Goal: Task Accomplishment & Management: Manage account settings

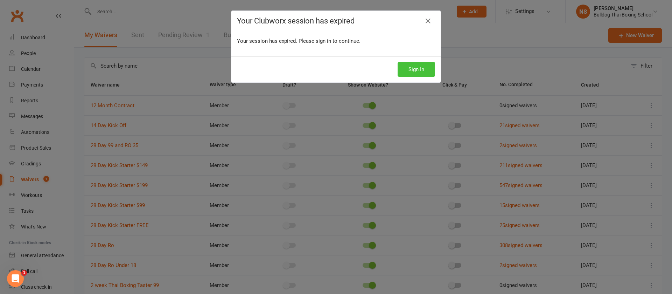
click at [422, 69] on button "Sign In" at bounding box center [415, 69] width 37 height 15
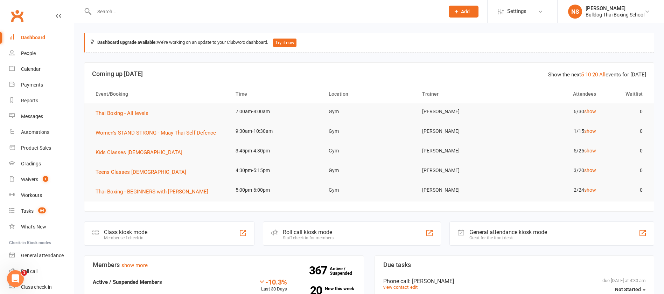
click at [127, 9] on input "text" at bounding box center [265, 12] width 347 height 10
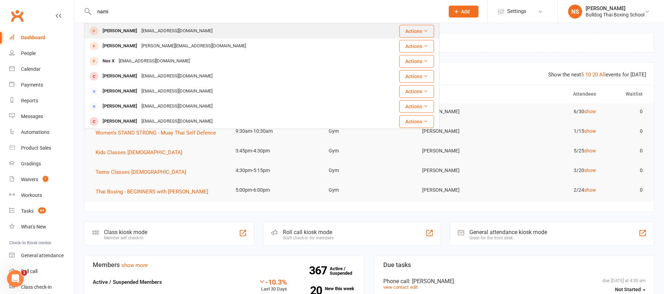
type input "nami"
click at [175, 30] on div "[EMAIL_ADDRESS][DOMAIN_NAME]" at bounding box center [176, 31] width 75 height 10
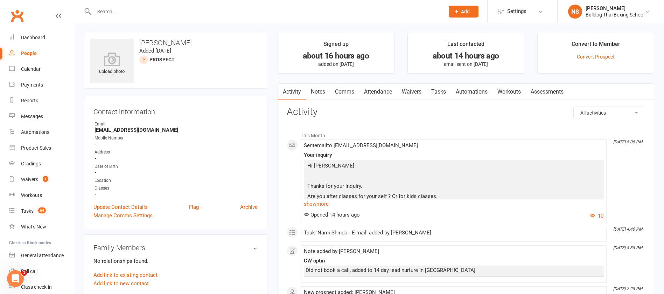
click at [321, 93] on link "Notes" at bounding box center [318, 92] width 24 height 16
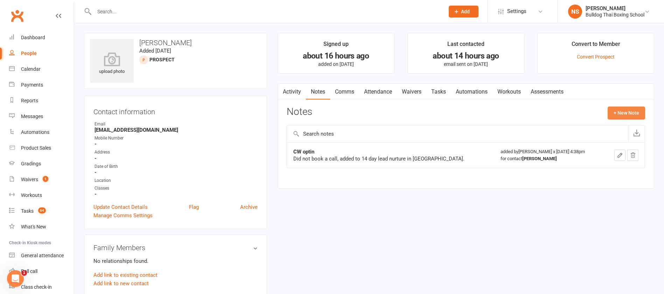
click at [614, 112] on button "+ New Note" at bounding box center [625, 112] width 37 height 13
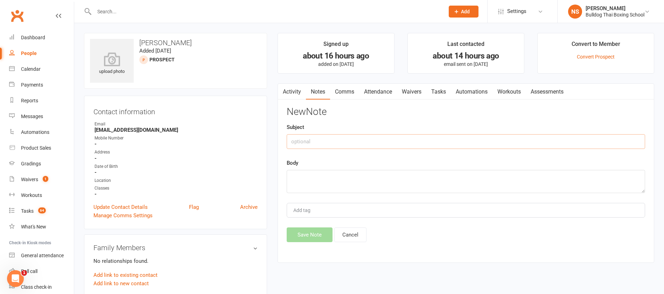
click at [359, 137] on input "text" at bounding box center [466, 141] width 358 height 15
type input "replied"
click at [298, 177] on textarea at bounding box center [466, 181] width 358 height 23
paste textarea "I would like to take lessons for myself. I am [DEMOGRAPHIC_DATA] and have been …"
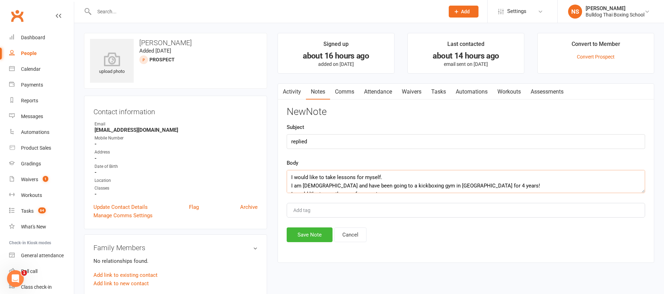
scroll to position [21, 0]
type textarea "I would like to take lessons for myself. I am [DEMOGRAPHIC_DATA] and have been …"
drag, startPoint x: 325, startPoint y: 233, endPoint x: 322, endPoint y: 227, distance: 7.4
click at [324, 233] on button "Save Note" at bounding box center [310, 234] width 46 height 15
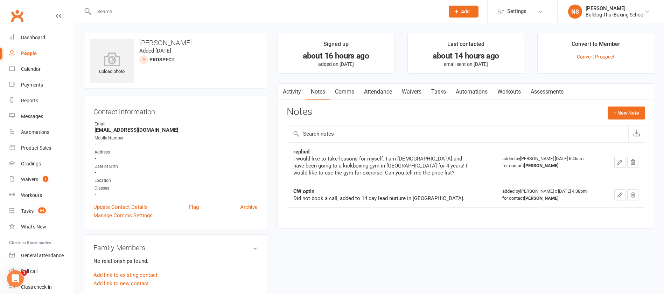
click at [345, 89] on link "Comms" at bounding box center [344, 92] width 29 height 16
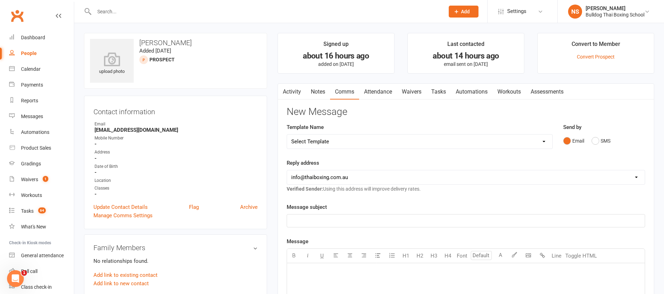
click at [341, 139] on select "Select Template [Email] Price Increase 28 Day Kick starter [SMS] 10 Pass Check …" at bounding box center [419, 141] width 265 height 14
select select "116"
click at [287, 134] on select "Select Template [Email] Price Increase 28 Day Kick starter [SMS] 10 Pass Check …" at bounding box center [419, 141] width 265 height 14
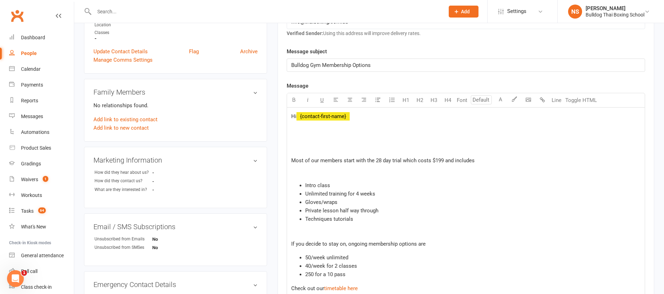
scroll to position [157, 0]
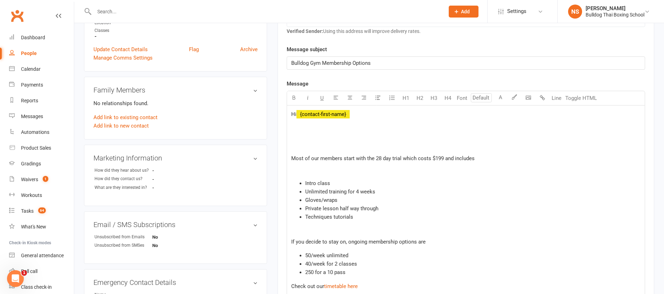
click at [317, 147] on p at bounding box center [465, 147] width 349 height 8
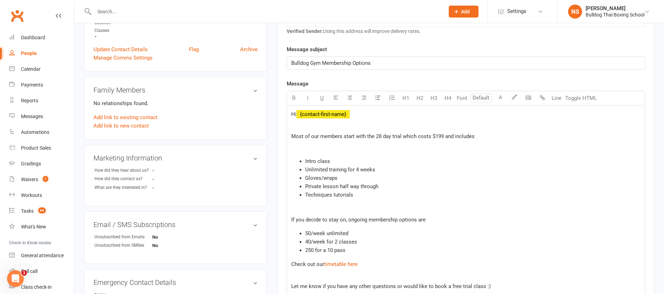
click at [298, 206] on p at bounding box center [465, 208] width 349 height 8
click at [445, 134] on span "Most of our members start with the 28 day trial which costs $199 and includes" at bounding box center [382, 136] width 183 height 6
click at [292, 201] on div "Hi ﻿ {contact-first-name} Most of our members start with the 28 day trial which…" at bounding box center [466, 222] width 358 height 234
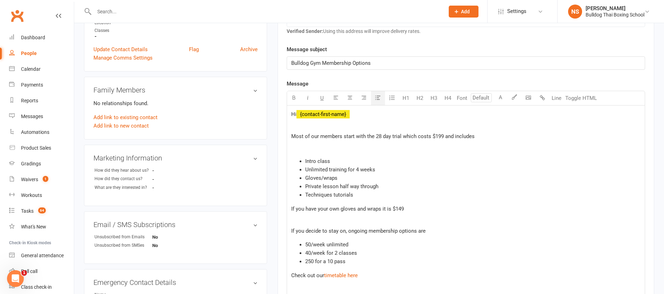
click at [311, 241] on span "50/week unlimited" at bounding box center [326, 244] width 43 height 6
click at [310, 249] on span "40/week for 2 classes" at bounding box center [331, 252] width 52 height 6
drag, startPoint x: 353, startPoint y: 266, endPoint x: 294, endPoint y: 264, distance: 59.2
click at [294, 264] on div "Hi ﻿ {contact-first-name} Most of our members start with the 28 day trial which…" at bounding box center [466, 227] width 358 height 245
click at [351, 261] on li "250 for a 10 pass" at bounding box center [472, 261] width 335 height 8
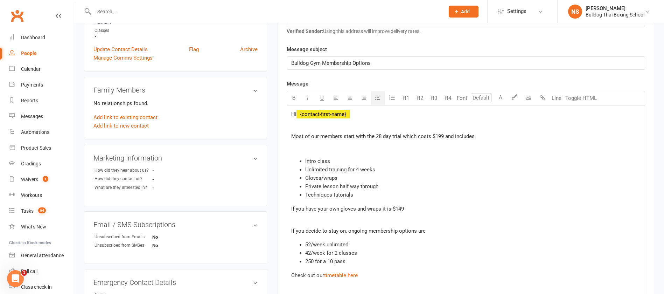
click at [363, 253] on li "42/week for 2 classes" at bounding box center [472, 252] width 335 height 8
drag, startPoint x: 349, startPoint y: 264, endPoint x: 298, endPoint y: 259, distance: 50.7
click at [298, 259] on ul "52/week unlimited 42/week for 2 classes 250 for a 10 pass" at bounding box center [465, 252] width 349 height 25
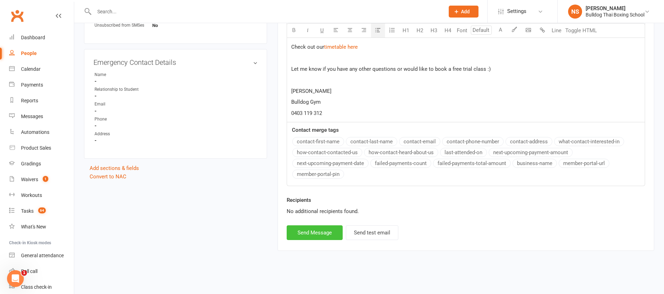
scroll to position [379, 0]
click at [329, 227] on button "Send Message" at bounding box center [315, 231] width 56 height 15
select select
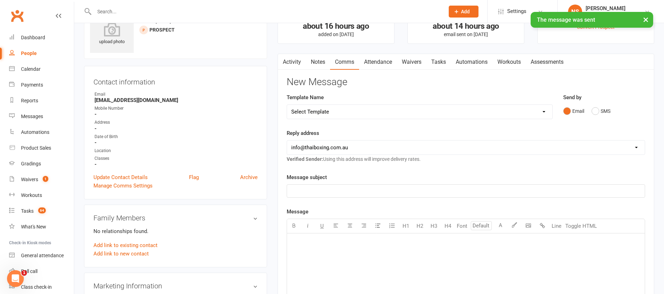
scroll to position [0, 0]
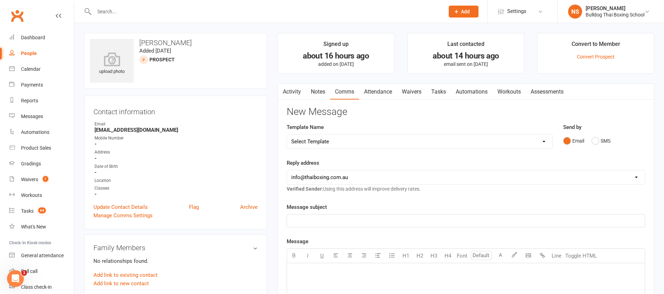
click at [293, 91] on link "Activity" at bounding box center [292, 92] width 28 height 16
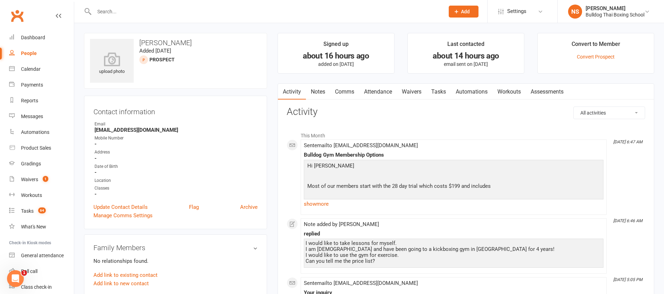
click at [441, 90] on link "Tasks" at bounding box center [438, 92] width 24 height 16
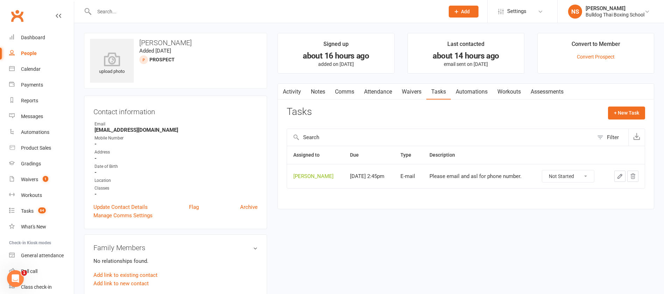
click at [620, 175] on icon "button" at bounding box center [620, 176] width 4 height 4
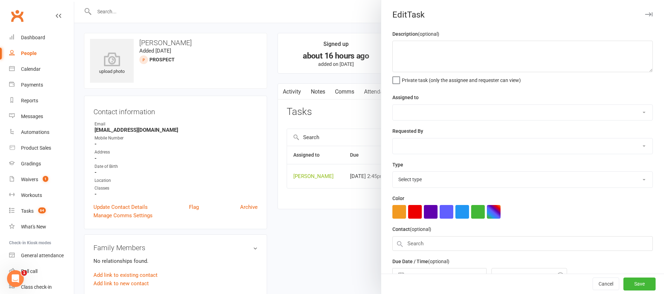
type textarea "Please email and asl for phone number."
select select "12940"
select select "45795"
type input "[DATE]"
type input "2:45pm"
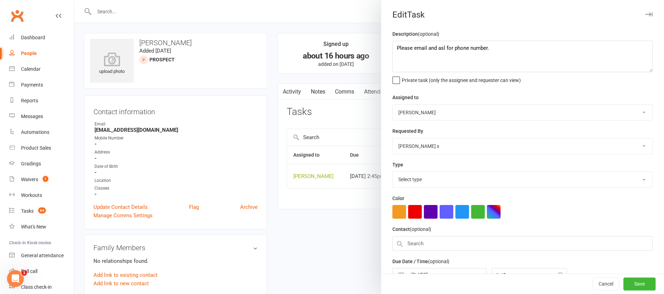
select select "12047"
drag, startPoint x: 431, startPoint y: 51, endPoint x: 378, endPoint y: 41, distance: 53.5
click at [74, 0] on react-component "Edit Task Description (optional) Please email and asl for phone number. Private…" at bounding box center [74, 0] width 0 height 0
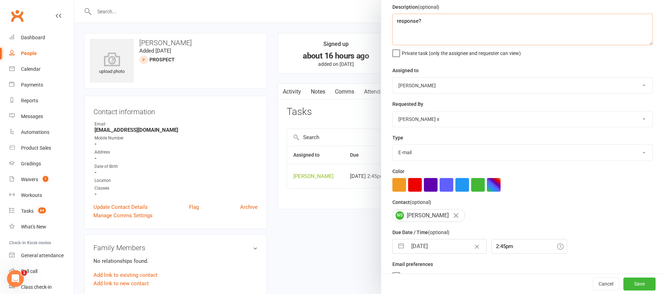
scroll to position [42, 0]
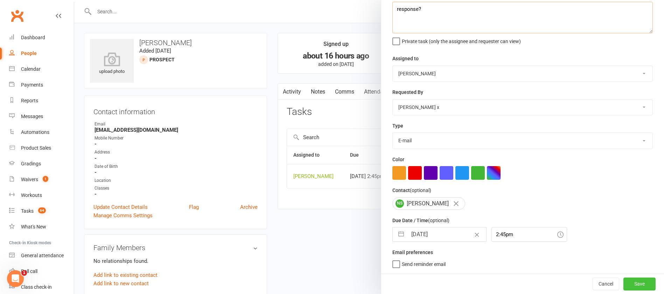
type textarea "response?"
click at [626, 281] on button "Save" at bounding box center [639, 283] width 32 height 13
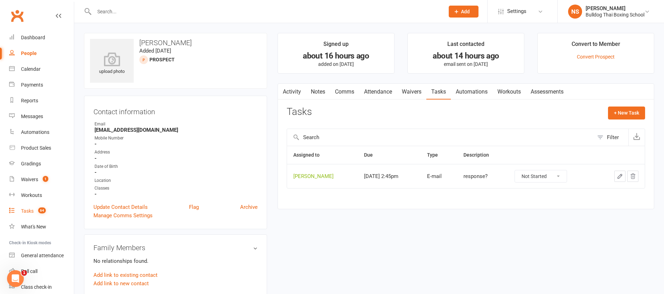
click at [26, 210] on div "Tasks" at bounding box center [27, 211] width 13 height 6
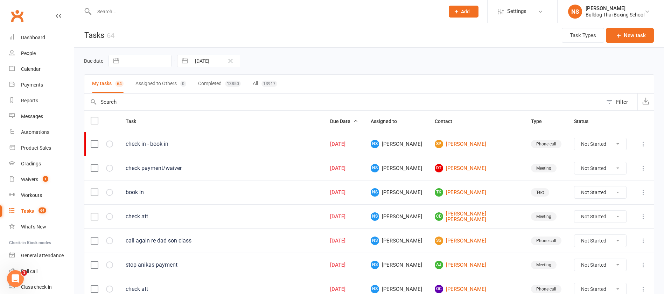
click at [27, 209] on div "Tasks" at bounding box center [27, 211] width 13 height 6
click at [31, 211] on div "Tasks" at bounding box center [27, 211] width 13 height 6
click at [471, 148] on td "SP [PERSON_NAME]" at bounding box center [476, 144] width 96 height 24
click at [471, 144] on link "SP [PERSON_NAME]" at bounding box center [477, 144] width 84 height 8
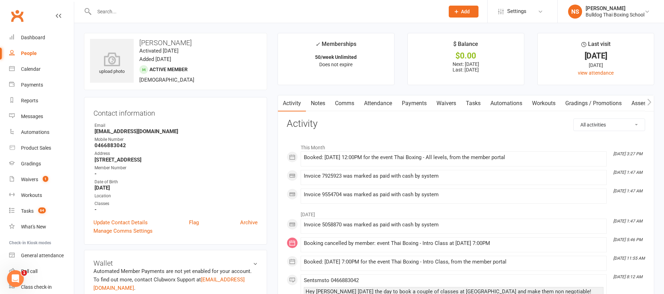
click at [475, 104] on link "Tasks" at bounding box center [473, 103] width 24 height 16
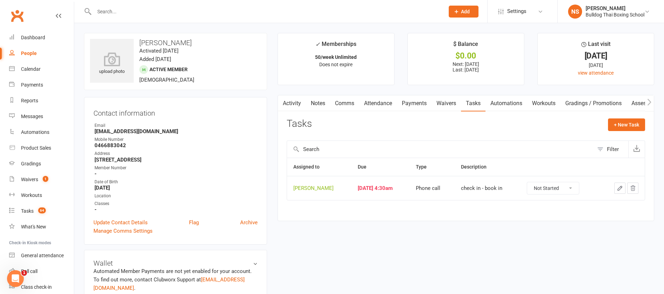
click at [619, 188] on icon "button" at bounding box center [620, 188] width 6 height 6
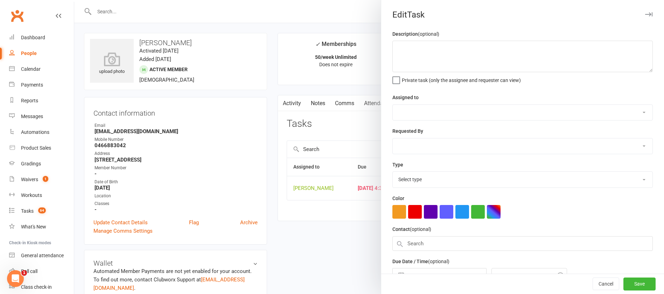
type textarea "check in - book in"
select select "12940"
type input "[DATE]"
type input "4:30am"
select select "12048"
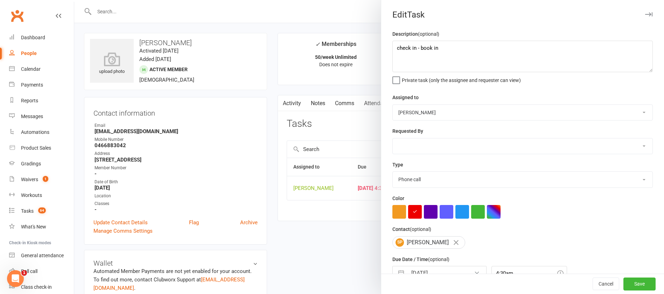
click at [424, 182] on select "Action E-mail Meeting Phone call Text Add new task type" at bounding box center [523, 178] width 260 height 15
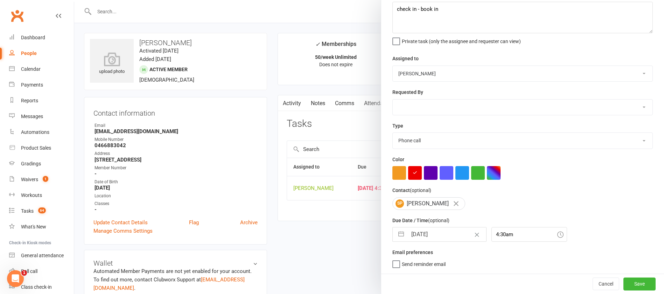
click at [434, 233] on input "[DATE]" at bounding box center [446, 234] width 79 height 14
select select "6"
select select "2025"
select select "7"
select select "2025"
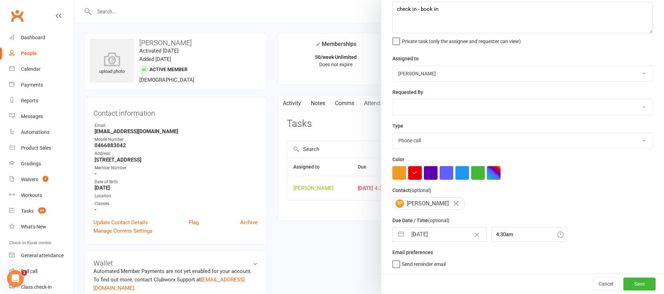
select select "8"
select select "2025"
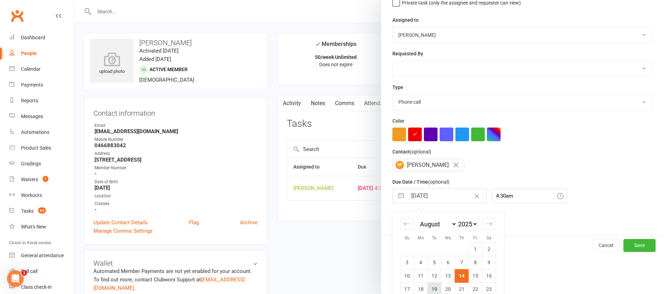
scroll to position [117, 0]
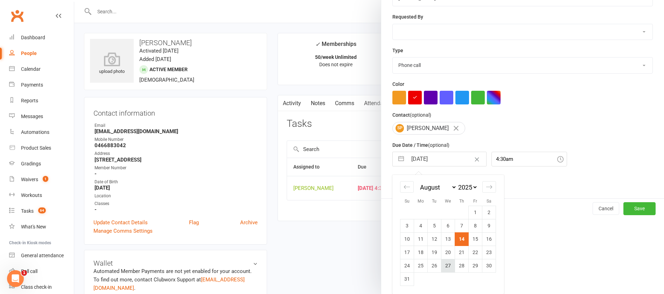
click at [443, 266] on td "27" at bounding box center [448, 265] width 14 height 13
type input "[DATE]"
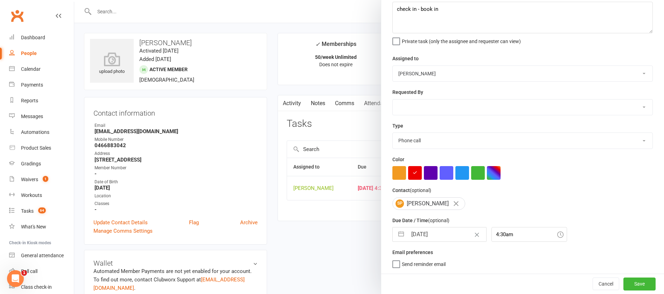
scroll to position [42, 0]
click at [623, 287] on button "Save" at bounding box center [639, 283] width 32 height 13
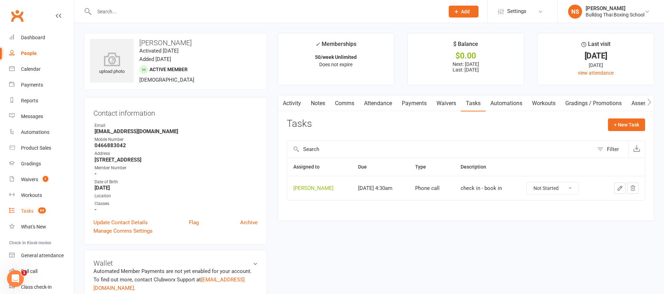
click at [33, 210] on div "Tasks" at bounding box center [27, 211] width 13 height 6
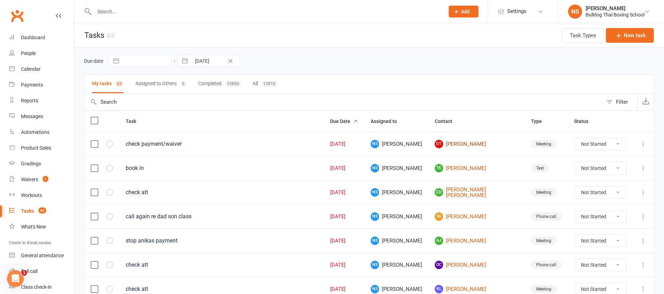
click at [464, 145] on link "DT [PERSON_NAME]" at bounding box center [477, 144] width 84 height 8
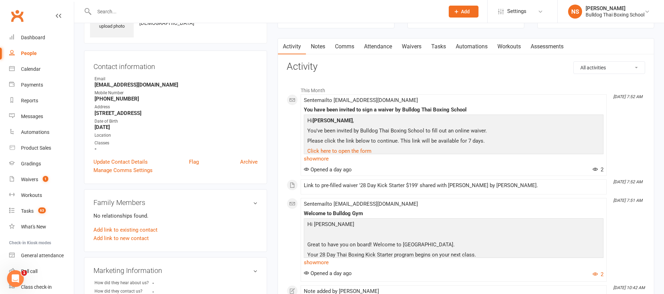
scroll to position [105, 0]
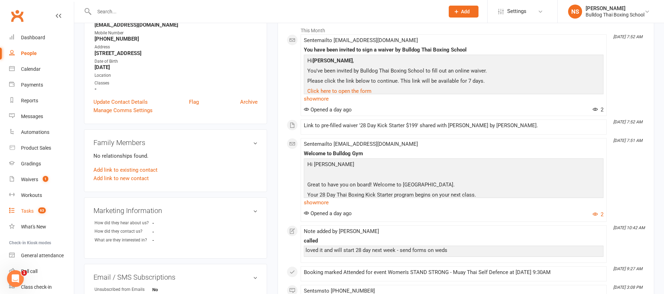
click at [26, 210] on div "Tasks" at bounding box center [27, 211] width 13 height 6
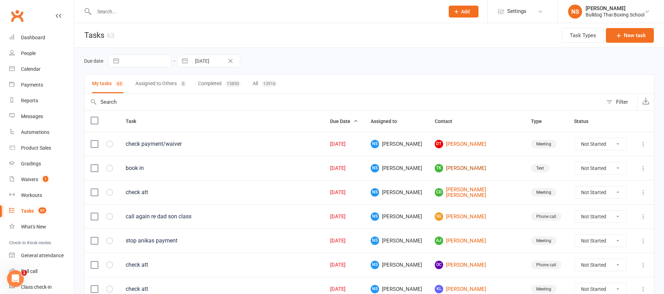
click at [485, 169] on link "TK [PERSON_NAME]" at bounding box center [477, 168] width 84 height 8
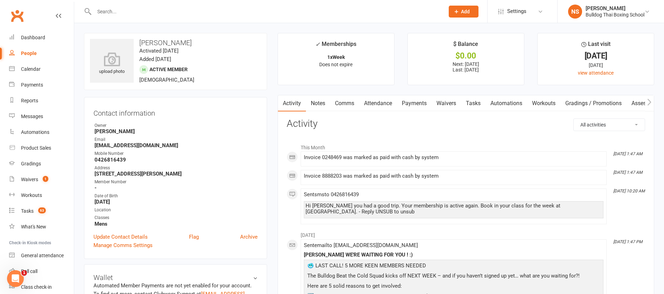
click at [471, 104] on link "Tasks" at bounding box center [473, 103] width 24 height 16
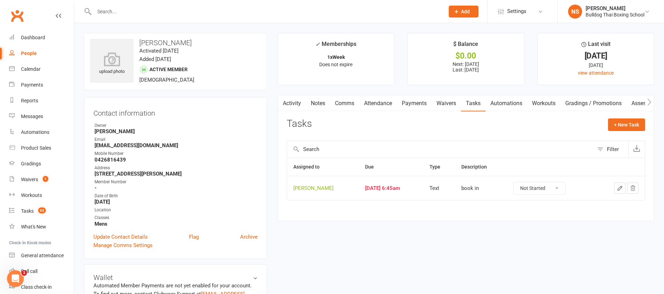
click at [614, 189] on button "button" at bounding box center [619, 187] width 11 height 11
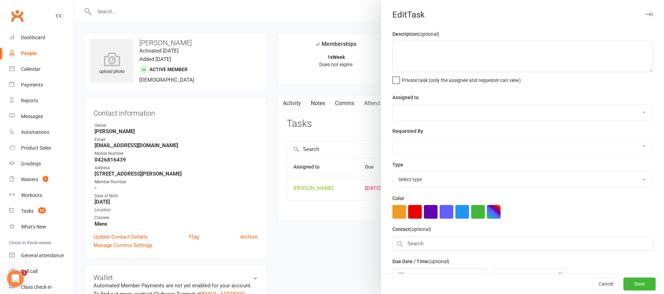
type textarea "book in"
select select "12940"
type input "[DATE]"
type input "6:45am"
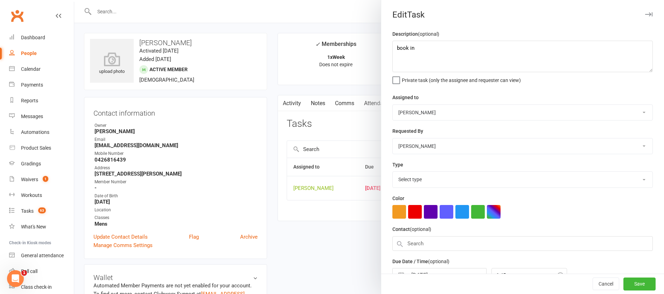
select select "13825"
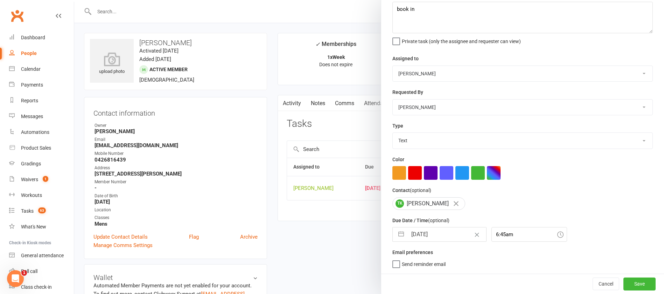
click at [446, 233] on input "[DATE]" at bounding box center [446, 234] width 79 height 14
select select "6"
select select "2025"
select select "7"
select select "2025"
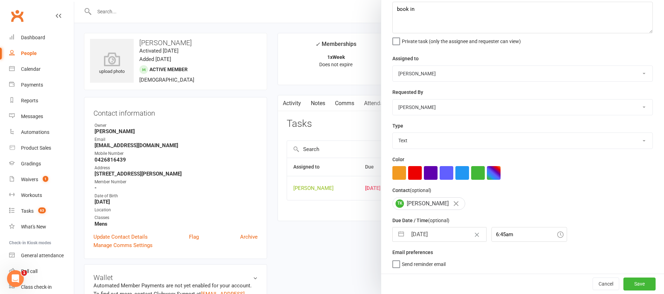
select select "8"
select select "2025"
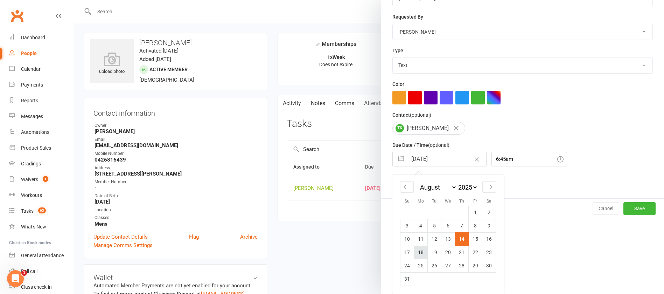
click at [417, 253] on td "18" at bounding box center [421, 251] width 14 height 13
type input "[DATE]"
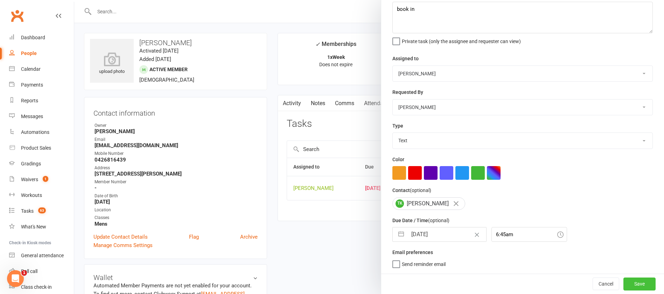
click at [623, 280] on button "Save" at bounding box center [639, 283] width 32 height 13
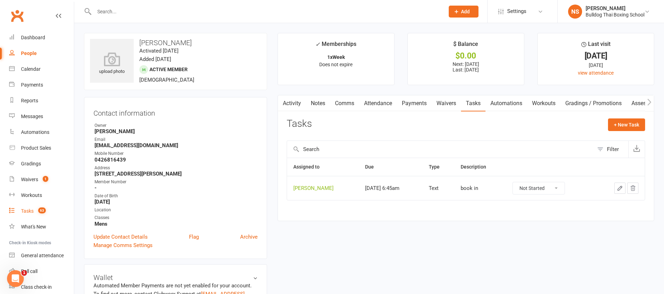
click at [28, 211] on div "Tasks" at bounding box center [27, 211] width 13 height 6
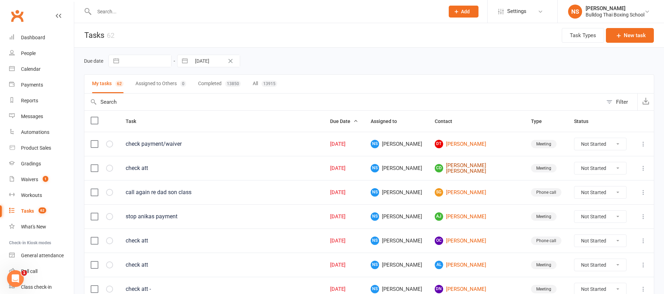
click at [476, 169] on link "[PERSON_NAME]" at bounding box center [477, 168] width 84 height 12
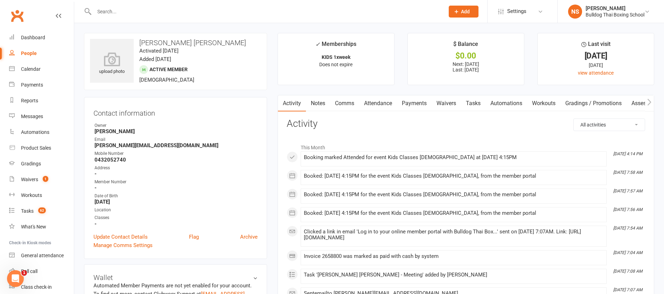
click at [476, 103] on link "Tasks" at bounding box center [473, 103] width 24 height 16
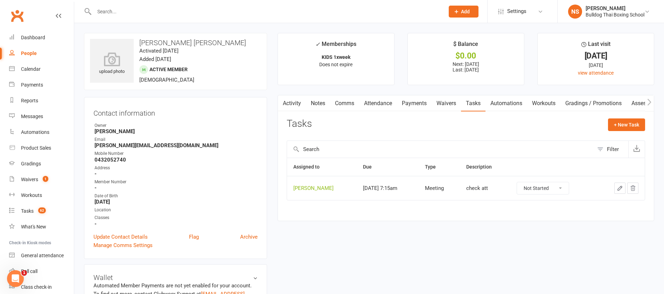
click at [619, 188] on icon "button" at bounding box center [620, 188] width 6 height 6
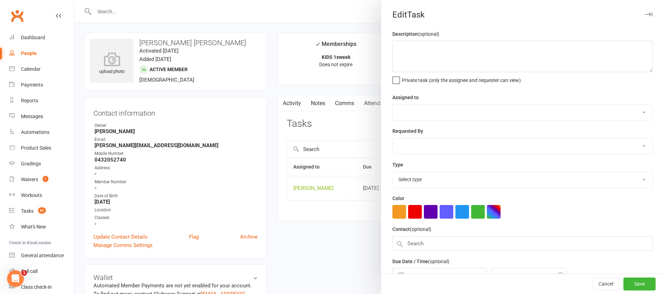
type textarea "check att"
select select "12940"
type input "[DATE]"
type input "7:15am"
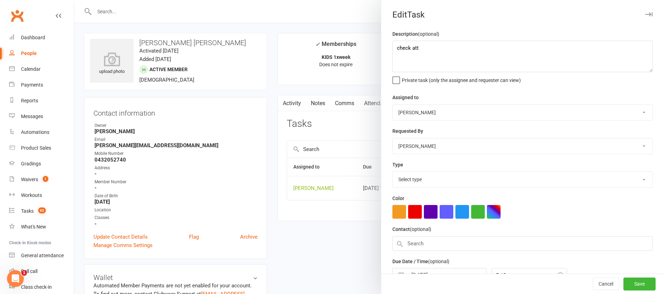
select select "12049"
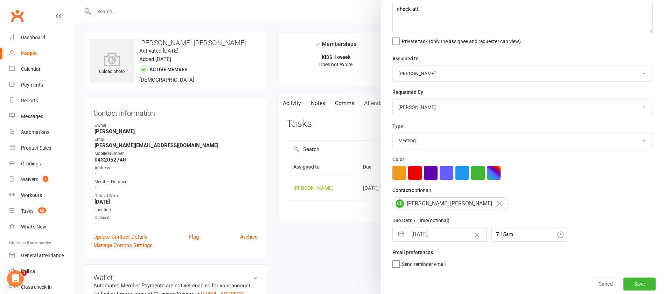
click at [446, 233] on input "[DATE]" at bounding box center [446, 234] width 79 height 14
select select "6"
select select "2025"
select select "7"
select select "2025"
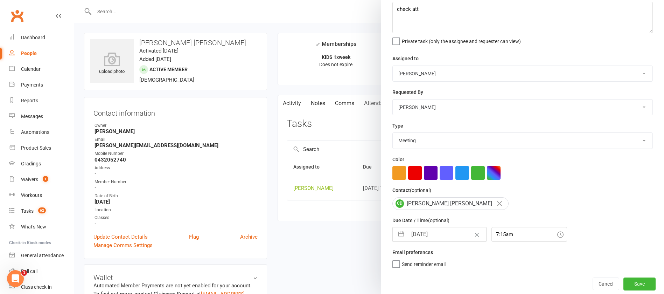
select select "8"
select select "2025"
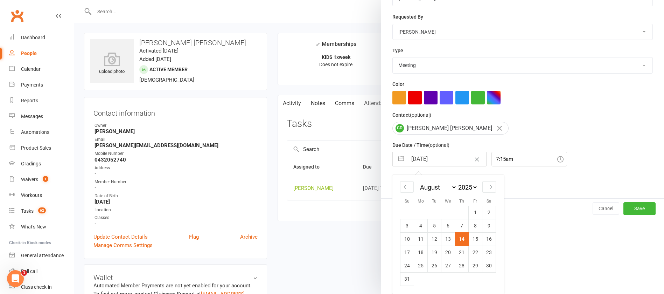
click at [459, 261] on td "28" at bounding box center [462, 265] width 14 height 13
type input "[DATE]"
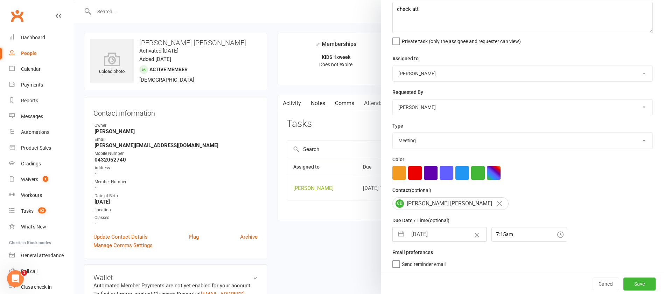
scroll to position [42, 0]
click at [623, 281] on button "Save" at bounding box center [639, 283] width 32 height 13
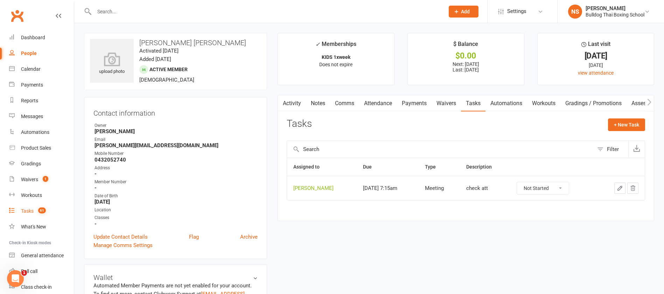
click at [30, 210] on div "Tasks" at bounding box center [27, 211] width 13 height 6
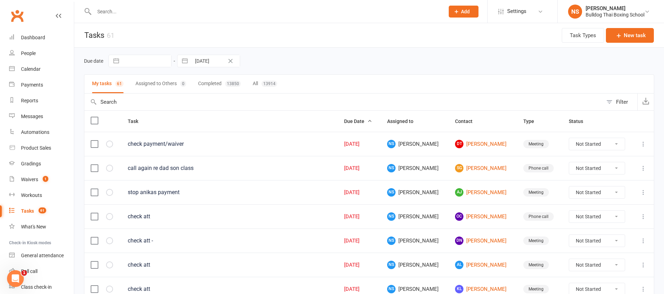
drag, startPoint x: 615, startPoint y: 190, endPoint x: 612, endPoint y: 195, distance: 5.8
click at [615, 190] on select "Not Started In Progress Waiting Complete" at bounding box center [597, 192] width 56 height 12
click at [569, 186] on select "Not Started In Progress Waiting Complete" at bounding box center [597, 192] width 56 height 12
select select "unstarted"
click at [475, 190] on link "OC [PERSON_NAME]" at bounding box center [482, 192] width 55 height 8
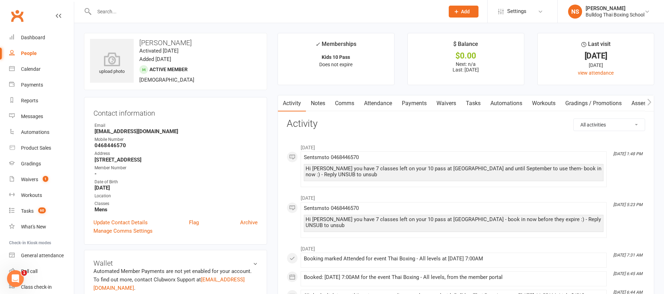
click at [474, 105] on link "Tasks" at bounding box center [473, 103] width 24 height 16
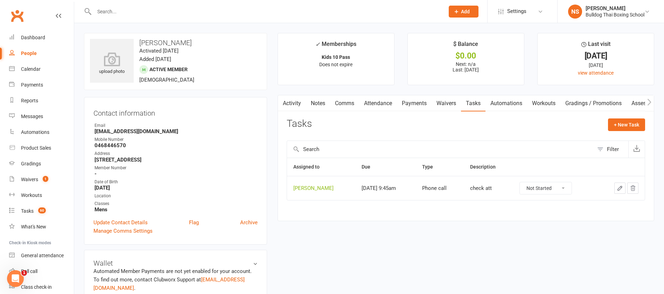
click at [617, 188] on icon "button" at bounding box center [620, 188] width 6 height 6
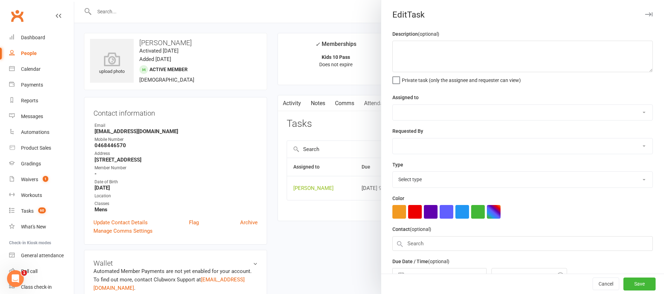
type textarea "check att"
select select "12940"
type input "[DATE]"
type input "9:45am"
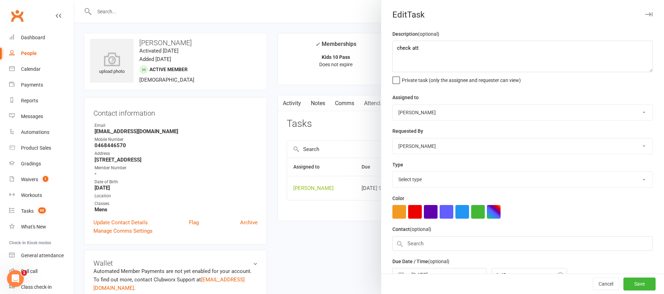
select select "12048"
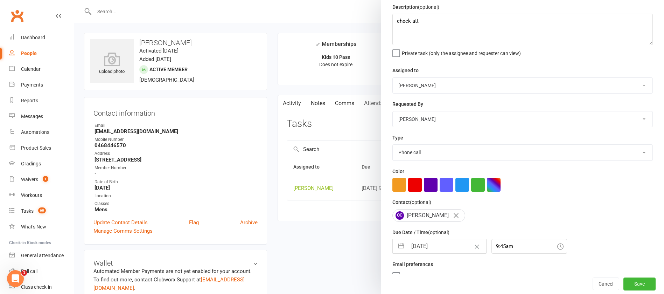
scroll to position [42, 0]
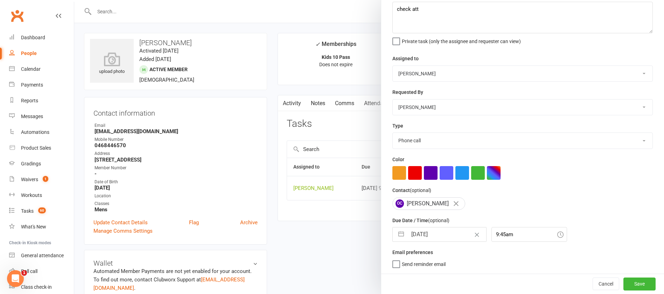
select select "6"
select select "2025"
select select "7"
select select "2025"
select select "8"
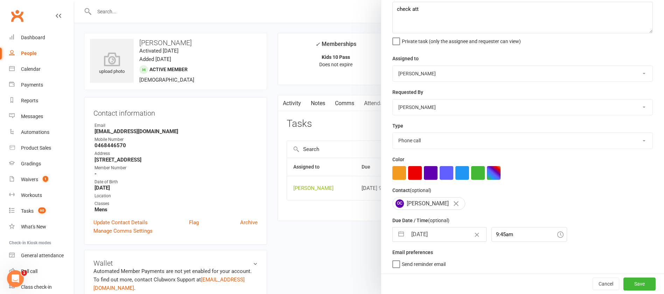
select select "2025"
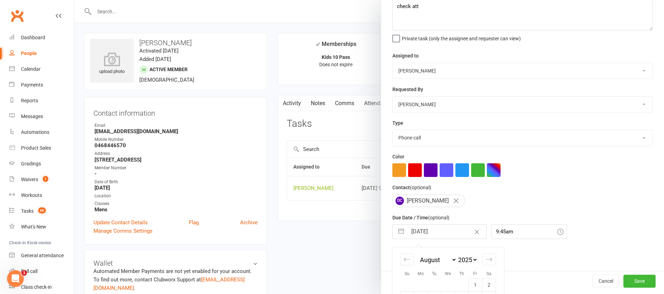
click at [442, 233] on input "[DATE]" at bounding box center [446, 231] width 79 height 14
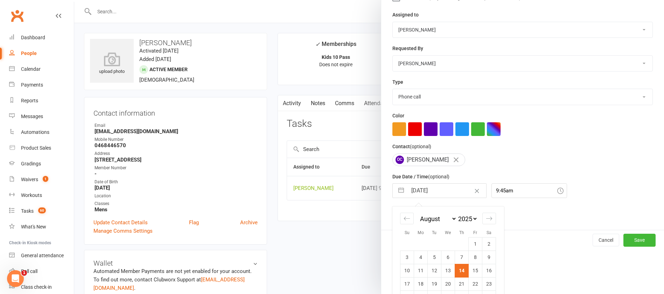
scroll to position [117, 0]
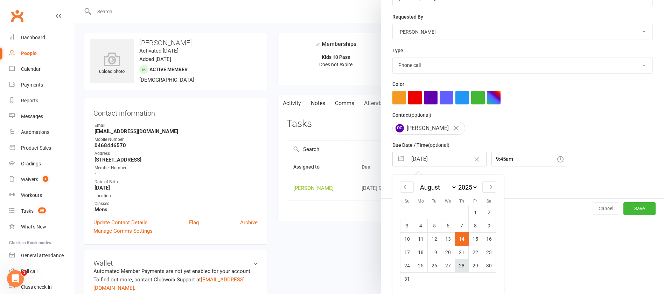
click at [459, 265] on td "28" at bounding box center [462, 265] width 14 height 13
type input "[DATE]"
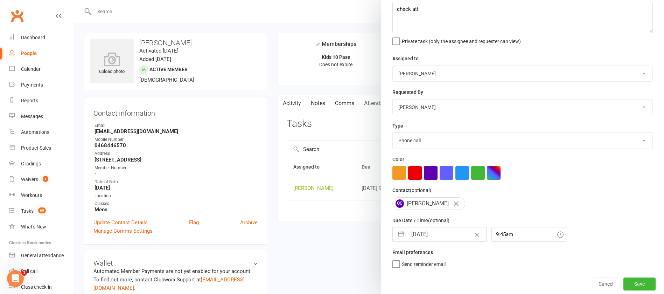
scroll to position [42, 0]
click at [626, 282] on button "Save" at bounding box center [639, 283] width 32 height 13
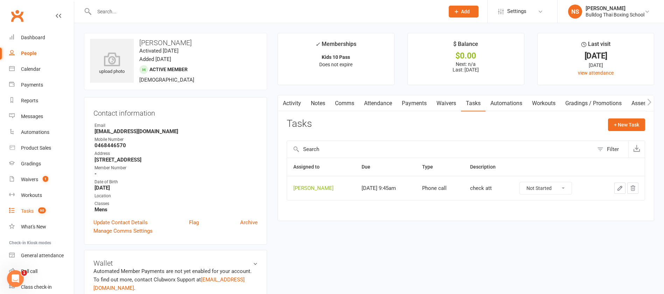
click at [30, 211] on div "Tasks" at bounding box center [27, 211] width 13 height 6
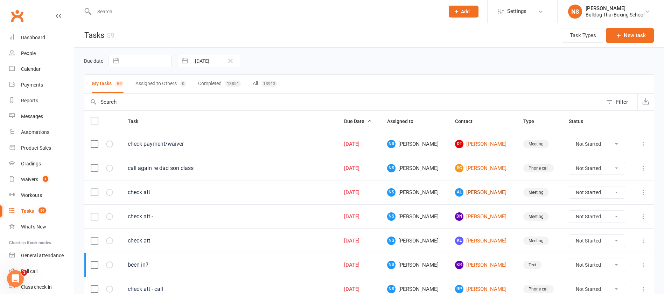
click at [466, 191] on link "AL [PERSON_NAME]" at bounding box center [482, 192] width 55 height 8
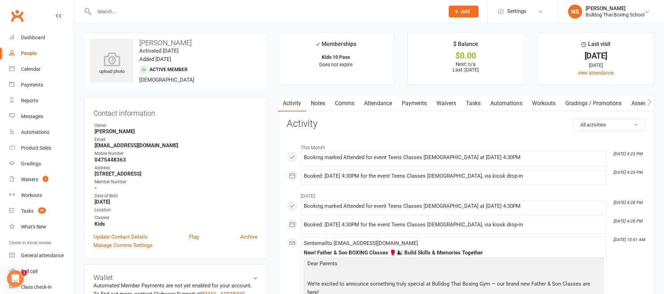
click at [323, 106] on link "Notes" at bounding box center [318, 103] width 24 height 16
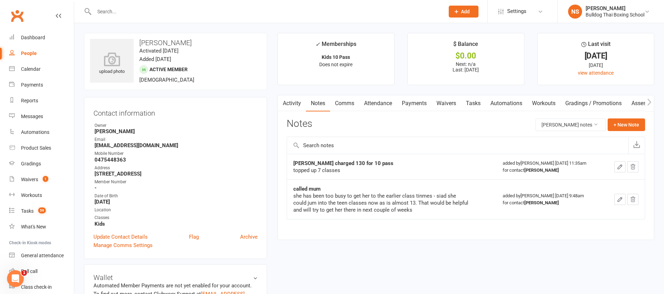
click at [477, 102] on link "Tasks" at bounding box center [473, 103] width 24 height 16
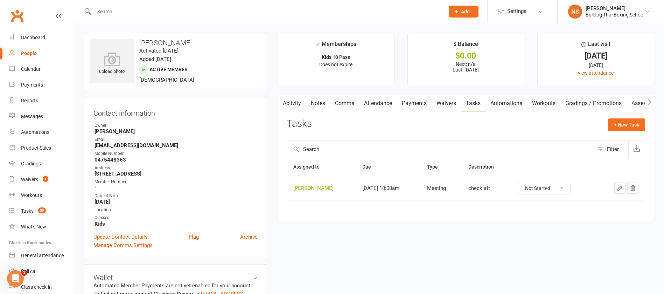
click at [619, 186] on icon "button" at bounding box center [620, 188] width 6 height 6
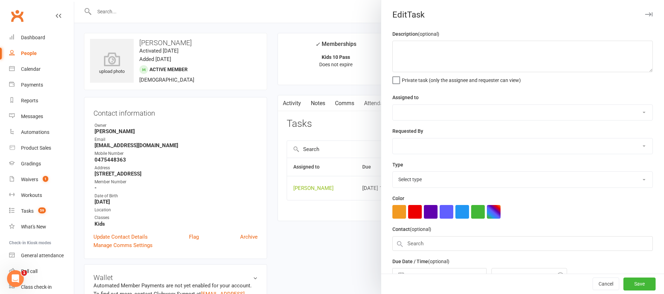
type textarea "check att"
select select "12940"
type input "[DATE]"
type input "10:00am"
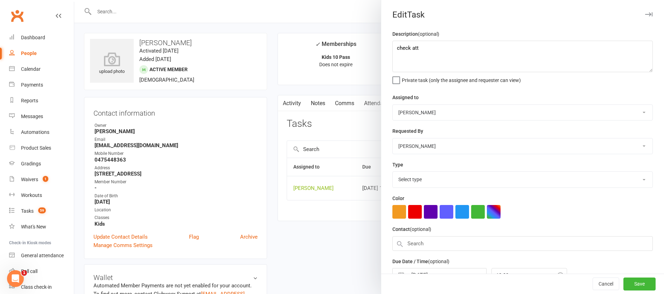
select select "12049"
drag, startPoint x: 420, startPoint y: 48, endPoint x: 368, endPoint y: 48, distance: 52.5
click at [74, 0] on react-component "Edit Task Description (optional) check att Private task (only the assignee and …" at bounding box center [74, 0] width 0 height 0
click at [430, 47] on textarea "put on memberahip" at bounding box center [522, 56] width 260 height 31
type textarea "put on membership"
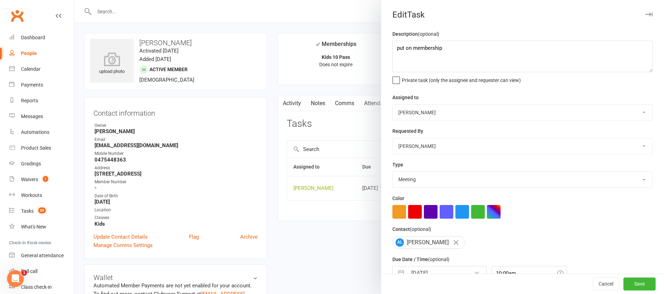
click at [420, 179] on select "Action E-mail Meeting Phone call Text Add new task type" at bounding box center [523, 178] width 260 height 15
select select "12048"
click at [393, 173] on select "Action E-mail Meeting Phone call Text Add new task type" at bounding box center [523, 178] width 260 height 15
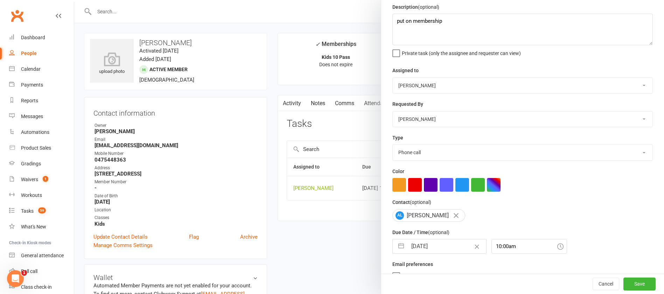
scroll to position [42, 0]
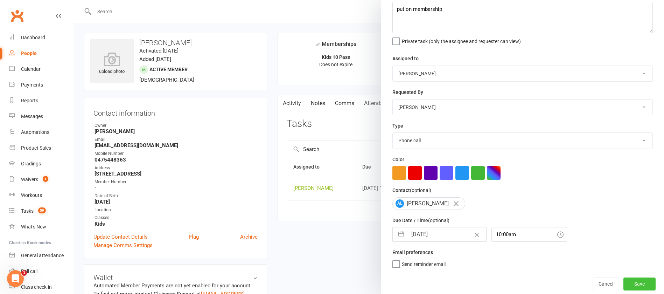
click at [623, 281] on button "Save" at bounding box center [639, 283] width 32 height 13
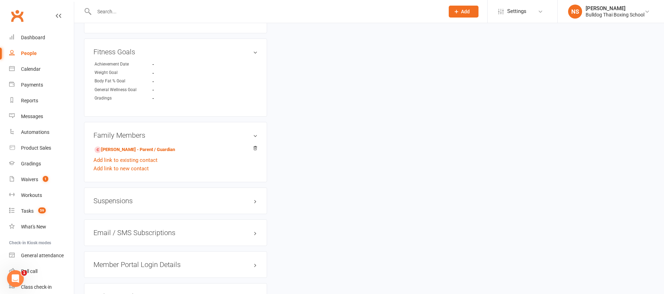
scroll to position [420, 0]
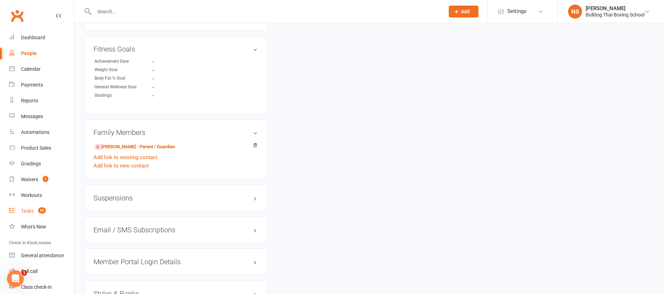
click at [29, 211] on div "Tasks" at bounding box center [27, 211] width 13 height 6
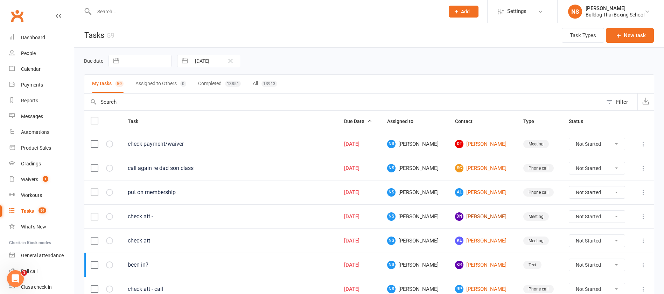
click at [478, 216] on link "DN [PERSON_NAME]" at bounding box center [482, 216] width 55 height 8
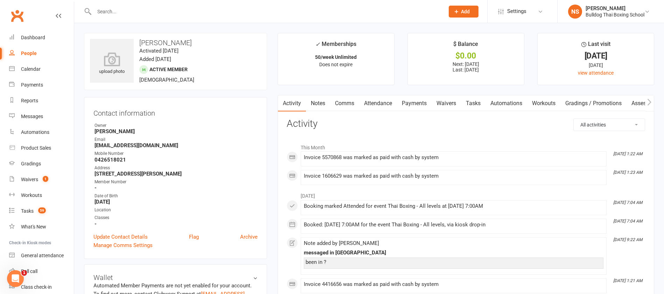
click at [475, 102] on link "Tasks" at bounding box center [473, 103] width 24 height 16
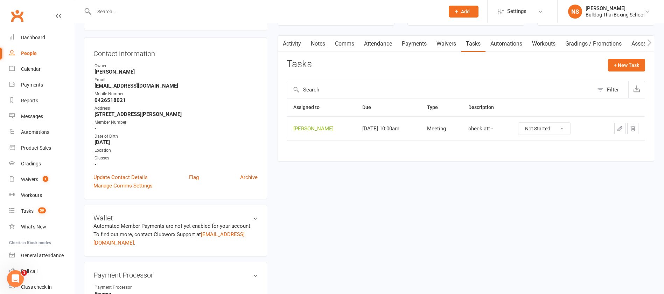
scroll to position [105, 0]
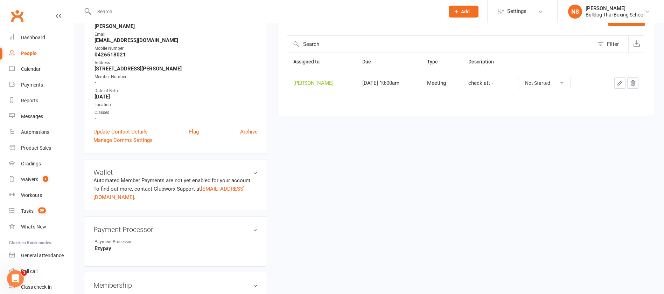
click at [619, 80] on icon "button" at bounding box center [620, 83] width 6 height 6
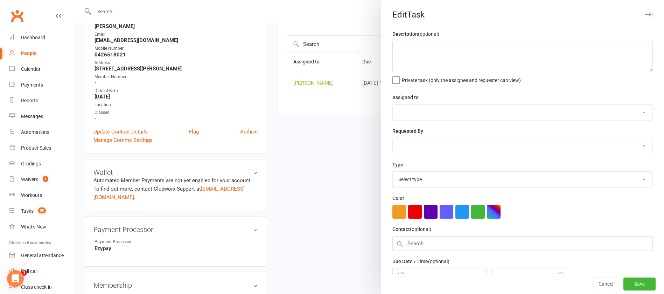
type textarea "check att -"
select select "12940"
type input "[DATE]"
type input "10:00am"
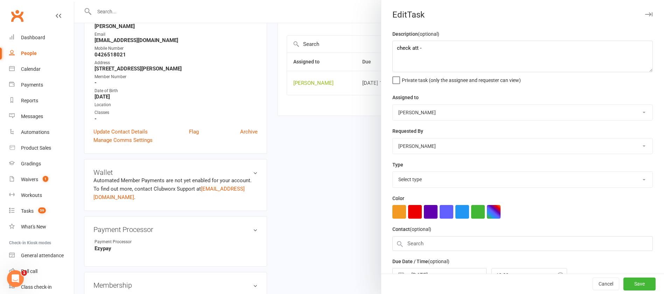
select select "12049"
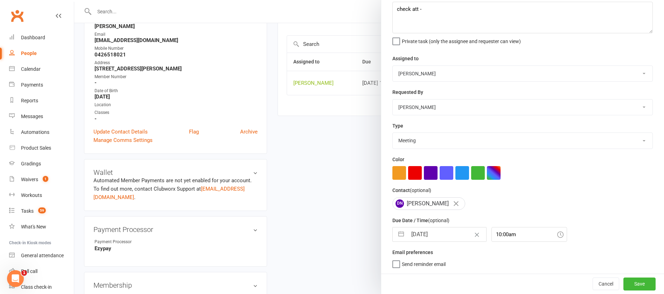
click at [448, 233] on input "[DATE]" at bounding box center [446, 234] width 79 height 14
select select "6"
select select "2025"
select select "7"
select select "2025"
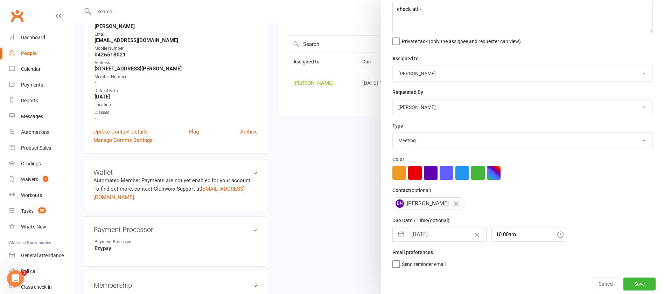
select select "8"
select select "2025"
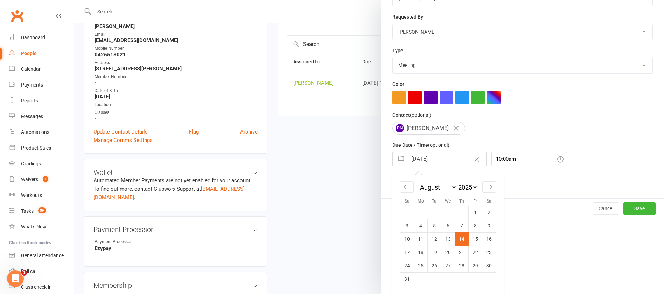
click at [458, 266] on td "28" at bounding box center [462, 265] width 14 height 13
type input "[DATE]"
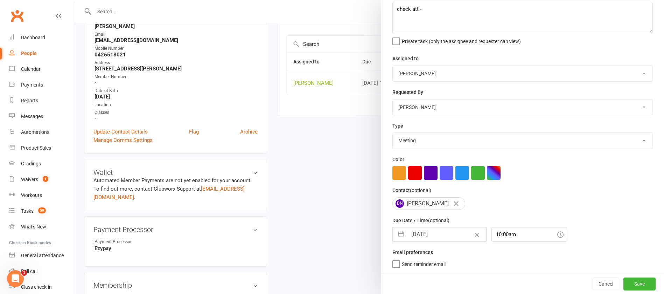
scroll to position [42, 0]
click at [626, 286] on button "Save" at bounding box center [639, 283] width 32 height 13
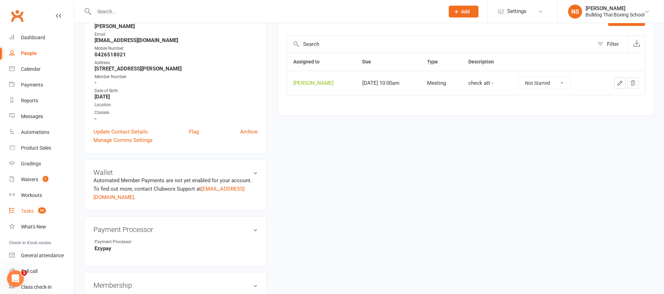
click at [33, 212] on div "Tasks" at bounding box center [27, 211] width 13 height 6
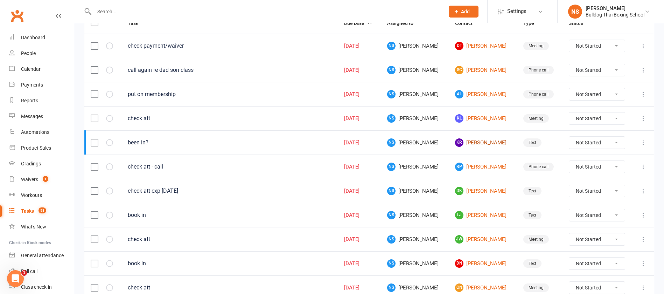
scroll to position [105, 0]
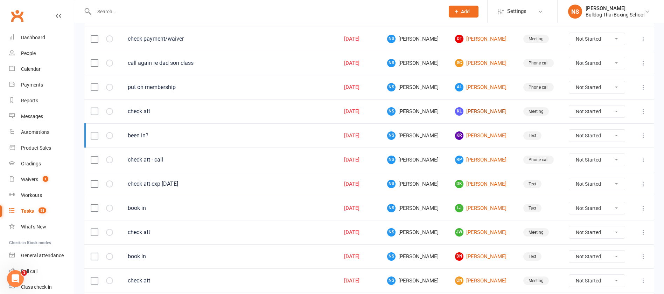
click at [463, 111] on link "KL [PERSON_NAME]" at bounding box center [482, 111] width 55 height 8
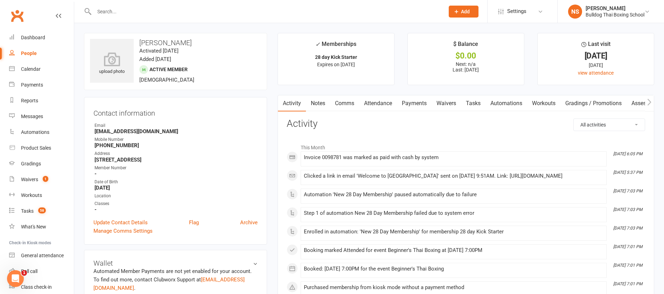
click at [477, 103] on link "Tasks" at bounding box center [473, 103] width 24 height 16
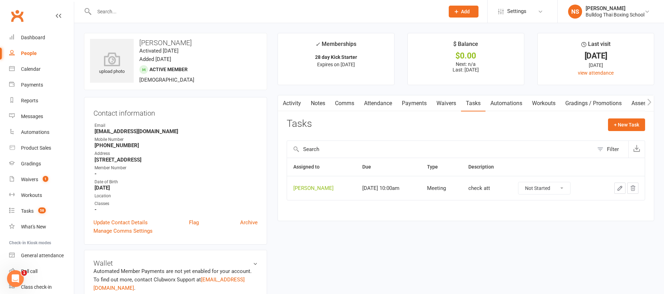
click at [615, 187] on button "button" at bounding box center [619, 187] width 11 height 11
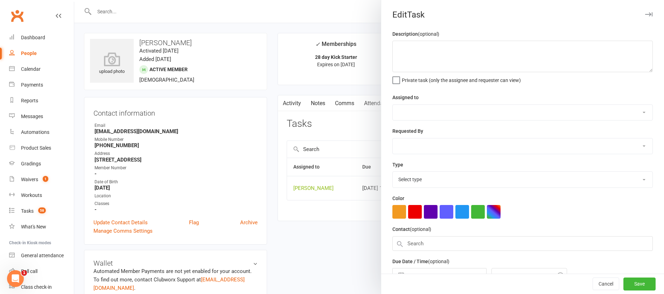
type textarea "check att"
select select "12940"
type input "[DATE]"
type input "10:00am"
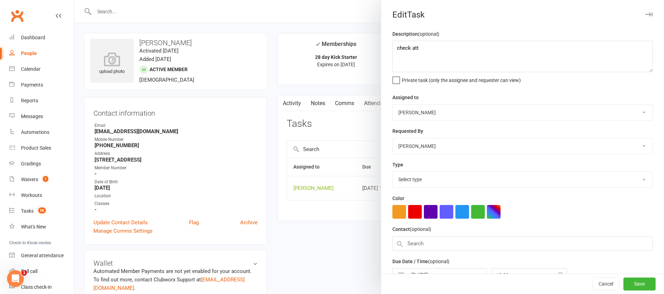
select select "12049"
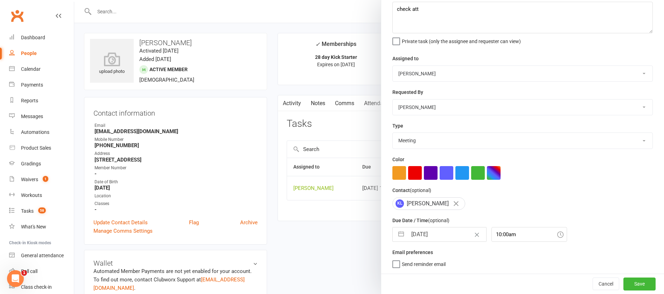
click at [446, 230] on input "[DATE]" at bounding box center [446, 234] width 79 height 14
select select "6"
select select "2025"
select select "7"
select select "2025"
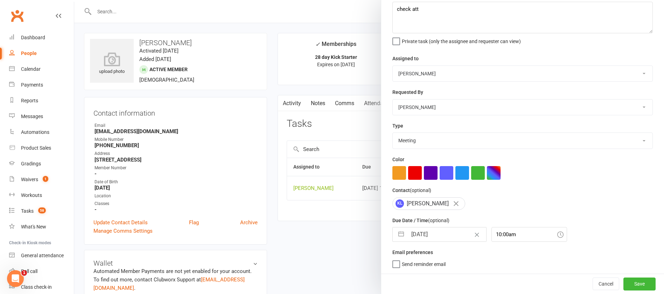
select select "8"
select select "2025"
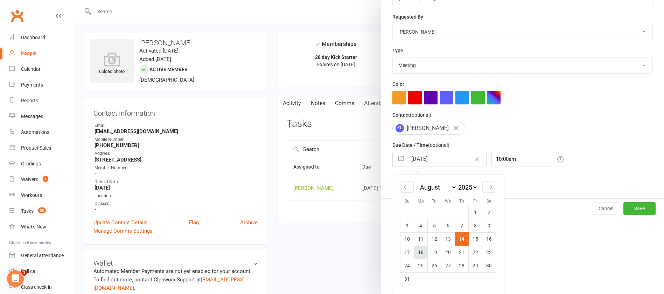
click at [416, 251] on td "18" at bounding box center [421, 251] width 14 height 13
type input "[DATE]"
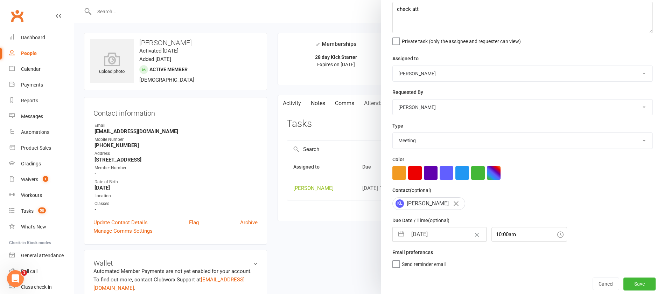
scroll to position [42, 0]
click at [623, 283] on button "Save" at bounding box center [639, 283] width 32 height 13
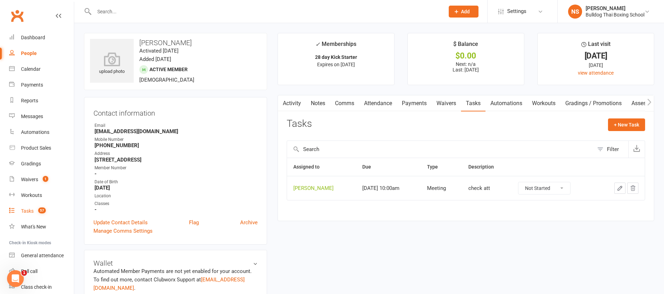
click at [27, 210] on div "Tasks" at bounding box center [27, 211] width 13 height 6
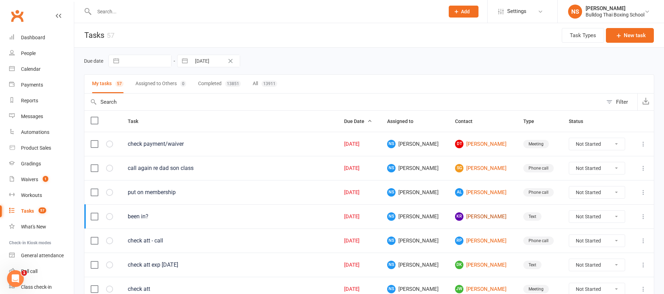
click at [475, 216] on link "KR [PERSON_NAME]" at bounding box center [482, 216] width 55 height 8
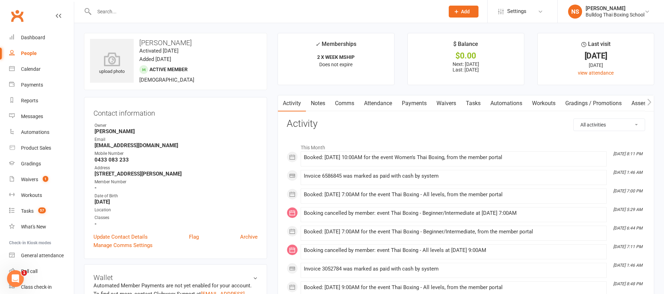
click at [475, 101] on link "Tasks" at bounding box center [473, 103] width 24 height 16
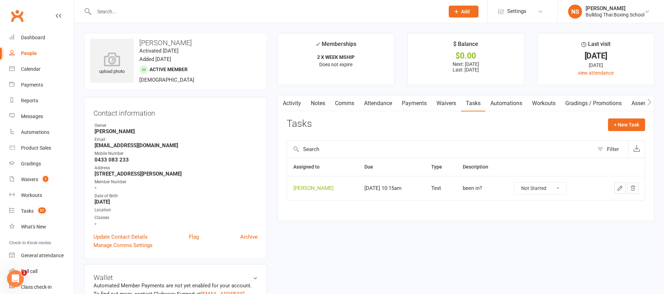
click at [616, 183] on button "button" at bounding box center [619, 187] width 11 height 11
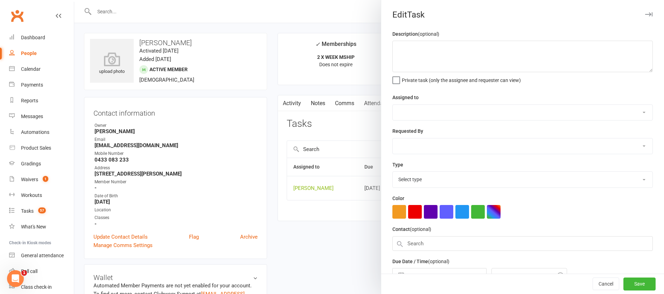
type textarea "been in?"
select select "12940"
type input "[DATE]"
type input "10:15am"
select select "13825"
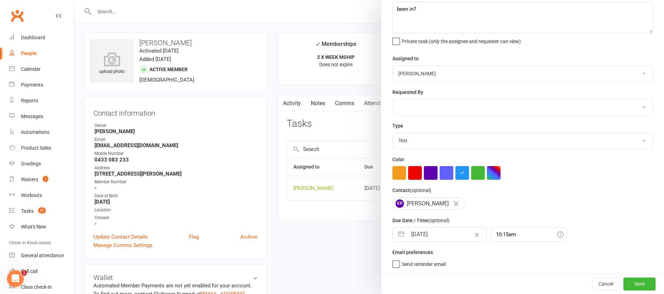
click at [442, 234] on input "[DATE]" at bounding box center [446, 234] width 79 height 14
select select "6"
select select "2025"
select select "7"
select select "2025"
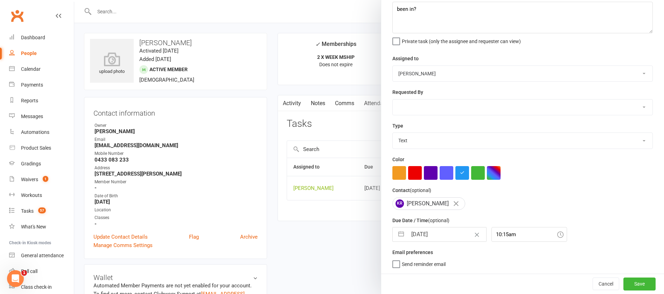
select select "8"
select select "2025"
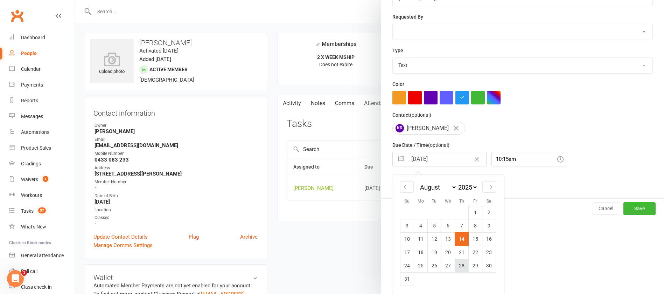
click at [459, 266] on td "28" at bounding box center [462, 265] width 14 height 13
type input "[DATE]"
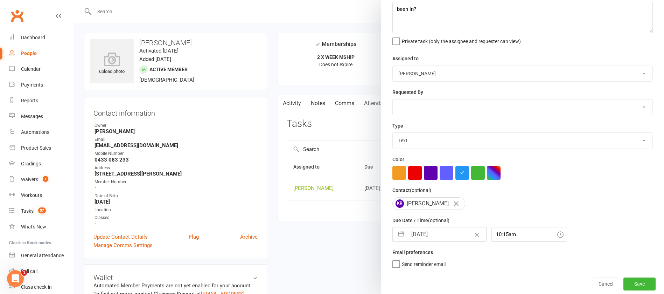
scroll to position [42, 0]
click at [633, 282] on button "Save" at bounding box center [639, 283] width 32 height 13
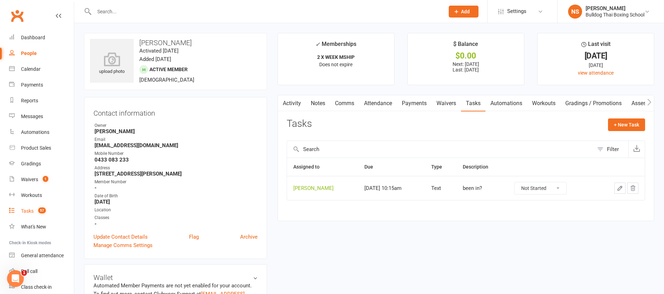
click at [22, 210] on div "Tasks" at bounding box center [27, 211] width 13 height 6
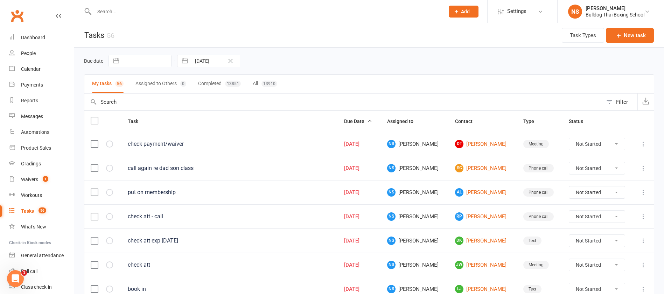
scroll to position [52, 0]
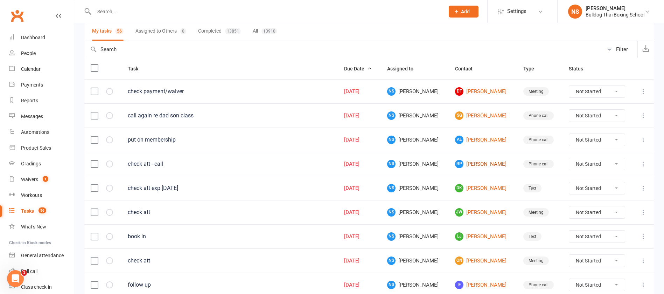
click at [471, 163] on link "[PERSON_NAME]" at bounding box center [482, 164] width 55 height 8
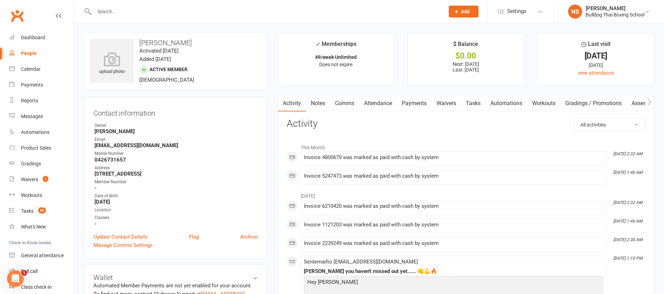
click at [347, 102] on link "Comms" at bounding box center [344, 103] width 29 height 16
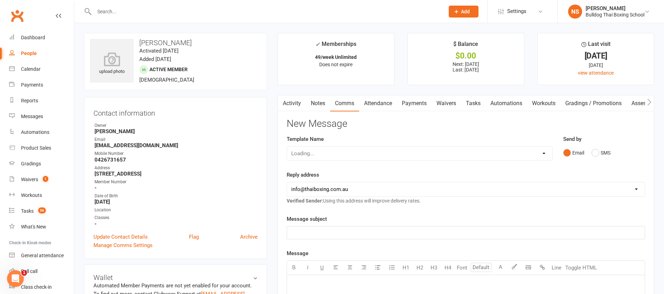
click at [322, 153] on div "Loading..." at bounding box center [420, 153] width 266 height 15
click at [364, 150] on select "Select Template [Email] Price Increase 28 Day Kick starter [SMS] 10 Pass Check …" at bounding box center [419, 153] width 265 height 14
select select "58"
click at [287, 146] on select "Select Template [Email] Price Increase 28 Day Kick starter [SMS] 10 Pass Check …" at bounding box center [419, 153] width 265 height 14
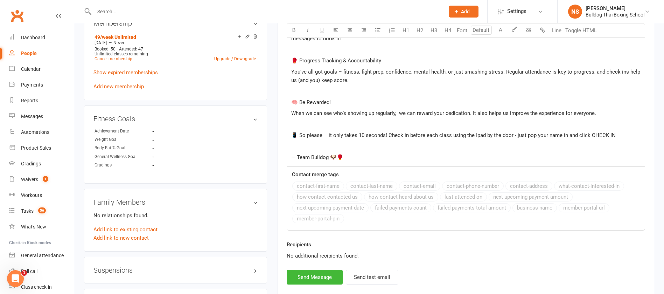
scroll to position [367, 0]
click at [310, 278] on button "Send Message" at bounding box center [315, 276] width 56 height 15
select select
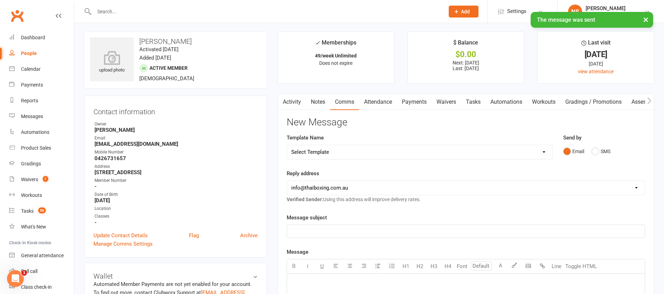
scroll to position [0, 0]
click at [476, 104] on link "Tasks" at bounding box center [473, 103] width 24 height 16
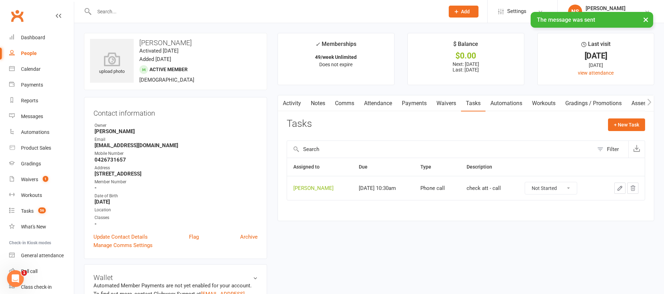
click at [616, 190] on button "button" at bounding box center [619, 187] width 11 height 11
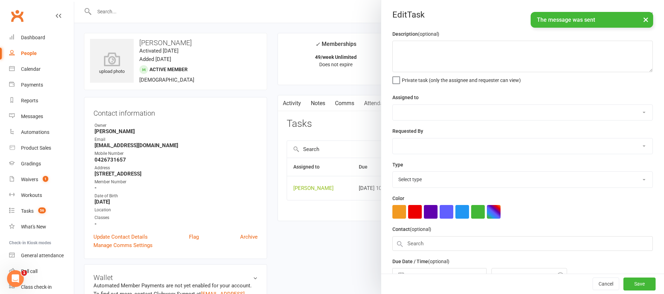
type textarea "check att - call"
select select "12940"
type input "[DATE]"
type input "10:30am"
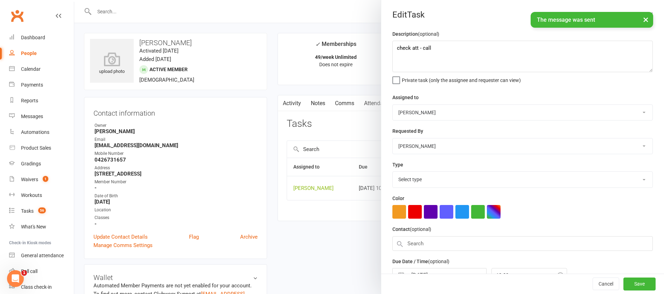
select select "12048"
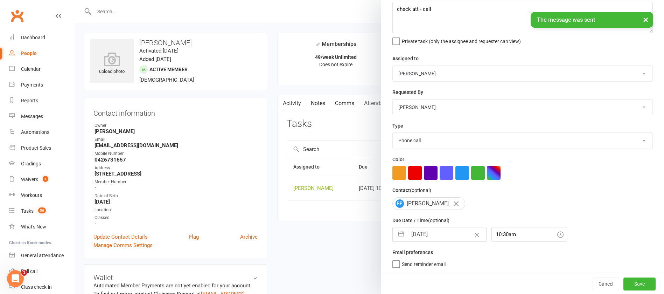
click at [440, 232] on input "[DATE]" at bounding box center [446, 234] width 79 height 14
select select "6"
select select "2025"
select select "7"
select select "2025"
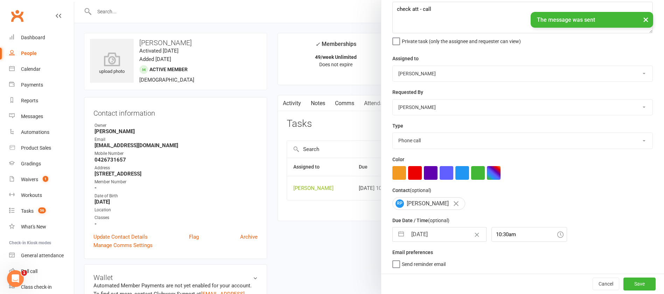
select select "8"
select select "2025"
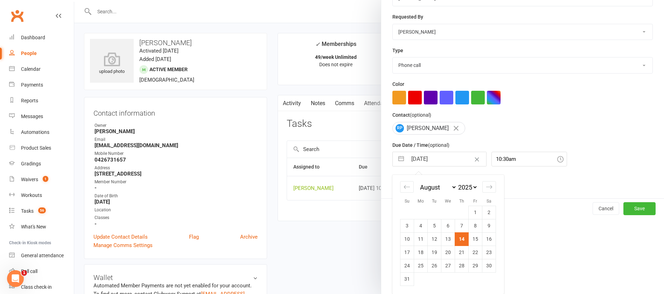
drag, startPoint x: 457, startPoint y: 267, endPoint x: 466, endPoint y: 268, distance: 8.8
click at [458, 267] on td "28" at bounding box center [462, 265] width 14 height 13
type input "[DATE]"
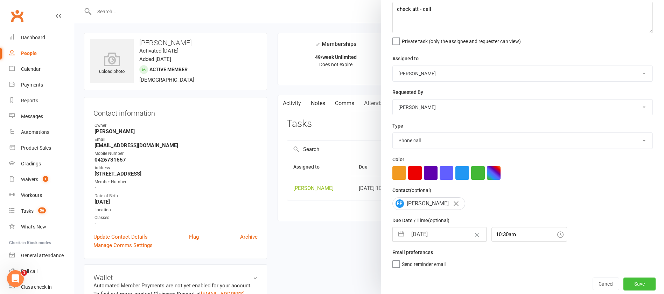
click at [623, 282] on button "Save" at bounding box center [639, 283] width 32 height 13
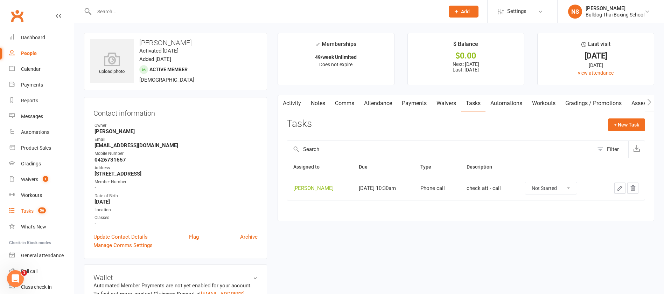
click at [32, 211] on div "Tasks" at bounding box center [27, 211] width 13 height 6
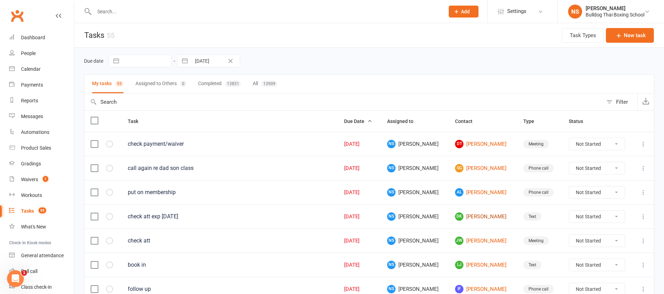
click at [466, 219] on link "DK [PERSON_NAME]" at bounding box center [482, 216] width 55 height 8
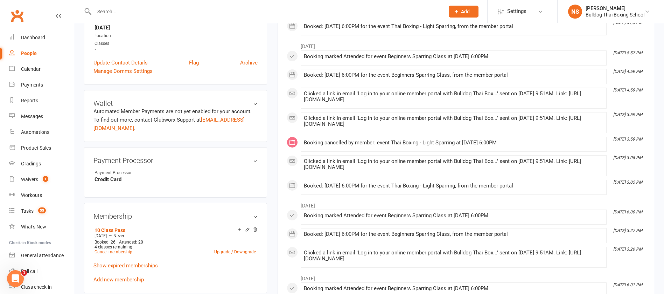
scroll to position [105, 0]
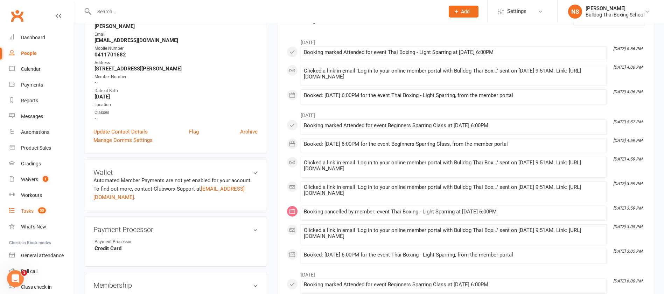
click at [26, 210] on div "Tasks" at bounding box center [27, 211] width 13 height 6
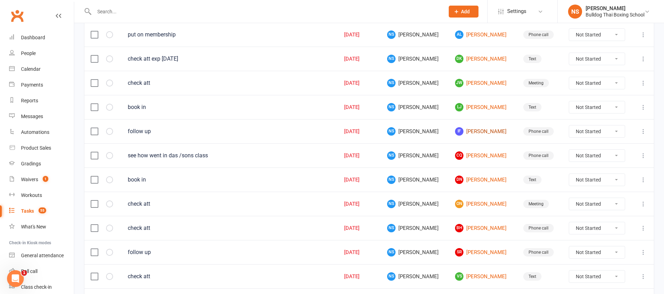
scroll to position [105, 0]
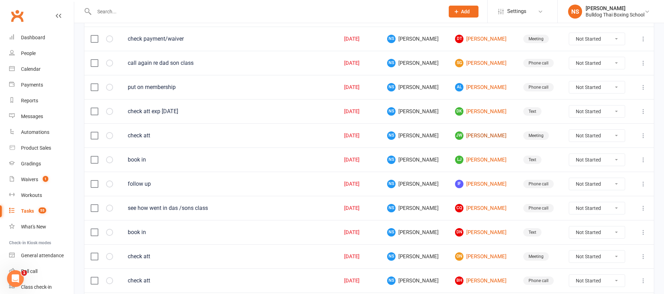
click at [473, 135] on link "[PERSON_NAME]" at bounding box center [482, 135] width 55 height 8
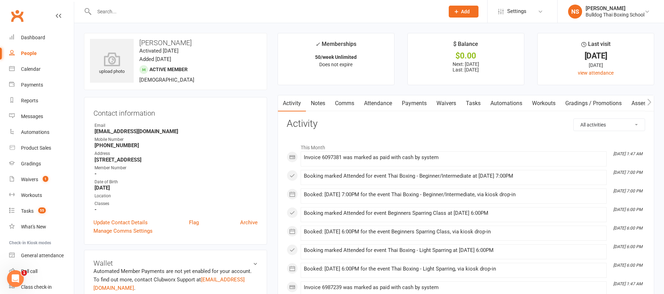
click at [473, 105] on link "Tasks" at bounding box center [473, 103] width 24 height 16
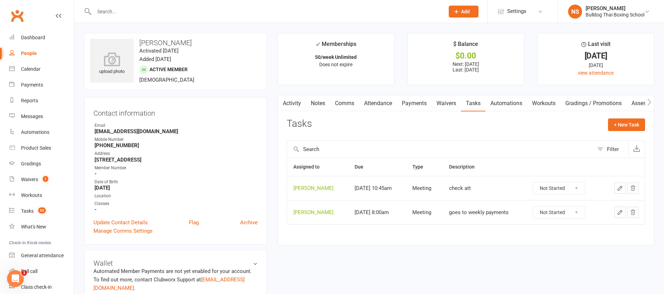
click at [324, 97] on link "Notes" at bounding box center [318, 103] width 24 height 16
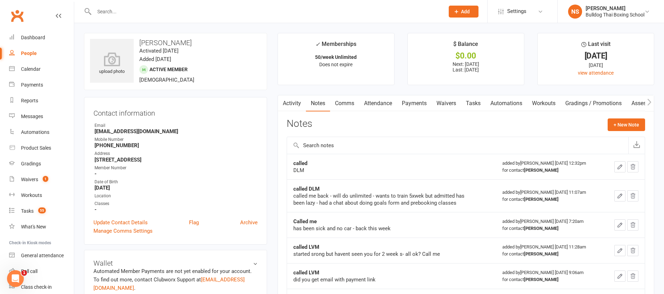
click at [294, 99] on link "Activity" at bounding box center [292, 103] width 28 height 16
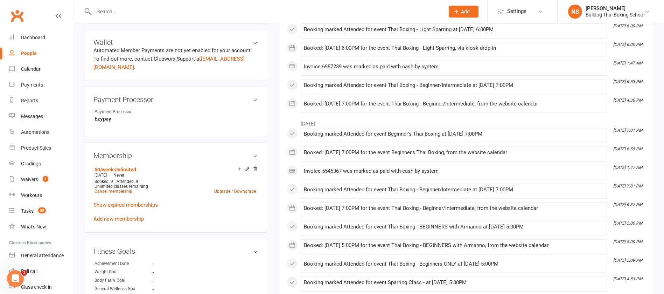
scroll to position [204, 0]
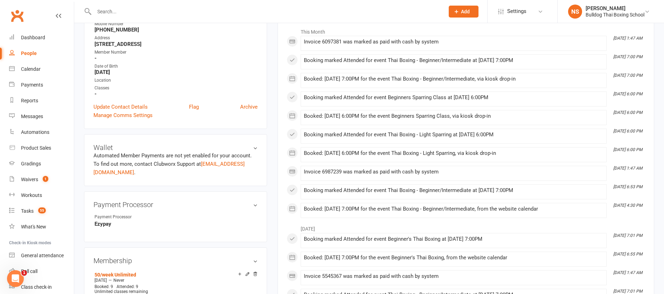
scroll to position [99, 0]
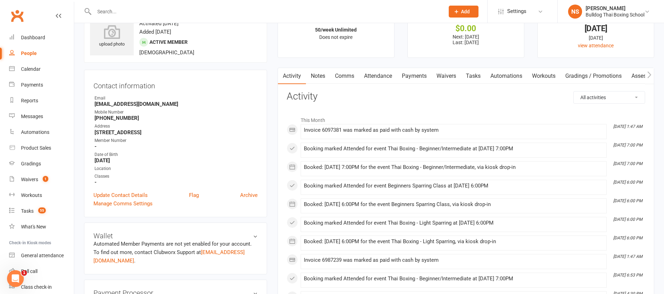
scroll to position [0, 0]
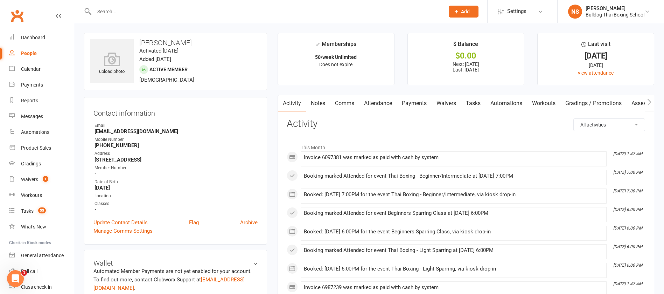
click at [475, 101] on link "Tasks" at bounding box center [473, 103] width 24 height 16
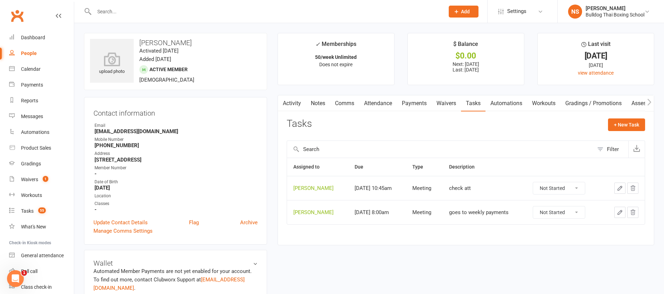
click at [619, 186] on icon "button" at bounding box center [620, 188] width 6 height 6
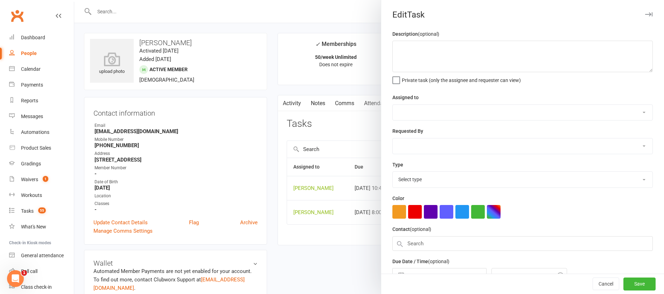
type textarea "check att"
select select "12940"
select select "12049"
type input "[DATE]"
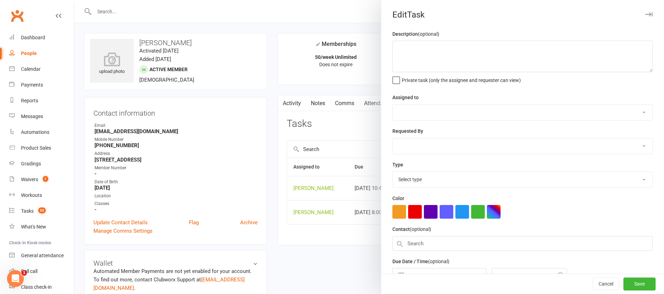
type input "10:45am"
drag, startPoint x: 409, startPoint y: 49, endPoint x: 387, endPoint y: 51, distance: 22.1
click at [387, 50] on div "Description (optional) check att Private task (only the assignee and requester …" at bounding box center [522, 171] width 283 height 282
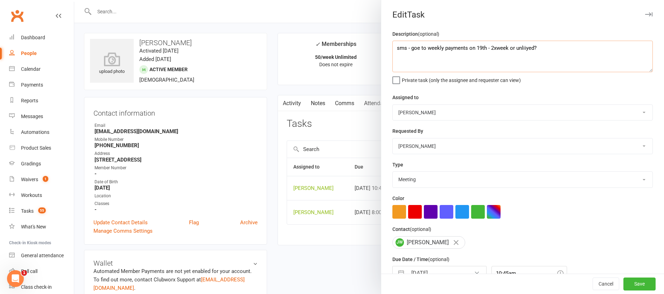
click at [523, 49] on textarea "sms - goe to weekly payments on 19th - 2xweek or unliiyed?" at bounding box center [522, 56] width 260 height 31
click at [547, 49] on textarea "sms - goe to weekly payments on 19th - 2xweek or unliimed?" at bounding box center [522, 56] width 260 height 31
click at [545, 48] on textarea "sms - goe to weekly payments on 19th - 2xweek or unliimed? ask est day" at bounding box center [522, 56] width 260 height 31
click at [573, 47] on textarea "sms - goe to weekly payments on 19th - 2xweek or unliimed? ask best day" at bounding box center [522, 56] width 260 height 31
type textarea "sms - goe to weekly payments on 19th - 2xweek or unliimed? ask best day for pay…"
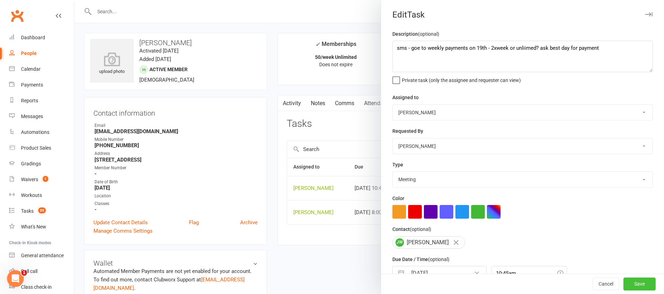
click at [623, 283] on button "Save" at bounding box center [639, 283] width 32 height 13
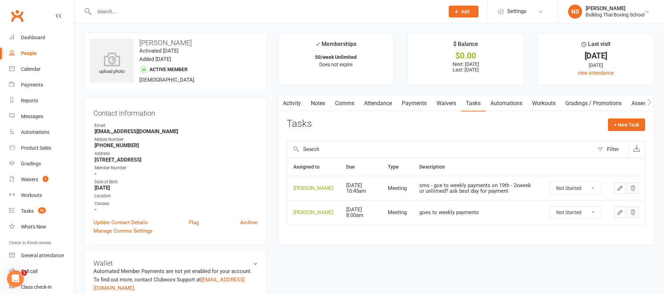
drag, startPoint x: 593, startPoint y: 215, endPoint x: 590, endPoint y: 221, distance: 7.2
click at [593, 215] on select "Not Started In Progress Waiting Complete" at bounding box center [575, 212] width 52 height 12
click at [549, 211] on select "Not Started In Progress Waiting Complete" at bounding box center [575, 212] width 52 height 12
select select "unstarted"
click at [29, 212] on div "Tasks" at bounding box center [27, 211] width 13 height 6
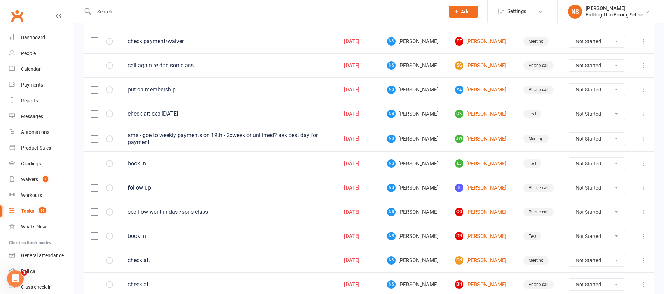
scroll to position [105, 0]
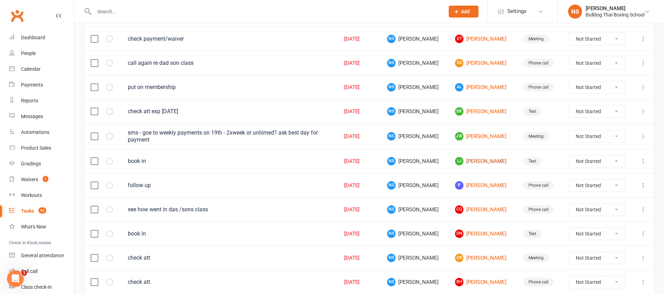
click at [475, 162] on link "[PERSON_NAME]" at bounding box center [482, 161] width 55 height 8
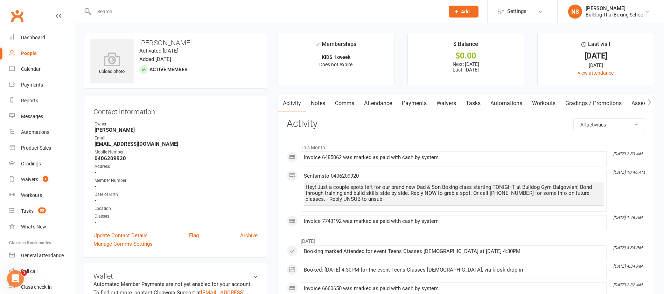
drag, startPoint x: 110, startPoint y: 10, endPoint x: 112, endPoint y: 7, distance: 4.3
click at [110, 10] on input "text" at bounding box center [265, 12] width 347 height 10
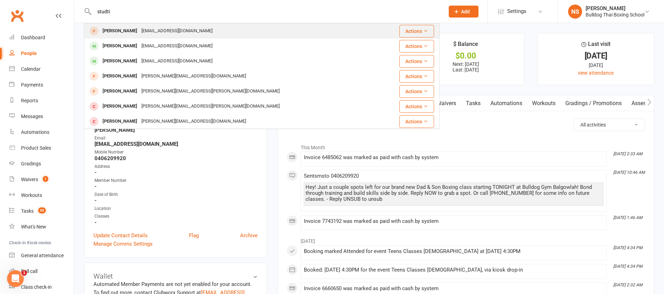
type input "studti"
click at [139, 31] on div "[EMAIL_ADDRESS][DOMAIN_NAME]" at bounding box center [176, 31] width 75 height 10
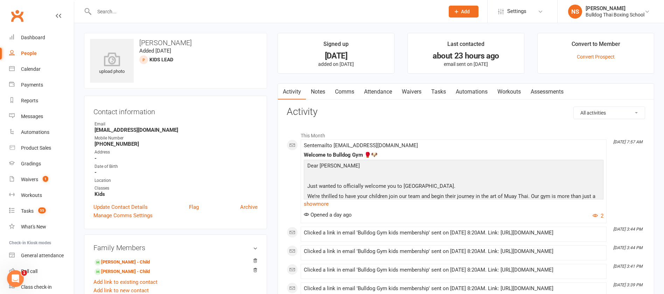
click at [345, 92] on link "Comms" at bounding box center [344, 92] width 29 height 16
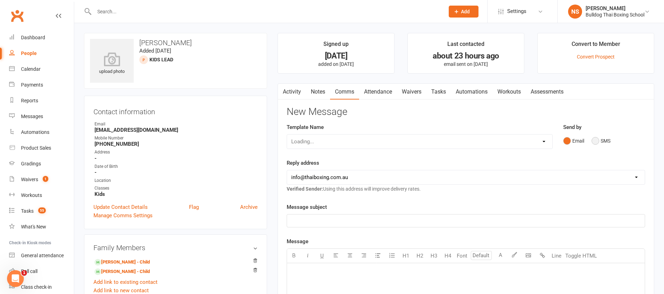
click at [596, 140] on button "SMS" at bounding box center [600, 140] width 19 height 13
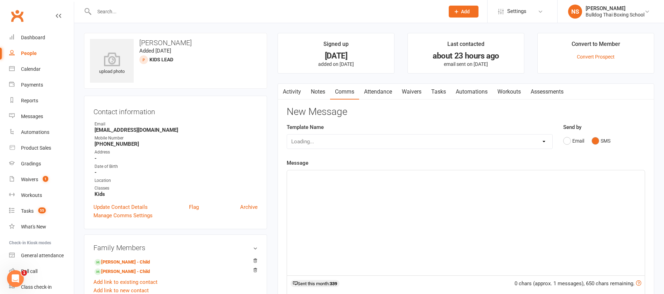
click at [330, 182] on div "﻿" at bounding box center [466, 222] width 358 height 105
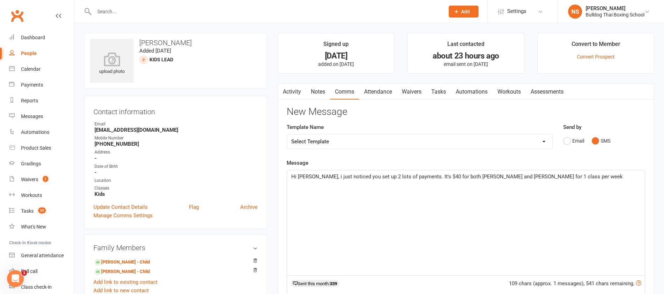
click at [356, 176] on span "Hi [PERSON_NAME], i just noticed you set up 2 lots of payments. It's $40 for bo…" at bounding box center [456, 176] width 331 height 6
click at [548, 175] on p "Hi [PERSON_NAME], i just noticed you've set up 2 lots of payments. It's $40 for…" at bounding box center [465, 176] width 349 height 8
click at [588, 174] on span "Hi [PERSON_NAME], i just noticed you've set up 2 lots of payments. It's $40 for…" at bounding box center [466, 180] width 350 height 15
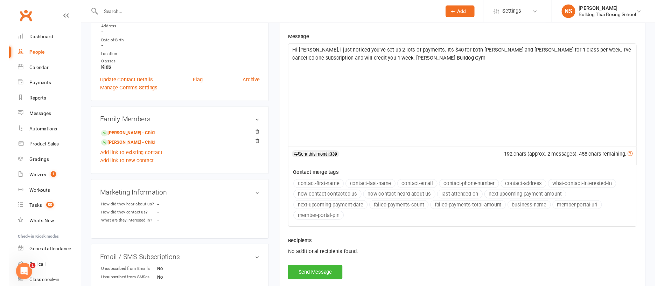
scroll to position [157, 0]
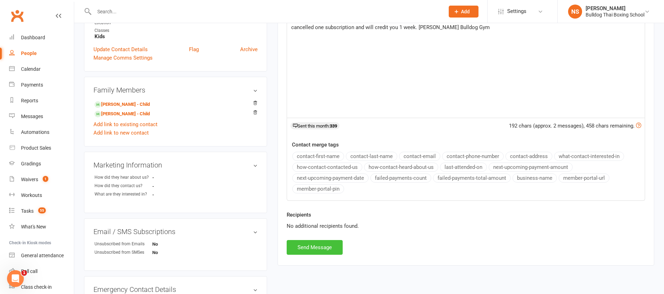
click at [331, 247] on button "Send Message" at bounding box center [315, 247] width 56 height 15
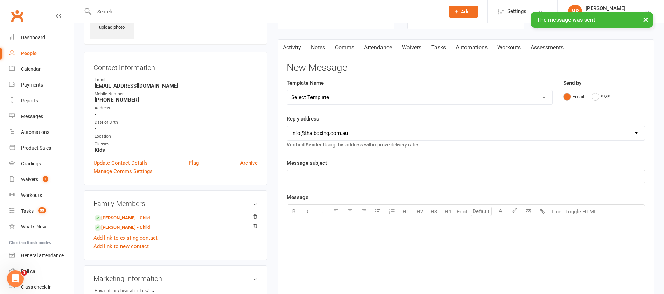
scroll to position [0, 0]
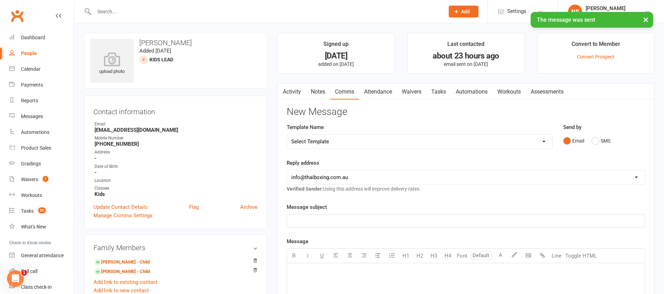
click at [284, 91] on button "button" at bounding box center [282, 92] width 9 height 16
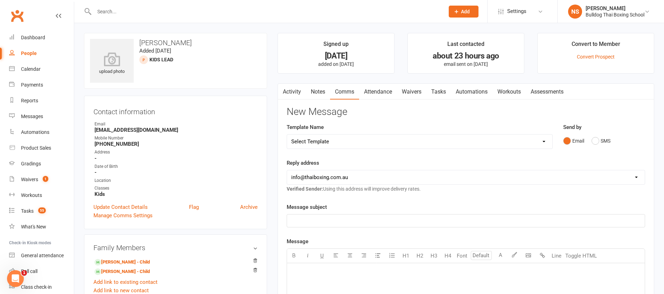
click at [289, 89] on link "Activity" at bounding box center [292, 92] width 28 height 16
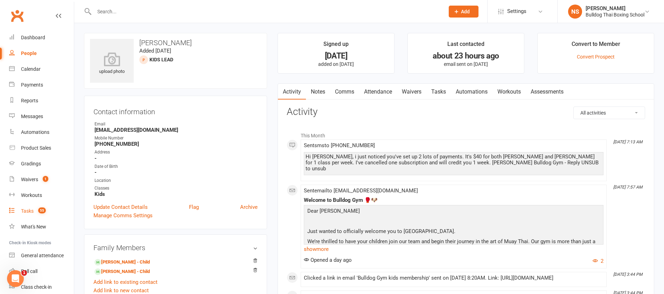
click at [28, 210] on div "Tasks" at bounding box center [27, 211] width 13 height 6
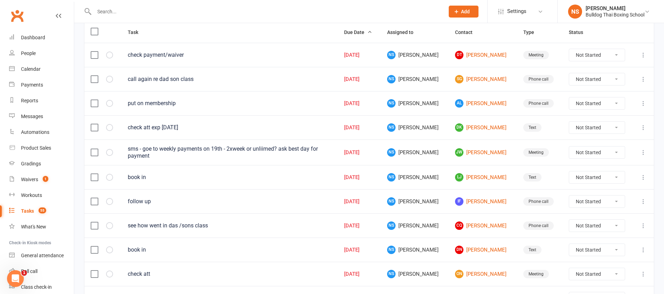
scroll to position [105, 0]
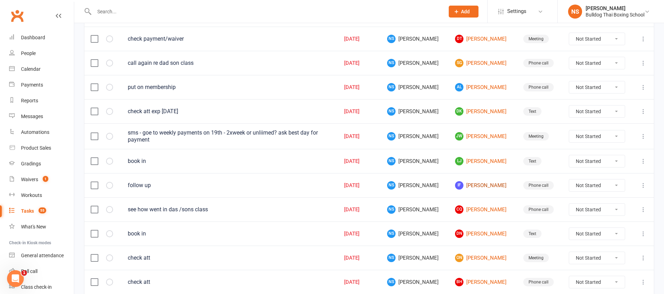
click at [475, 186] on link "IF [PERSON_NAME]" at bounding box center [482, 185] width 55 height 8
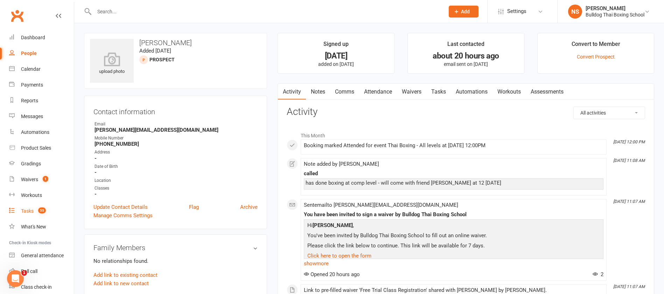
click at [26, 210] on div "Tasks" at bounding box center [27, 211] width 13 height 6
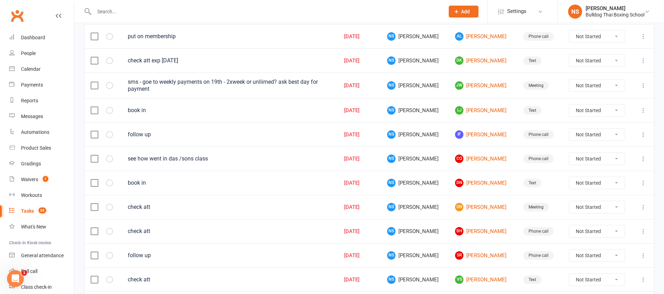
scroll to position [157, 0]
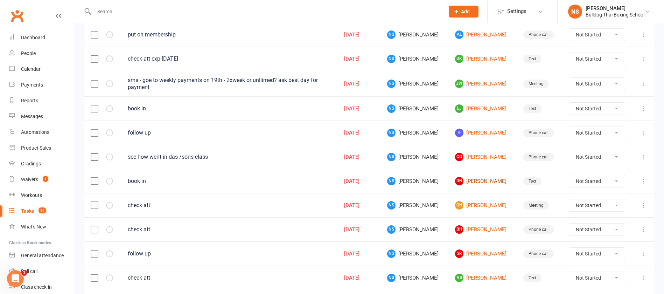
click at [474, 179] on link "DN [PERSON_NAME]" at bounding box center [482, 181] width 55 height 8
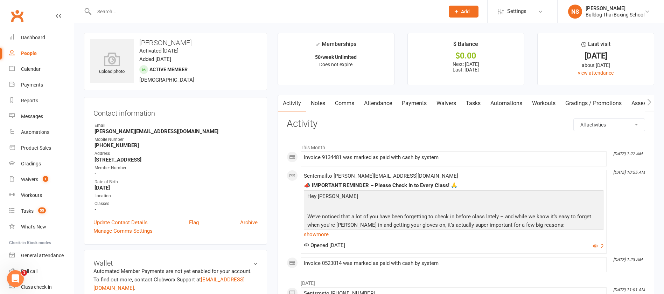
click at [474, 100] on link "Tasks" at bounding box center [473, 103] width 24 height 16
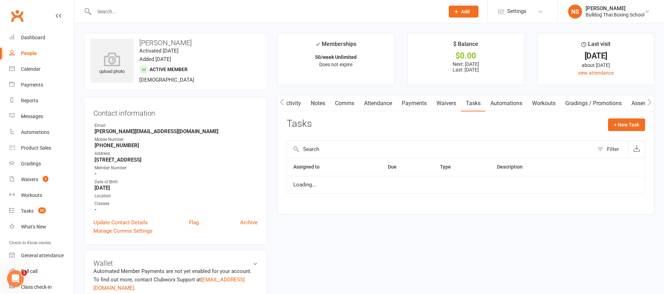
scroll to position [0, 0]
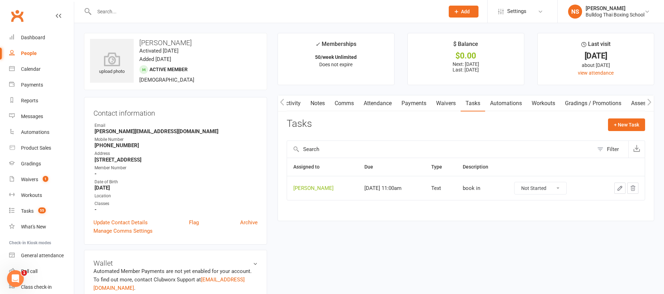
click at [619, 187] on icon "button" at bounding box center [620, 188] width 6 height 6
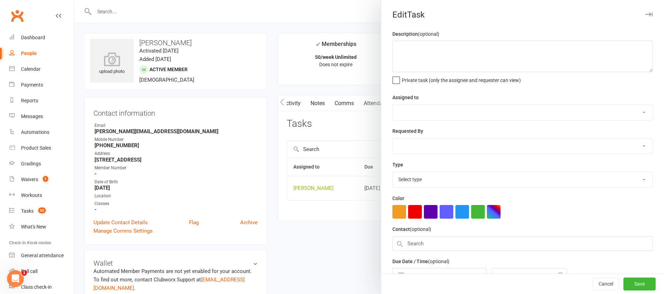
type textarea "book in"
select select "12940"
type input "[DATE]"
type input "11:00am"
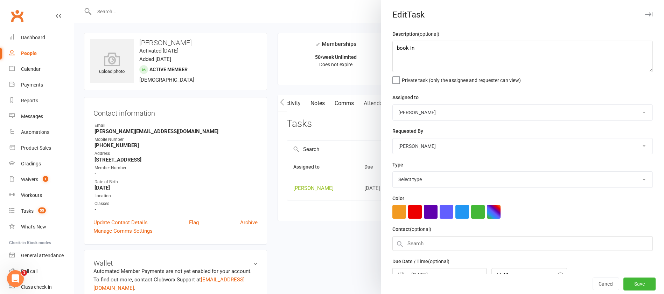
select select "13825"
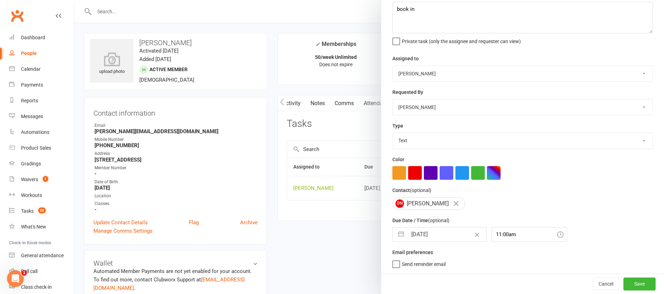
click at [445, 233] on input "[DATE]" at bounding box center [446, 234] width 79 height 14
select select "6"
select select "2025"
select select "7"
select select "2025"
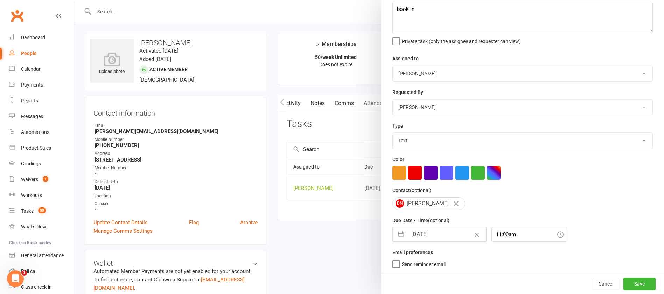
select select "8"
select select "2025"
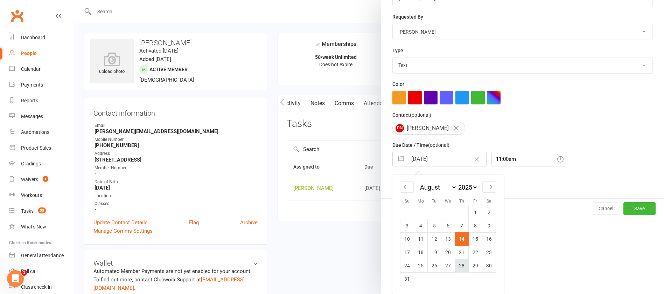
click at [456, 264] on td "28" at bounding box center [462, 265] width 14 height 13
type input "[DATE]"
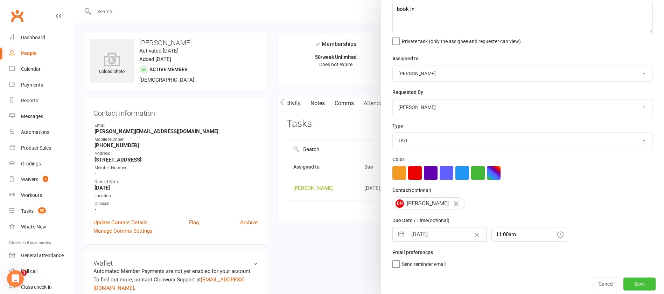
click at [623, 281] on button "Save" at bounding box center [639, 283] width 32 height 13
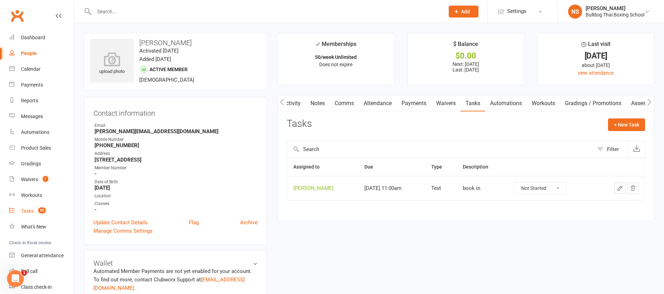
click at [32, 211] on div "Tasks" at bounding box center [27, 211] width 13 height 6
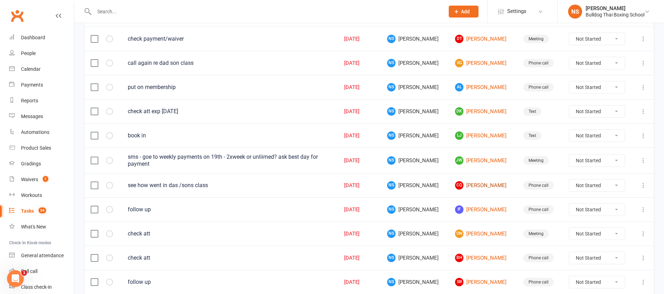
scroll to position [157, 0]
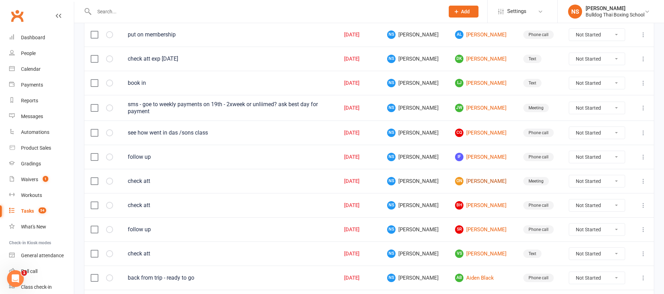
click at [472, 182] on link "ON [PERSON_NAME]" at bounding box center [482, 181] width 55 height 8
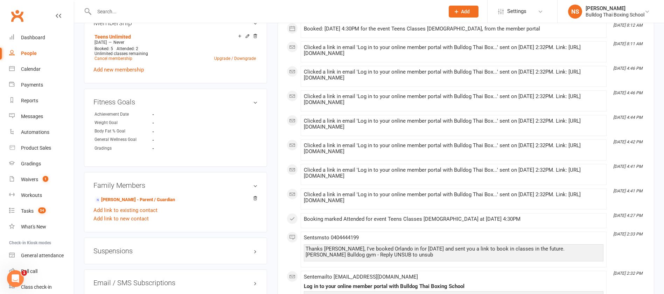
scroll to position [367, 0]
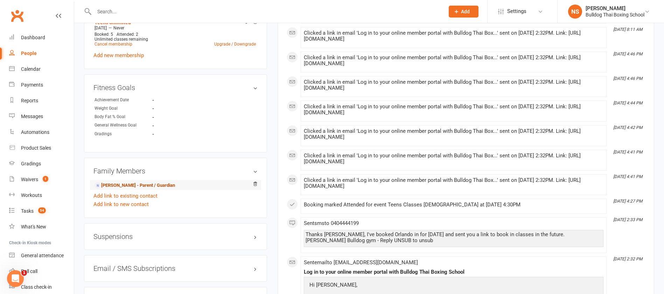
click at [152, 184] on link "[PERSON_NAME] - Parent / Guardian" at bounding box center [134, 185] width 80 height 7
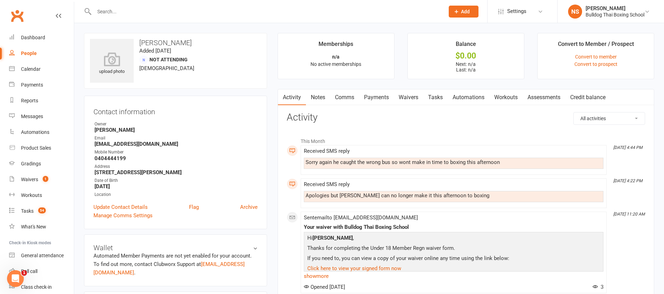
click at [346, 97] on link "Comms" at bounding box center [344, 97] width 29 height 16
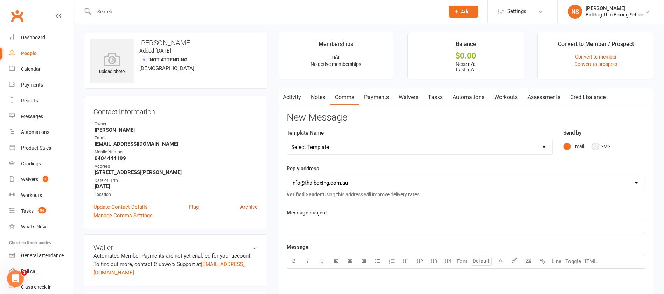
click at [595, 146] on button "SMS" at bounding box center [600, 146] width 19 height 13
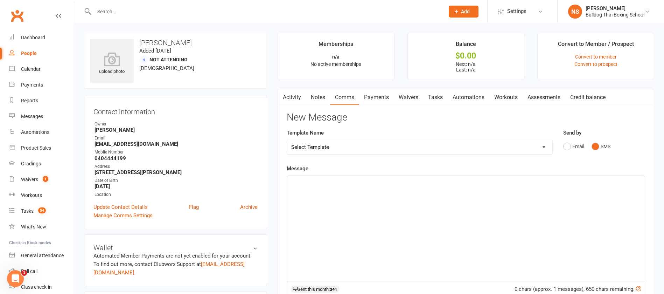
click at [313, 190] on div "﻿" at bounding box center [466, 228] width 358 height 105
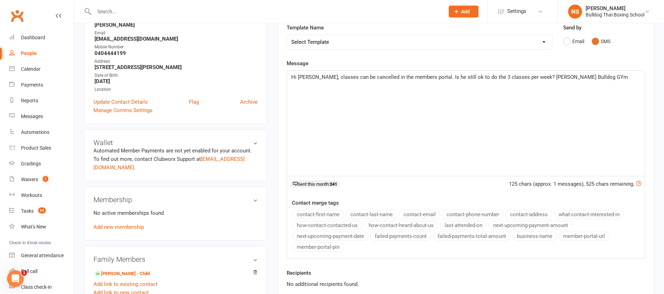
scroll to position [210, 0]
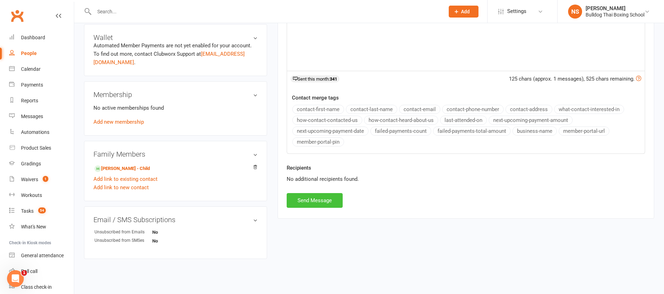
click at [331, 198] on button "Send Message" at bounding box center [315, 200] width 56 height 15
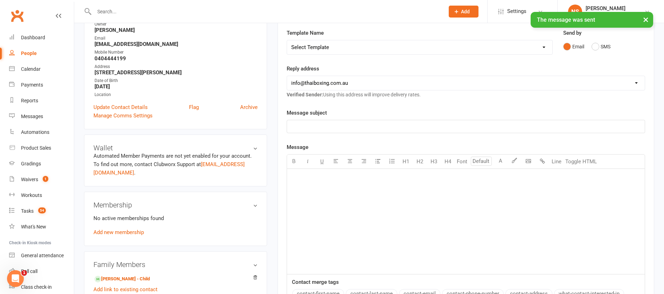
scroll to position [0, 0]
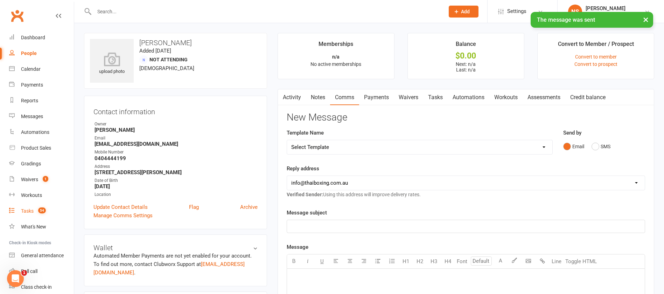
click at [26, 207] on link "Tasks 54" at bounding box center [41, 211] width 65 height 16
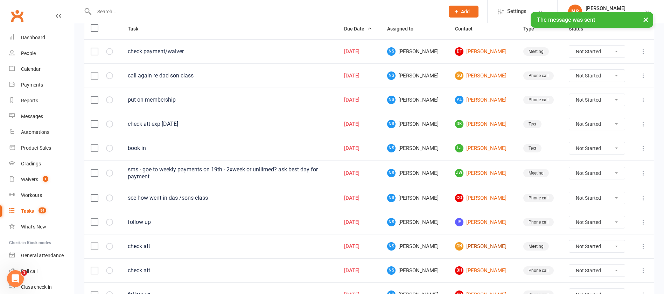
scroll to position [157, 0]
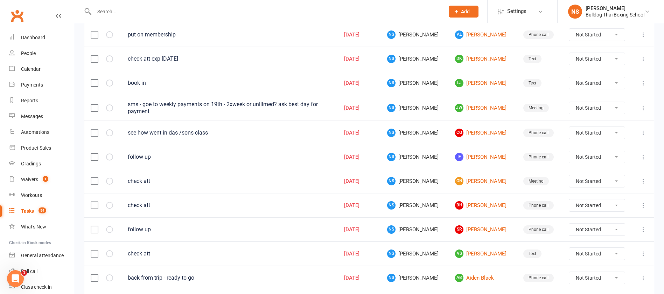
click at [642, 178] on icon at bounding box center [643, 180] width 7 height 7
click at [606, 207] on link "Edit" at bounding box center [604, 208] width 69 height 14
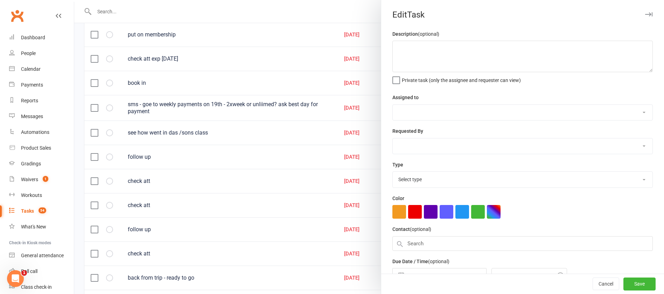
type textarea "check att"
select select "12940"
type input "[DATE]"
type input "11:00am"
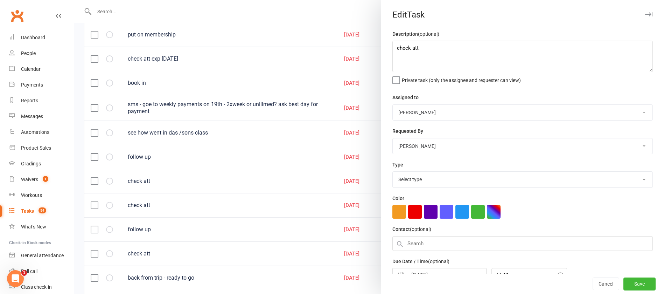
select select "12049"
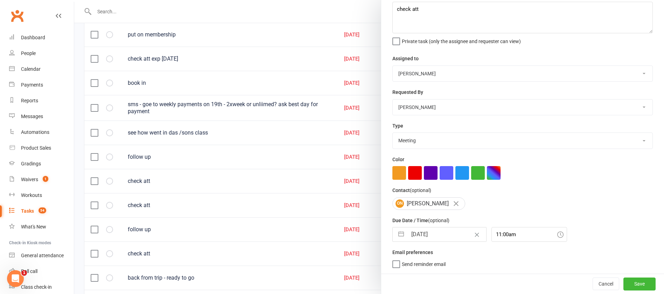
click at [439, 231] on input "[DATE]" at bounding box center [446, 234] width 79 height 14
select select "6"
select select "2025"
select select "7"
select select "2025"
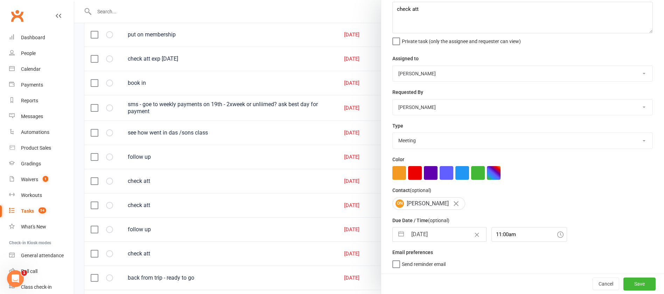
select select "8"
select select "2025"
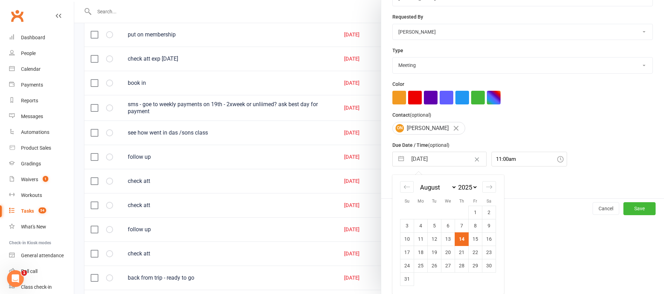
click at [457, 266] on td "28" at bounding box center [462, 265] width 14 height 13
type input "[DATE]"
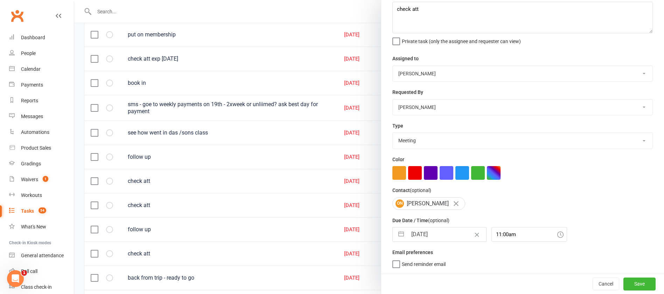
scroll to position [42, 0]
click at [623, 284] on button "Save" at bounding box center [639, 283] width 32 height 13
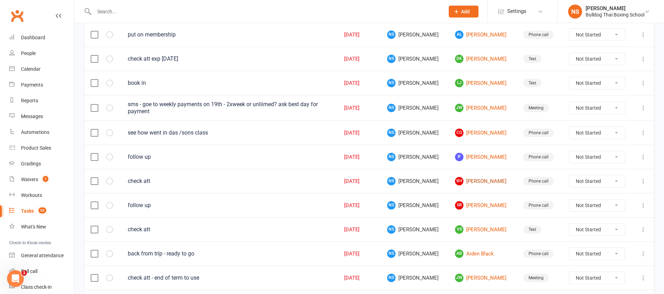
click at [465, 181] on link "[PERSON_NAME]" at bounding box center [482, 181] width 55 height 8
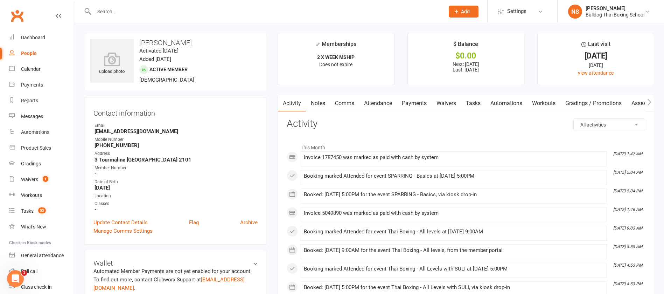
click at [474, 103] on link "Tasks" at bounding box center [473, 103] width 24 height 16
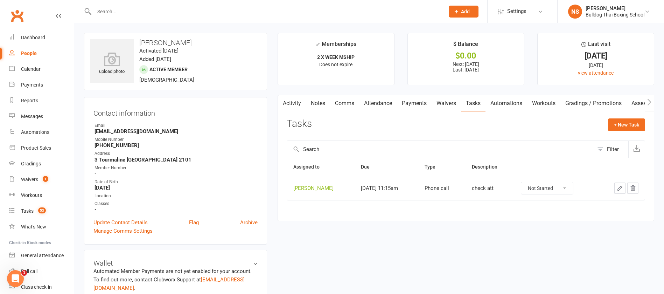
drag, startPoint x: 568, startPoint y: 185, endPoint x: 565, endPoint y: 193, distance: 8.3
click at [567, 185] on select "Not Started In Progress Waiting Complete" at bounding box center [547, 188] width 52 height 12
click at [521, 182] on select "Not Started In Progress Waiting Complete" at bounding box center [547, 188] width 52 height 12
select select "unstarted"
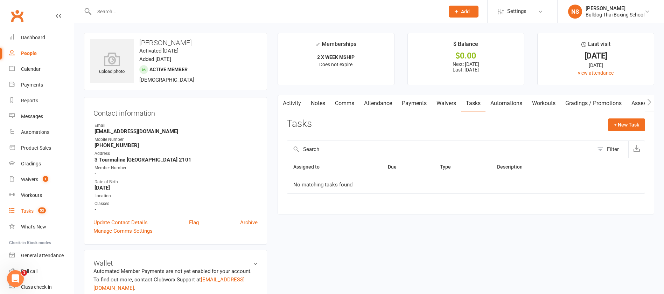
click at [35, 210] on count-badge "53" at bounding box center [40, 211] width 11 height 6
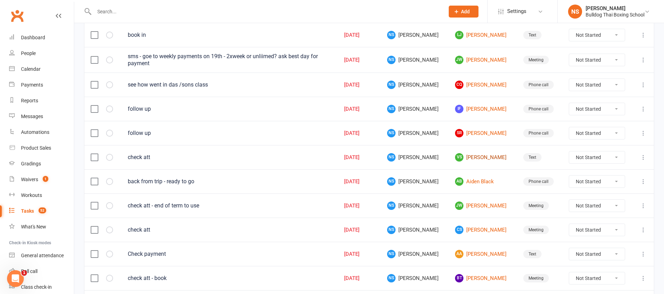
scroll to position [210, 0]
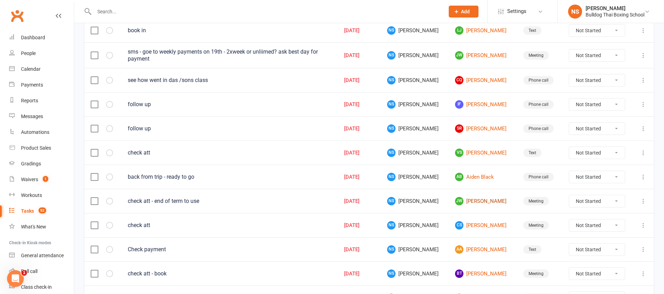
click at [471, 200] on link "[PERSON_NAME] [PERSON_NAME]" at bounding box center [482, 201] width 55 height 8
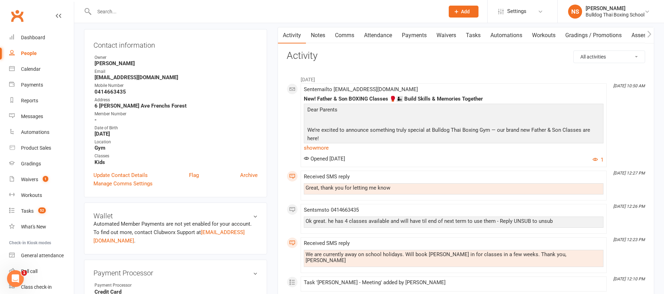
scroll to position [52, 0]
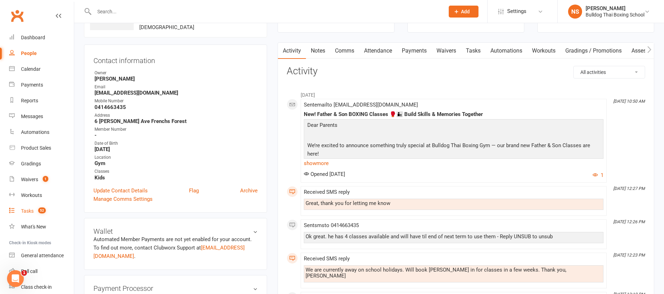
click at [33, 210] on div "Tasks" at bounding box center [27, 211] width 13 height 6
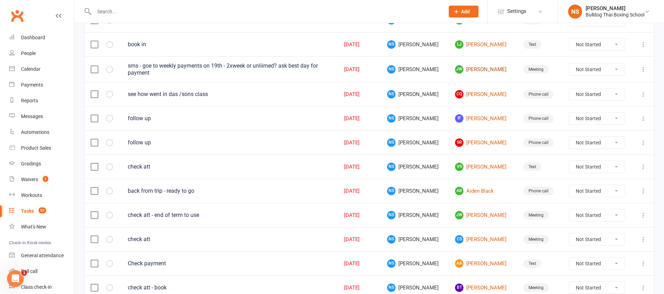
scroll to position [262, 0]
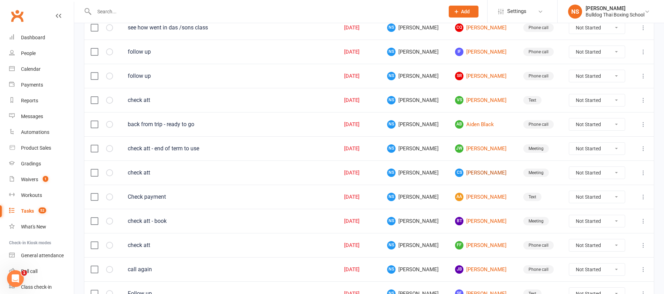
click at [469, 172] on link "CS [PERSON_NAME]" at bounding box center [482, 172] width 55 height 8
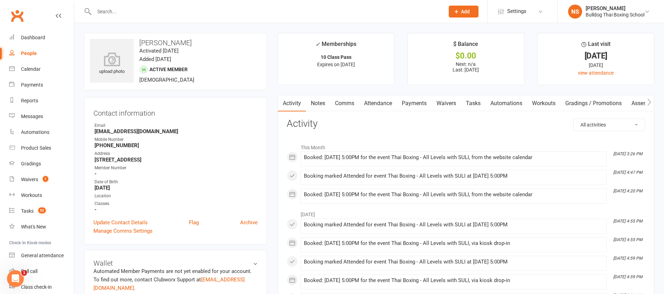
click at [345, 105] on link "Comms" at bounding box center [344, 103] width 29 height 16
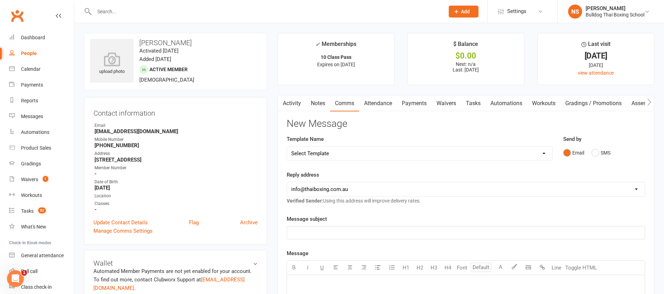
click at [336, 156] on select "Select Template [Email] Price Increase 28 Day Kick starter [SMS] 10 Pass Check …" at bounding box center [419, 153] width 265 height 14
select select "1"
click at [287, 146] on select "Select Template [Email] Price Increase 28 Day Kick starter [SMS] 10 Pass Check …" at bounding box center [419, 153] width 265 height 14
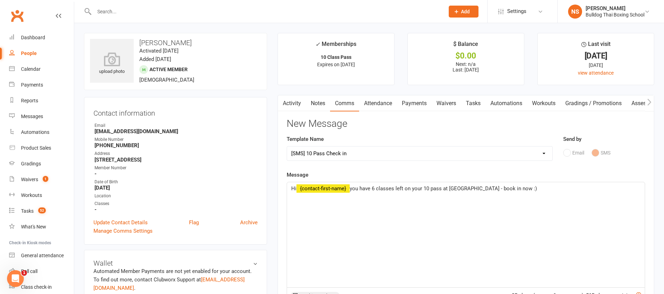
click at [375, 187] on span "you have 6 classes left on your 10 pass at [GEOGRAPHIC_DATA] - book in now :)" at bounding box center [443, 188] width 187 height 6
click at [378, 186] on span "you have 6 classes left on your 10 pass at [GEOGRAPHIC_DATA] - book in now :)" at bounding box center [443, 188] width 187 height 6
click at [479, 186] on span "you have 3 classes left on your 10 pass at [GEOGRAPHIC_DATA] - book in now :)" at bounding box center [443, 188] width 187 height 6
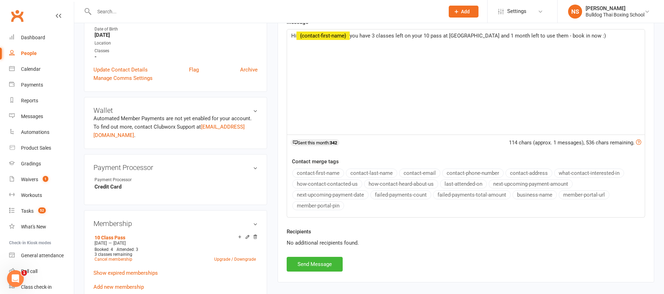
scroll to position [157, 0]
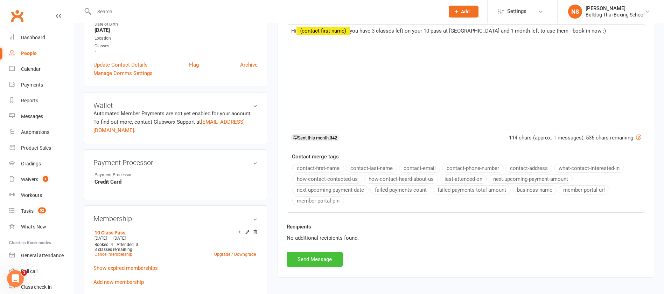
click at [312, 259] on button "Send Message" at bounding box center [315, 259] width 56 height 15
select select
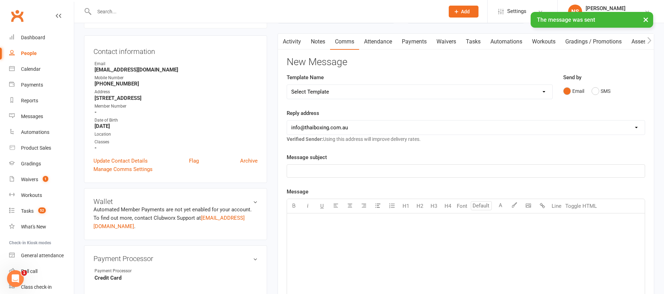
scroll to position [52, 0]
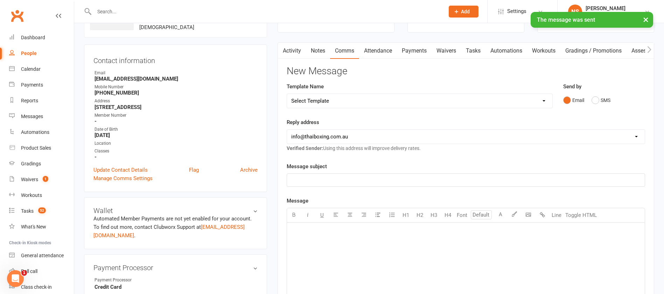
click at [471, 52] on link "Tasks" at bounding box center [473, 51] width 24 height 16
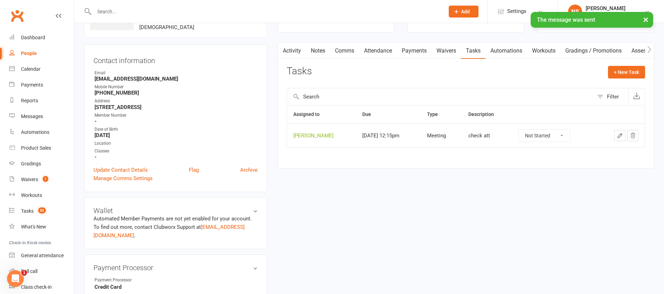
click at [619, 134] on icon "button" at bounding box center [620, 135] width 6 height 6
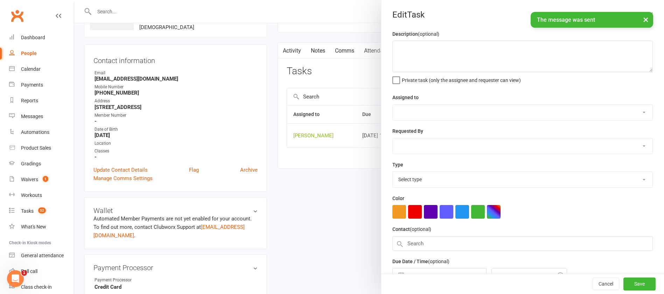
type textarea "check att"
select select "12940"
type input "[DATE]"
type input "12:15pm"
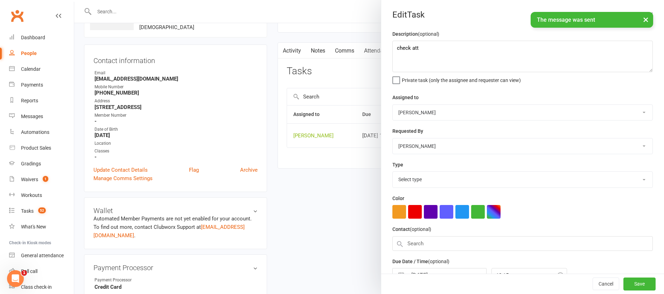
select select "12049"
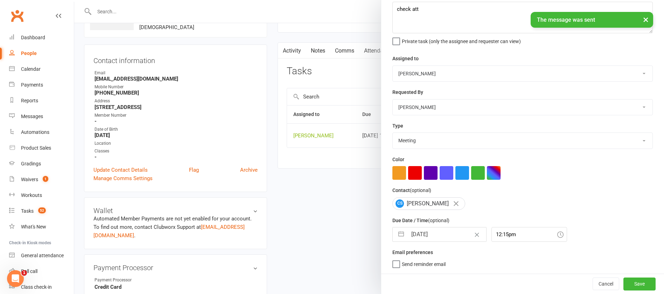
click at [448, 233] on input "[DATE]" at bounding box center [446, 234] width 79 height 14
select select "6"
select select "2025"
select select "7"
select select "2025"
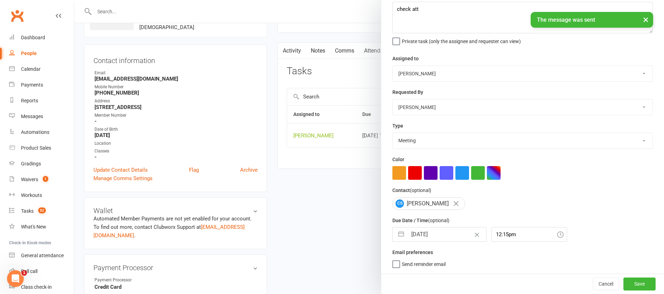
select select "8"
select select "2025"
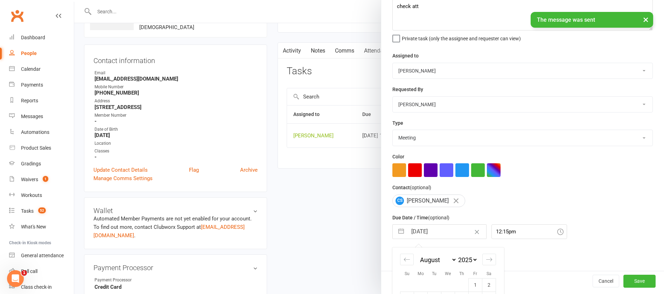
scroll to position [117, 0]
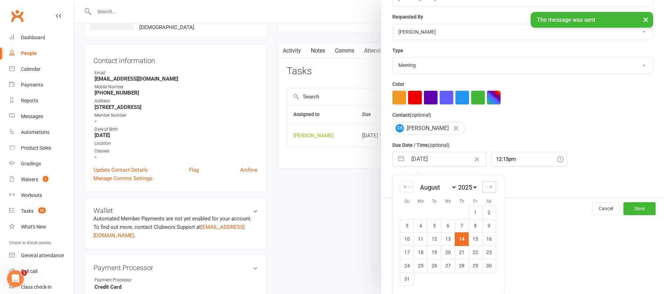
click at [486, 187] on icon "Move forward to switch to the next month." at bounding box center [489, 186] width 7 height 7
select select "9"
select select "2025"
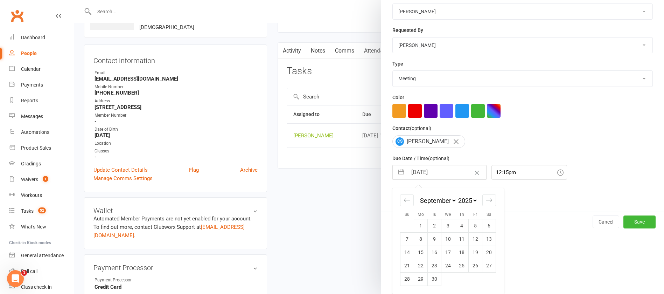
scroll to position [103, 0]
click at [417, 250] on td "15" at bounding box center [421, 251] width 14 height 13
type input "[DATE]"
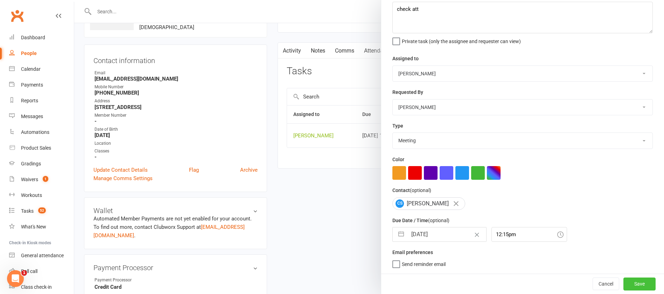
click at [623, 284] on button "Save" at bounding box center [639, 283] width 32 height 13
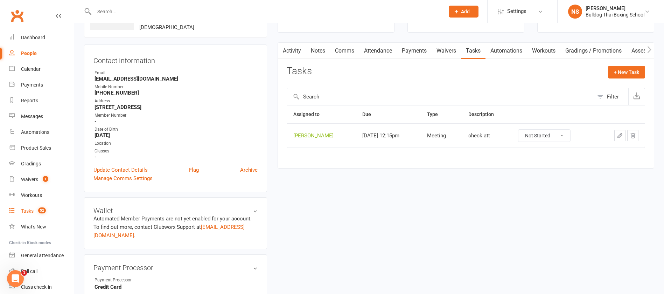
click at [29, 205] on link "Tasks 52" at bounding box center [41, 211] width 65 height 16
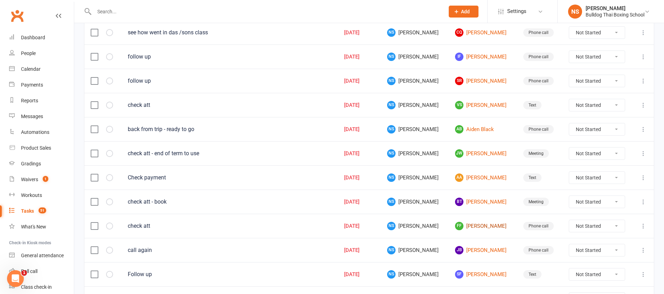
scroll to position [315, 0]
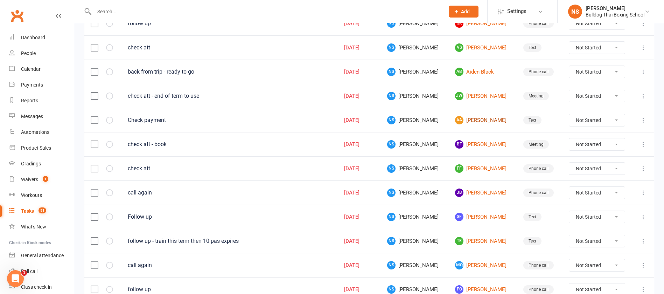
click at [472, 119] on link "AA [PERSON_NAME]" at bounding box center [482, 120] width 55 height 8
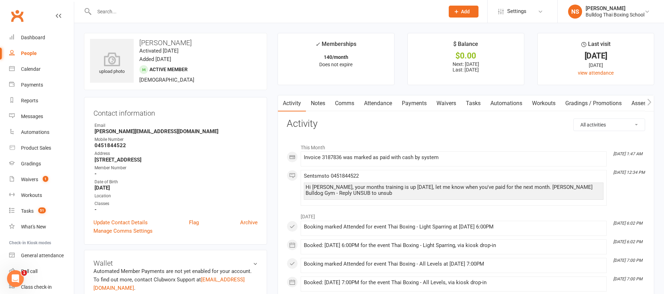
scroll to position [52, 0]
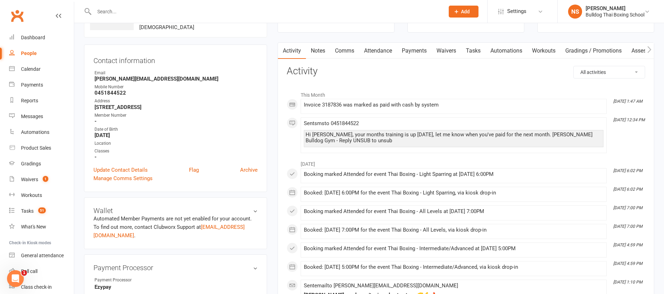
click at [471, 50] on link "Tasks" at bounding box center [473, 51] width 24 height 16
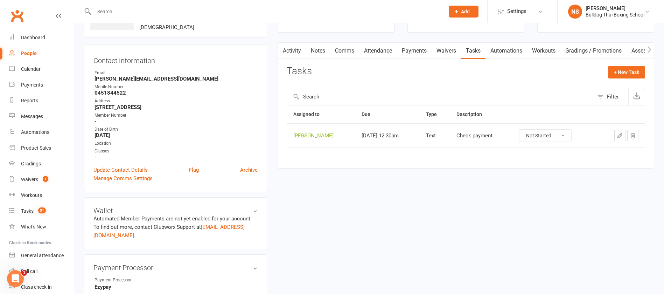
click at [622, 134] on icon "button" at bounding box center [620, 135] width 4 height 4
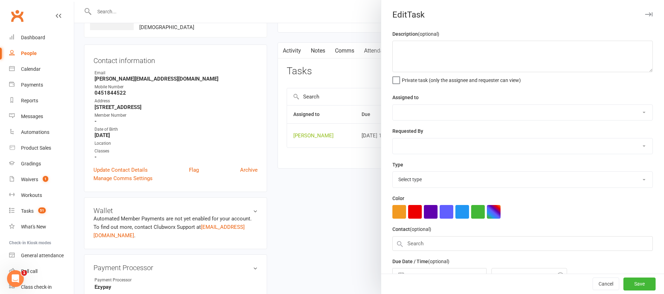
type textarea "Check payment"
select select "12940"
type input "[DATE]"
type input "12:30pm"
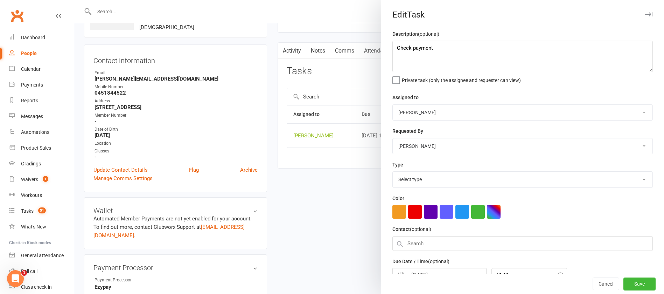
select select "13825"
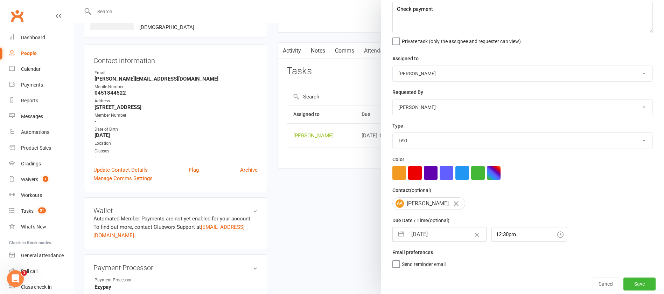
drag, startPoint x: 440, startPoint y: 238, endPoint x: 439, endPoint y: 234, distance: 4.0
click at [439, 238] on input "[DATE]" at bounding box center [446, 234] width 79 height 14
select select "6"
select select "2025"
select select "7"
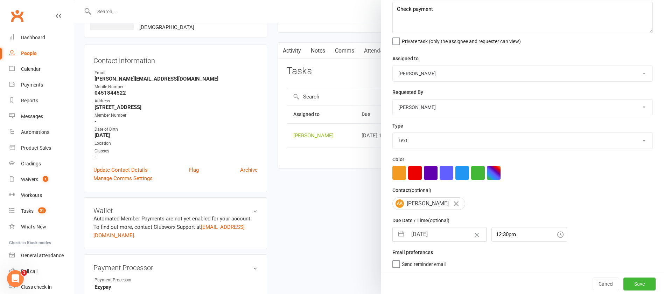
select select "2025"
select select "8"
select select "2025"
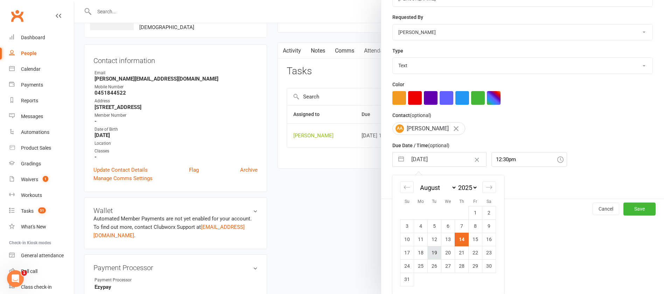
scroll to position [117, 0]
click at [416, 266] on td "25" at bounding box center [421, 265] width 14 height 13
type input "[DATE]"
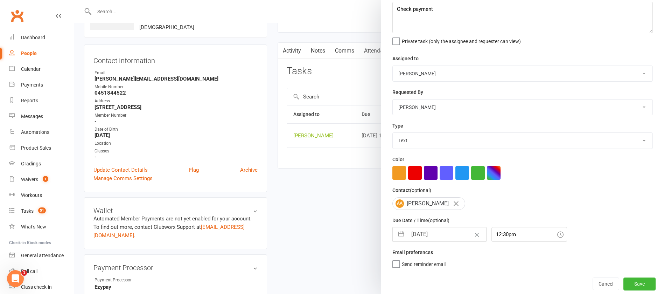
scroll to position [42, 0]
click at [623, 283] on button "Save" at bounding box center [639, 283] width 32 height 13
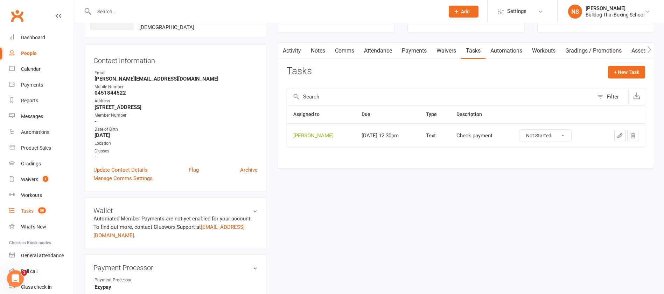
click at [27, 211] on div "Tasks" at bounding box center [27, 211] width 13 height 6
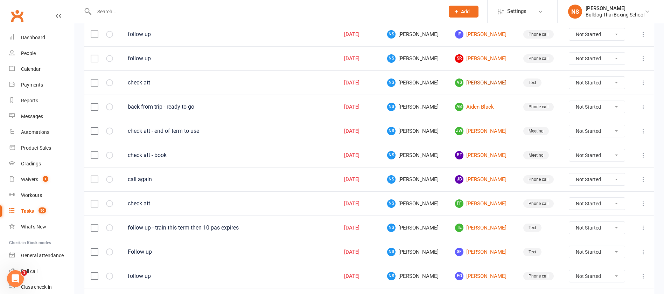
scroll to position [315, 0]
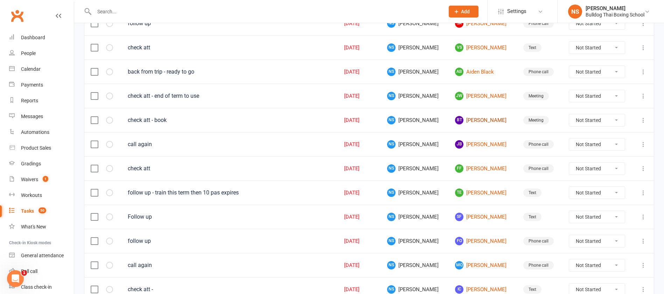
click at [470, 117] on link "[PERSON_NAME]" at bounding box center [482, 120] width 55 height 8
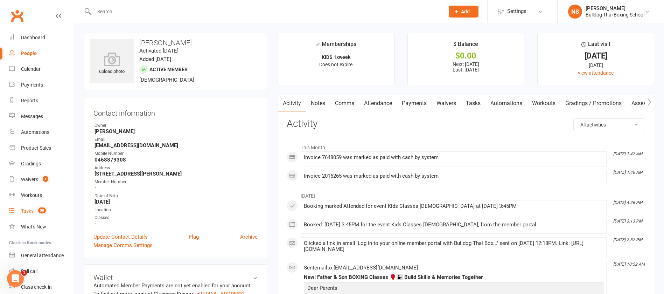
click at [29, 213] on div "Tasks" at bounding box center [27, 211] width 13 height 6
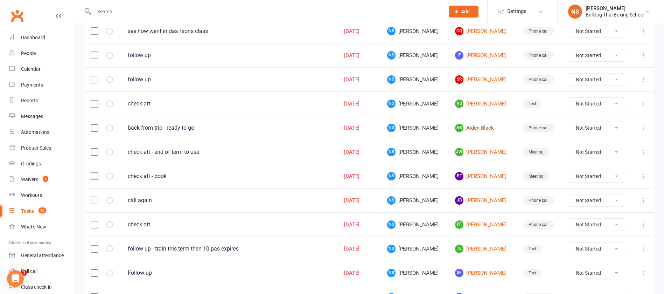
scroll to position [262, 0]
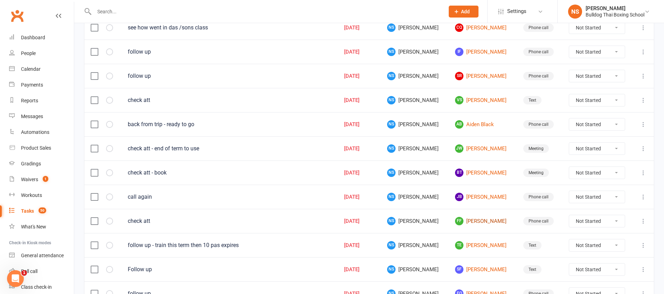
click at [474, 220] on link "FF [PERSON_NAME]" at bounding box center [482, 221] width 55 height 8
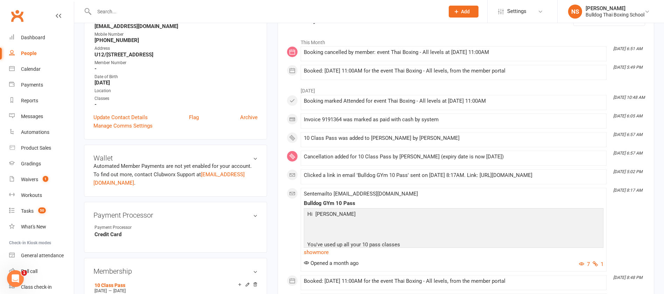
scroll to position [52, 0]
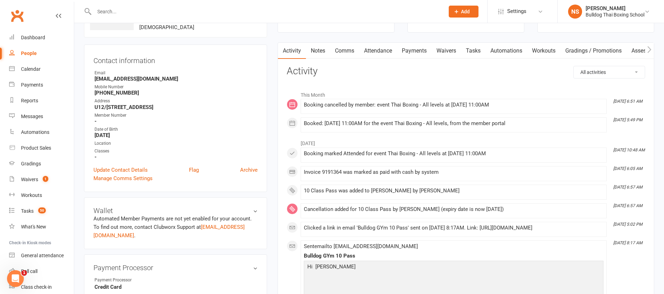
click at [475, 49] on link "Tasks" at bounding box center [473, 51] width 24 height 16
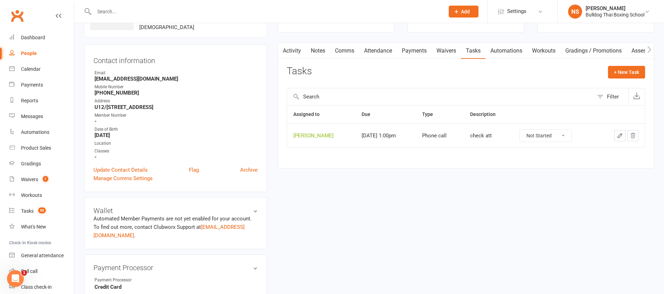
click at [618, 134] on icon "button" at bounding box center [620, 135] width 6 height 6
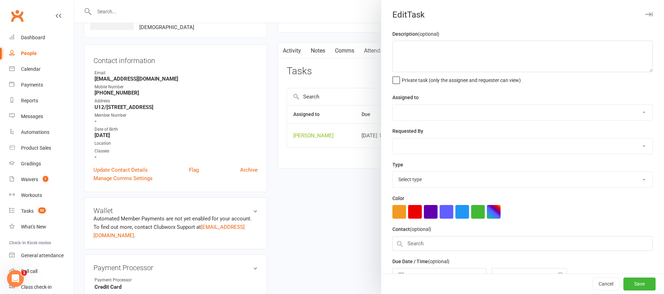
type textarea "check att"
select select "12940"
select select "45795"
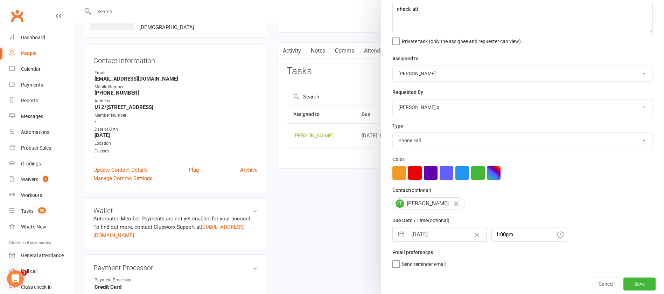
click at [444, 235] on input "[DATE]" at bounding box center [446, 234] width 79 height 14
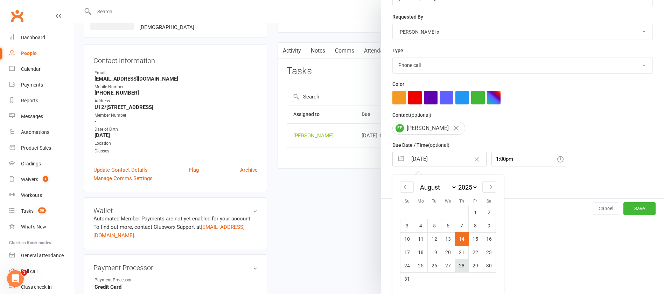
click at [456, 264] on td "28" at bounding box center [462, 265] width 14 height 13
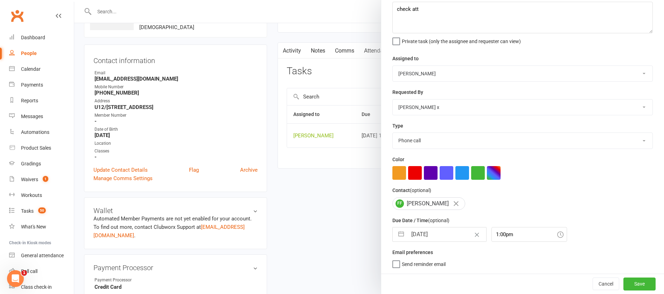
scroll to position [42, 0]
click at [623, 287] on button "Save" at bounding box center [639, 283] width 32 height 13
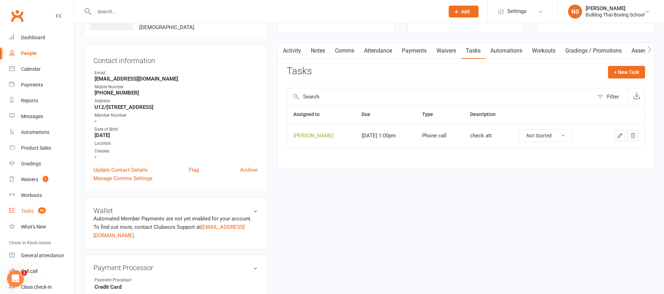
click at [26, 209] on div "Tasks" at bounding box center [27, 211] width 13 height 6
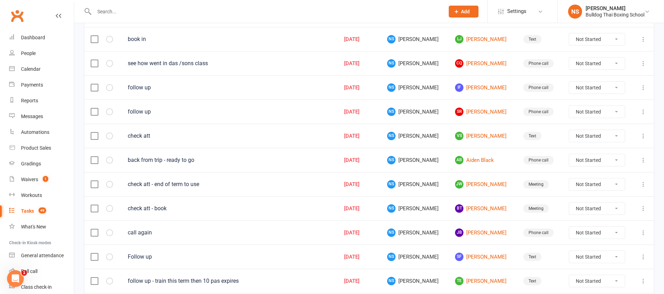
scroll to position [210, 0]
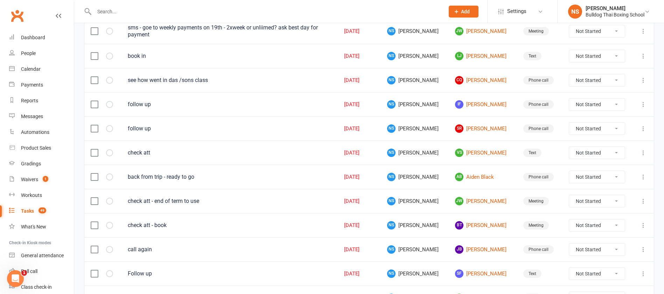
click at [615, 78] on select "Not Started In Progress Waiting Complete" at bounding box center [597, 80] width 56 height 12
click at [569, 74] on select "Not Started In Progress Waiting Complete" at bounding box center [597, 80] width 56 height 12
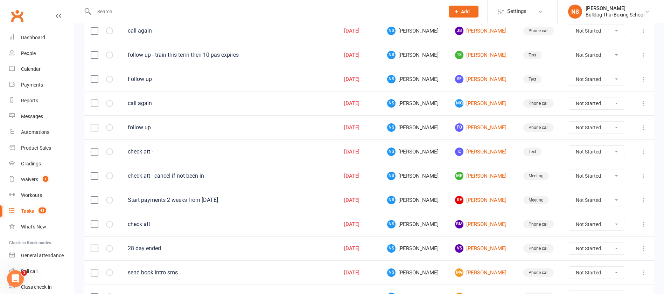
scroll to position [472, 0]
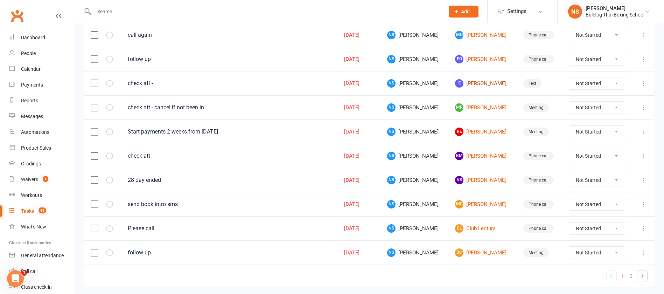
click at [480, 83] on link "IC [PERSON_NAME]" at bounding box center [482, 83] width 55 height 8
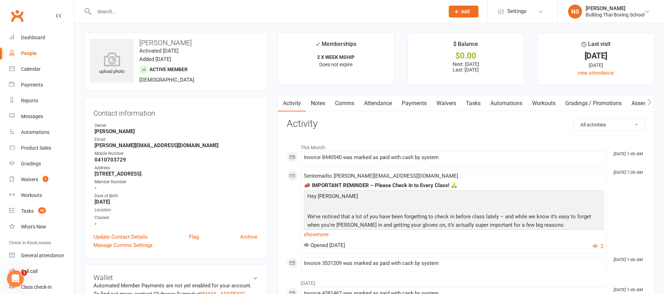
click at [472, 102] on link "Tasks" at bounding box center [473, 103] width 24 height 16
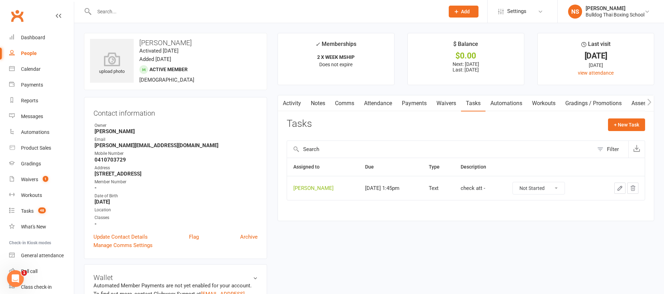
click at [617, 188] on icon "button" at bounding box center [620, 188] width 6 height 6
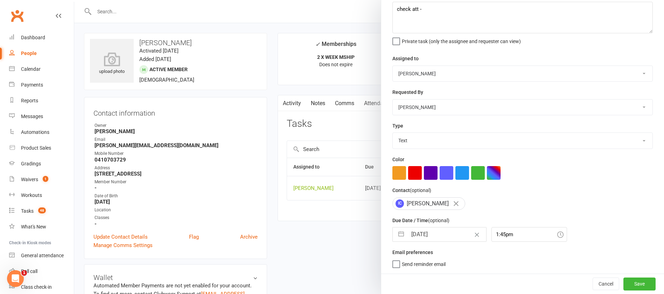
click at [443, 230] on input "[DATE]" at bounding box center [446, 234] width 79 height 14
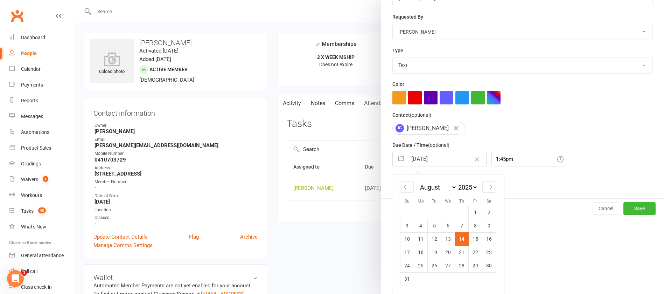
click at [415, 252] on td "18" at bounding box center [421, 251] width 14 height 13
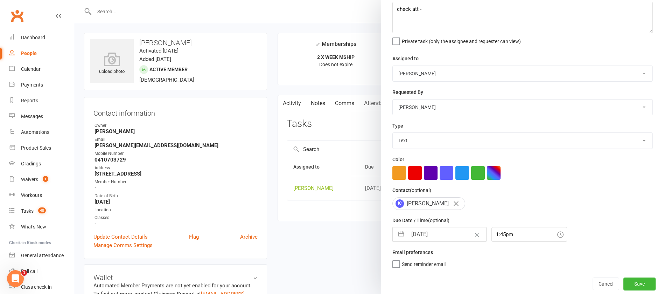
scroll to position [42, 0]
click at [623, 281] on button "Save" at bounding box center [639, 283] width 32 height 13
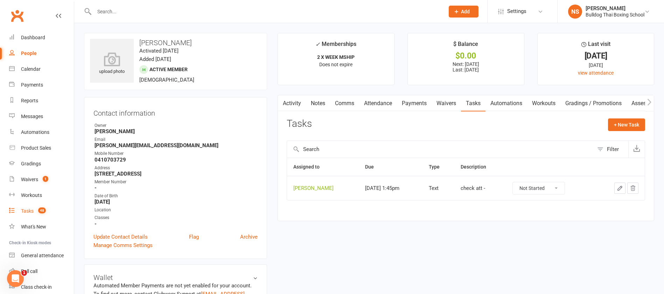
click at [29, 210] on div "Tasks" at bounding box center [27, 211] width 13 height 6
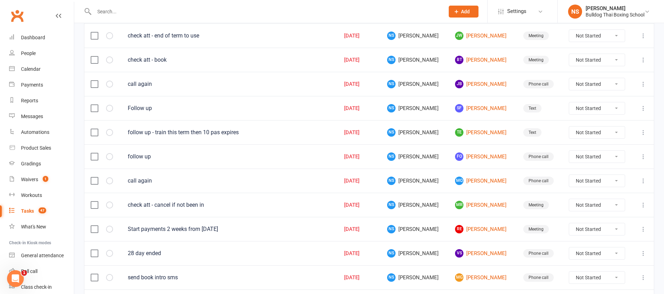
scroll to position [367, 0]
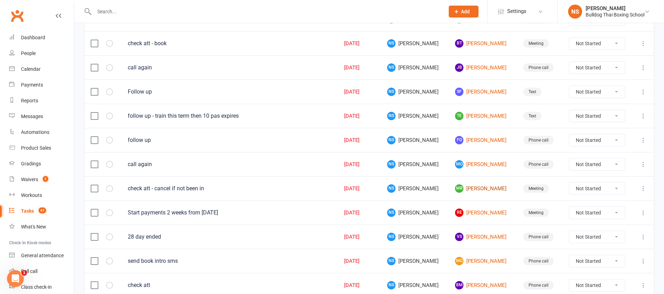
click at [466, 189] on link "[PERSON_NAME]" at bounding box center [482, 188] width 55 height 8
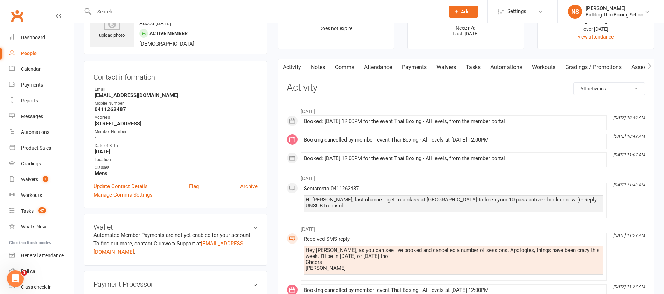
scroll to position [52, 0]
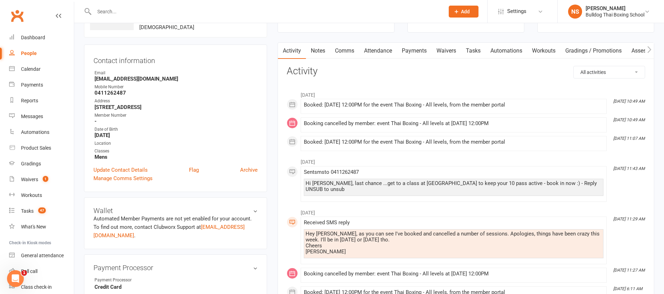
click at [478, 49] on link "Tasks" at bounding box center [473, 51] width 24 height 16
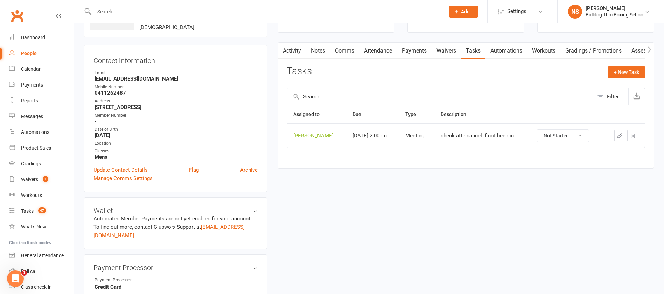
click at [615, 134] on button "button" at bounding box center [619, 135] width 11 height 11
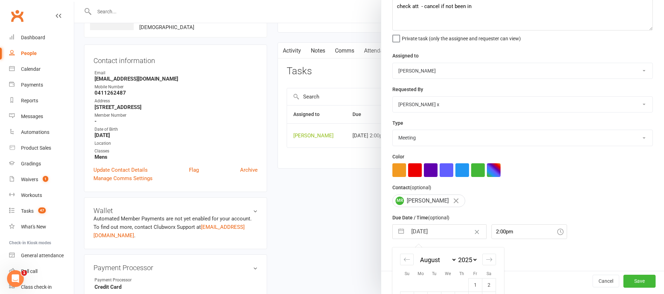
click at [443, 234] on input "[DATE]" at bounding box center [446, 231] width 79 height 14
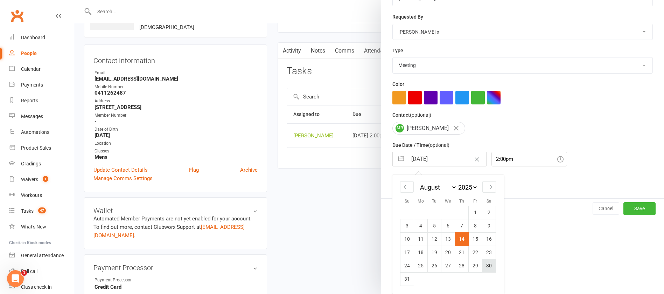
click at [485, 265] on td "30" at bounding box center [489, 265] width 14 height 13
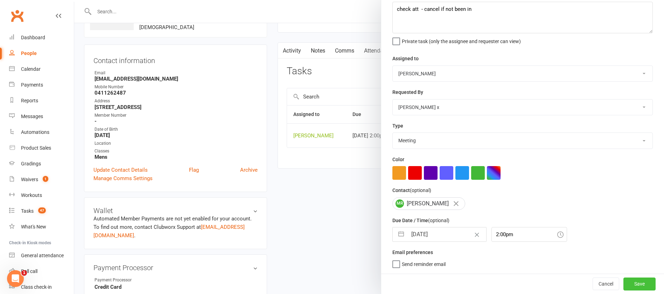
click at [625, 280] on button "Save" at bounding box center [639, 283] width 32 height 13
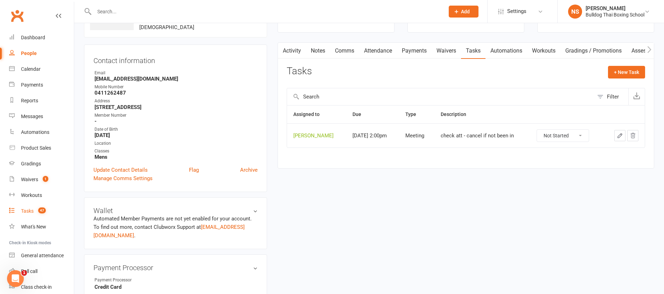
click at [34, 207] on link "Tasks 47" at bounding box center [41, 211] width 65 height 16
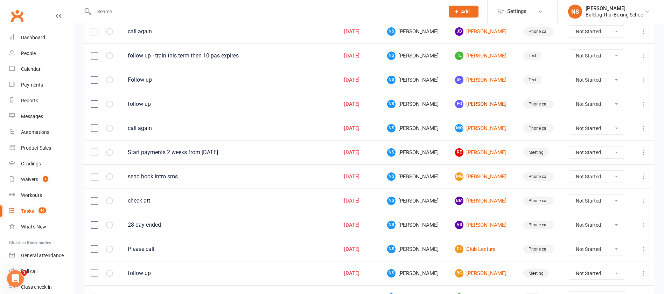
scroll to position [420, 0]
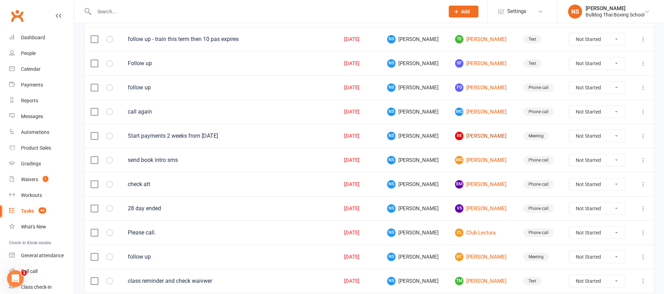
click at [466, 135] on link "RE [PERSON_NAME]" at bounding box center [482, 136] width 55 height 8
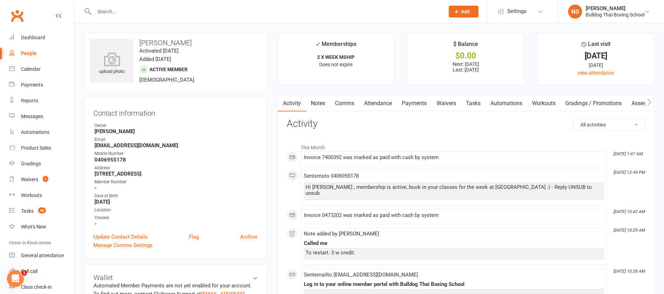
click at [470, 102] on link "Tasks" at bounding box center [473, 103] width 24 height 16
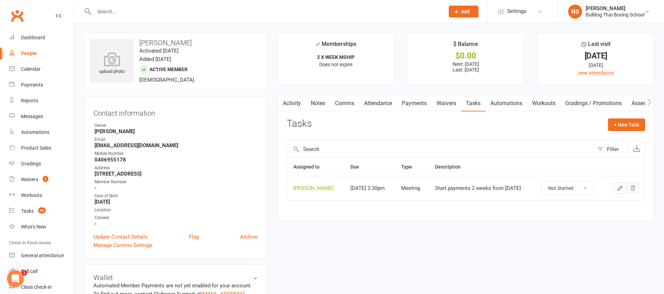
click at [621, 189] on icon "button" at bounding box center [620, 188] width 6 height 6
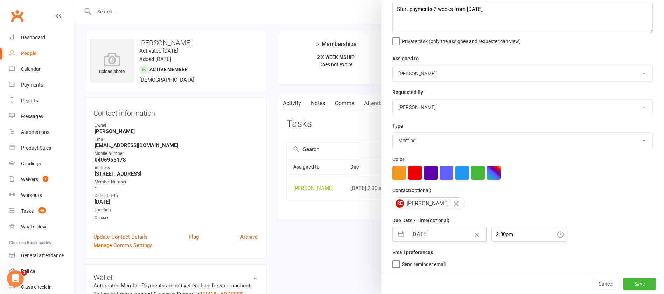
click at [428, 233] on input "[DATE]" at bounding box center [446, 234] width 79 height 14
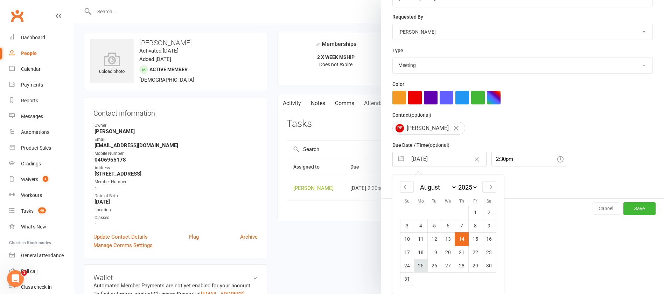
click at [419, 265] on td "25" at bounding box center [421, 265] width 14 height 13
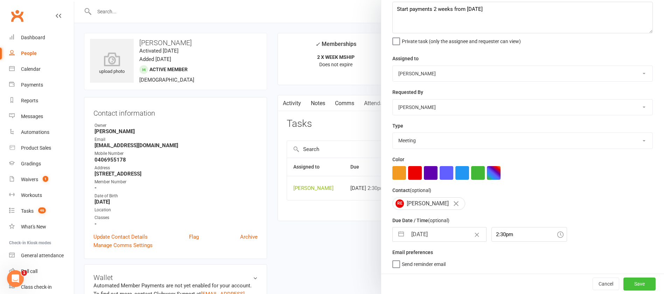
click at [623, 282] on button "Save" at bounding box center [639, 283] width 32 height 13
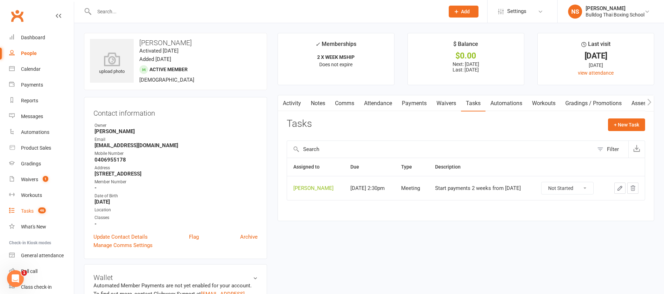
click at [29, 210] on div "Tasks" at bounding box center [27, 211] width 13 height 6
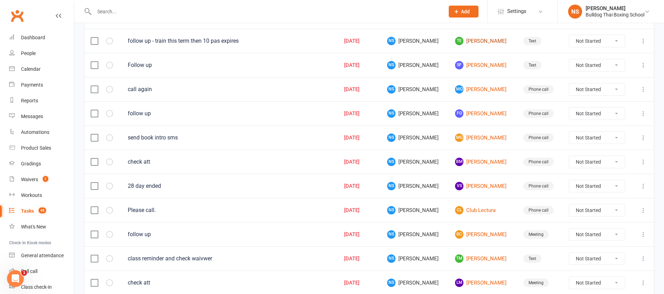
scroll to position [420, 0]
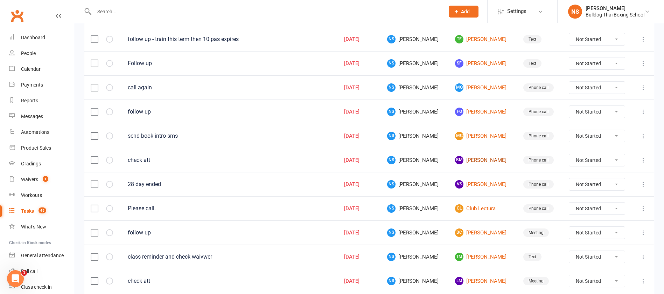
click at [469, 160] on link "BM [PERSON_NAME]" at bounding box center [482, 160] width 55 height 8
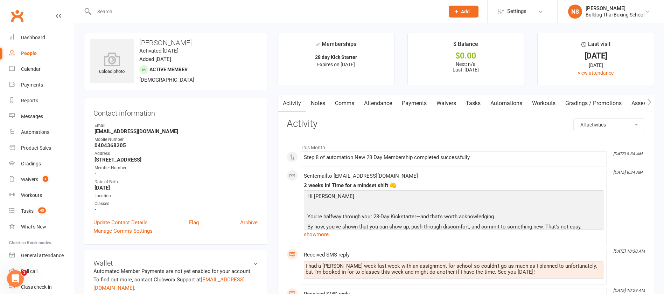
click at [473, 103] on link "Tasks" at bounding box center [473, 103] width 24 height 16
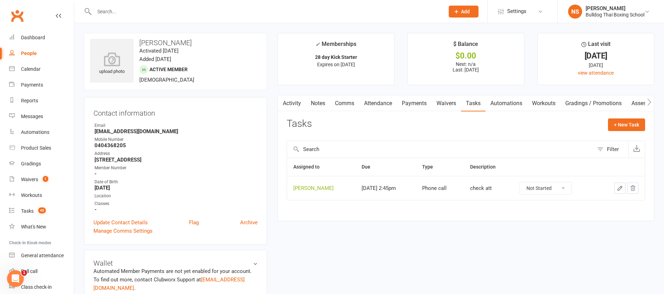
click at [622, 188] on icon "button" at bounding box center [620, 188] width 6 height 6
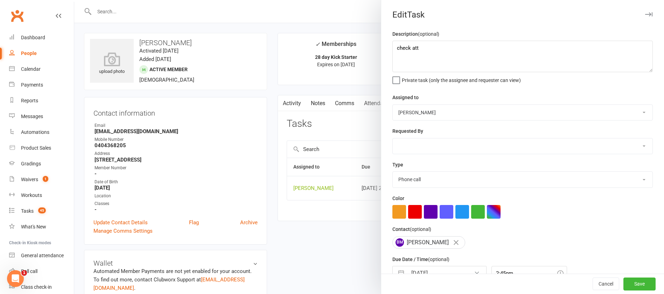
scroll to position [42, 0]
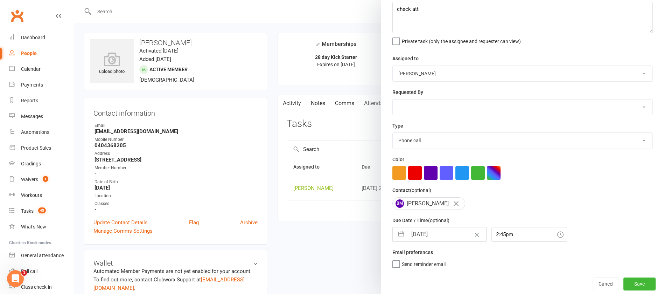
click at [439, 233] on input "[DATE]" at bounding box center [446, 234] width 79 height 14
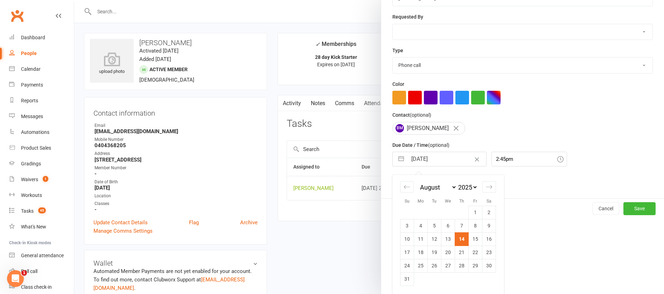
drag, startPoint x: 459, startPoint y: 253, endPoint x: 462, endPoint y: 258, distance: 5.9
click at [459, 253] on td "21" at bounding box center [462, 251] width 14 height 13
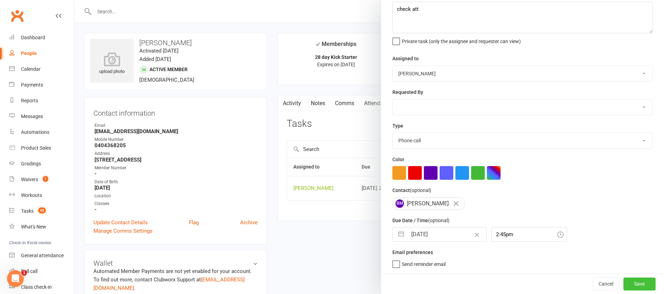
click at [623, 281] on button "Save" at bounding box center [639, 283] width 32 height 13
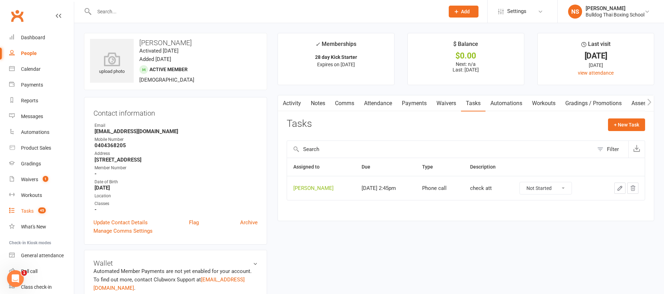
click at [25, 210] on div "Tasks" at bounding box center [27, 211] width 13 height 6
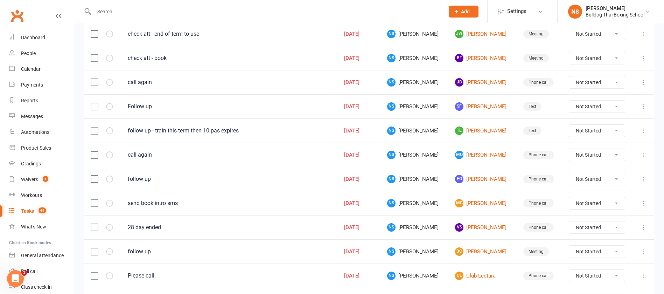
scroll to position [420, 0]
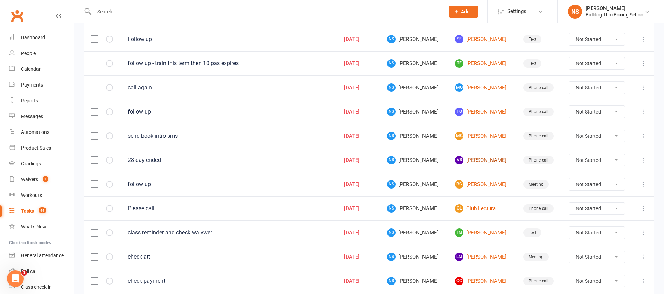
click at [474, 159] on link "VS [PERSON_NAME]" at bounding box center [482, 160] width 55 height 8
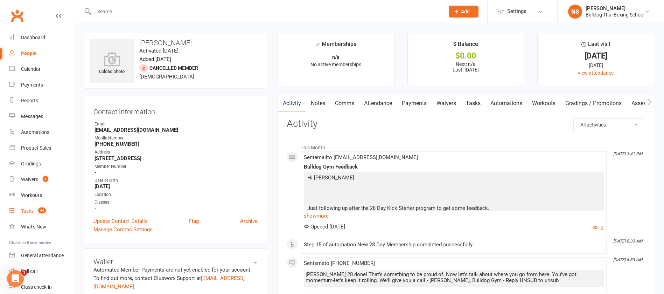
click at [23, 210] on div "Tasks" at bounding box center [27, 211] width 13 height 6
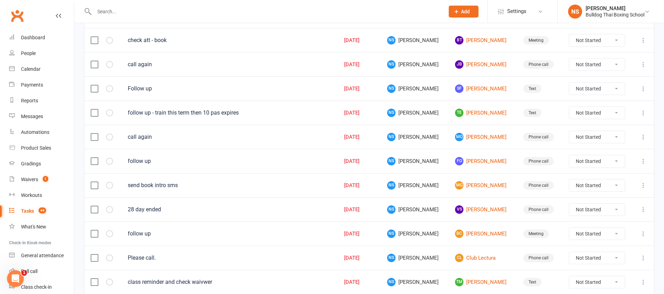
scroll to position [472, 0]
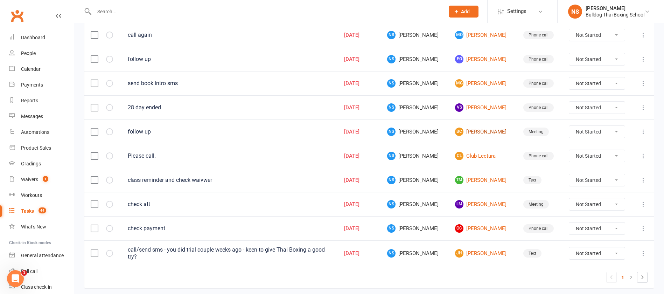
click at [490, 132] on link "BC [PERSON_NAME]" at bounding box center [482, 131] width 55 height 8
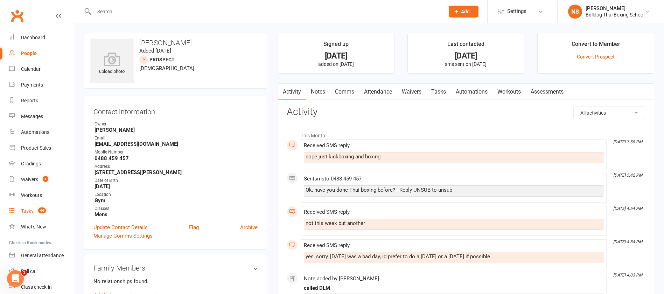
click at [30, 212] on div "Tasks" at bounding box center [27, 211] width 13 height 6
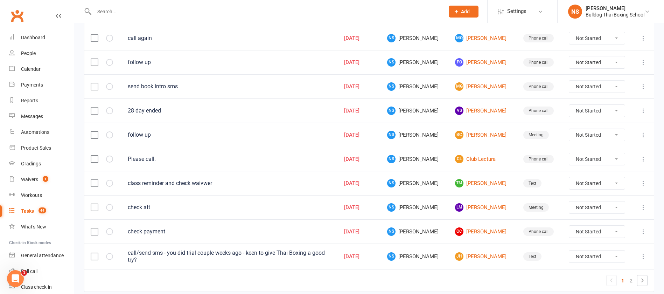
scroll to position [472, 0]
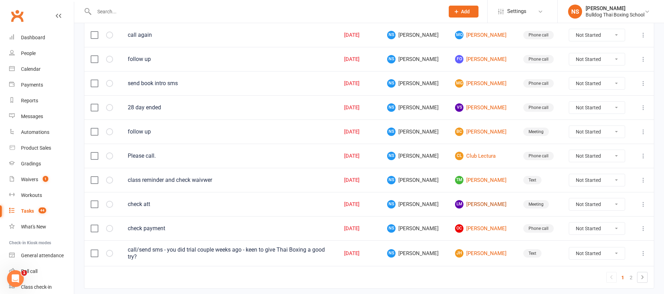
click at [481, 203] on link "[PERSON_NAME]" at bounding box center [482, 204] width 55 height 8
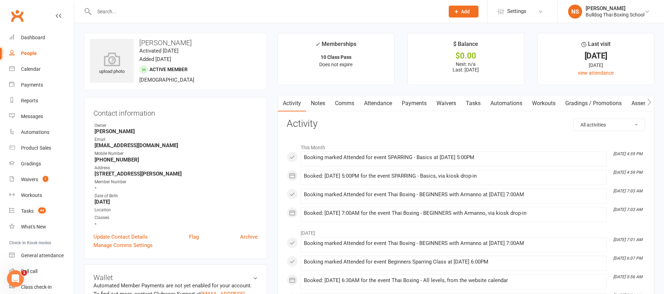
click at [344, 104] on link "Comms" at bounding box center [344, 103] width 29 height 16
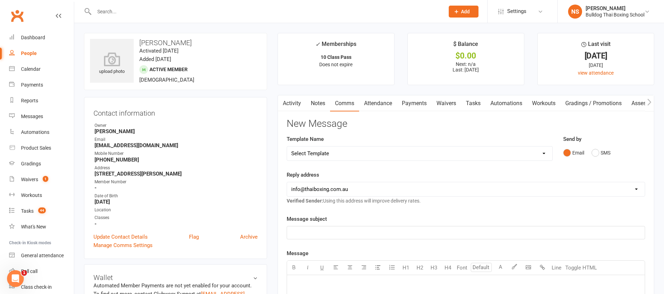
click at [362, 152] on select "Select Template [Email] Price Increase 28 Day Kick starter [SMS] 10 Pass Check …" at bounding box center [419, 153] width 265 height 14
click at [287, 146] on select "Select Template [Email] Price Increase 28 Day Kick starter [SMS] 10 Pass Check …" at bounding box center [419, 153] width 265 height 14
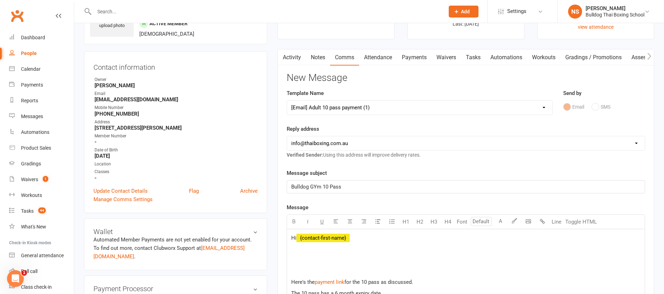
scroll to position [105, 0]
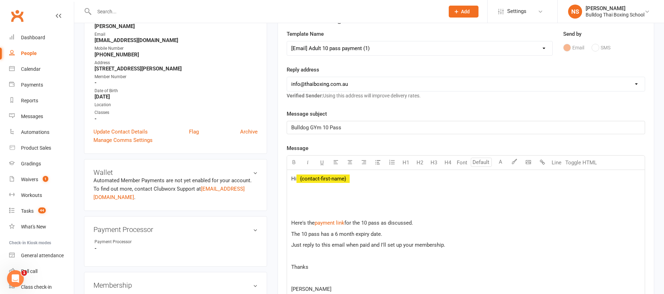
click at [297, 207] on p at bounding box center [465, 211] width 349 height 8
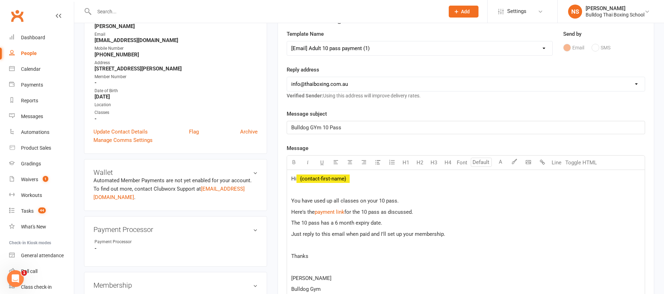
drag, startPoint x: 346, startPoint y: 212, endPoint x: 349, endPoint y: 207, distance: 5.8
click at [346, 211] on span "for the 10 pass as discussed." at bounding box center [378, 212] width 69 height 6
drag, startPoint x: 404, startPoint y: 211, endPoint x: 347, endPoint y: 209, distance: 57.0
click at [347, 209] on p "Here's the $ payment link $ ﻿ $ ﻿ $ for the 10 pass as discussed." at bounding box center [465, 211] width 349 height 8
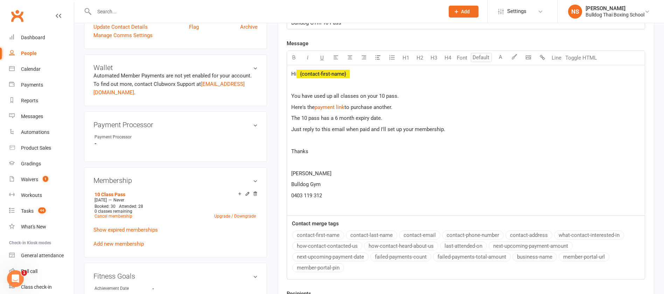
scroll to position [210, 0]
click at [393, 128] on span "Just reply to this email when paid and I'll set up your membership." at bounding box center [368, 129] width 154 height 6
click at [393, 127] on span "Just reply to this email when paid and I'll set up your membership." at bounding box center [368, 129] width 154 height 6
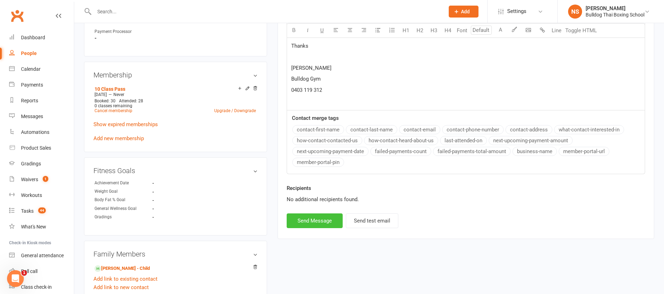
click at [319, 224] on button "Send Message" at bounding box center [315, 220] width 56 height 15
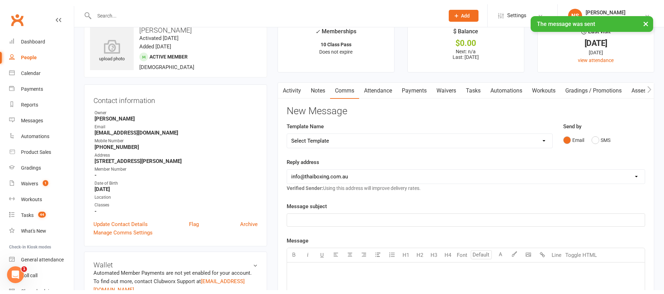
scroll to position [0, 0]
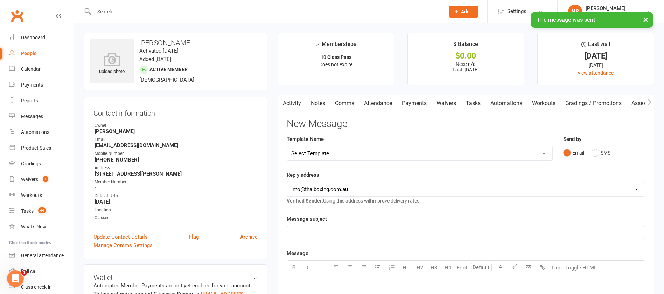
click at [478, 99] on link "Tasks" at bounding box center [473, 103] width 24 height 16
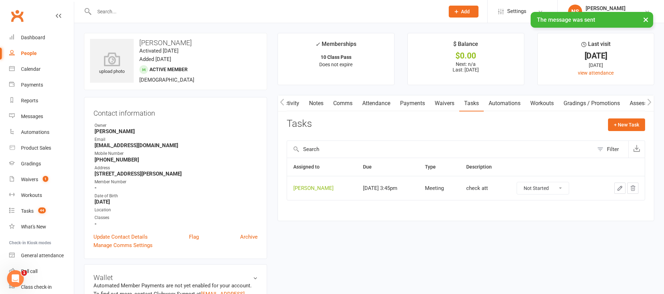
click at [617, 185] on icon "button" at bounding box center [620, 188] width 6 height 6
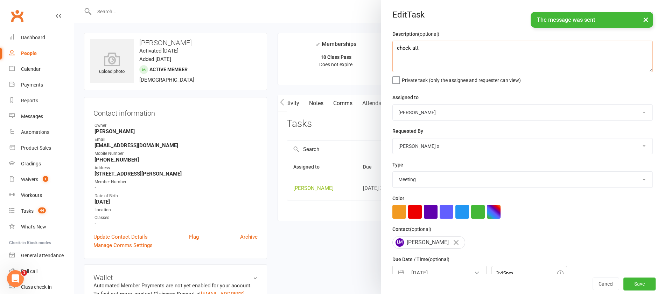
click at [418, 48] on textarea "check att" at bounding box center [522, 56] width 260 height 31
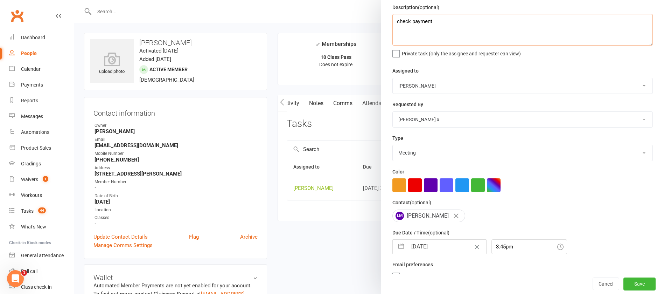
scroll to position [42, 0]
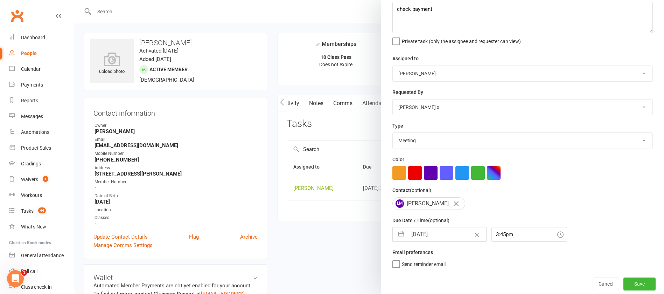
click at [446, 233] on input "[DATE]" at bounding box center [446, 234] width 79 height 14
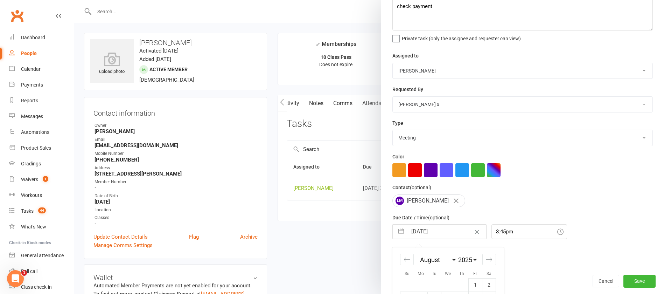
scroll to position [117, 0]
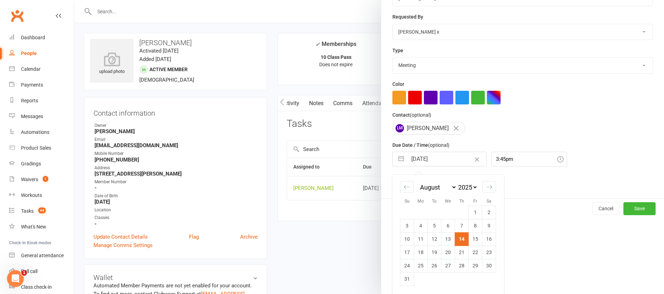
click at [417, 253] on td "18" at bounding box center [421, 251] width 14 height 13
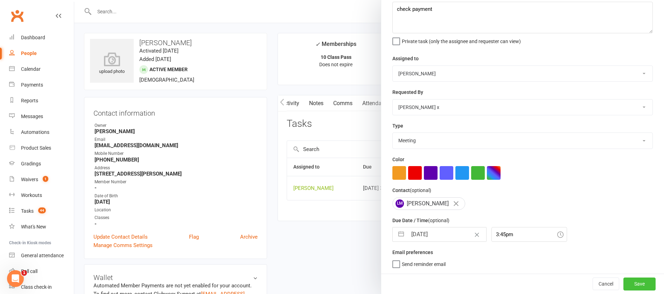
click at [623, 279] on button "Save" at bounding box center [639, 283] width 32 height 13
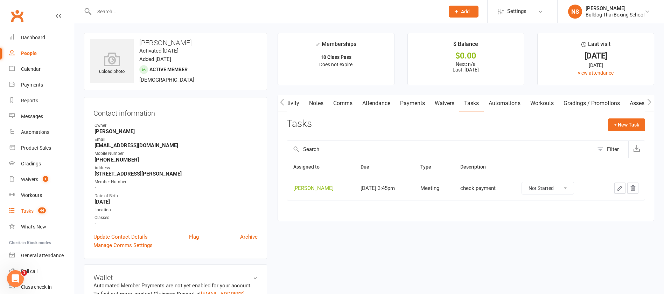
click at [27, 210] on div "Tasks" at bounding box center [27, 211] width 13 height 6
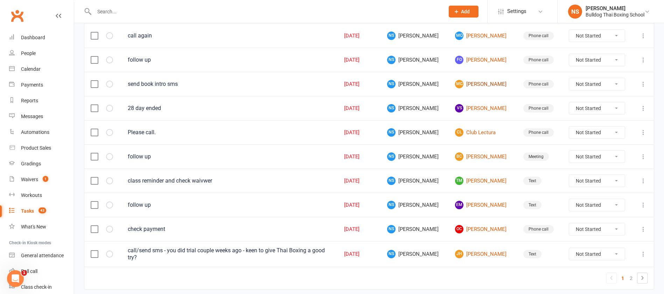
scroll to position [472, 0]
click at [484, 227] on link "OC [PERSON_NAME]" at bounding box center [482, 228] width 55 height 8
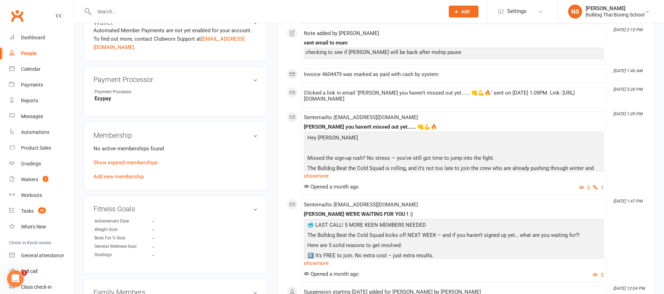
scroll to position [262, 0]
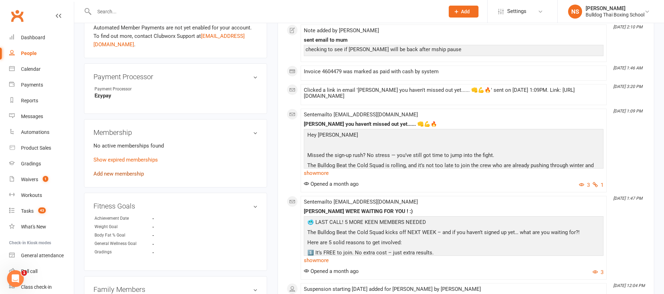
click at [118, 172] on link "Add new membership" at bounding box center [118, 173] width 50 height 6
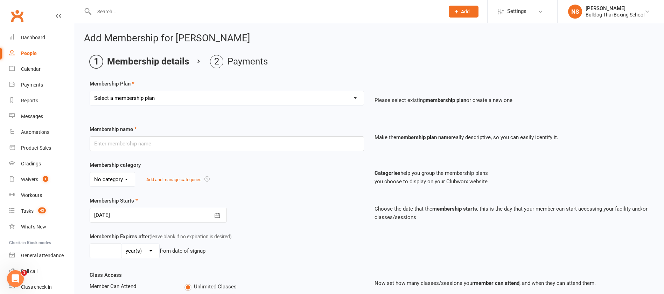
click at [130, 97] on select "Select a membership plan Create new Membership Plan 2 X WEEK MSHIP 1xWeek 25/we…" at bounding box center [227, 98] width 274 height 14
click at [90, 91] on select "Select a membership plan Create new Membership Plan 2 X WEEK MSHIP 1xWeek 25/we…" at bounding box center [227, 98] width 274 height 14
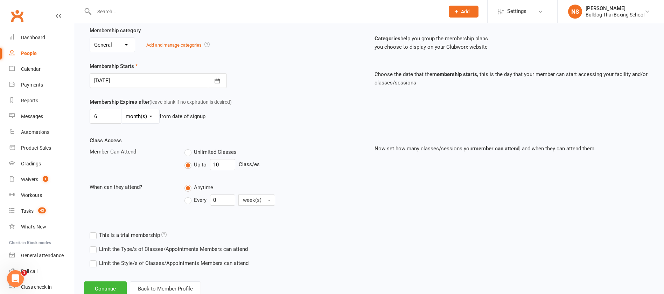
scroll to position [156, 0]
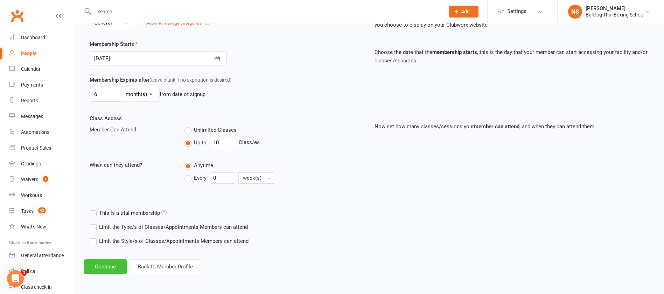
click at [108, 267] on button "Continue" at bounding box center [105, 266] width 43 height 15
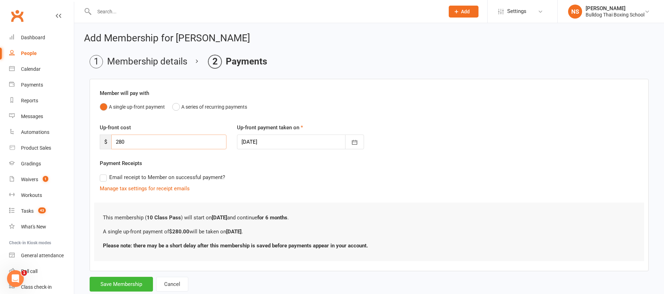
drag, startPoint x: 126, startPoint y: 142, endPoint x: 119, endPoint y: 139, distance: 7.4
click at [119, 140] on input "280" at bounding box center [168, 141] width 115 height 15
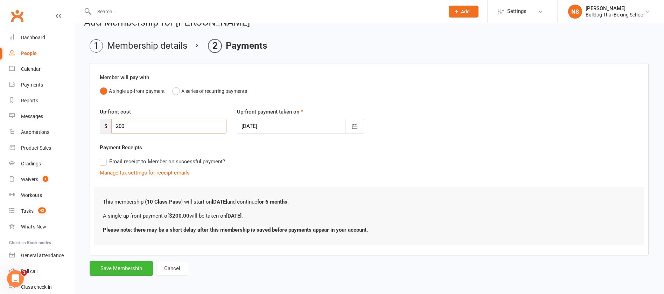
scroll to position [19, 0]
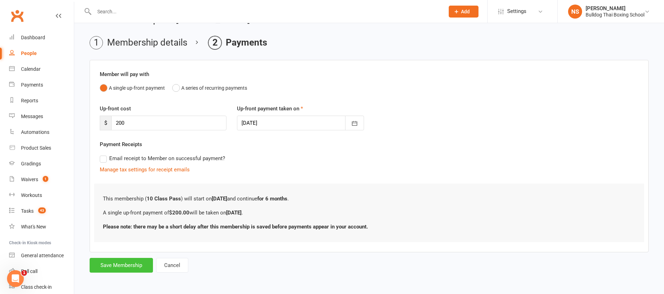
click at [128, 265] on button "Save Membership" at bounding box center [121, 265] width 63 height 15
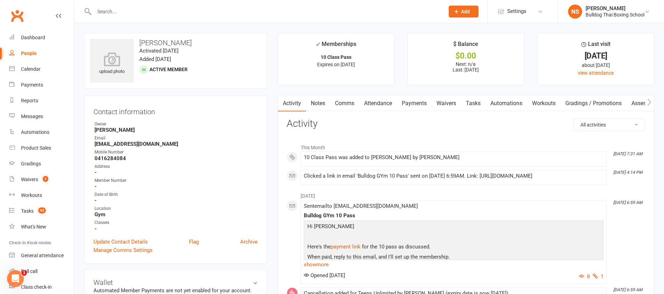
click at [478, 101] on link "Tasks" at bounding box center [473, 103] width 24 height 16
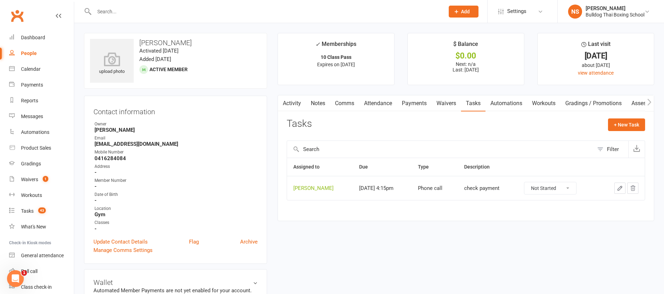
click at [620, 187] on icon "button" at bounding box center [620, 188] width 6 height 6
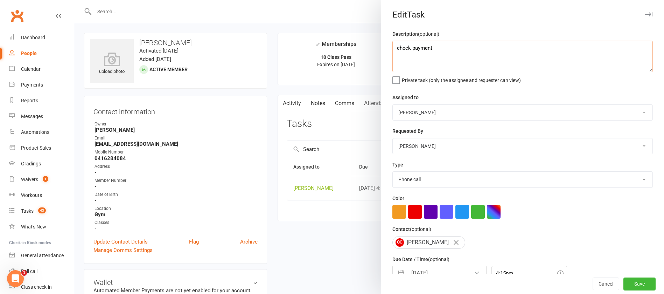
drag, startPoint x: 433, startPoint y: 52, endPoint x: 385, endPoint y: 46, distance: 48.0
click at [387, 46] on div "Description (optional) check payment Private task (only the assignee and reques…" at bounding box center [522, 171] width 283 height 282
click at [623, 279] on button "Save" at bounding box center [639, 283] width 32 height 13
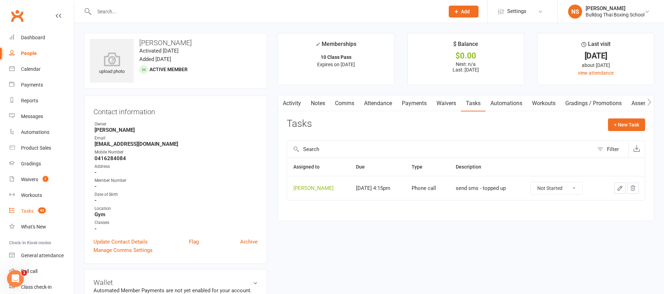
click at [23, 211] on div "Tasks" at bounding box center [27, 211] width 13 height 6
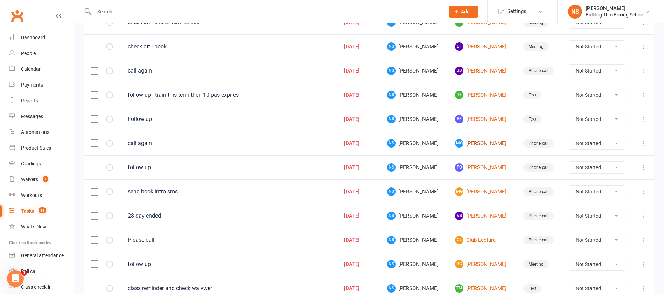
scroll to position [472, 0]
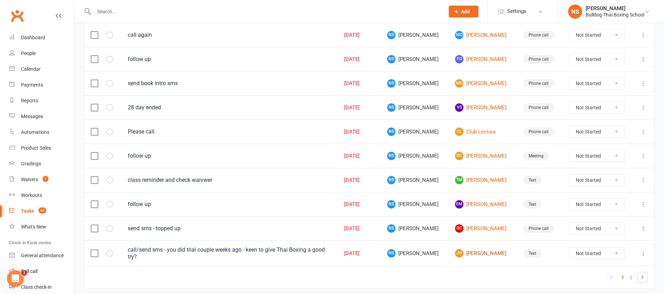
click at [473, 253] on link "[PERSON_NAME] [PERSON_NAME]" at bounding box center [482, 253] width 55 height 8
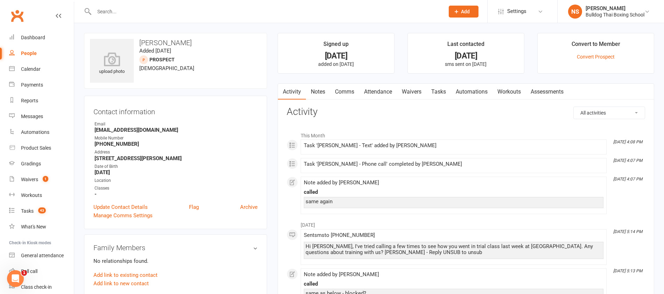
click at [442, 90] on link "Tasks" at bounding box center [438, 92] width 24 height 16
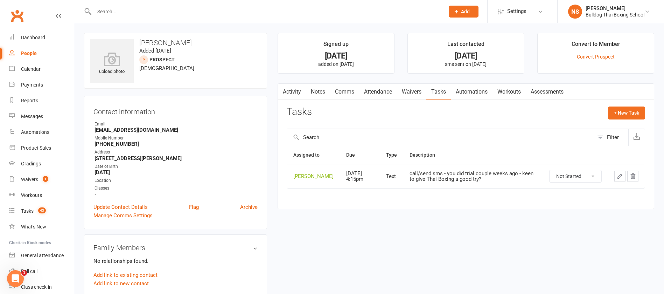
click at [619, 179] on icon "button" at bounding box center [620, 176] width 6 height 6
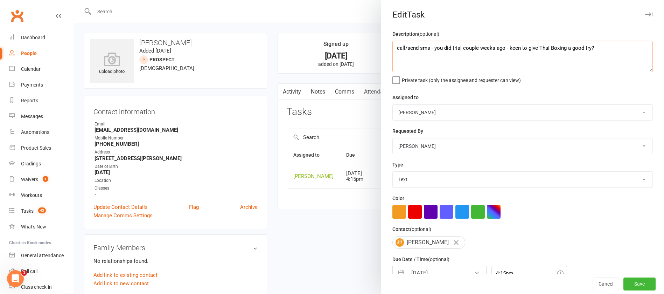
drag, startPoint x: 512, startPoint y: 53, endPoint x: 393, endPoint y: 59, distance: 118.8
click at [392, 66] on textarea "call/send sms - you did trial couple weeks ago - keen to give Thai Boxing a goo…" at bounding box center [522, 56] width 260 height 31
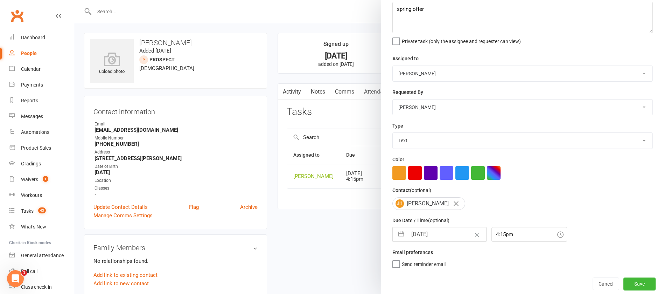
click at [444, 231] on input "[DATE]" at bounding box center [446, 234] width 79 height 14
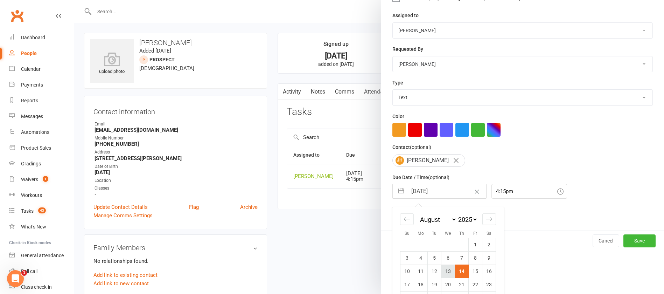
scroll to position [117, 0]
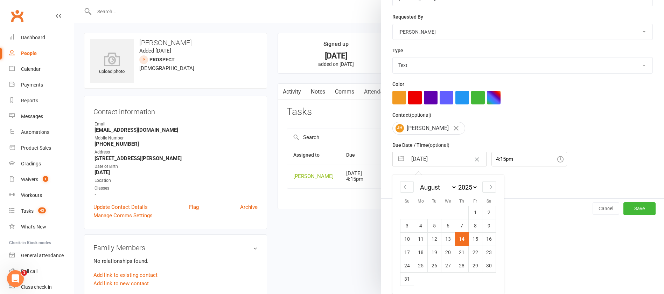
drag, startPoint x: 470, startPoint y: 266, endPoint x: 489, endPoint y: 272, distance: 19.9
click at [471, 266] on td "29" at bounding box center [476, 265] width 14 height 13
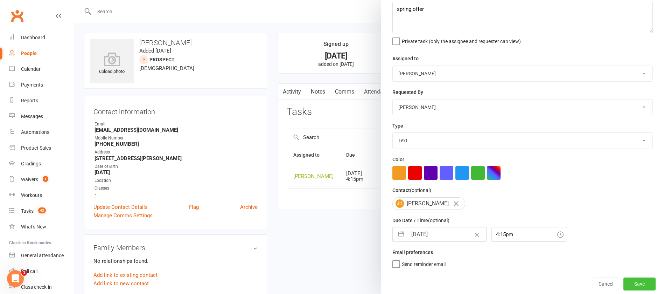
click at [633, 284] on button "Save" at bounding box center [639, 283] width 32 height 13
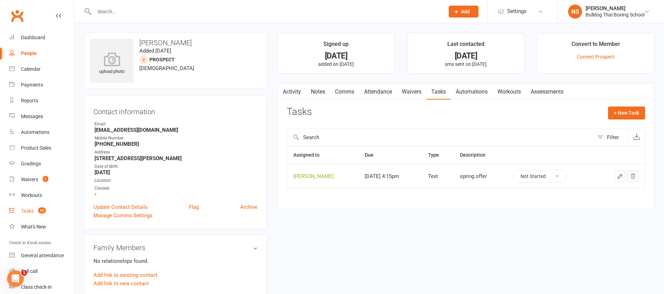
click at [29, 208] on div "Tasks" at bounding box center [27, 211] width 13 height 6
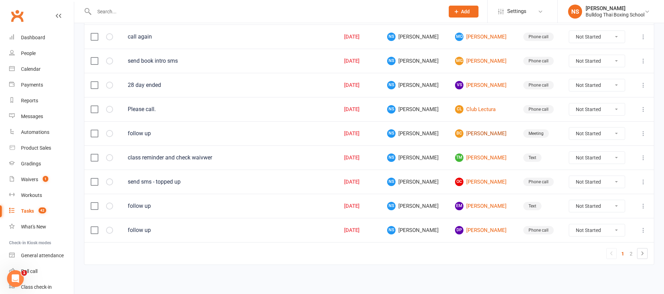
scroll to position [495, 0]
click at [473, 228] on link "DP [PERSON_NAME]" at bounding box center [482, 229] width 55 height 8
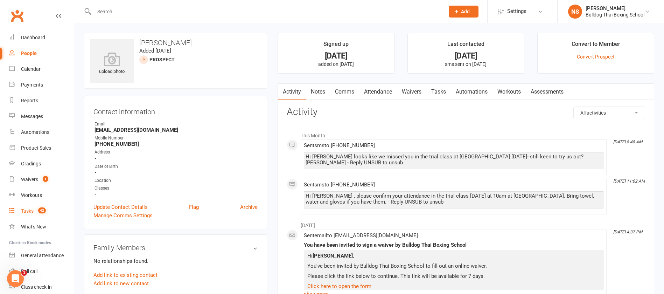
click at [28, 213] on div "Tasks" at bounding box center [27, 211] width 13 height 6
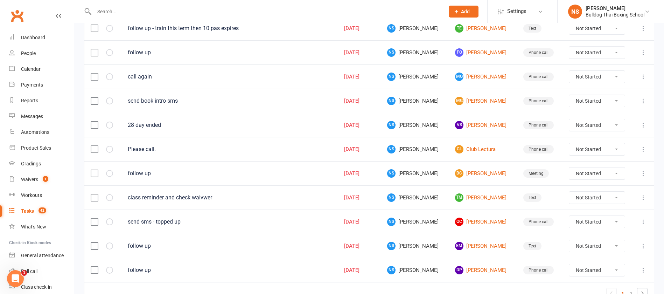
scroll to position [495, 0]
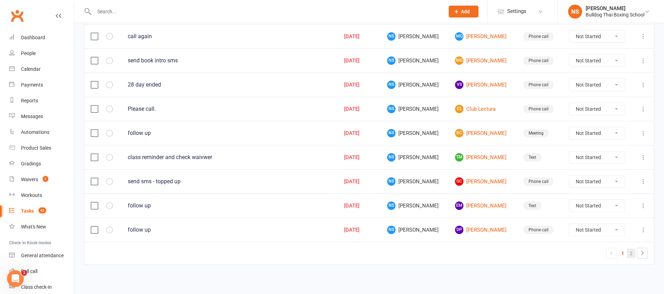
click at [632, 253] on link "2" at bounding box center [631, 253] width 8 height 10
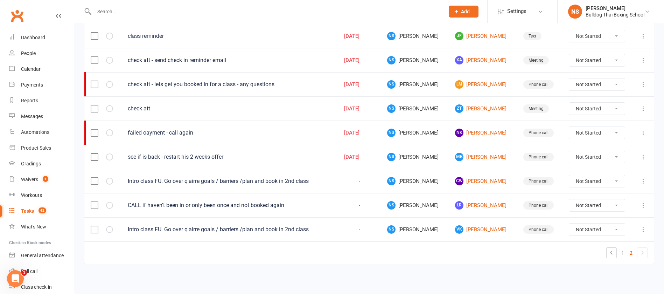
scroll to position [301, 0]
click at [469, 230] on link "[PERSON_NAME] Kha" at bounding box center [482, 229] width 55 height 8
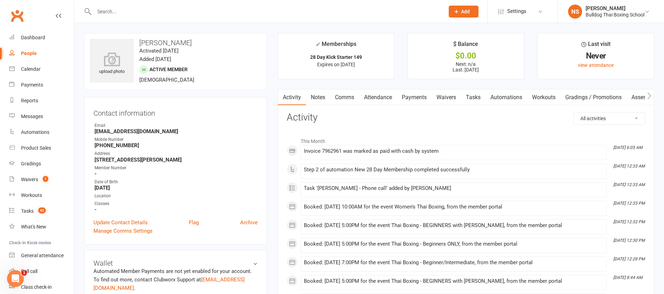
click at [473, 96] on link "Tasks" at bounding box center [473, 97] width 24 height 16
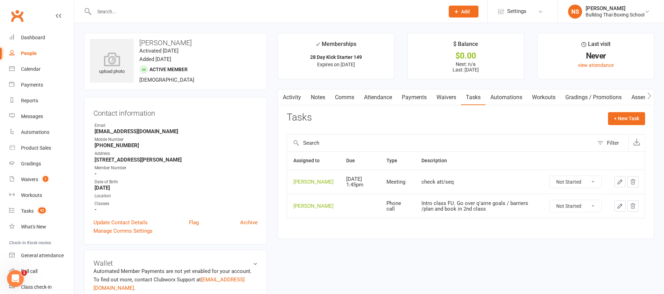
drag, startPoint x: 591, startPoint y: 211, endPoint x: 590, endPoint y: 216, distance: 5.0
click at [591, 211] on select "Not Started In Progress Waiting Complete" at bounding box center [575, 206] width 52 height 12
click at [549, 205] on select "Not Started In Progress Waiting Complete" at bounding box center [575, 206] width 52 height 12
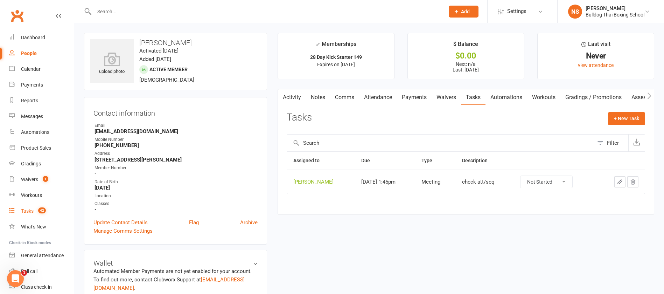
click at [28, 210] on div "Tasks" at bounding box center [27, 211] width 13 height 6
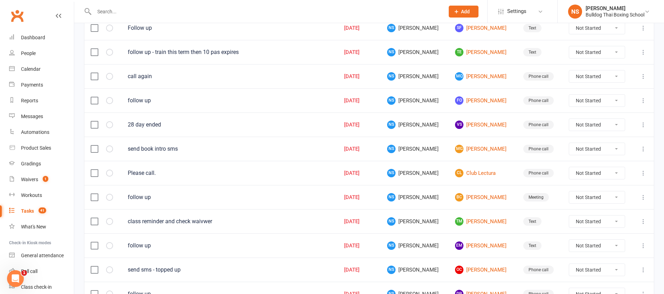
scroll to position [495, 0]
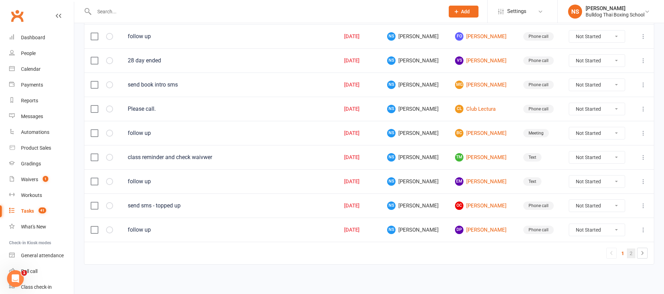
click at [631, 253] on link "2" at bounding box center [631, 253] width 8 height 10
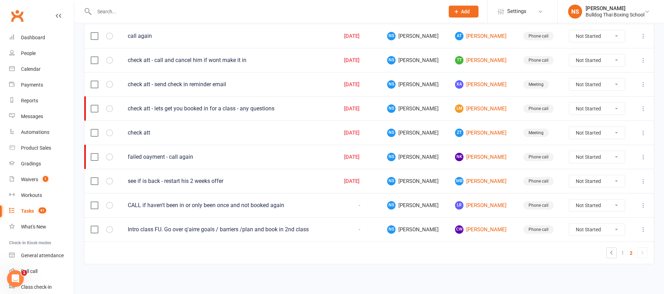
scroll to position [276, 0]
click at [471, 228] on link "CW [PERSON_NAME]" at bounding box center [482, 229] width 55 height 8
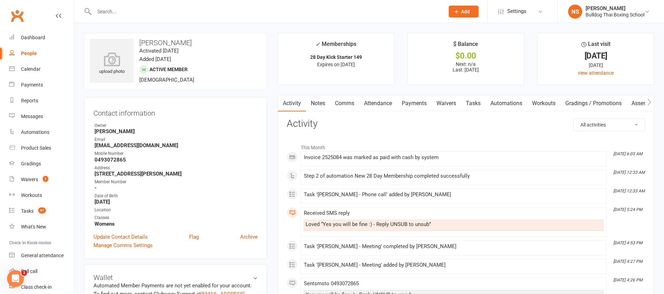
click at [471, 104] on link "Tasks" at bounding box center [473, 103] width 24 height 16
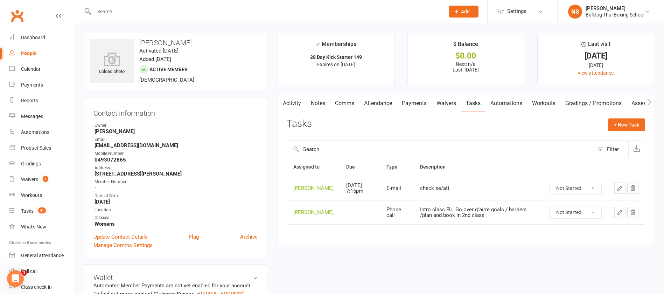
drag, startPoint x: 593, startPoint y: 214, endPoint x: 592, endPoint y: 220, distance: 6.5
click at [593, 214] on select "Not Started In Progress Waiting Complete" at bounding box center [575, 212] width 52 height 12
click at [549, 211] on select "Not Started In Progress Waiting Complete" at bounding box center [575, 212] width 52 height 12
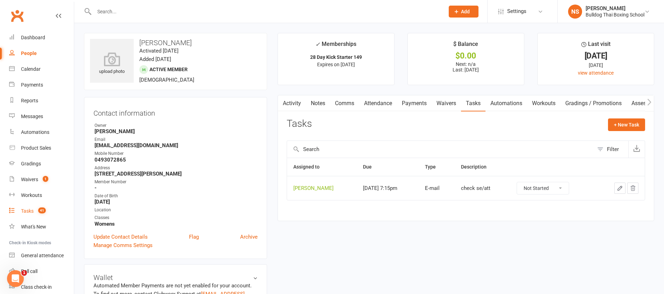
click at [28, 211] on div "Tasks" at bounding box center [27, 211] width 13 height 6
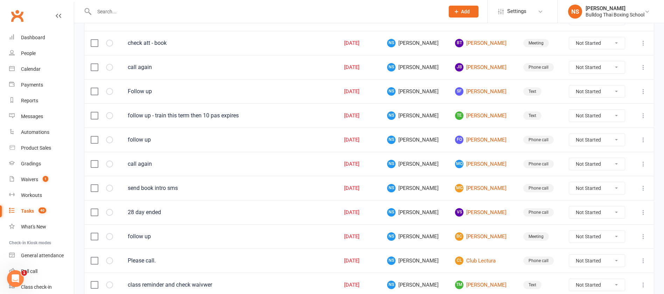
scroll to position [495, 0]
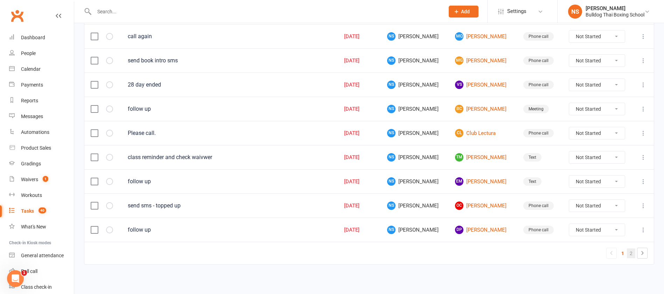
click at [632, 253] on link "2" at bounding box center [631, 253] width 8 height 10
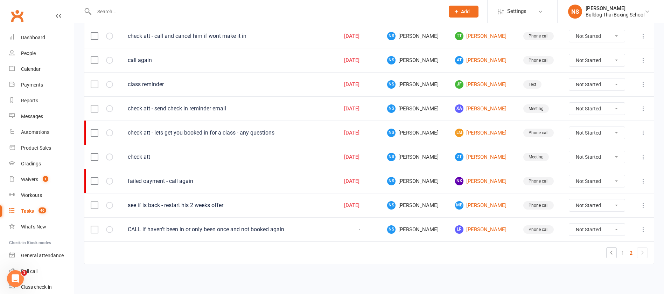
scroll to position [252, 0]
click at [468, 230] on link "LR [PERSON_NAME]" at bounding box center [482, 229] width 55 height 8
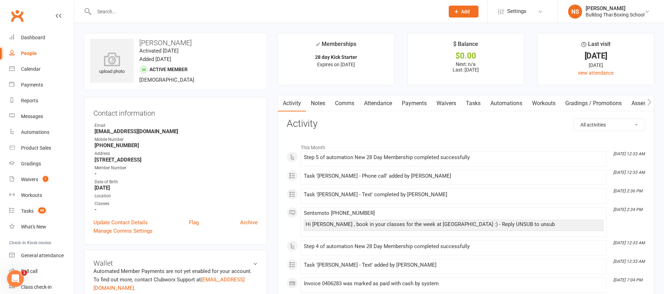
drag, startPoint x: 478, startPoint y: 100, endPoint x: 485, endPoint y: 103, distance: 7.1
click at [478, 100] on link "Tasks" at bounding box center [473, 103] width 24 height 16
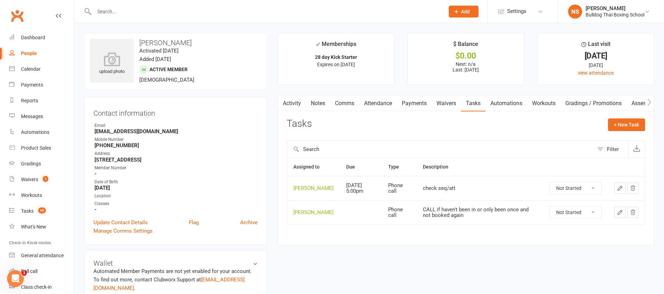
click at [595, 216] on select "Not Started In Progress Waiting Complete" at bounding box center [575, 212] width 52 height 12
click at [549, 211] on select "Not Started In Progress Waiting Complete" at bounding box center [575, 212] width 52 height 12
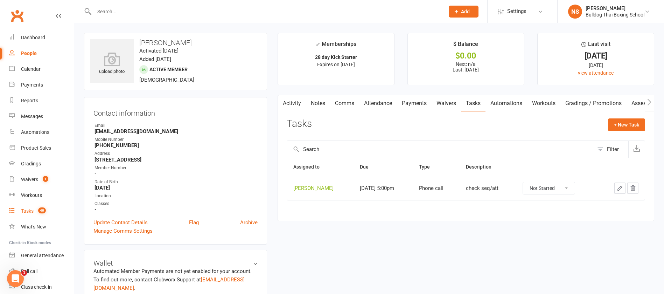
click at [30, 211] on div "Tasks" at bounding box center [27, 211] width 13 height 6
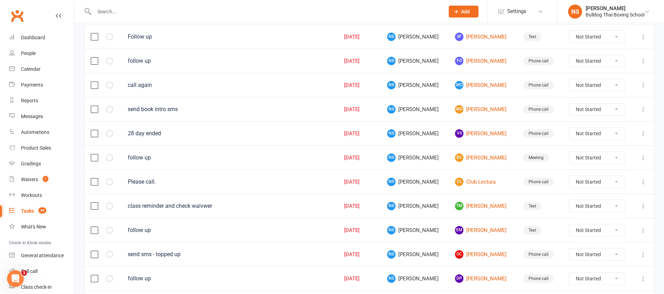
scroll to position [495, 0]
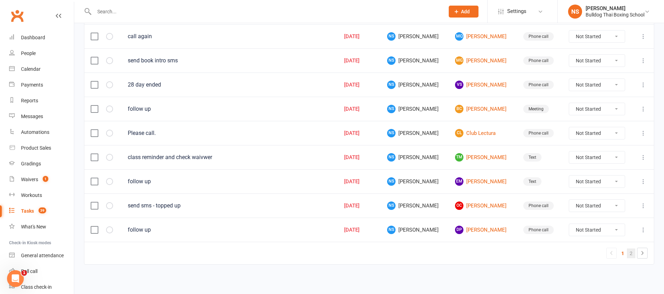
click at [633, 251] on link "2" at bounding box center [631, 253] width 8 height 10
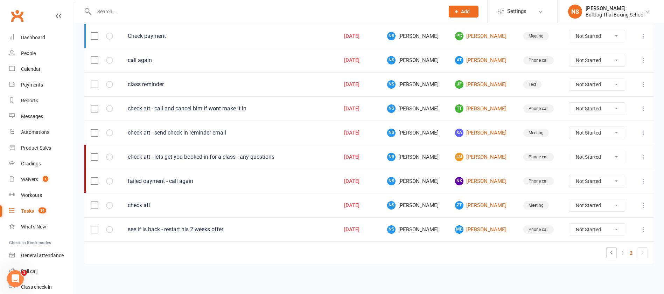
scroll to position [228, 0]
click at [467, 203] on link "ZT [PERSON_NAME]" at bounding box center [482, 205] width 55 height 8
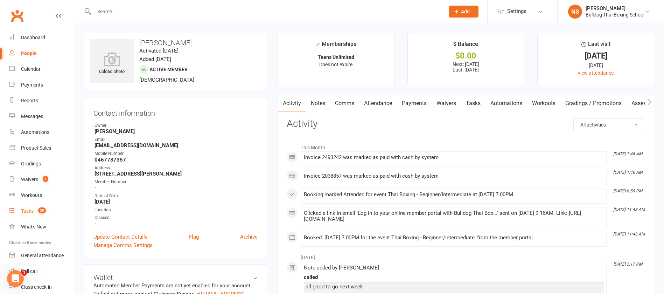
click at [27, 211] on div "Tasks" at bounding box center [27, 211] width 13 height 6
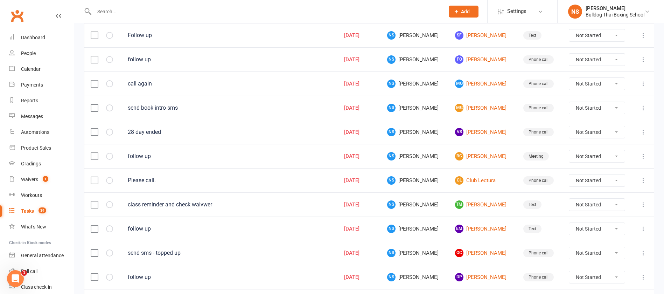
scroll to position [495, 0]
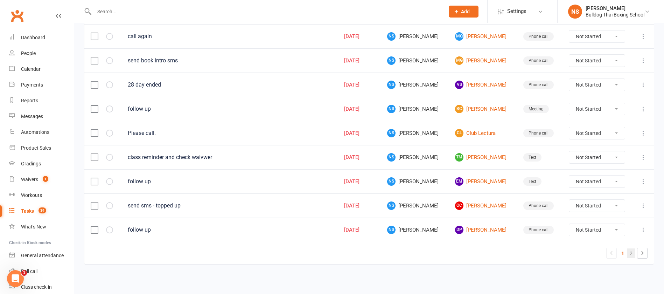
click at [632, 252] on link "2" at bounding box center [631, 253] width 8 height 10
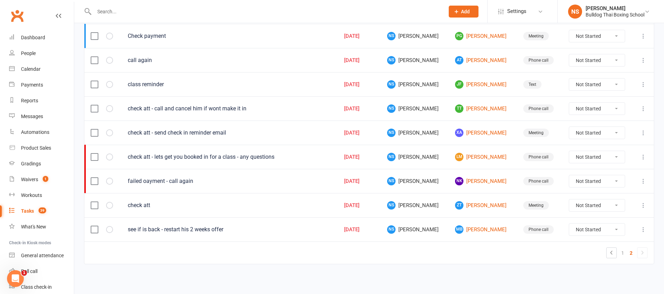
scroll to position [228, 0]
click at [463, 159] on link "LM [PERSON_NAME]" at bounding box center [482, 157] width 55 height 8
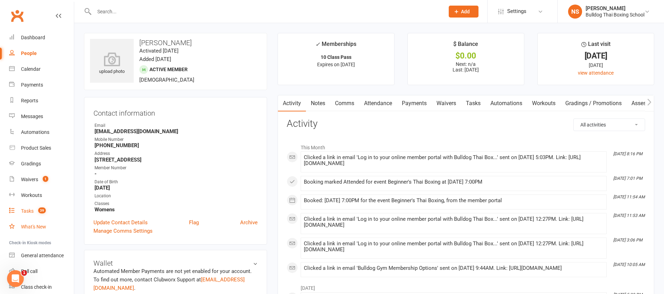
drag, startPoint x: 24, startPoint y: 209, endPoint x: 16, endPoint y: 223, distance: 16.0
click at [24, 209] on div "Tasks" at bounding box center [27, 211] width 13 height 6
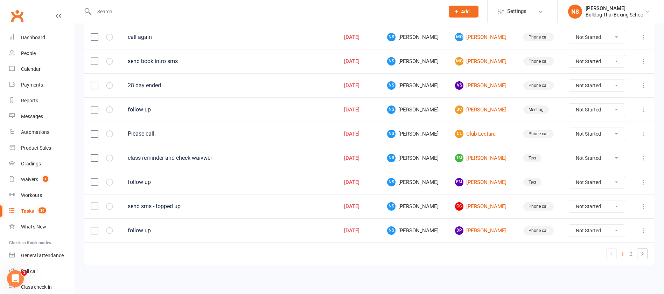
scroll to position [495, 0]
click at [629, 252] on link "2" at bounding box center [631, 253] width 8 height 10
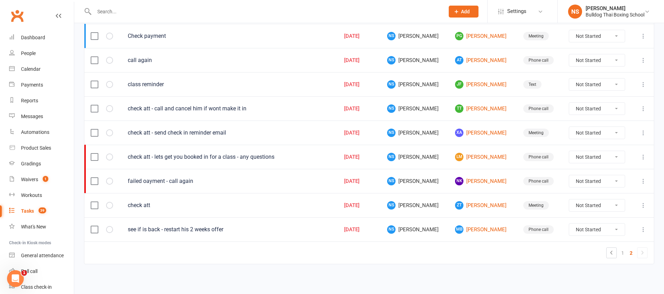
scroll to position [228, 0]
click at [643, 155] on icon at bounding box center [643, 157] width 7 height 7
click at [608, 184] on link "Edit" at bounding box center [604, 184] width 69 height 14
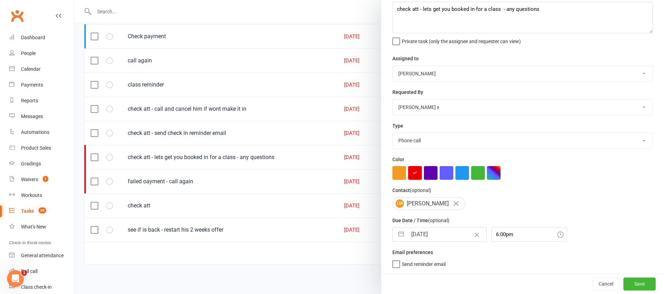
click at [443, 233] on input "[DATE]" at bounding box center [446, 234] width 79 height 14
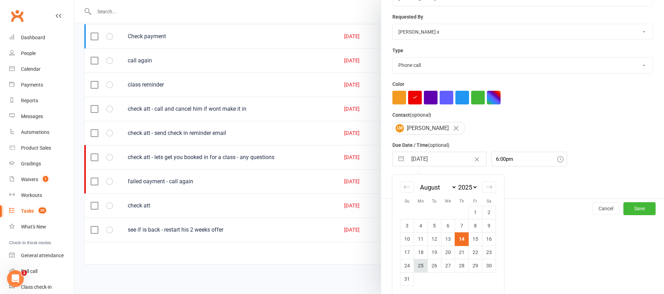
click at [414, 264] on td "25" at bounding box center [421, 265] width 14 height 13
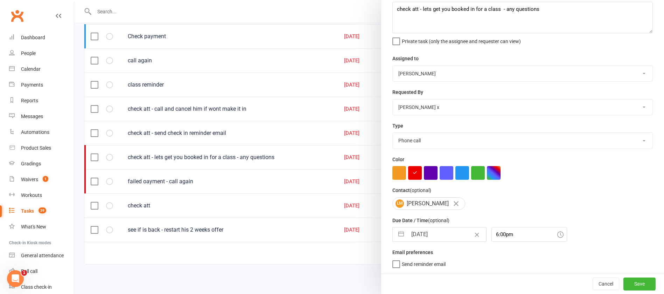
scroll to position [42, 0]
click at [623, 283] on button "Save" at bounding box center [639, 283] width 32 height 13
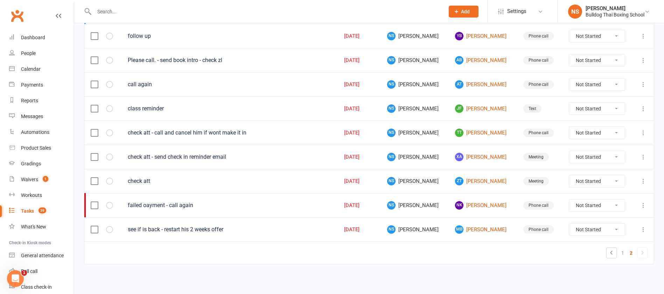
scroll to position [204, 0]
click at [473, 156] on link "XA [PERSON_NAME]" at bounding box center [482, 157] width 55 height 8
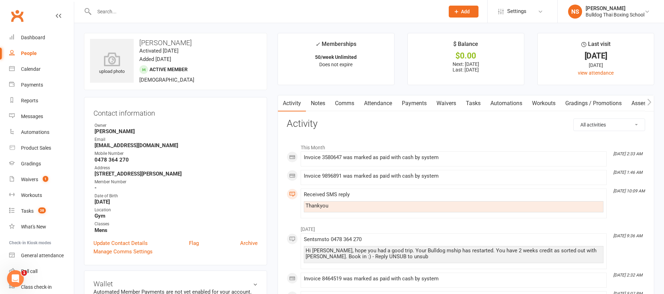
click at [348, 103] on link "Comms" at bounding box center [344, 103] width 29 height 16
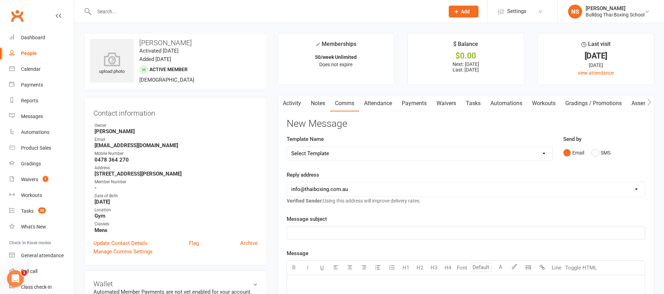
drag, startPoint x: 330, startPoint y: 152, endPoint x: 332, endPoint y: 147, distance: 5.0
click at [330, 152] on select "Select Template [Email] Price Increase 28 Day Kick starter [SMS] 10 Pass Check …" at bounding box center [419, 153] width 265 height 14
click at [287, 146] on select "Select Template [Email] Price Increase 28 Day Kick starter [SMS] 10 Pass Check …" at bounding box center [419, 153] width 265 height 14
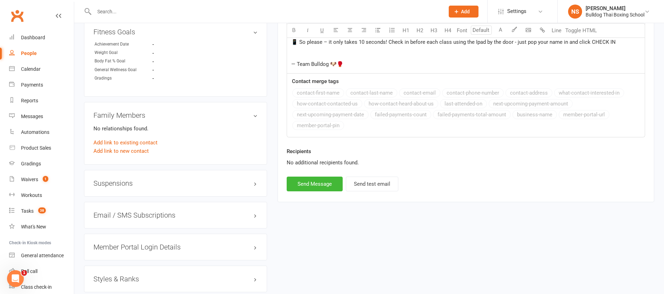
scroll to position [472, 0]
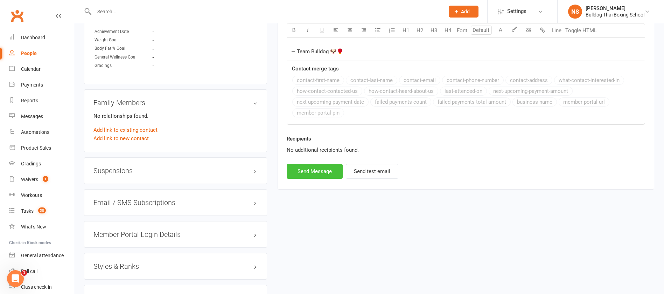
click at [305, 174] on button "Send Message" at bounding box center [315, 171] width 56 height 15
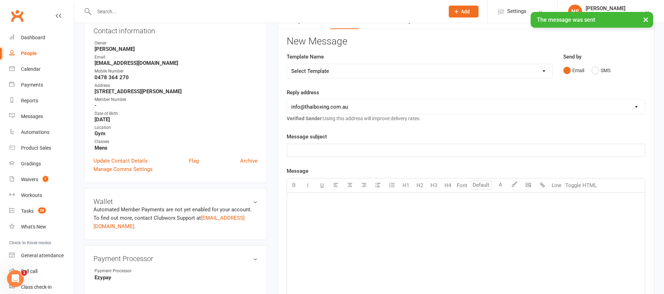
scroll to position [0, 0]
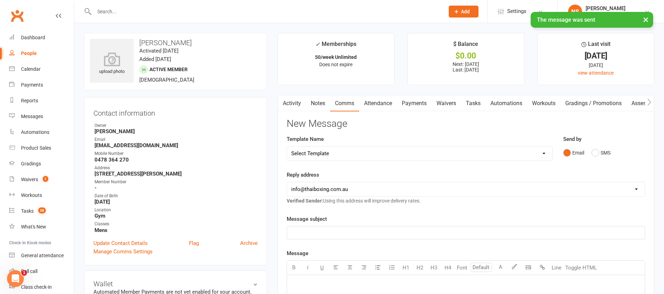
click at [478, 103] on link "Tasks" at bounding box center [473, 103] width 24 height 16
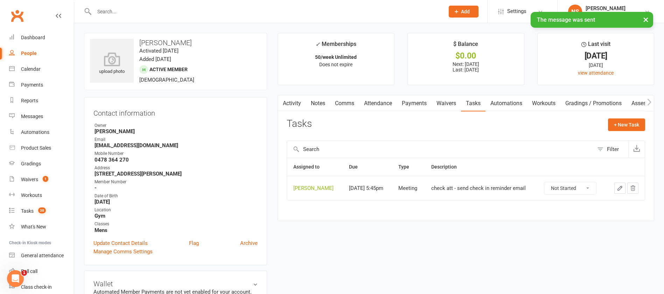
click at [617, 188] on icon "button" at bounding box center [620, 188] width 6 height 6
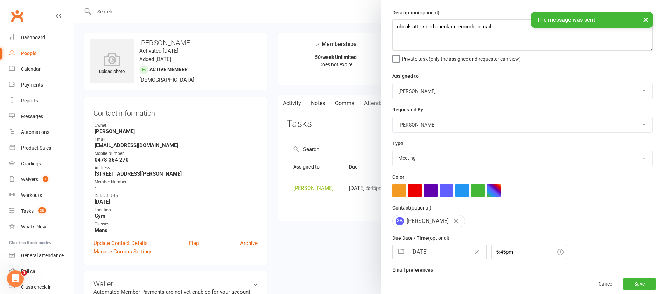
scroll to position [42, 0]
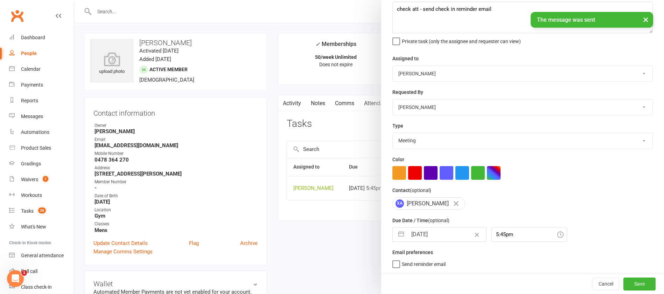
click at [437, 234] on input "[DATE]" at bounding box center [446, 234] width 79 height 14
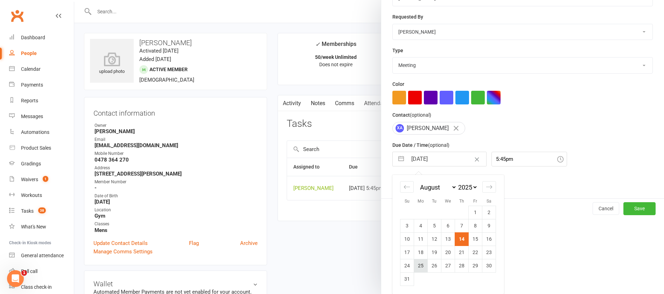
click at [414, 265] on td "25" at bounding box center [421, 265] width 14 height 13
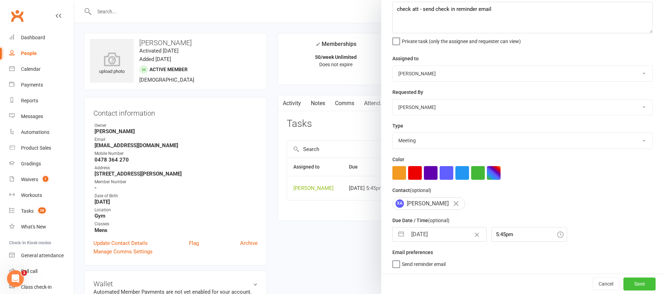
click at [627, 280] on button "Save" at bounding box center [639, 283] width 32 height 13
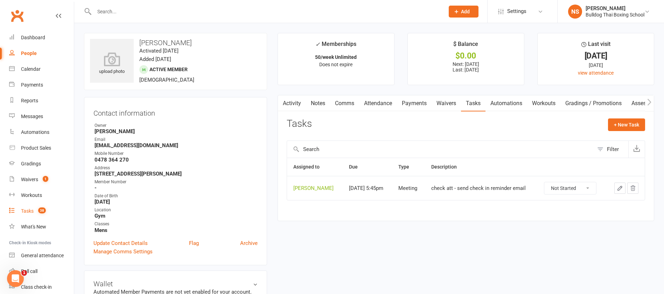
click at [29, 209] on div "Tasks" at bounding box center [27, 211] width 13 height 6
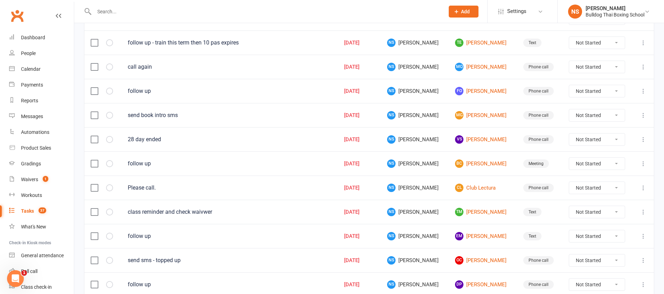
scroll to position [495, 0]
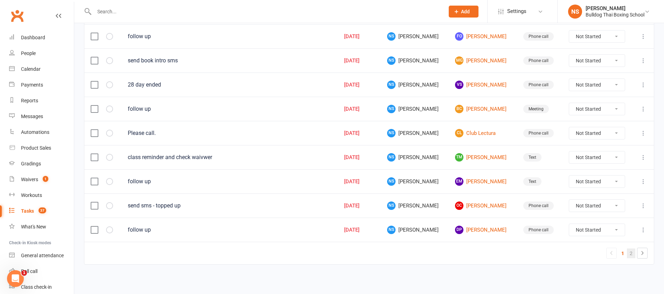
click at [630, 252] on link "2" at bounding box center [631, 253] width 8 height 10
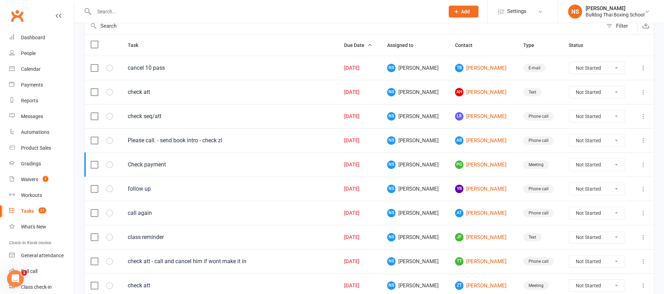
scroll to position [75, 0]
click at [470, 164] on link "pg [PERSON_NAME]" at bounding box center [482, 165] width 55 height 8
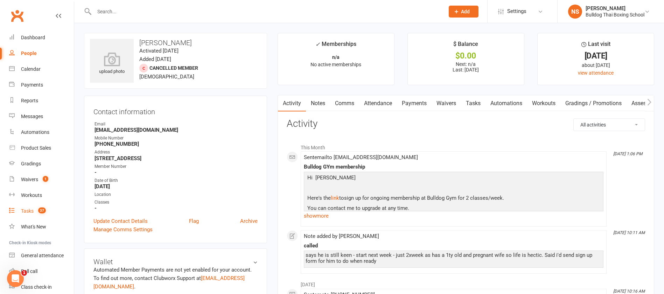
click at [29, 210] on div "Tasks" at bounding box center [27, 211] width 13 height 6
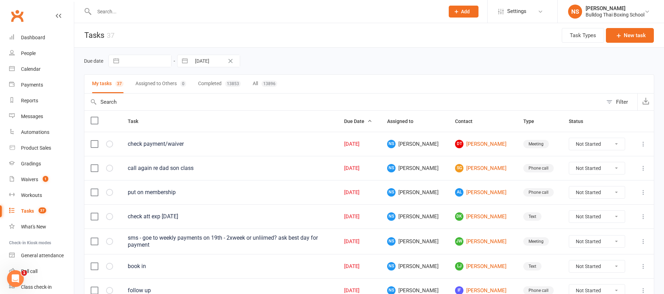
click at [26, 209] on div "Tasks" at bounding box center [27, 211] width 13 height 6
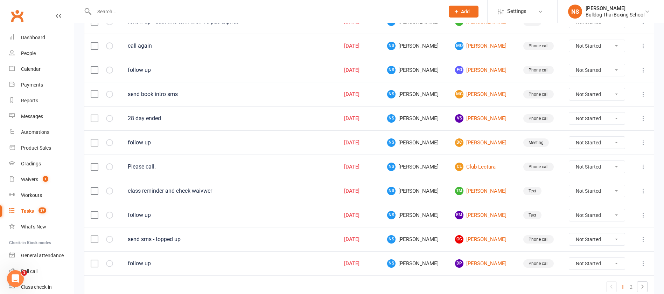
scroll to position [495, 0]
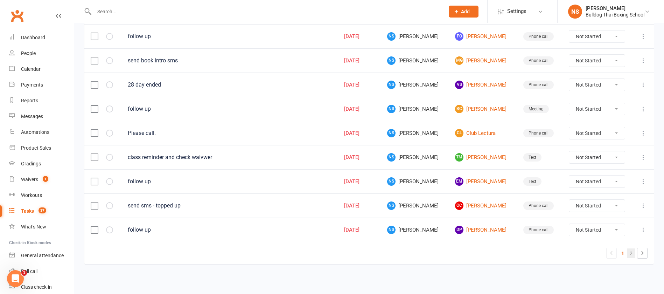
click at [631, 254] on link "2" at bounding box center [631, 253] width 8 height 10
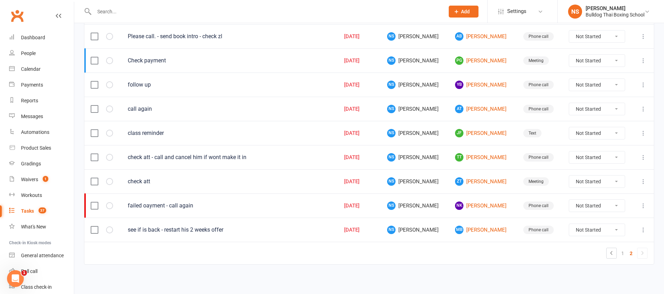
scroll to position [75, 0]
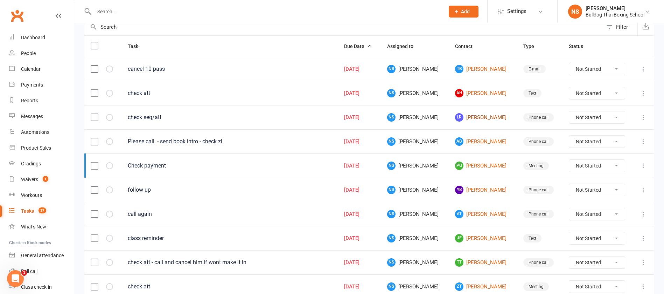
click at [465, 116] on link "LR [PERSON_NAME]" at bounding box center [482, 117] width 55 height 8
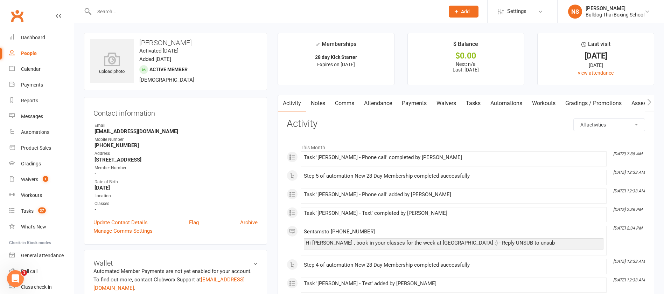
click at [475, 102] on link "Tasks" at bounding box center [473, 103] width 24 height 16
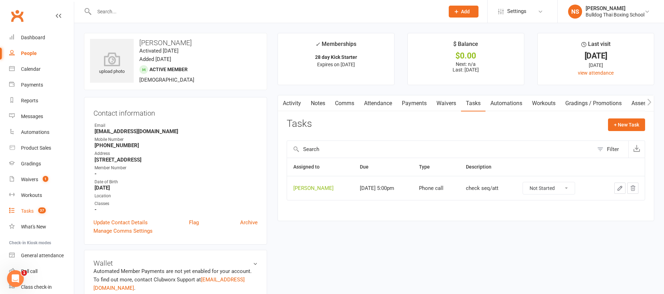
click at [28, 211] on div "Tasks" at bounding box center [27, 211] width 13 height 6
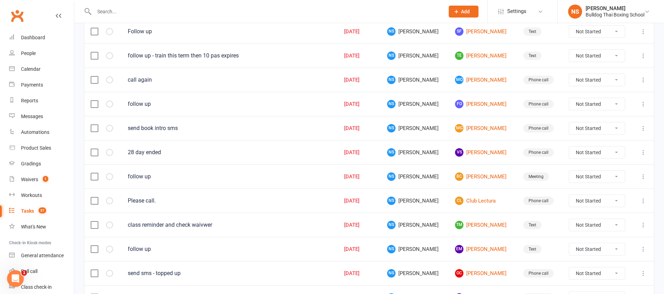
scroll to position [495, 0]
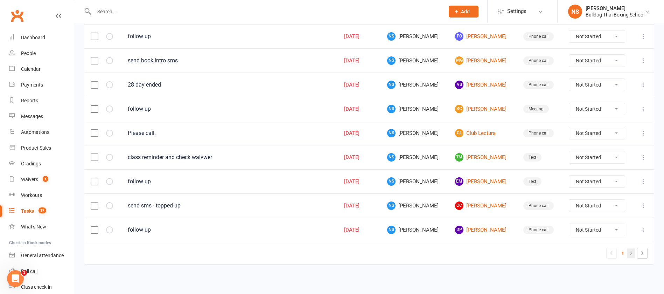
click at [629, 253] on link "2" at bounding box center [631, 253] width 8 height 10
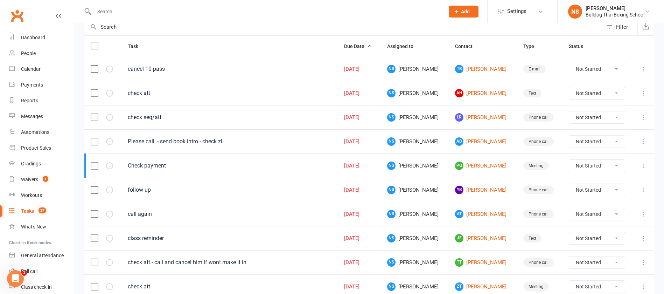
scroll to position [22, 0]
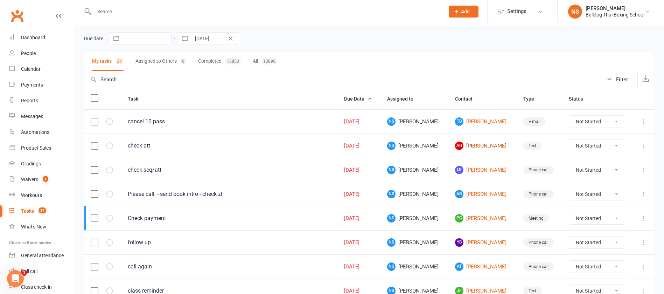
click at [464, 145] on link "AH [PERSON_NAME]" at bounding box center [482, 145] width 55 height 8
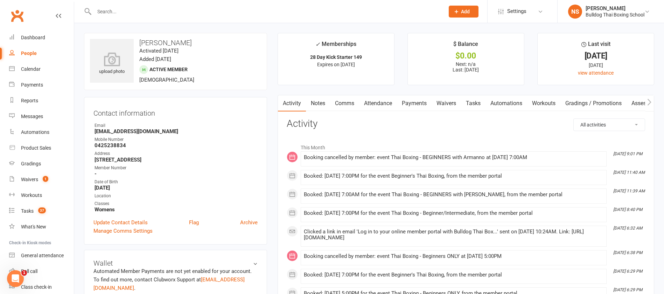
click at [475, 97] on link "Tasks" at bounding box center [473, 103] width 24 height 16
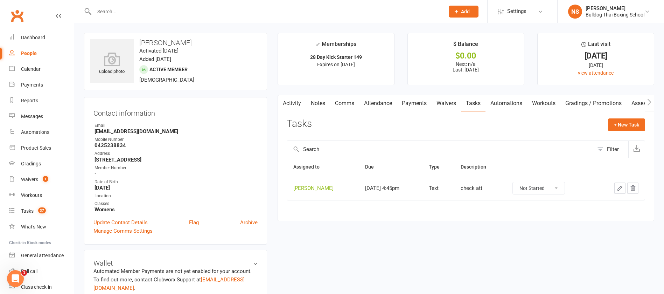
click at [618, 186] on icon "button" at bounding box center [620, 188] width 6 height 6
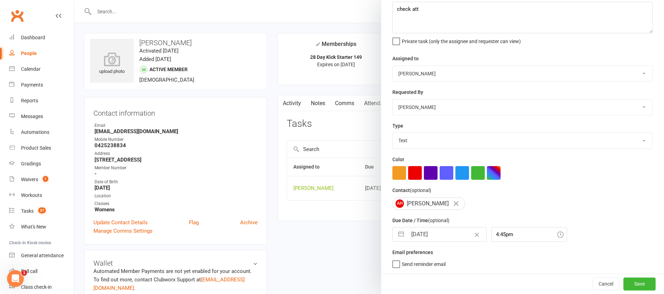
click at [436, 232] on input "[DATE]" at bounding box center [446, 234] width 79 height 14
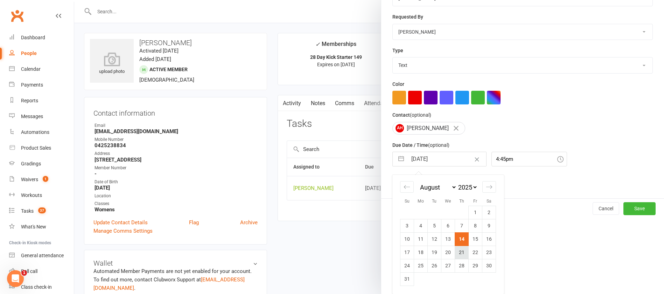
click at [455, 250] on td "21" at bounding box center [462, 251] width 14 height 13
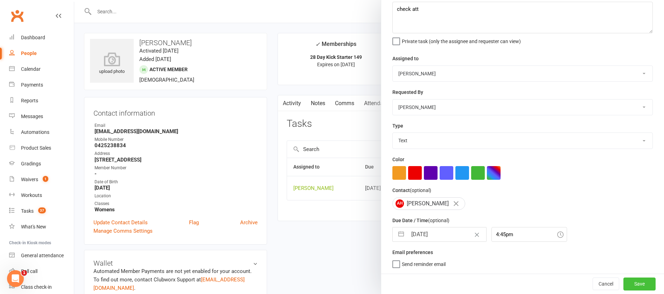
click at [625, 282] on button "Save" at bounding box center [639, 283] width 32 height 13
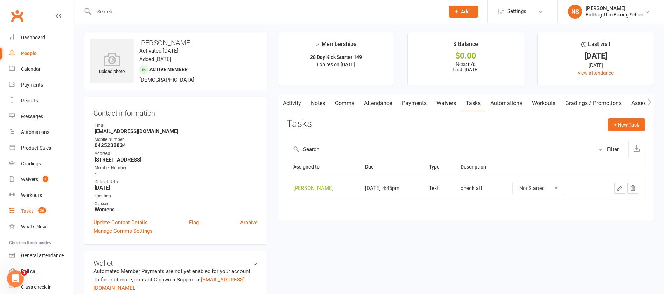
click at [26, 211] on div "Tasks" at bounding box center [27, 211] width 13 height 6
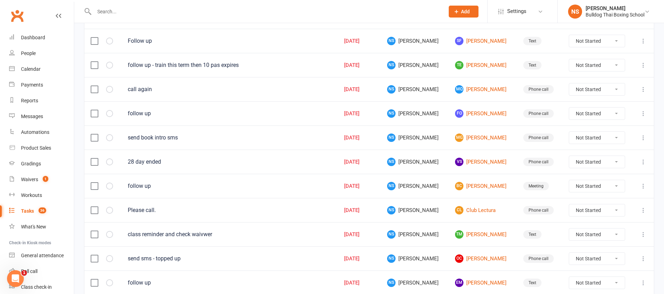
scroll to position [495, 0]
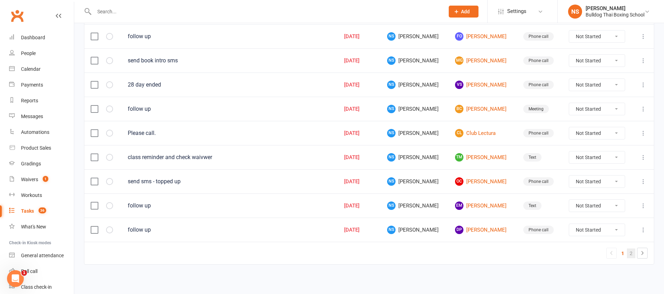
click at [635, 248] on link "2" at bounding box center [631, 253] width 8 height 10
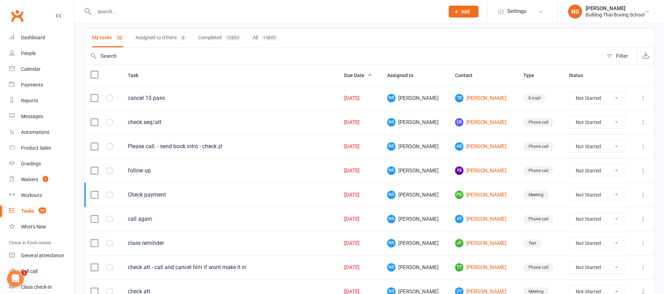
scroll to position [0, 0]
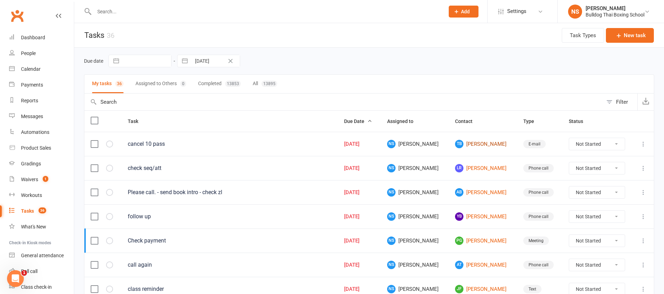
click at [468, 144] on link "TB [PERSON_NAME]" at bounding box center [482, 144] width 55 height 8
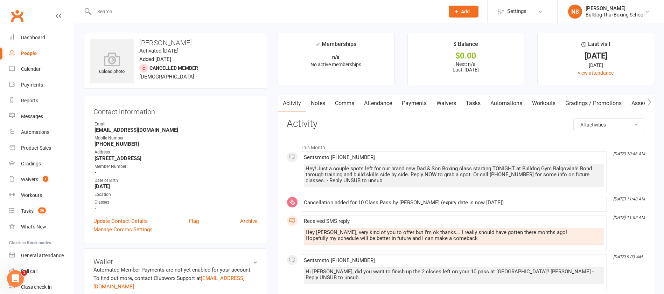
click at [474, 99] on link "Tasks" at bounding box center [473, 103] width 24 height 16
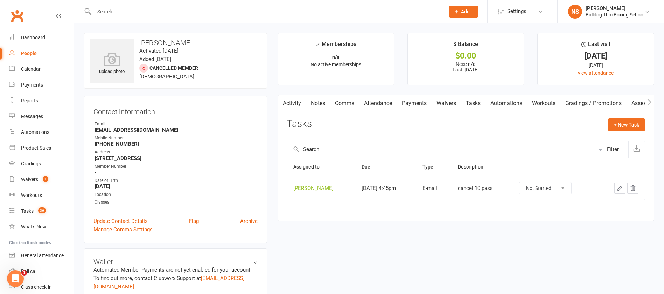
click at [621, 187] on icon "button" at bounding box center [620, 188] width 6 height 6
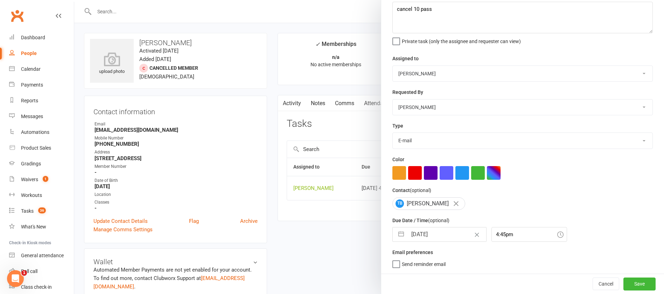
click at [437, 235] on input "[DATE]" at bounding box center [446, 234] width 79 height 14
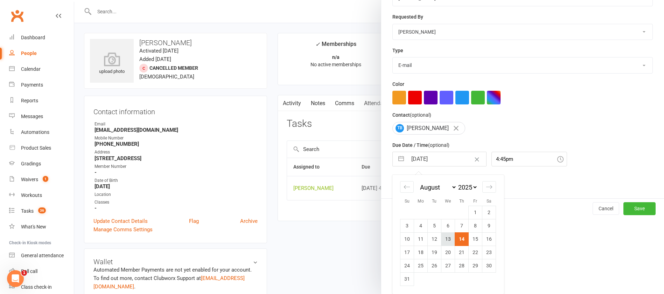
scroll to position [117, 0]
click at [417, 266] on td "25" at bounding box center [421, 265] width 14 height 13
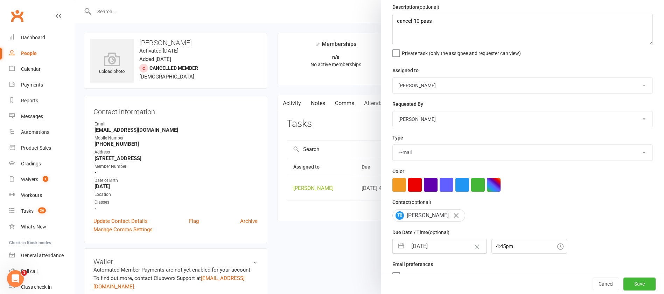
scroll to position [42, 0]
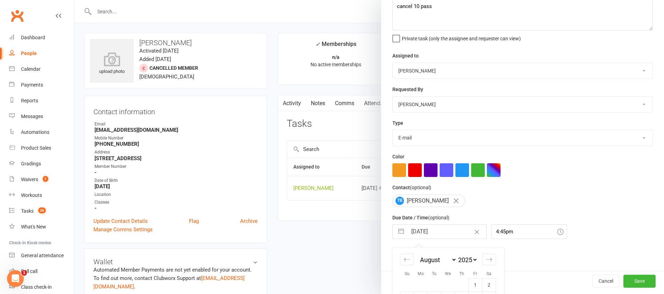
drag, startPoint x: 452, startPoint y: 234, endPoint x: 449, endPoint y: 232, distance: 3.7
click at [451, 234] on input "[DATE]" at bounding box center [446, 231] width 79 height 14
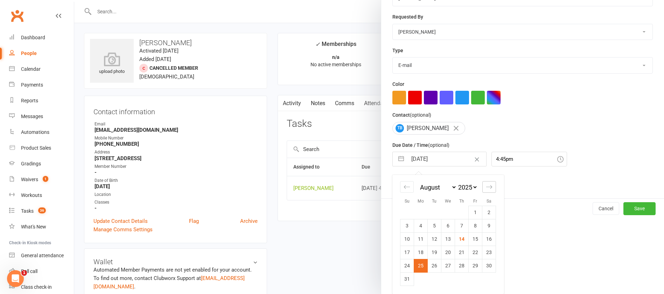
click at [486, 183] on icon "Move forward to switch to the next month." at bounding box center [489, 186] width 7 height 7
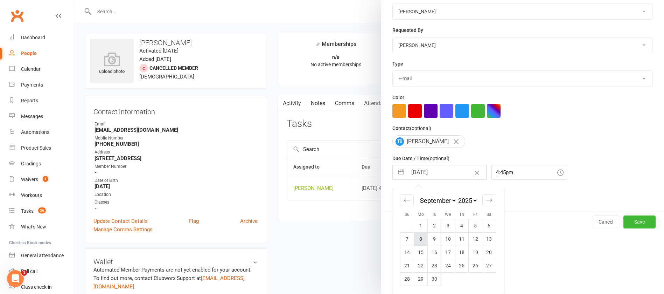
click at [416, 238] on td "8" at bounding box center [421, 238] width 14 height 13
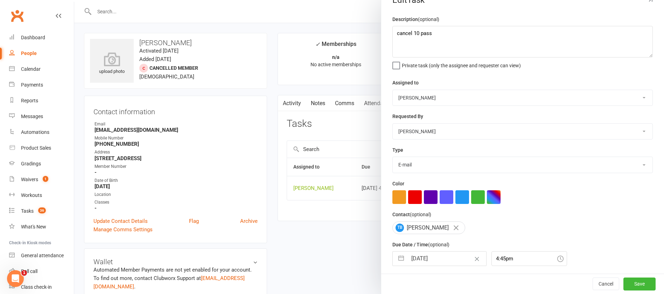
scroll to position [0, 0]
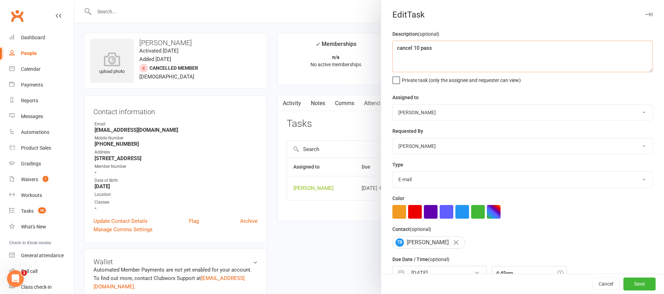
drag, startPoint x: 435, startPoint y: 50, endPoint x: 375, endPoint y: 43, distance: 60.5
click at [74, 0] on react-component "Edit Task Description (optional) cancel 10 pass Private task (only the assignee…" at bounding box center [74, 0] width 0 height 0
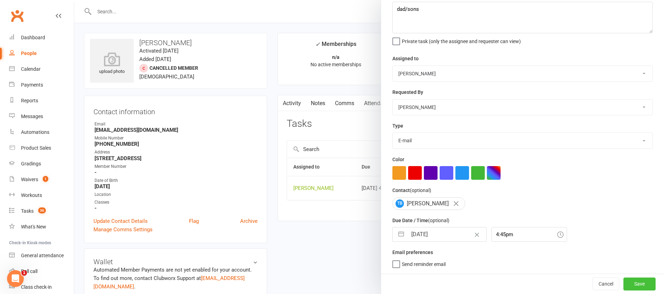
click at [627, 281] on button "Save" at bounding box center [639, 283] width 32 height 13
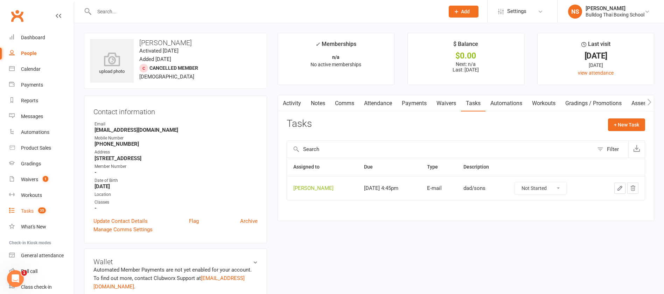
click at [24, 208] on div "Tasks" at bounding box center [27, 211] width 13 height 6
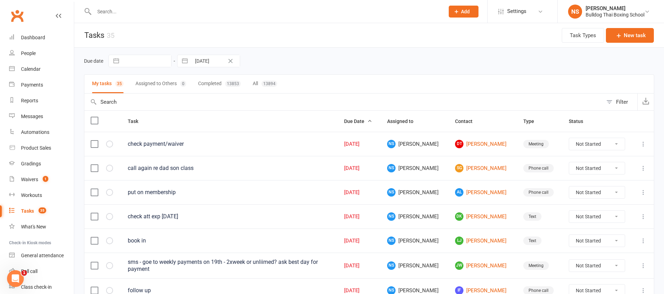
drag, startPoint x: 496, startPoint y: 114, endPoint x: 533, endPoint y: 94, distance: 42.0
click at [128, 9] on input "text" at bounding box center [265, 12] width 347 height 10
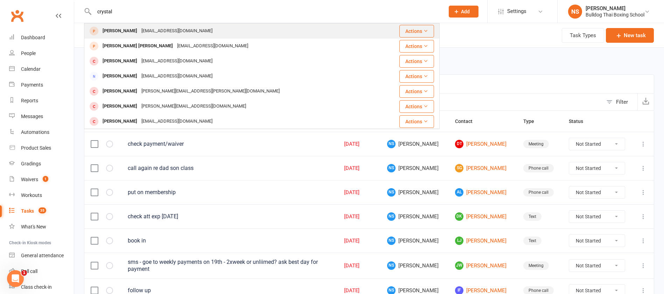
click at [152, 29] on div "[EMAIL_ADDRESS][DOMAIN_NAME]" at bounding box center [176, 31] width 75 height 10
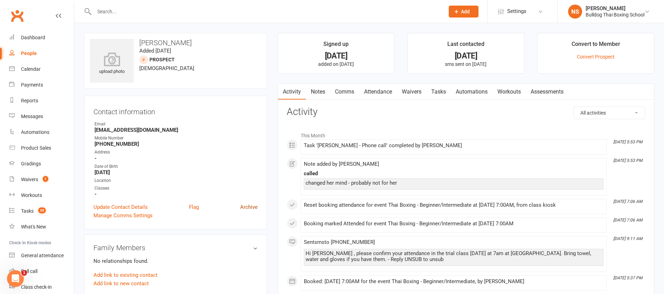
click at [248, 206] on link "Archive" at bounding box center [248, 207] width 17 height 8
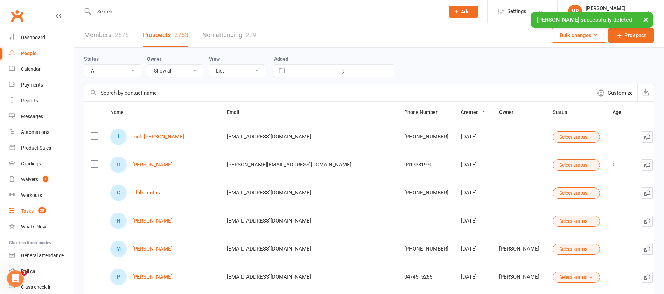
click at [22, 209] on div "Tasks" at bounding box center [27, 211] width 13 height 6
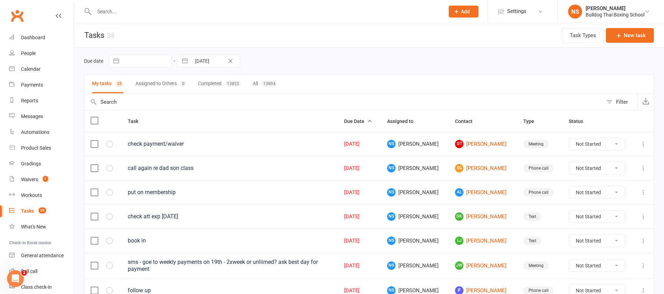
click at [167, 217] on div "check att exp [DATE]" at bounding box center [230, 216] width 204 height 7
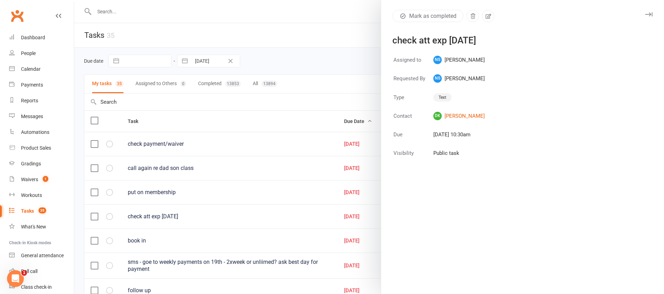
click at [165, 216] on div at bounding box center [369, 147] width 590 height 294
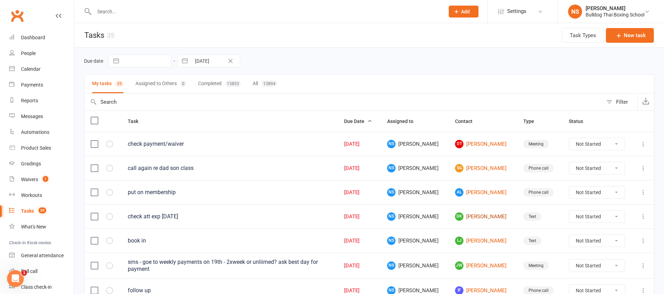
click at [473, 216] on link "DK [PERSON_NAME]" at bounding box center [482, 216] width 55 height 8
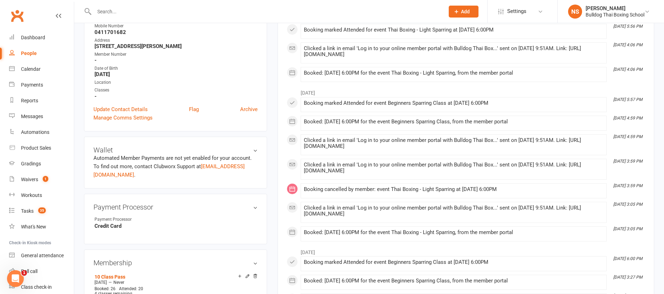
scroll to position [52, 0]
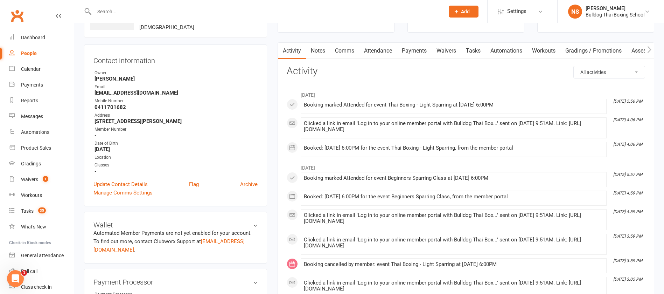
click at [472, 47] on link "Tasks" at bounding box center [473, 51] width 24 height 16
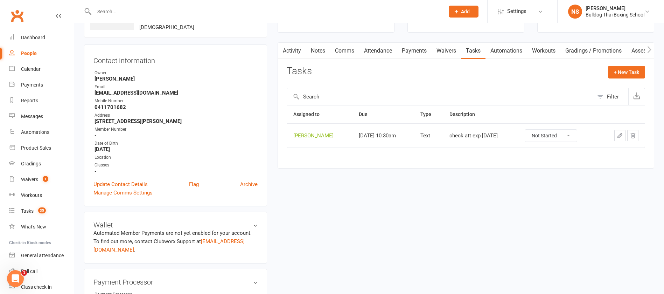
click at [347, 48] on link "Comms" at bounding box center [344, 51] width 29 height 16
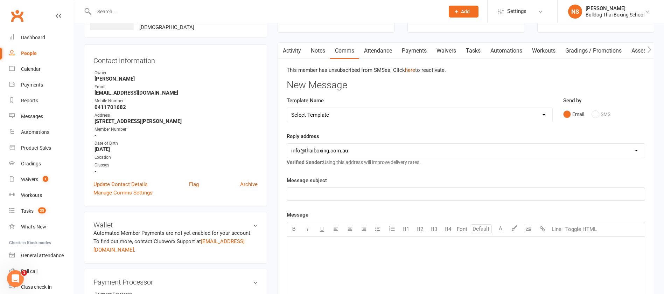
click at [411, 70] on link "here" at bounding box center [410, 70] width 10 height 6
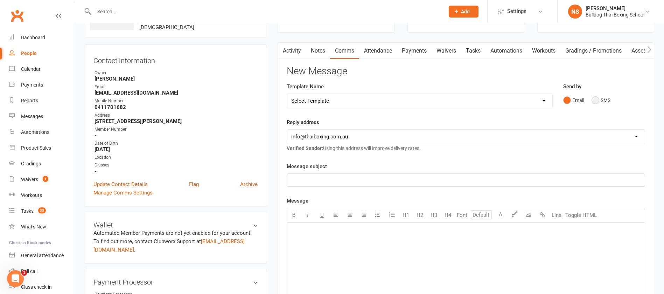
click at [592, 97] on button "SMS" at bounding box center [600, 99] width 19 height 13
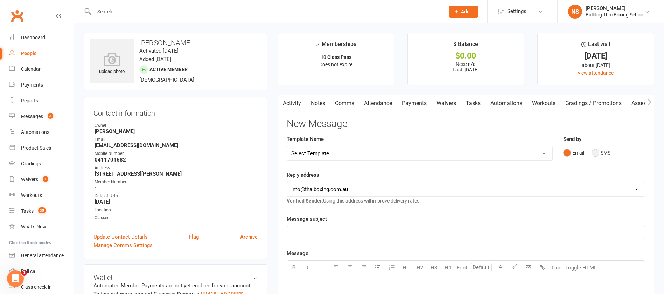
drag, startPoint x: 594, startPoint y: 153, endPoint x: 588, endPoint y: 155, distance: 6.8
click at [594, 153] on button "SMS" at bounding box center [600, 152] width 19 height 13
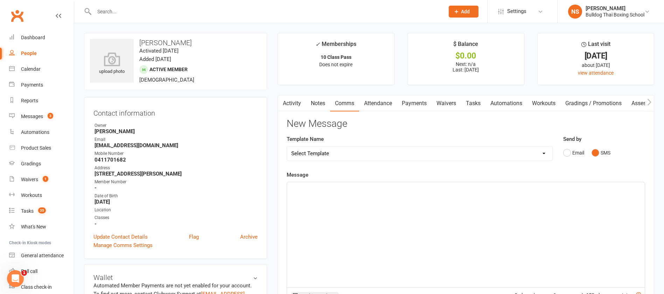
click at [328, 150] on select "Select Template [Email] Price Increase 28 Day Kick starter [SMS] 10 Pass Check …" at bounding box center [419, 153] width 265 height 14
select select "1"
click at [287, 146] on select "Select Template [Email] Price Increase 28 Day Kick starter [SMS] 10 Pass Check …" at bounding box center [419, 153] width 265 height 14
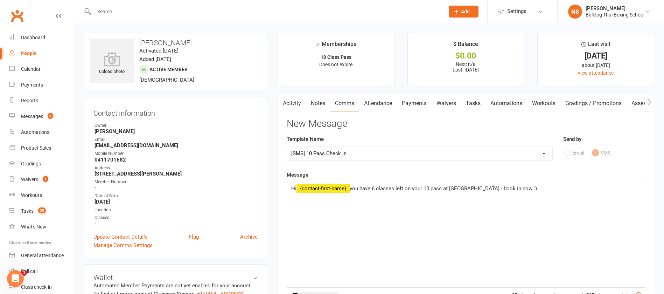
click at [376, 188] on span "you have 6 classes left on your 10 pass at [GEOGRAPHIC_DATA] - book in now :)" at bounding box center [443, 188] width 187 height 6
drag, startPoint x: 481, startPoint y: 187, endPoint x: 477, endPoint y: 188, distance: 3.9
click at [481, 187] on span "you have 4 classes left on your 10 pass at Bulldog Gym - book in now :)" at bounding box center [443, 188] width 187 height 6
click at [501, 188] on span "you have 4 classes left on your 10 pass at Bulldog Gym and until ept 22 to use …" at bounding box center [476, 188] width 252 height 6
click at [502, 188] on span "you have 4 classes left on your 10 pass at Bulldog Gym and until ept 22 to use …" at bounding box center [476, 188] width 252 height 6
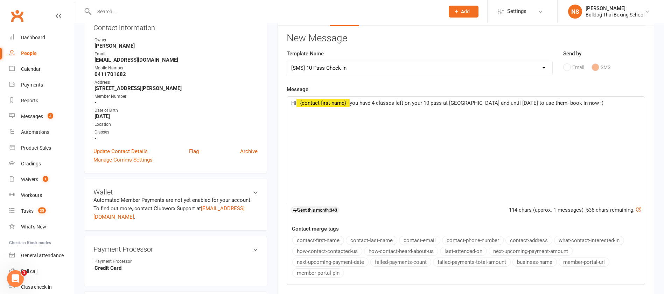
scroll to position [157, 0]
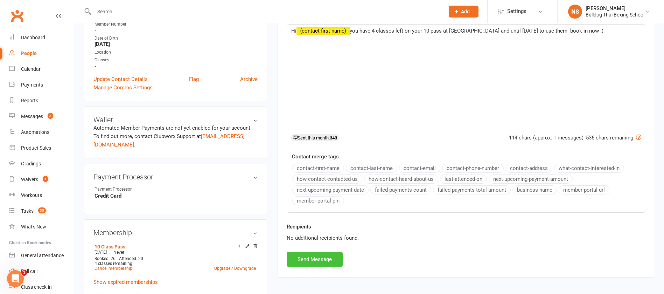
click at [319, 256] on button "Send Message" at bounding box center [315, 259] width 56 height 15
select select
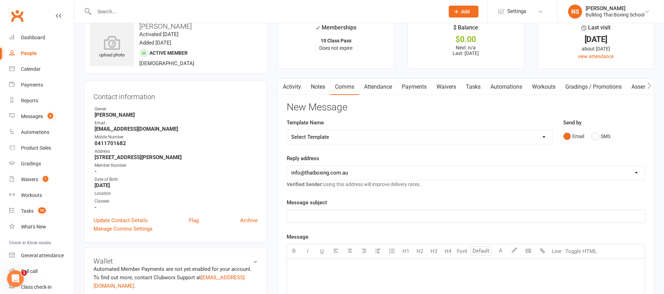
scroll to position [0, 0]
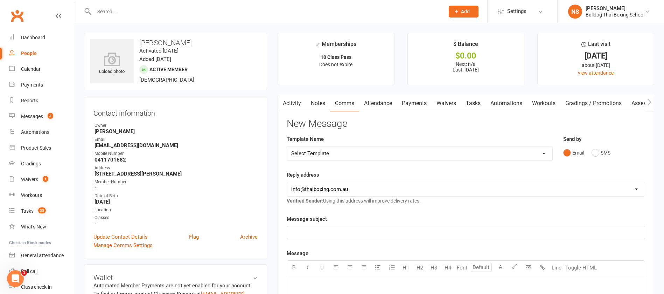
click at [477, 100] on link "Tasks" at bounding box center [473, 103] width 24 height 16
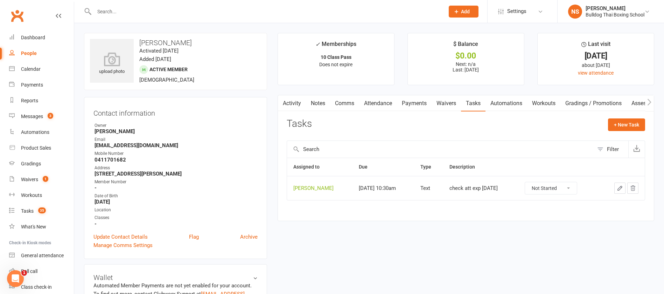
click at [622, 185] on icon "button" at bounding box center [620, 188] width 6 height 6
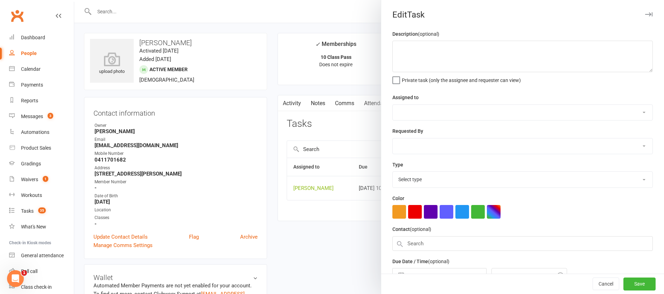
type textarea "check att exp [DATE]"
select select "12940"
type input "[DATE]"
type input "10:30am"
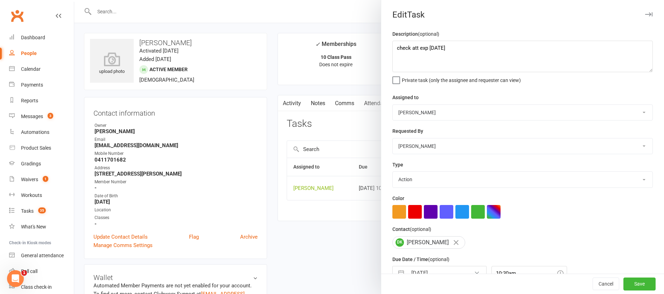
select select "13825"
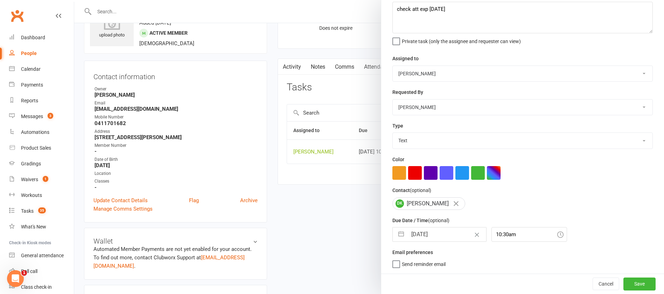
scroll to position [52, 0]
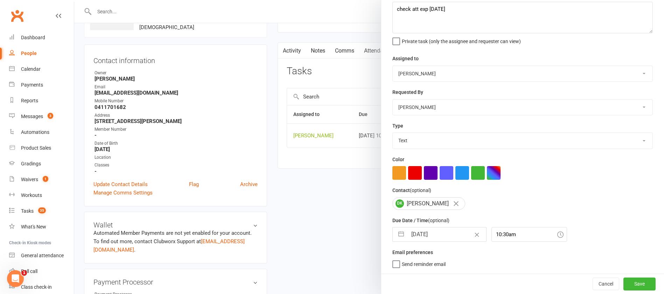
click at [445, 235] on input "[DATE]" at bounding box center [446, 234] width 79 height 14
select select "6"
select select "2025"
select select "7"
select select "2025"
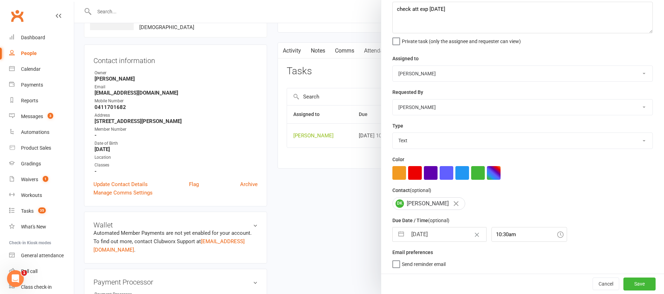
select select "8"
select select "2025"
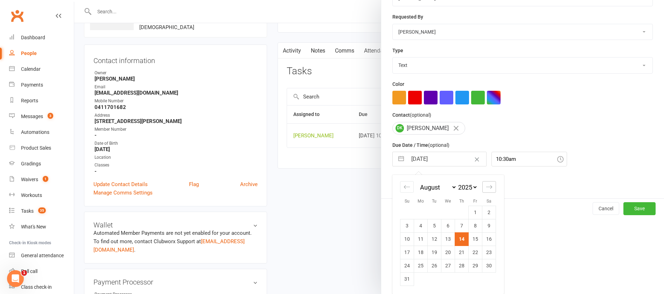
click at [486, 183] on icon "Move forward to switch to the next month." at bounding box center [489, 186] width 7 height 7
select select "9"
select select "2025"
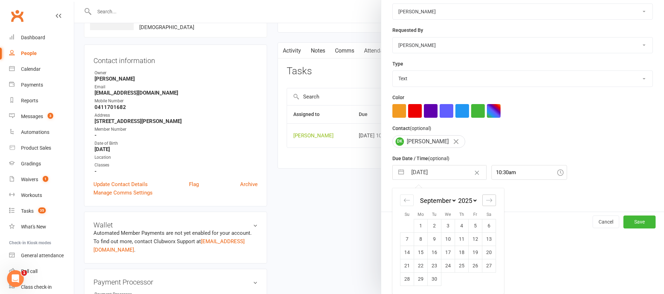
scroll to position [103, 0]
click at [475, 251] on td "19" at bounding box center [476, 251] width 14 height 13
type input "19 Sep 2025"
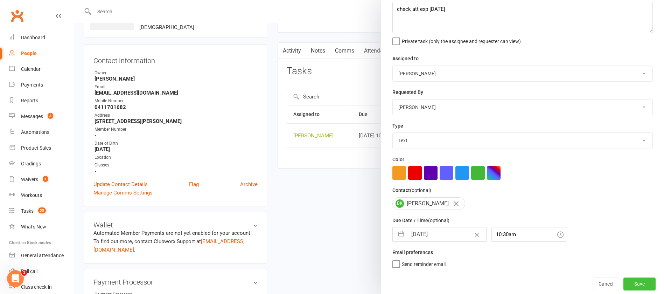
click at [623, 280] on button "Save" at bounding box center [639, 283] width 32 height 13
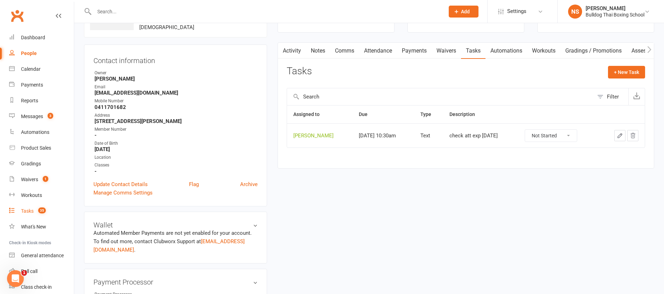
click at [28, 213] on div "Tasks" at bounding box center [27, 211] width 13 height 6
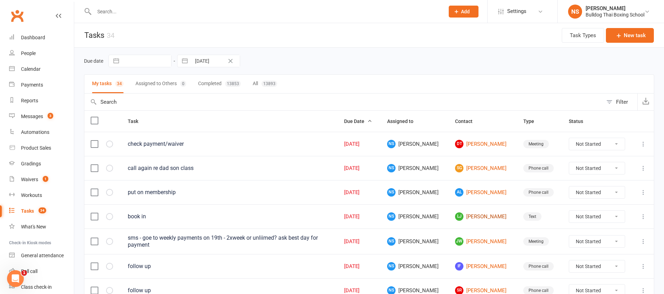
click at [470, 216] on link "[PERSON_NAME]" at bounding box center [482, 216] width 55 height 8
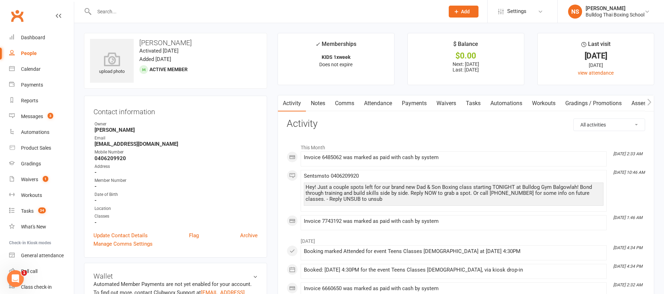
click at [346, 104] on link "Comms" at bounding box center [344, 103] width 29 height 16
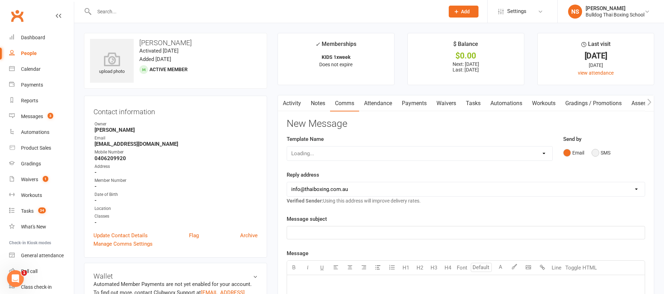
click at [595, 150] on button "SMS" at bounding box center [600, 152] width 19 height 13
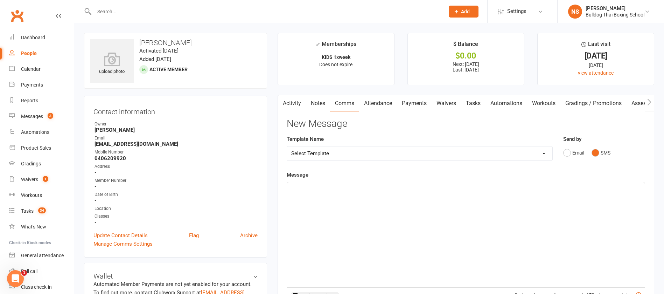
drag, startPoint x: 314, startPoint y: 153, endPoint x: 319, endPoint y: 146, distance: 9.2
click at [314, 153] on select "Select Template [Email] Price Increase 28 Day Kick starter [SMS] 10 Pass Check …" at bounding box center [419, 153] width 265 height 14
select select "51"
click at [287, 146] on select "Select Template [Email] Price Increase 28 Day Kick starter [SMS] 10 Pass Check …" at bounding box center [419, 153] width 265 height 14
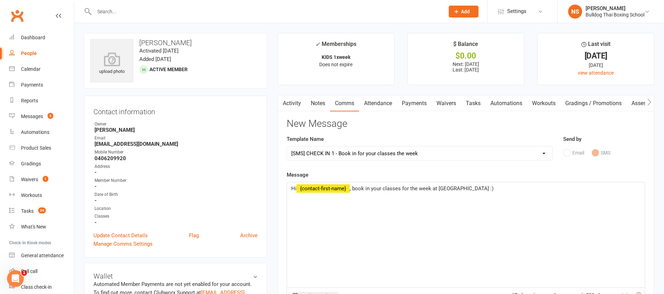
click at [355, 186] on span ", book in your classes for the week at Bulldog Gym :)" at bounding box center [422, 188] width 144 height 6
drag, startPoint x: 436, startPoint y: 188, endPoint x: 436, endPoint y: 176, distance: 11.6
click at [436, 186] on span ", not too late to book in your classes for the week at Bulldog Gym :)" at bounding box center [439, 188] width 179 height 6
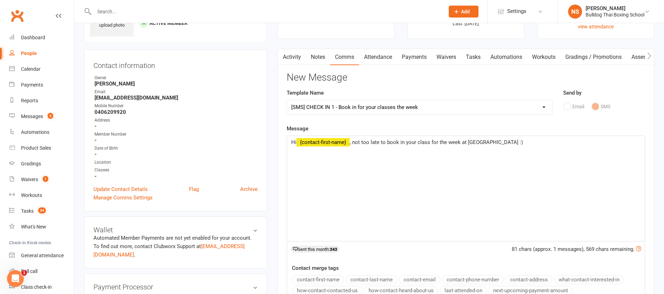
scroll to position [157, 0]
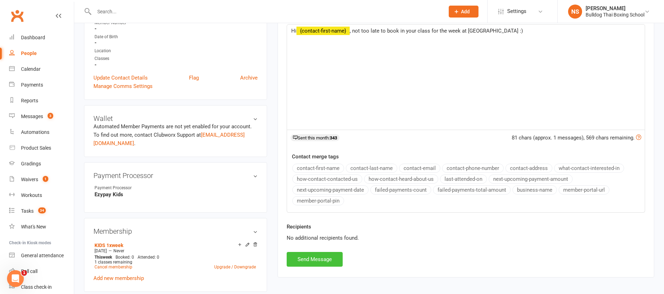
click at [327, 258] on button "Send Message" at bounding box center [315, 259] width 56 height 15
select select
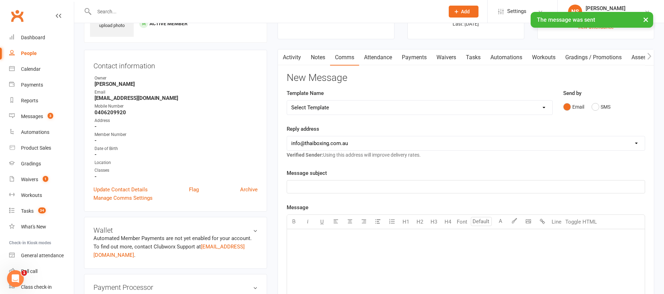
scroll to position [0, 0]
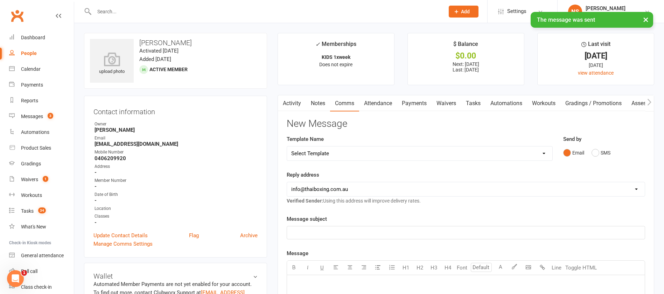
click at [475, 103] on link "Tasks" at bounding box center [473, 103] width 24 height 16
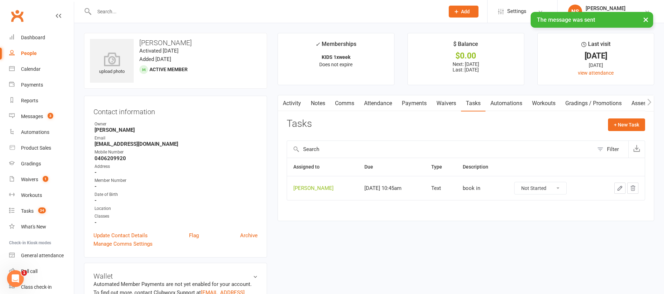
click at [618, 182] on button "button" at bounding box center [619, 187] width 11 height 11
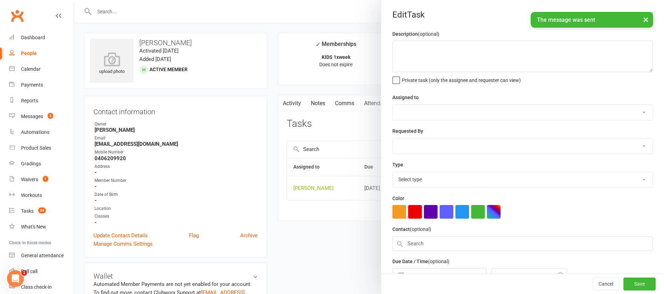
type textarea "book in"
select select "12940"
type input "[DATE]"
type input "10:45am"
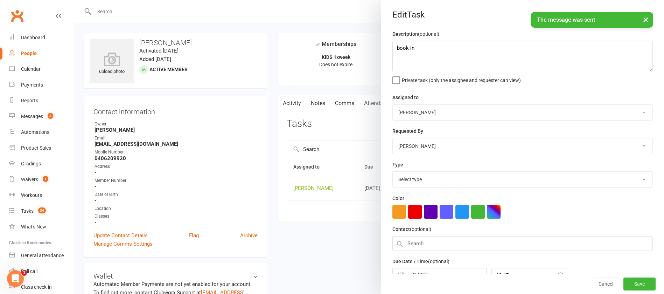
select select "13825"
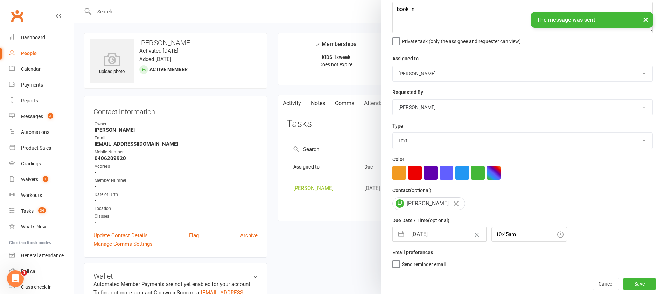
drag, startPoint x: 445, startPoint y: 232, endPoint x: 452, endPoint y: 225, distance: 9.9
click at [446, 232] on input "[DATE]" at bounding box center [446, 234] width 79 height 14
select select "6"
select select "2025"
select select "7"
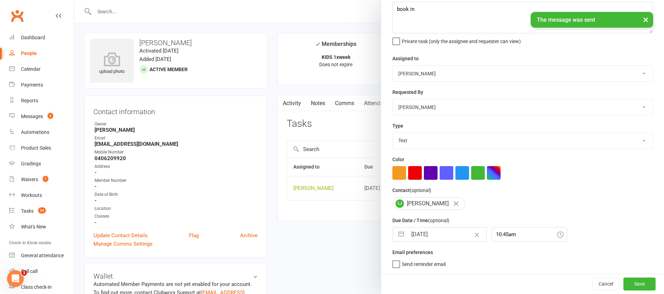
select select "2025"
select select "8"
select select "2025"
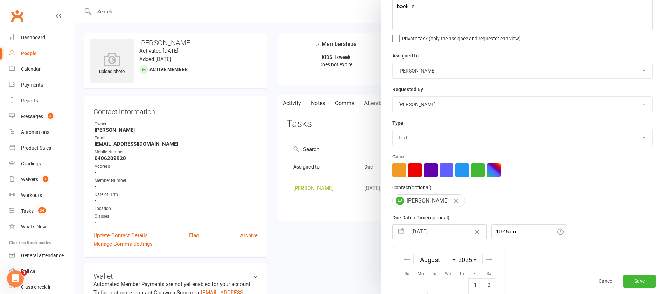
scroll to position [117, 0]
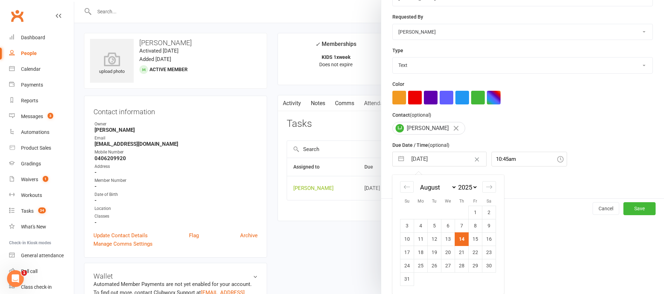
drag, startPoint x: 457, startPoint y: 265, endPoint x: 468, endPoint y: 265, distance: 11.2
click at [457, 265] on td "28" at bounding box center [462, 265] width 14 height 13
type input "[DATE]"
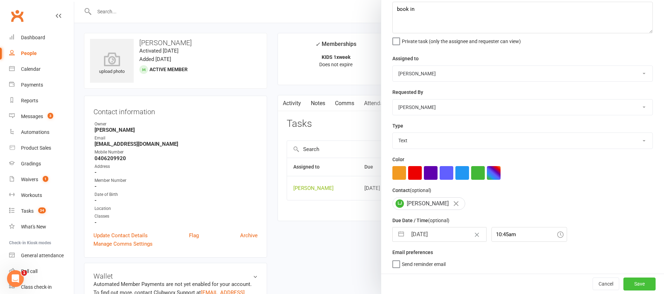
click at [628, 287] on button "Save" at bounding box center [639, 283] width 32 height 13
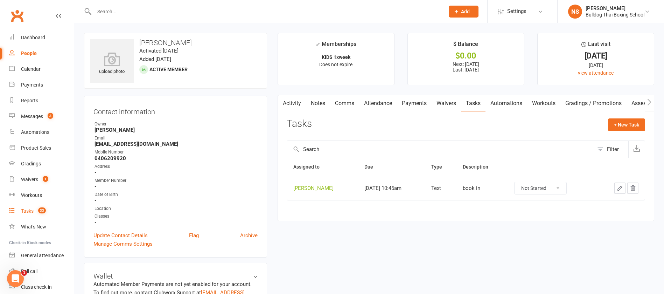
click at [24, 212] on div "Tasks" at bounding box center [27, 211] width 13 height 6
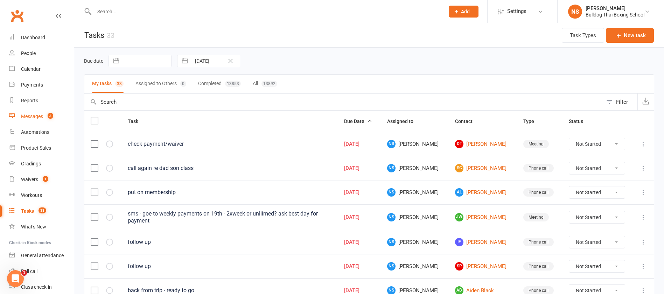
click at [33, 115] on div "Messages" at bounding box center [32, 116] width 22 height 6
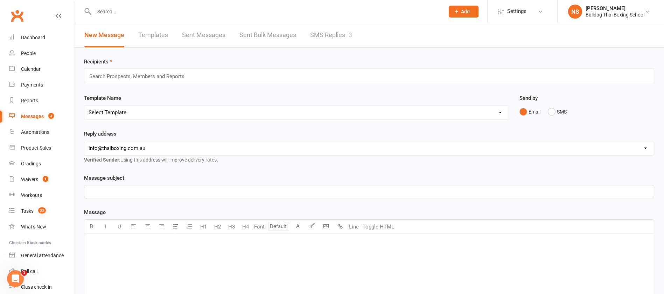
click at [337, 36] on link "SMS Replies 3" at bounding box center [331, 35] width 42 height 24
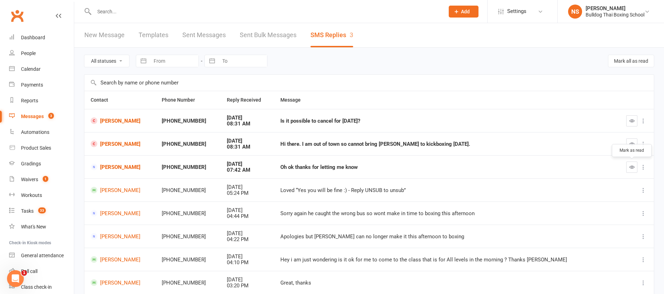
click at [635, 166] on button "button" at bounding box center [631, 166] width 11 height 11
click at [634, 141] on icon "button" at bounding box center [631, 143] width 5 height 5
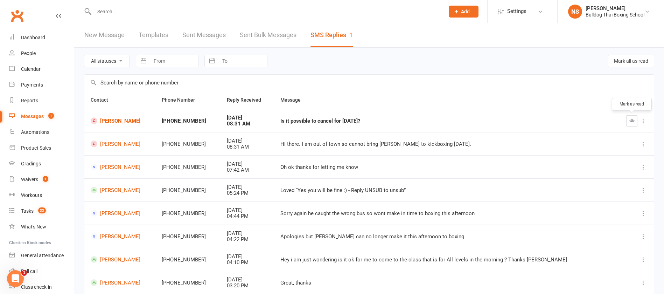
click at [631, 121] on icon "button" at bounding box center [631, 120] width 5 height 5
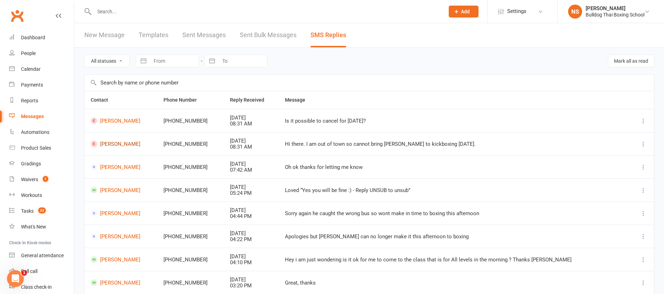
click at [115, 145] on link "Teddy Lee" at bounding box center [121, 143] width 60 height 7
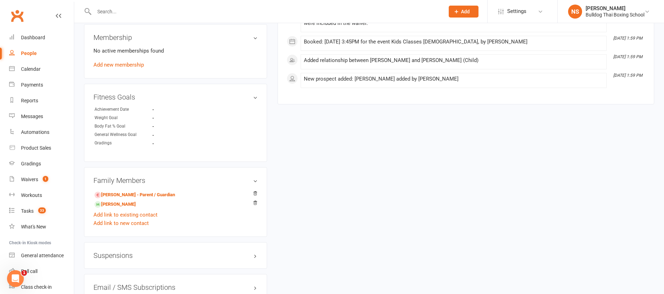
scroll to position [367, 0]
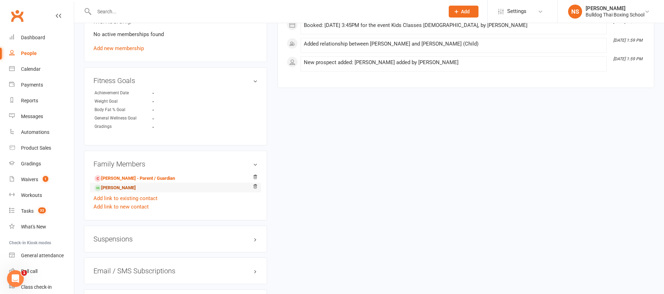
click at [130, 190] on link "Billy Lee - Sibling" at bounding box center [114, 187] width 41 height 7
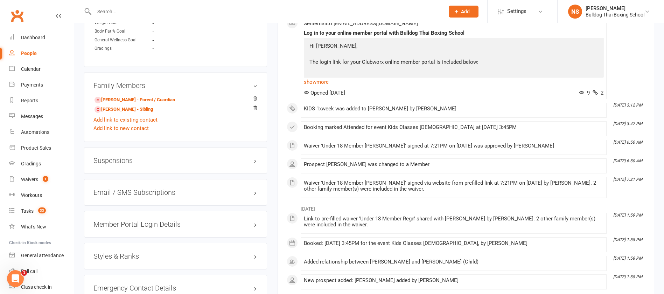
scroll to position [472, 0]
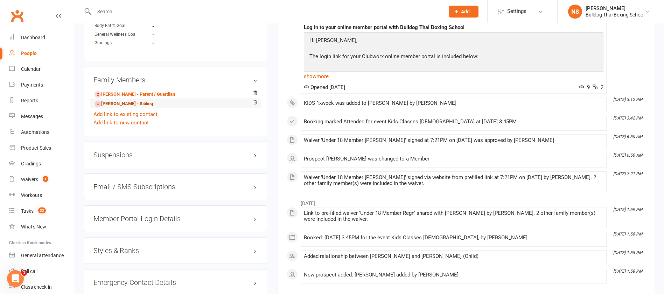
click at [115, 103] on link "Teddy Lee - Sibling" at bounding box center [123, 103] width 58 height 7
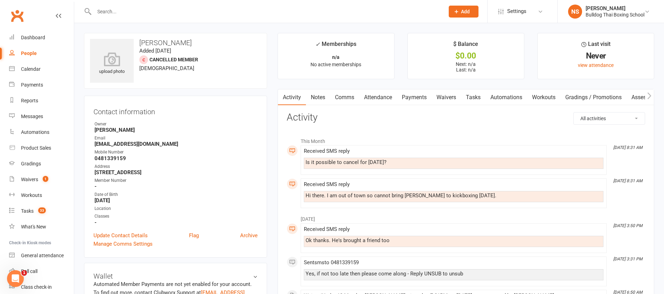
drag, startPoint x: 341, startPoint y: 95, endPoint x: 358, endPoint y: 97, distance: 17.6
click at [343, 95] on link "Comms" at bounding box center [344, 97] width 29 height 16
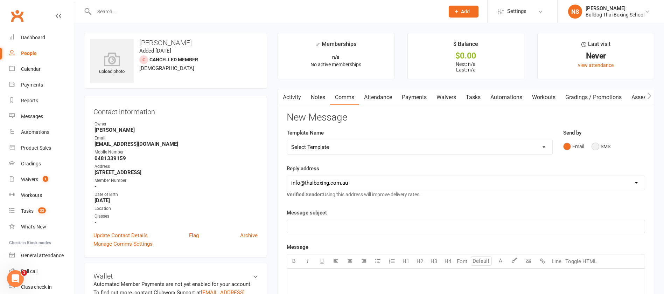
click at [597, 145] on button "SMS" at bounding box center [600, 146] width 19 height 13
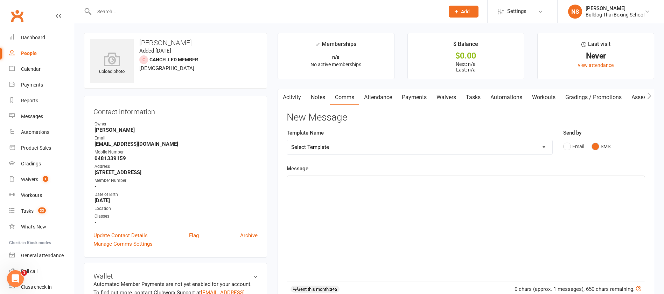
drag, startPoint x: 317, startPoint y: 189, endPoint x: 279, endPoint y: 198, distance: 39.1
click at [317, 190] on div "﻿" at bounding box center [466, 228] width 358 height 105
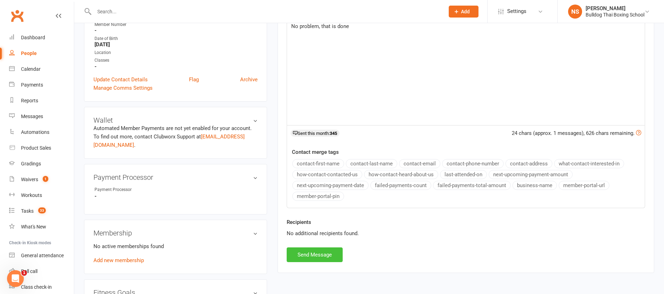
scroll to position [157, 0]
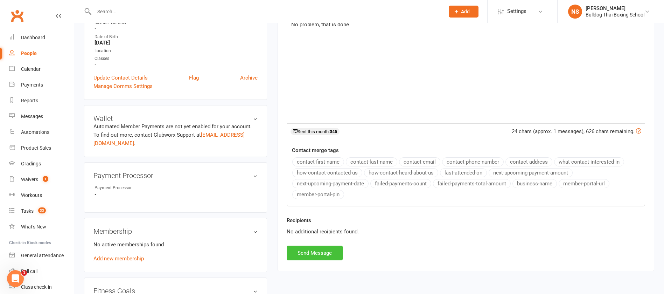
click at [313, 250] on button "Send Message" at bounding box center [315, 252] width 56 height 15
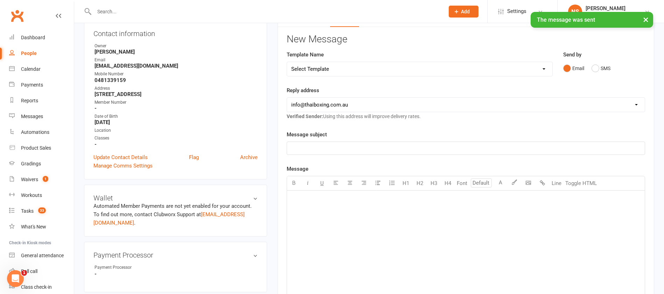
scroll to position [0, 0]
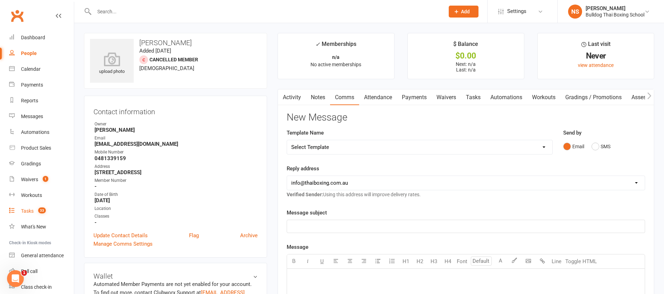
click at [31, 211] on div "Tasks" at bounding box center [27, 211] width 13 height 6
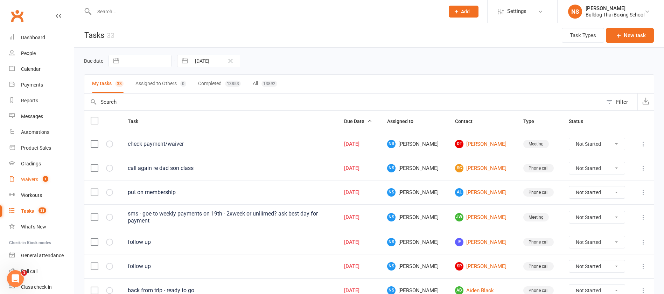
click at [37, 178] on div "Waivers" at bounding box center [29, 179] width 17 height 6
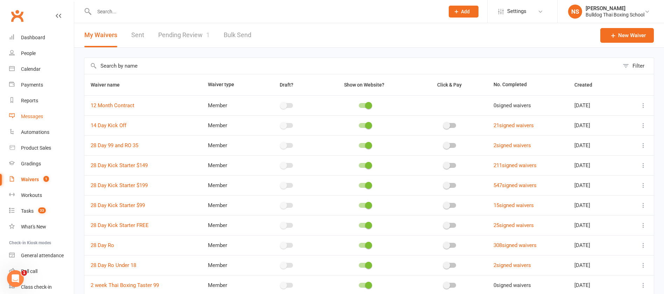
click at [38, 116] on div "Messages" at bounding box center [32, 116] width 22 height 6
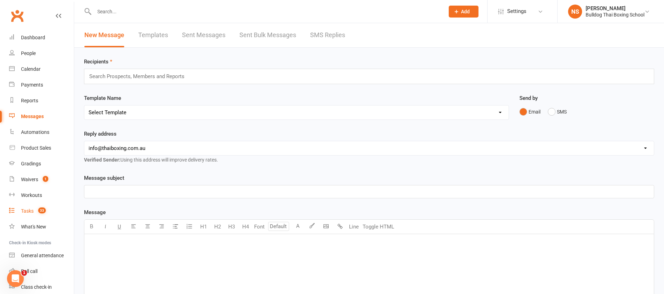
click at [27, 211] on div "Tasks" at bounding box center [27, 211] width 13 height 6
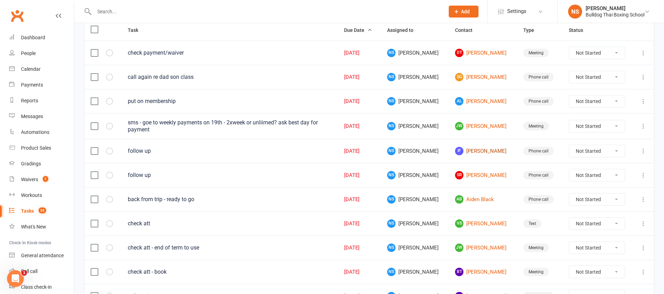
scroll to position [105, 0]
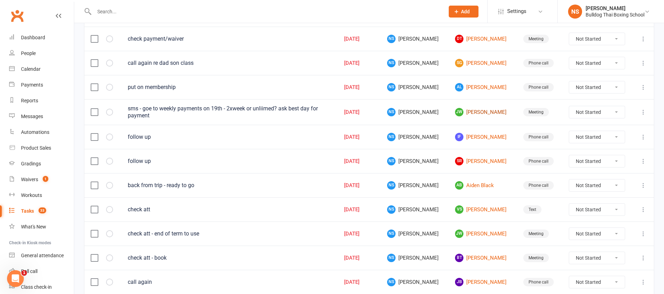
click at [468, 112] on link "[PERSON_NAME]" at bounding box center [482, 112] width 55 height 8
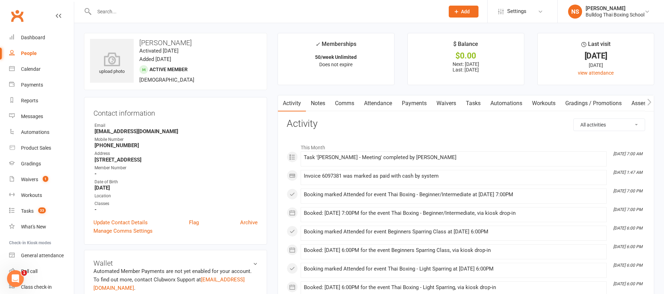
click at [477, 103] on link "Tasks" at bounding box center [473, 103] width 24 height 16
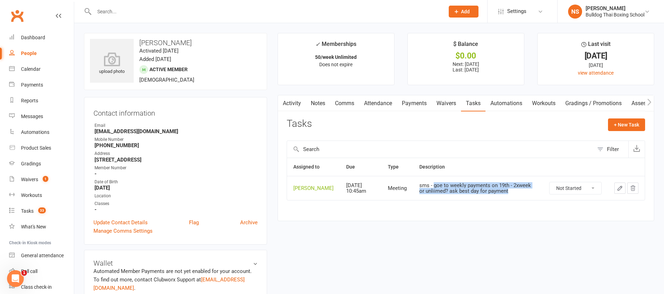
drag, startPoint x: 427, startPoint y: 189, endPoint x: 498, endPoint y: 195, distance: 71.0
click at [498, 194] on div "sms - goe to weekly payments on 19th - 2xweek or unliimed? ask best day for pay…" at bounding box center [477, 188] width 117 height 12
copy div "goe to weekly payments on 19th - 2xweek or unliimed? ask best day for payment"
click at [347, 106] on link "Comms" at bounding box center [344, 103] width 29 height 16
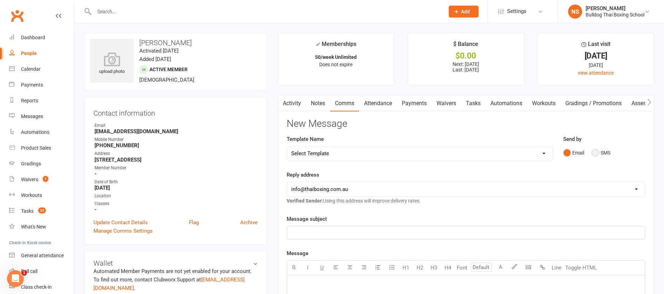
click at [596, 155] on button "SMS" at bounding box center [600, 152] width 19 height 13
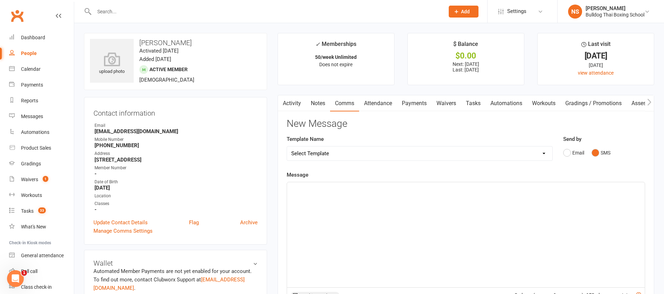
click at [305, 188] on p "﻿" at bounding box center [465, 188] width 349 height 8
click at [468, 188] on p "Hi Joel, your member restart offer ends on 19th and weekly payments start" at bounding box center [465, 188] width 349 height 8
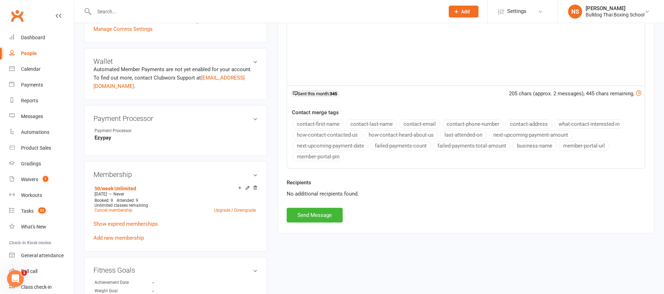
scroll to position [210, 0]
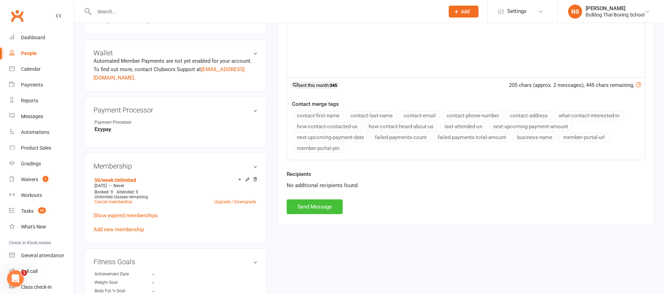
click at [332, 209] on button "Send Message" at bounding box center [315, 206] width 56 height 15
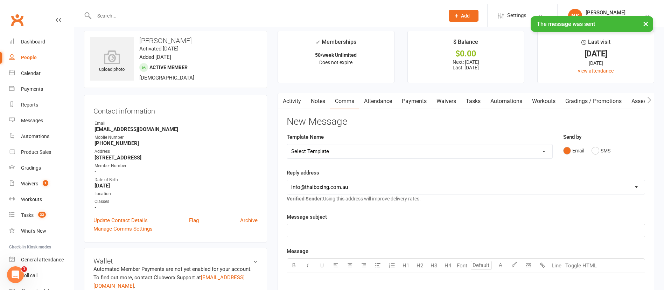
scroll to position [0, 0]
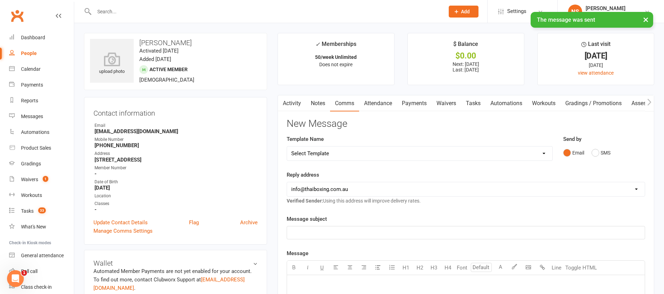
click at [475, 100] on link "Tasks" at bounding box center [473, 103] width 24 height 16
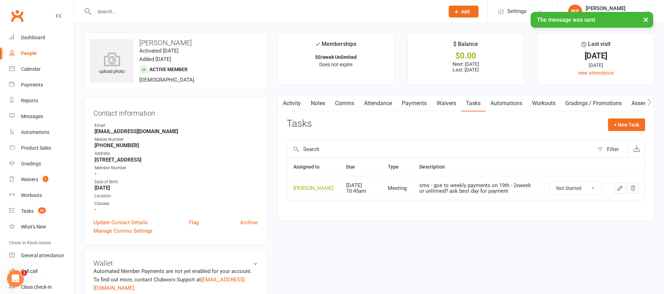
click at [617, 191] on icon "button" at bounding box center [620, 188] width 6 height 6
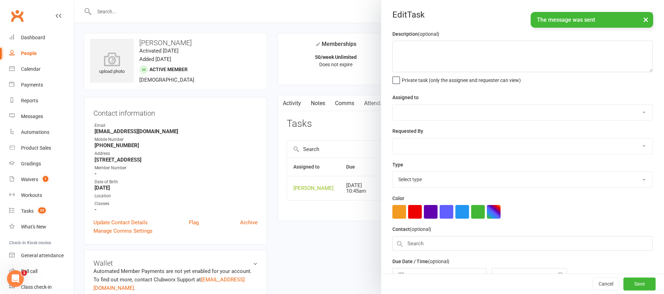
type textarea "sms - goe to weekly payments on 19th - 2xweek or unliimed? ask best day for pay…"
select select "12940"
type input "[DATE]"
type input "10:45am"
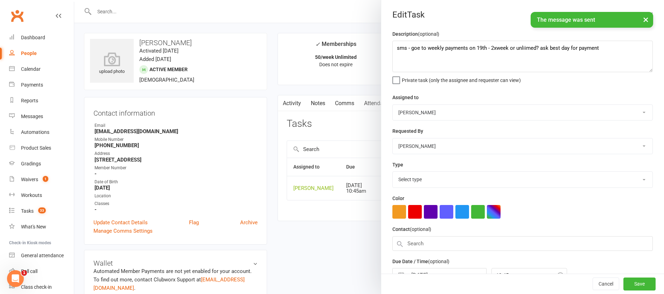
select select "12049"
drag, startPoint x: 607, startPoint y: 49, endPoint x: 387, endPoint y: 51, distance: 219.4
click at [387, 51] on div "Description (optional) sms - goe to weekly payments on 19th - 2xweek or unliime…" at bounding box center [522, 171] width 283 height 282
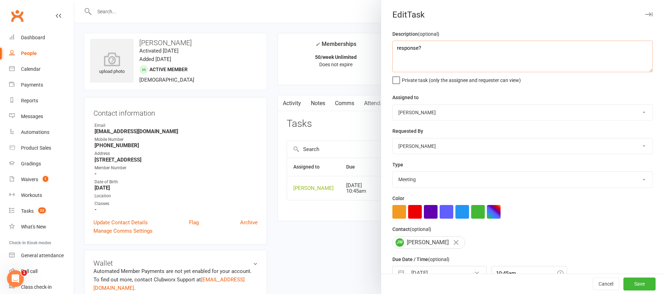
scroll to position [42, 0]
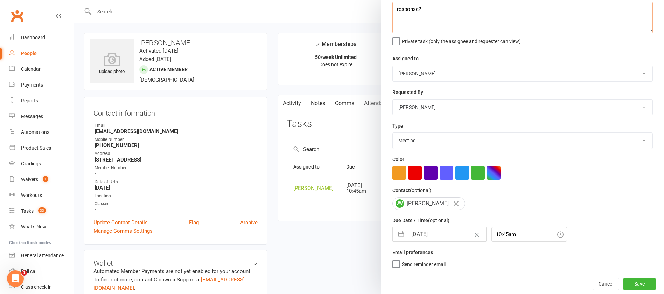
type textarea "response?"
click at [436, 234] on input "[DATE]" at bounding box center [446, 234] width 79 height 14
select select "6"
select select "2025"
select select "7"
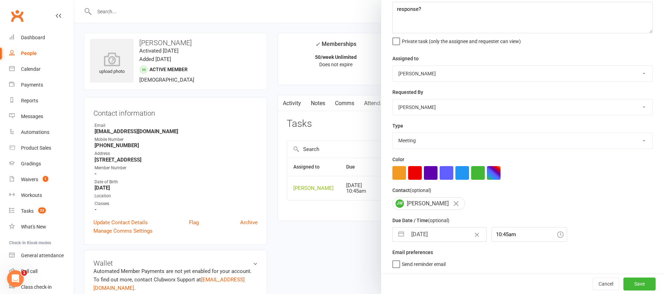
select select "2025"
select select "8"
select select "2025"
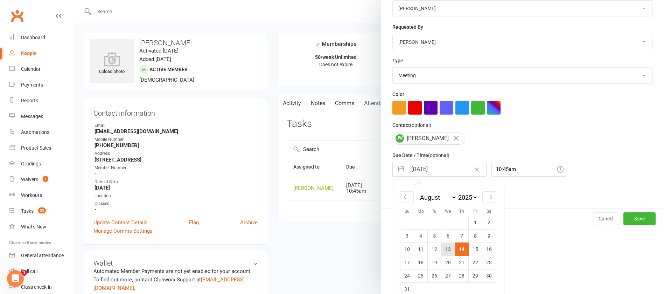
scroll to position [117, 0]
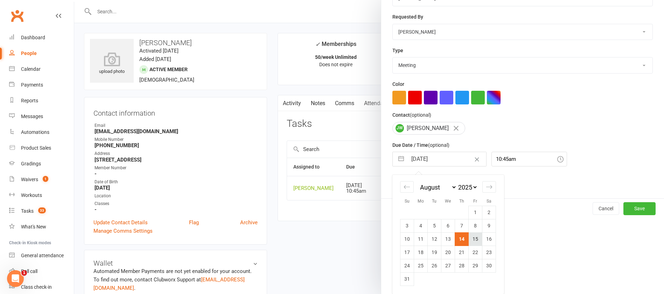
click at [472, 237] on td "15" at bounding box center [476, 238] width 14 height 13
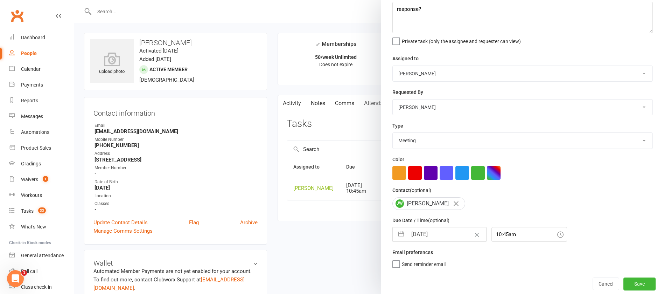
type input "15 Aug 2025"
drag, startPoint x: 619, startPoint y: 283, endPoint x: 603, endPoint y: 272, distance: 19.9
click at [623, 283] on button "Save" at bounding box center [639, 283] width 32 height 13
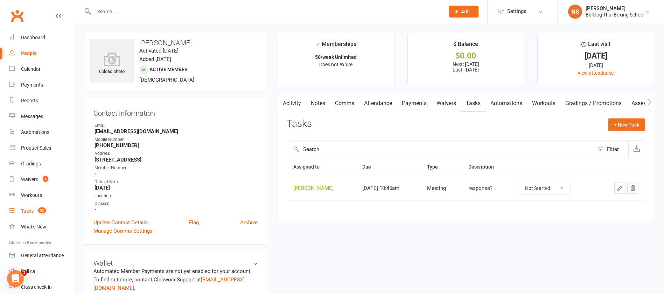
click at [29, 210] on div "Tasks" at bounding box center [27, 211] width 13 height 6
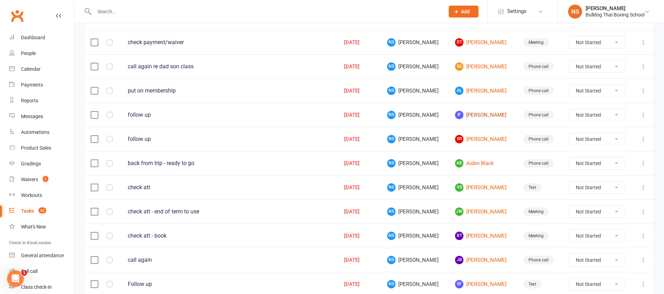
scroll to position [105, 0]
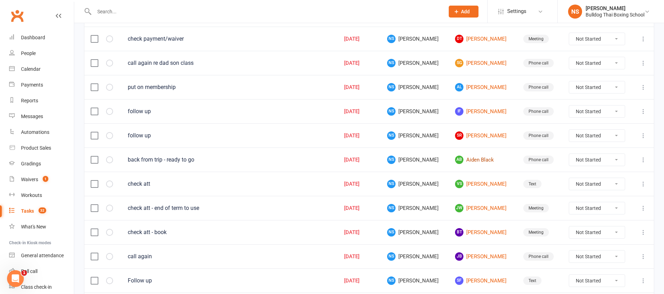
click at [467, 160] on link "AB Aiden Black" at bounding box center [482, 159] width 55 height 8
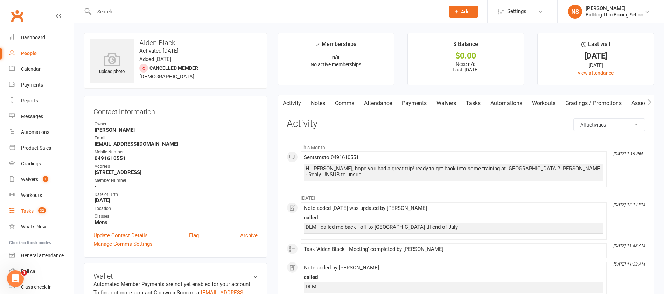
click at [26, 209] on div "Tasks" at bounding box center [27, 211] width 13 height 6
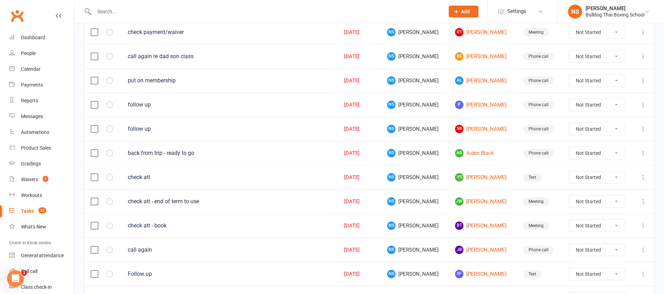
scroll to position [157, 0]
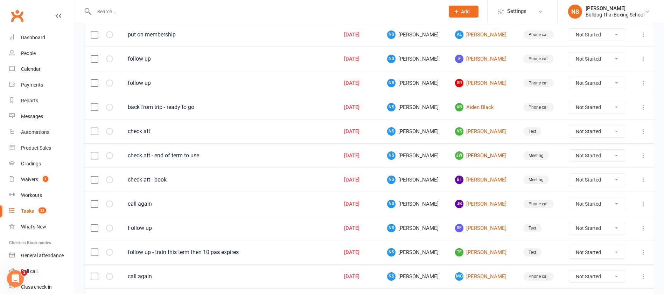
click at [479, 153] on link "[PERSON_NAME] [PERSON_NAME]" at bounding box center [482, 155] width 55 height 8
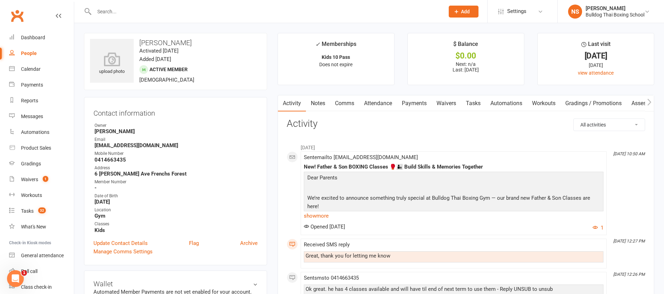
click at [342, 104] on link "Comms" at bounding box center [344, 103] width 29 height 16
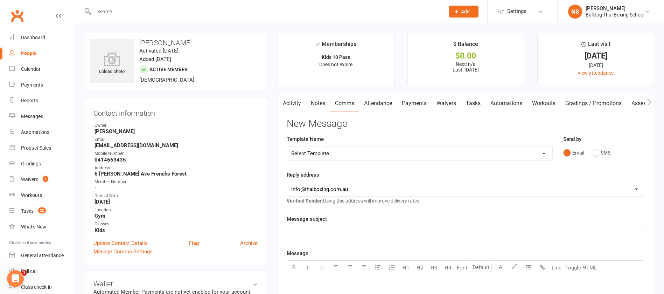
click at [349, 154] on select "Select Template [Email] Price Increase 28 Day Kick starter [SMS] 10 Pass Check …" at bounding box center [419, 153] width 265 height 14
select select "1"
click at [287, 146] on select "Select Template [Email] Price Increase 28 Day Kick starter [SMS] 10 Pass Check …" at bounding box center [419, 153] width 265 height 14
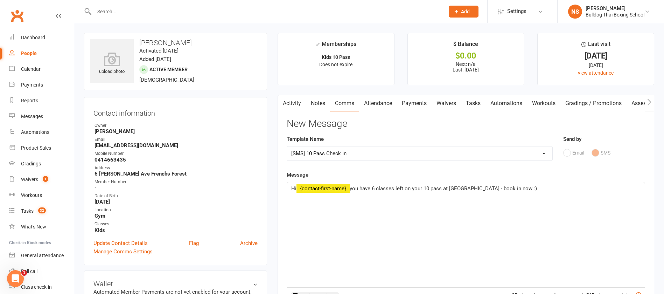
click at [377, 187] on span "you have 6 classes left on your 10 pass at [GEOGRAPHIC_DATA] - book in now :)" at bounding box center [443, 188] width 187 height 6
click at [480, 186] on span "you have 4 classes left on your 10 pass at Bulldog Gym - book in now :)" at bounding box center [443, 188] width 187 height 6
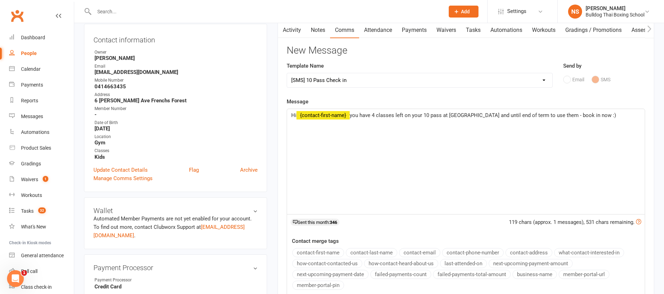
scroll to position [157, 0]
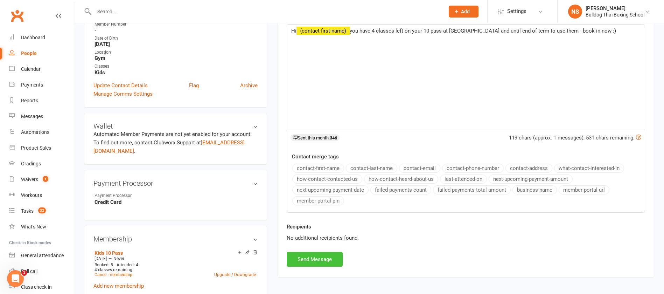
click at [319, 262] on button "Send Message" at bounding box center [315, 259] width 56 height 15
select select
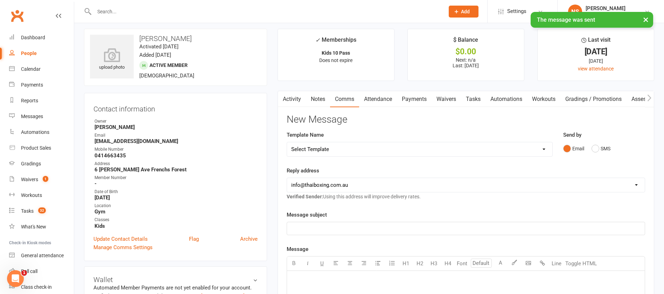
scroll to position [0, 0]
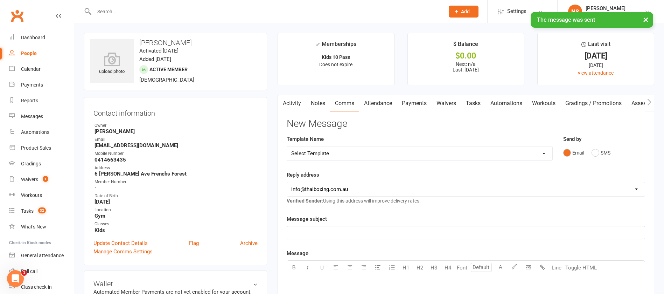
click at [301, 103] on link "Activity" at bounding box center [292, 103] width 28 height 16
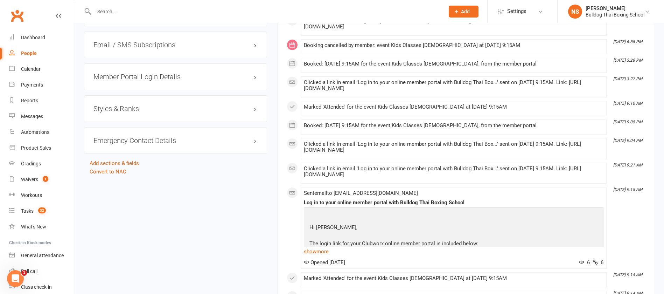
scroll to position [630, 0]
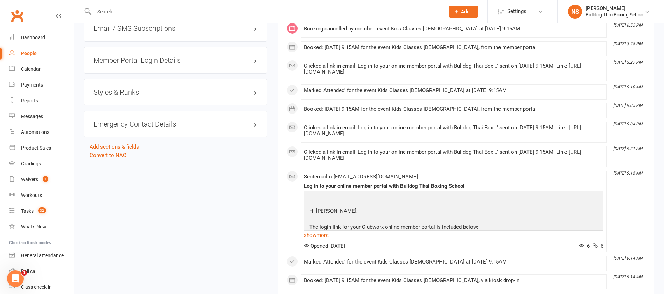
click at [136, 57] on h3 "Member Portal Login Details" at bounding box center [175, 60] width 164 height 8
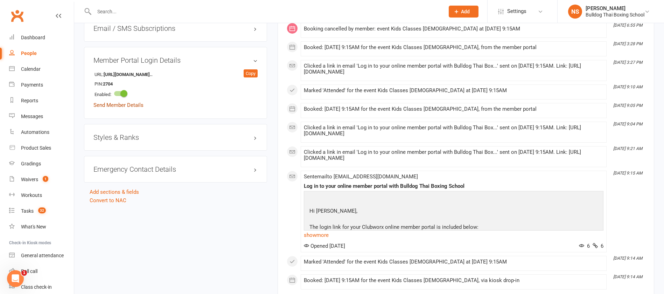
click at [116, 104] on link "Send Member Details" at bounding box center [118, 105] width 50 height 6
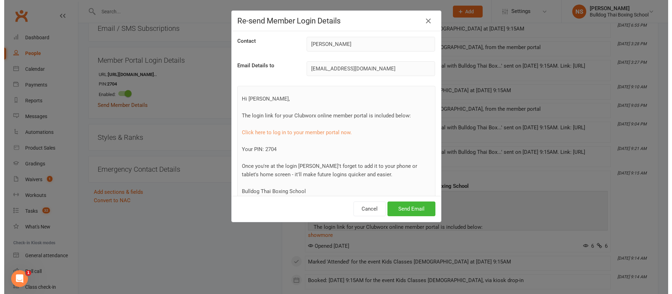
scroll to position [621, 0]
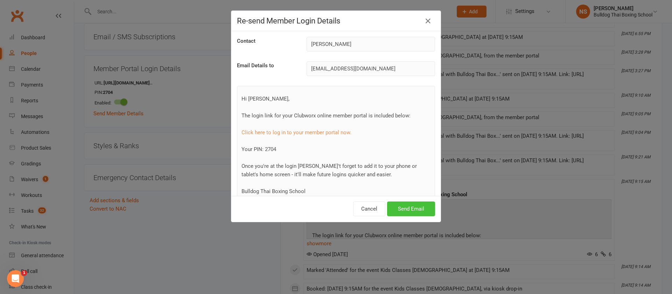
click at [402, 204] on button "Send Email" at bounding box center [411, 208] width 48 height 15
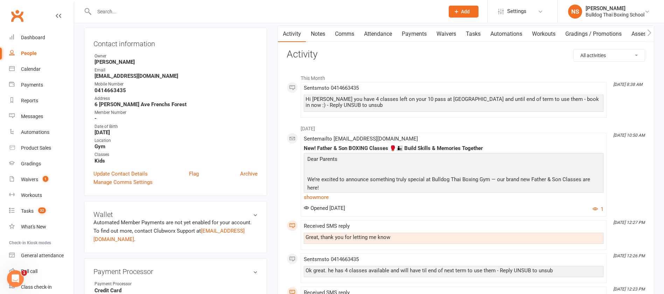
scroll to position [0, 0]
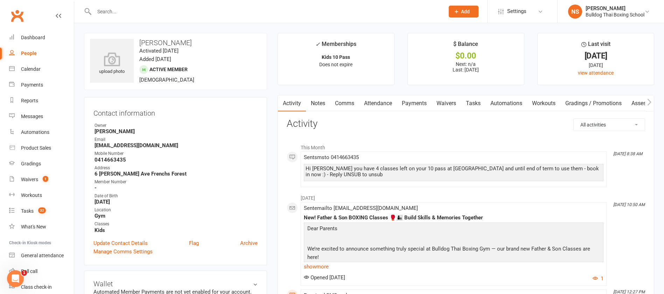
click at [479, 98] on link "Tasks" at bounding box center [473, 103] width 24 height 16
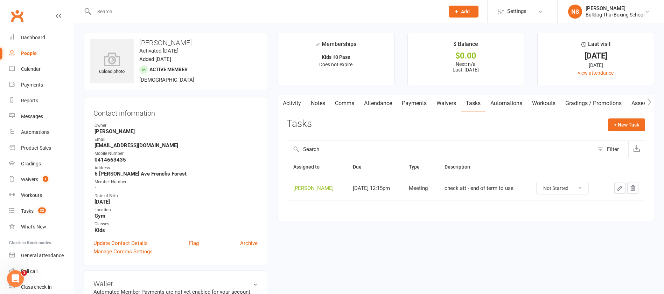
click at [619, 187] on icon "button" at bounding box center [620, 188] width 4 height 4
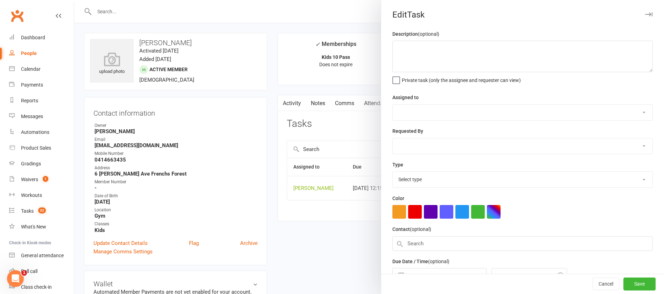
type textarea "check att - end of term to use"
select select "12940"
type input "[DATE]"
type input "12:15pm"
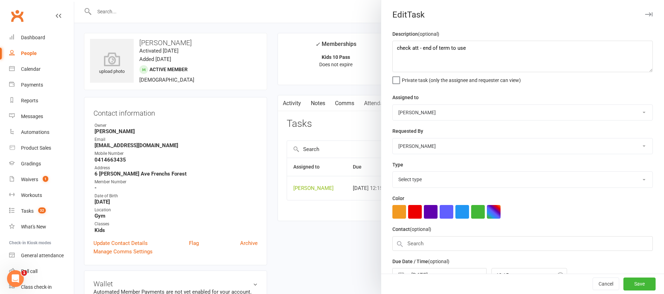
select select "12049"
drag, startPoint x: 461, startPoint y: 49, endPoint x: 375, endPoint y: 56, distance: 86.7
click at [74, 0] on react-component "Edit Task Description (optional) check att - end of term to use Private task (o…" at bounding box center [74, 0] width 0 height 0
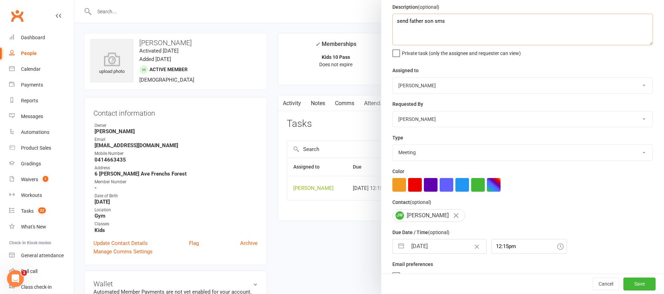
scroll to position [42, 0]
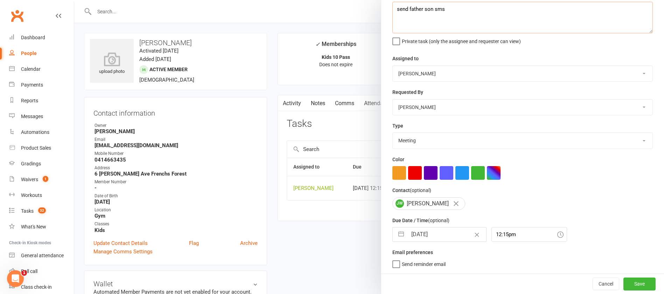
type textarea "send father son sms"
click at [447, 232] on input "[DATE]" at bounding box center [446, 234] width 79 height 14
select select "6"
select select "2025"
select select "7"
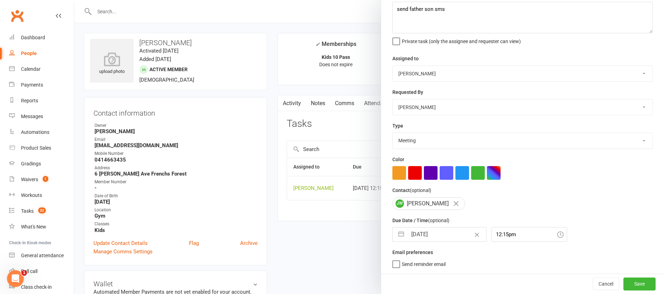
select select "2025"
select select "8"
select select "2025"
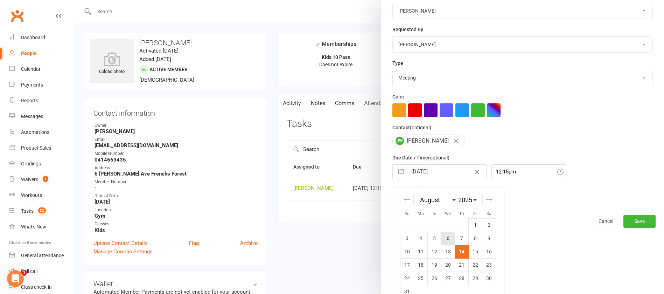
scroll to position [117, 0]
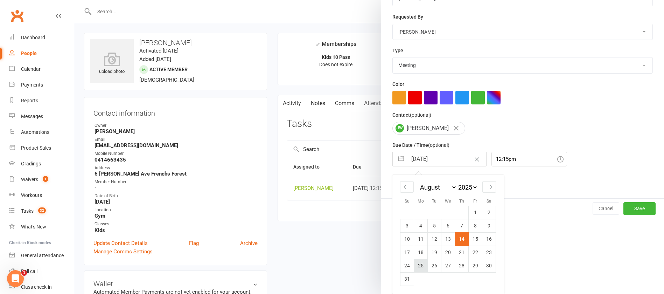
click at [417, 263] on td "25" at bounding box center [421, 265] width 14 height 13
type input "[DATE]"
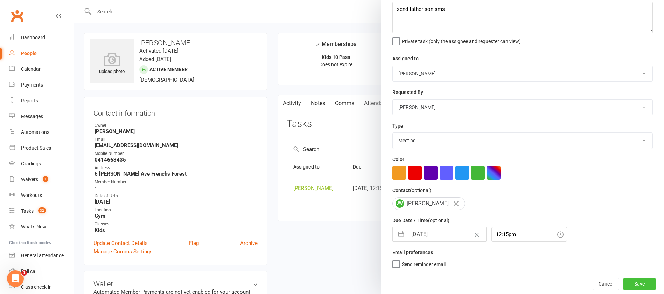
click at [627, 283] on button "Save" at bounding box center [639, 283] width 32 height 13
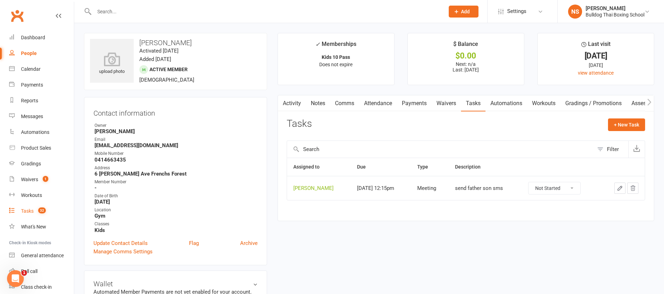
click at [28, 206] on link "Tasks 32" at bounding box center [41, 211] width 65 height 16
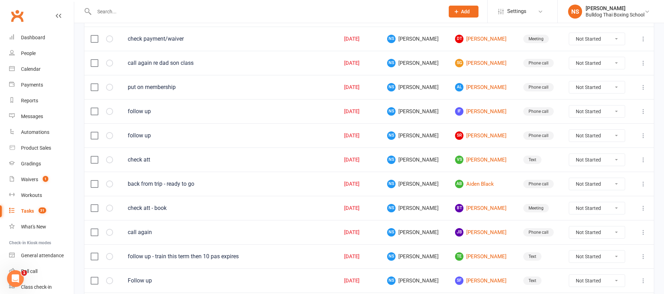
scroll to position [157, 0]
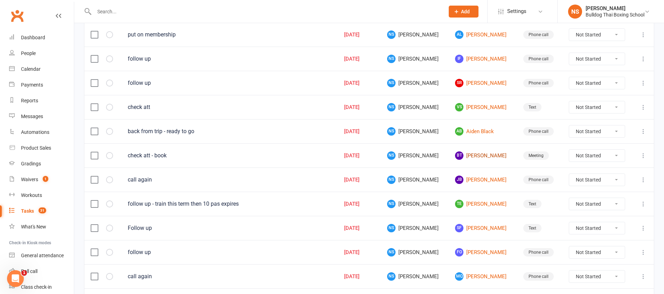
click at [478, 156] on link "[PERSON_NAME]" at bounding box center [482, 155] width 55 height 8
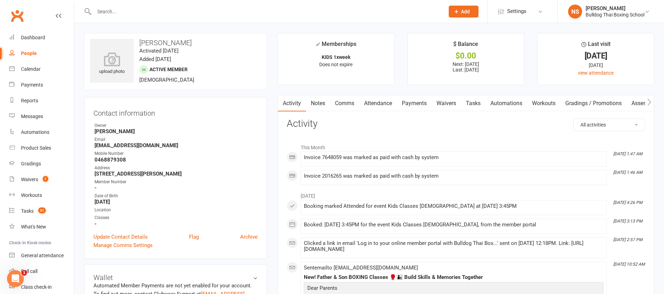
click at [343, 104] on link "Comms" at bounding box center [344, 103] width 29 height 16
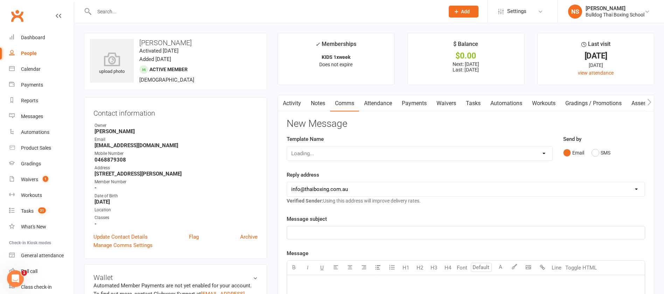
click at [344, 148] on div "Loading..." at bounding box center [420, 153] width 266 height 15
click at [344, 149] on select "Select Template [Email] Price Increase 28 Day Kick starter [SMS] 10 Pass Check …" at bounding box center [419, 153] width 265 height 14
select select "51"
click at [287, 146] on select "Select Template [Email] Price Increase 28 Day Kick starter [SMS] 10 Pass Check …" at bounding box center [419, 153] width 265 height 14
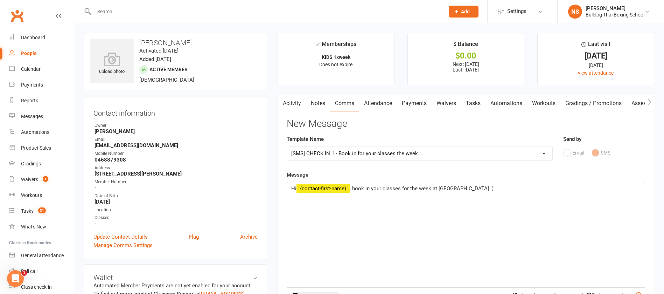
click at [355, 188] on span ", book in your classes for the week at Bulldog Gym :)" at bounding box center [422, 188] width 144 height 6
click at [436, 189] on span ", not too late to book in your classes for the week at Bulldog Gym :)" at bounding box center [439, 188] width 179 height 6
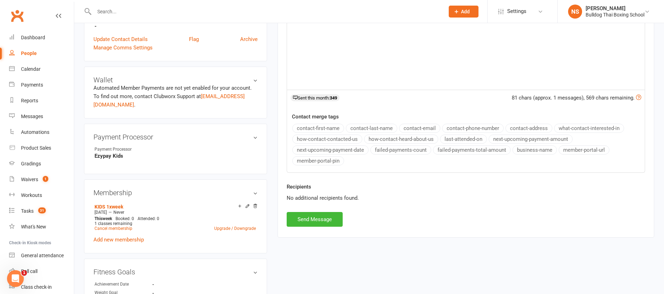
scroll to position [210, 0]
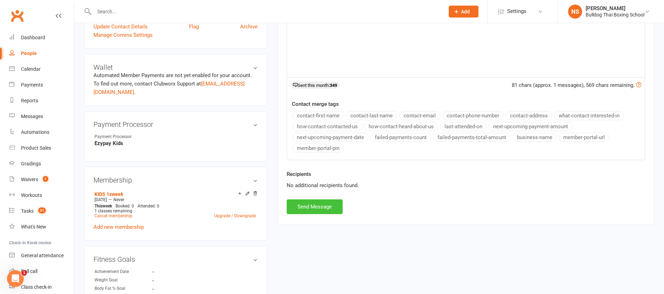
click at [306, 203] on button "Send Message" at bounding box center [315, 206] width 56 height 15
select select
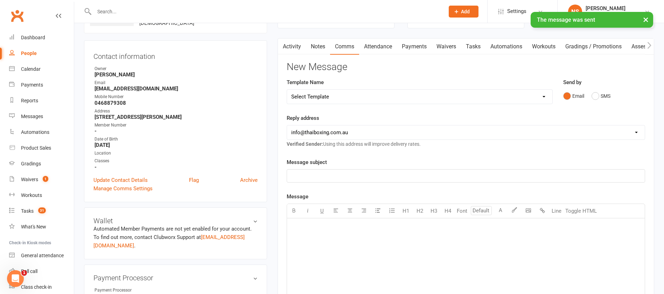
scroll to position [0, 0]
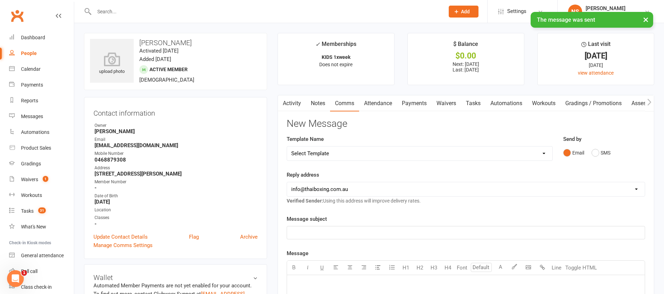
click at [471, 102] on link "Tasks" at bounding box center [473, 103] width 24 height 16
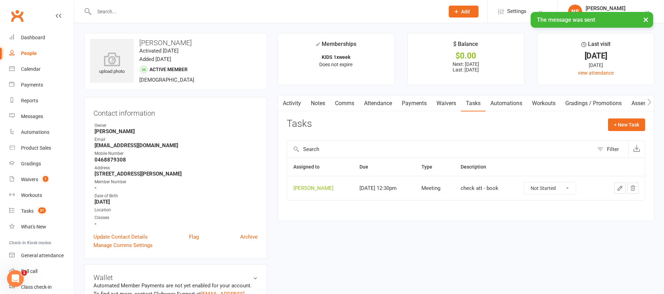
click at [620, 186] on icon "button" at bounding box center [620, 188] width 6 height 6
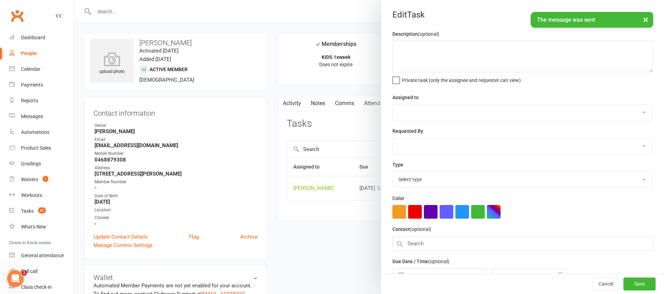
type textarea "check att - book"
select select "12940"
type input "[DATE]"
type input "12:30pm"
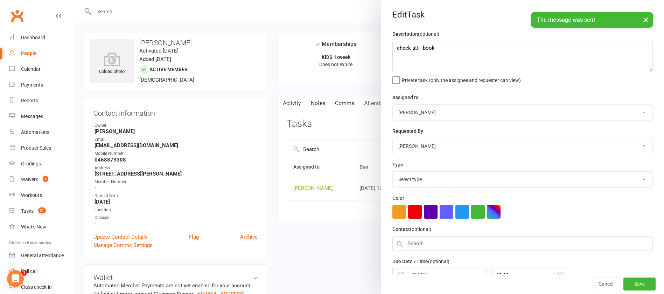
select select "12049"
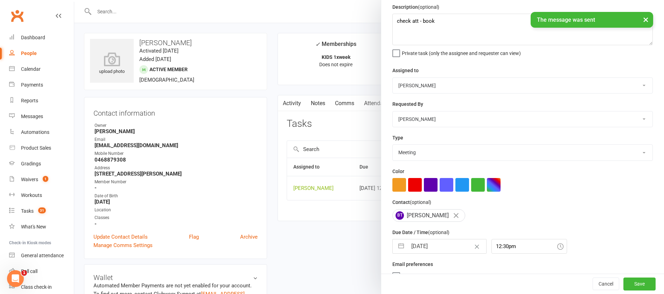
scroll to position [42, 0]
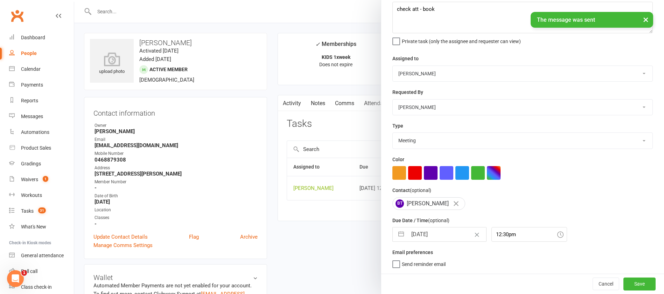
click at [450, 233] on input "[DATE]" at bounding box center [446, 234] width 79 height 14
select select "6"
select select "2025"
select select "7"
select select "2025"
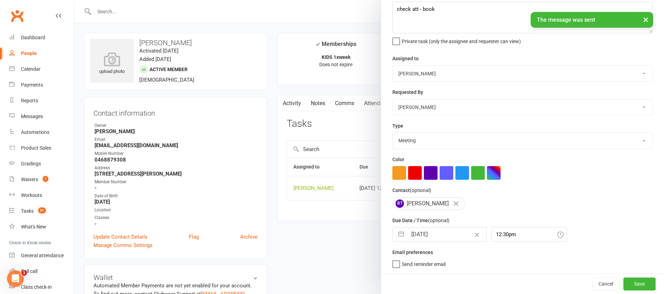
select select "8"
select select "2025"
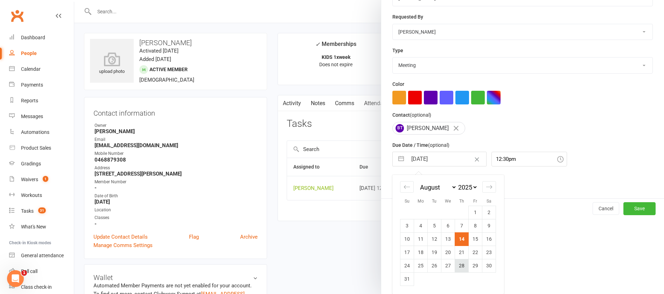
click at [459, 267] on td "28" at bounding box center [462, 265] width 14 height 13
type input "[DATE]"
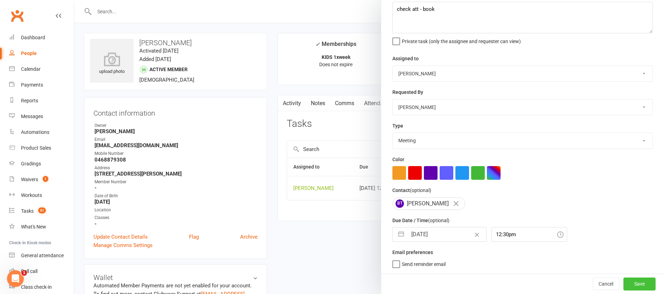
click at [623, 284] on button "Save" at bounding box center [639, 283] width 32 height 13
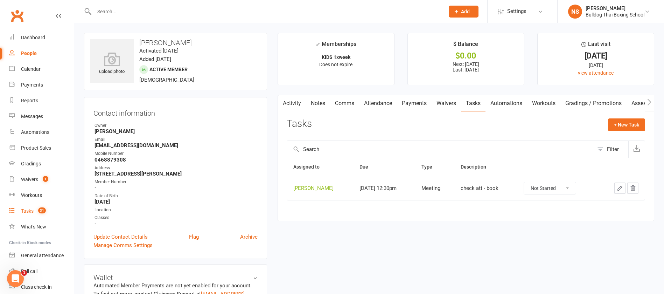
click at [28, 211] on div "Tasks" at bounding box center [27, 211] width 13 height 6
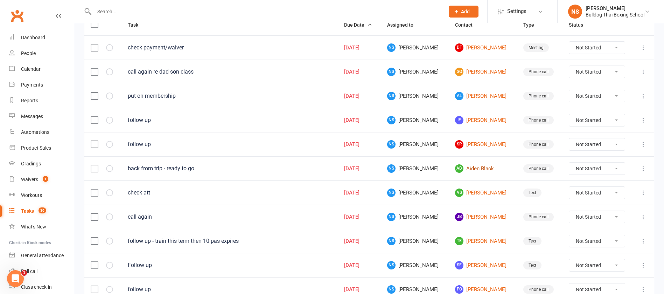
scroll to position [105, 0]
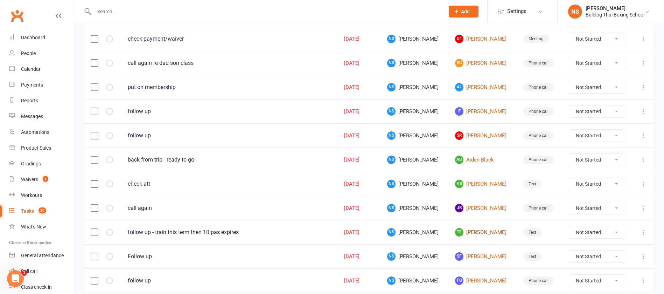
click at [474, 234] on link "TE Tyler Ennor" at bounding box center [482, 232] width 55 height 8
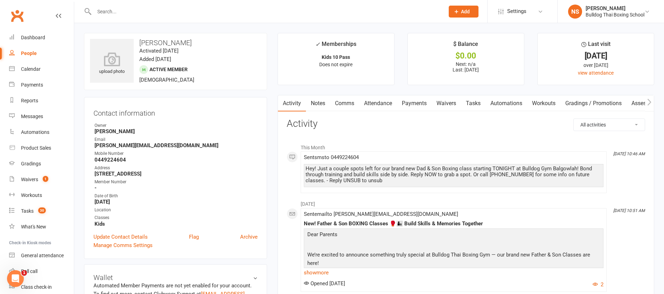
click at [348, 103] on link "Comms" at bounding box center [344, 103] width 29 height 16
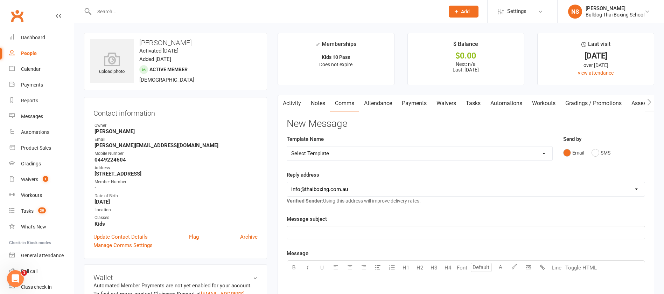
click at [332, 152] on select "Select Template [Email] Price Increase 28 Day Kick starter [SMS] 10 Pass Check …" at bounding box center [419, 153] width 265 height 14
select select "1"
click at [287, 146] on select "Select Template [Email] Price Increase 28 Day Kick starter [SMS] 10 Pass Check …" at bounding box center [419, 153] width 265 height 14
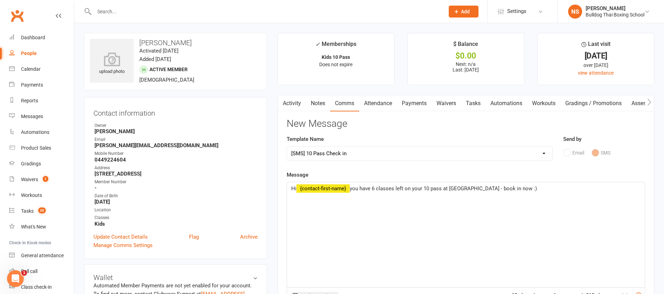
drag, startPoint x: 481, startPoint y: 188, endPoint x: 486, endPoint y: 169, distance: 19.4
click at [481, 187] on span "you have 6 classes left on your 10 pass at [GEOGRAPHIC_DATA] - book in now :)" at bounding box center [443, 188] width 187 height 6
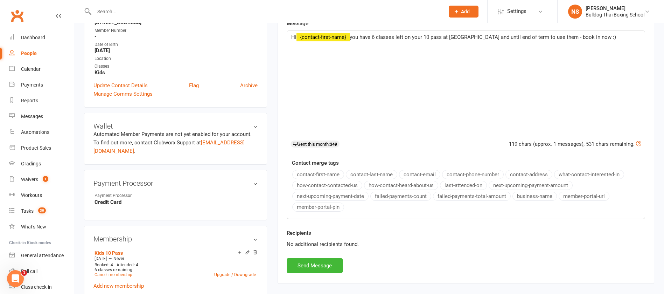
scroll to position [157, 0]
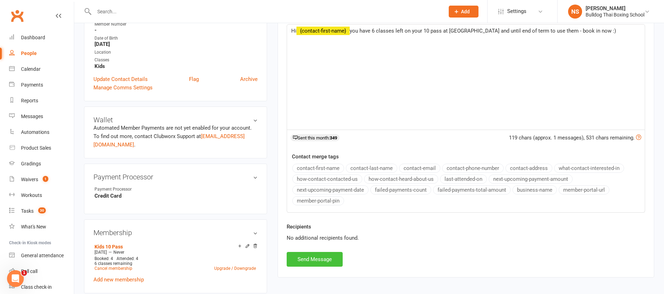
click at [310, 264] on button "Send Message" at bounding box center [315, 259] width 56 height 15
select select
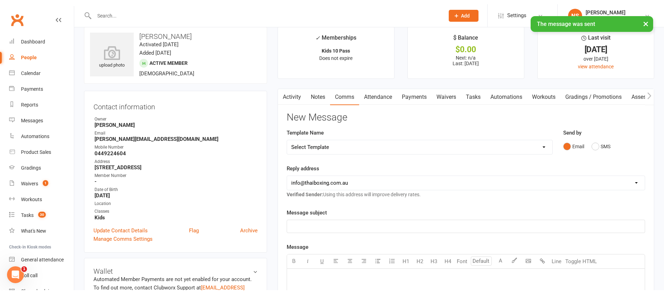
scroll to position [0, 0]
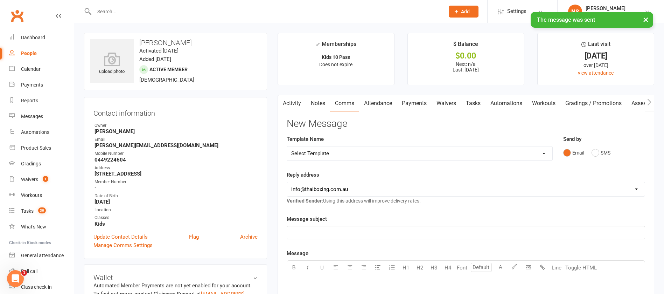
click at [289, 97] on link "Activity" at bounding box center [292, 103] width 28 height 16
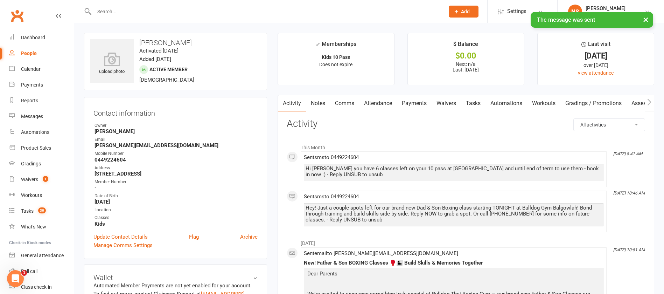
click at [477, 103] on link "Tasks" at bounding box center [473, 103] width 24 height 16
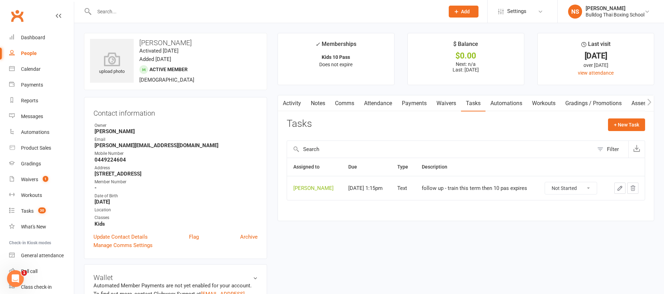
click at [619, 188] on icon "button" at bounding box center [620, 188] width 4 height 4
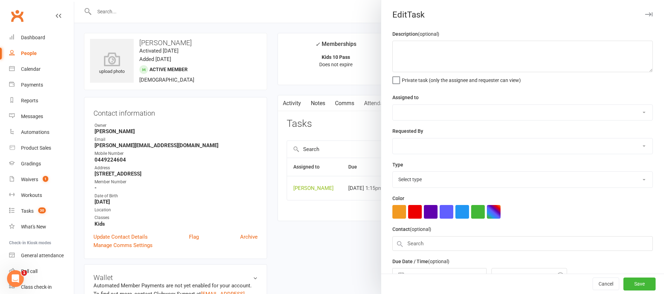
type textarea "follow up - train this term then 10 pas expires"
select select "12940"
type input "[DATE]"
type input "1:15pm"
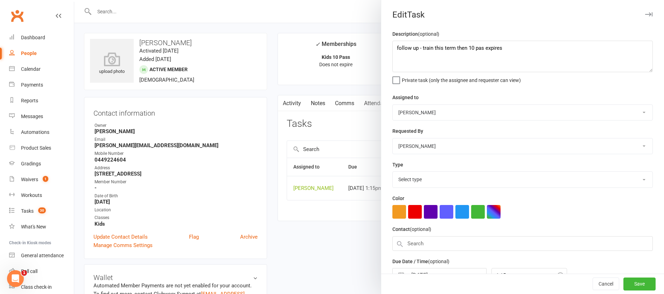
select select "13825"
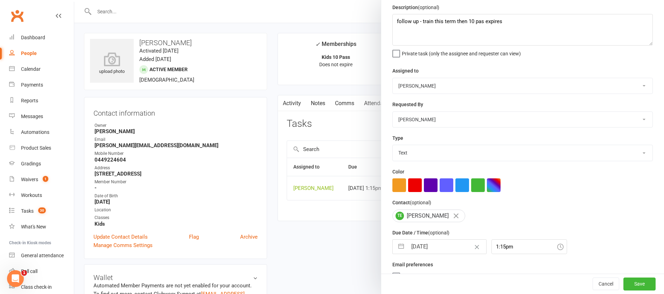
scroll to position [42, 0]
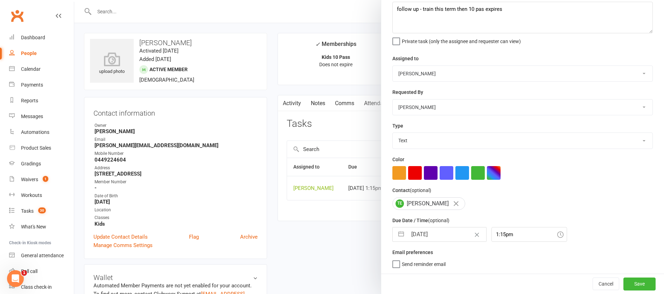
click at [442, 234] on input "[DATE]" at bounding box center [446, 234] width 79 height 14
select select "6"
select select "2025"
select select "7"
select select "2025"
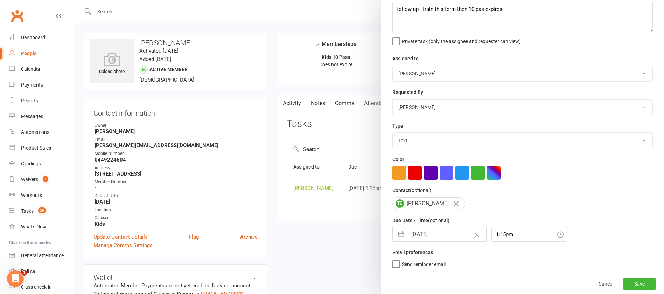
select select "8"
select select "2025"
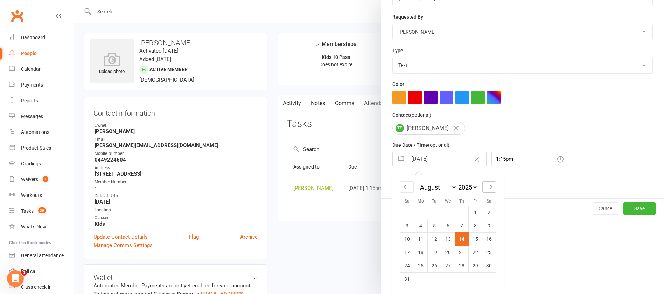
click at [486, 186] on icon "Move forward to switch to the next month." at bounding box center [489, 186] width 7 height 7
select select "9"
select select "2025"
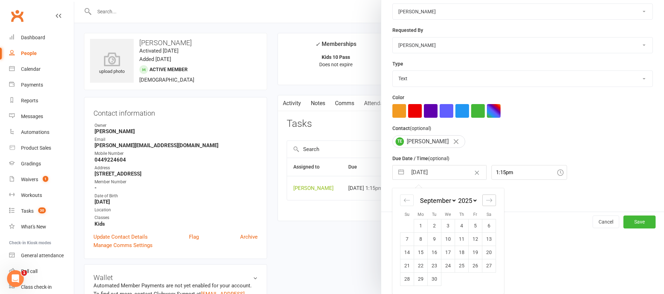
scroll to position [103, 0]
click at [472, 268] on td "26" at bounding box center [476, 265] width 14 height 13
type input "26 Sep 2025"
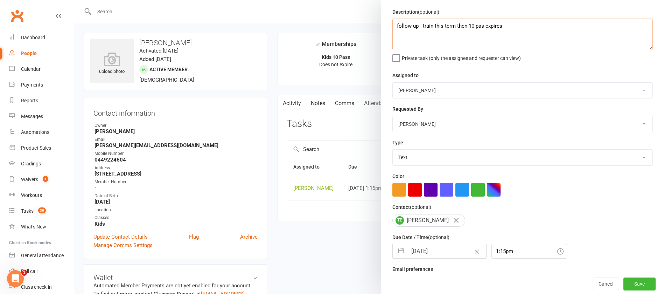
scroll to position [22, 0]
drag, startPoint x: 520, startPoint y: 6, endPoint x: 504, endPoint y: 28, distance: 27.0
click at [503, 28] on textarea "follow up - train this term then 10 pas expires" at bounding box center [522, 34] width 260 height 31
click at [627, 281] on button "Save" at bounding box center [639, 283] width 32 height 13
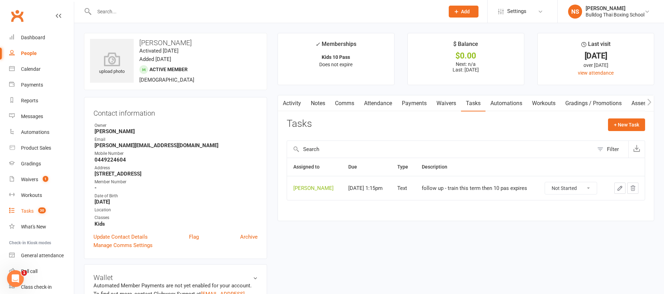
click at [27, 209] on div "Tasks" at bounding box center [27, 211] width 13 height 6
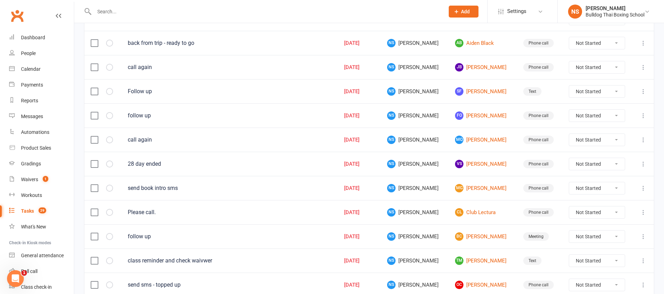
scroll to position [262, 0]
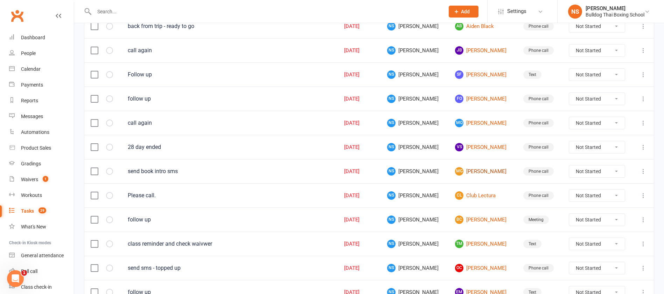
click at [472, 173] on link "MG Mauricio Glz" at bounding box center [482, 171] width 55 height 8
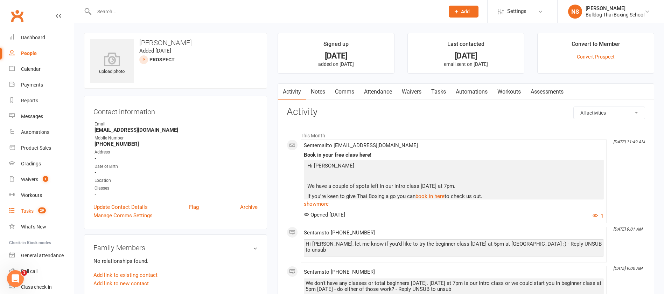
click at [32, 210] on div "Tasks" at bounding box center [27, 211] width 13 height 6
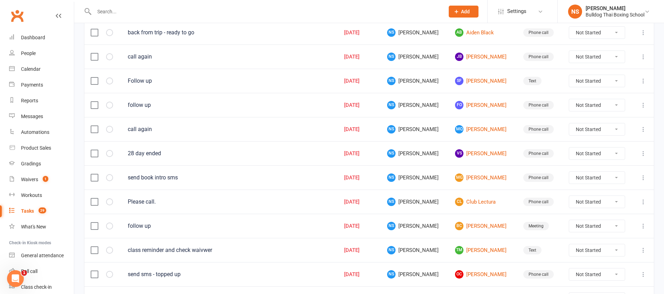
scroll to position [315, 0]
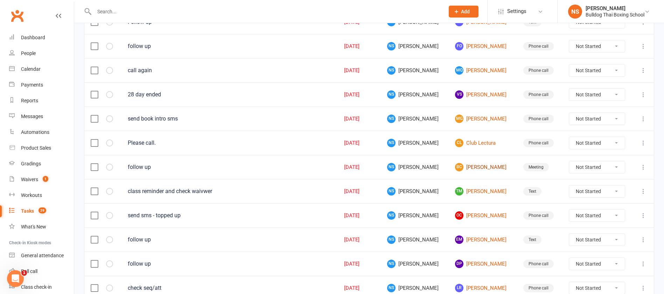
click at [482, 167] on link "BC [PERSON_NAME]" at bounding box center [482, 167] width 55 height 8
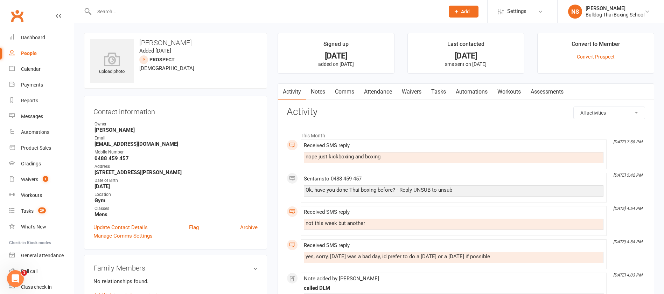
click at [344, 93] on link "Comms" at bounding box center [344, 92] width 29 height 16
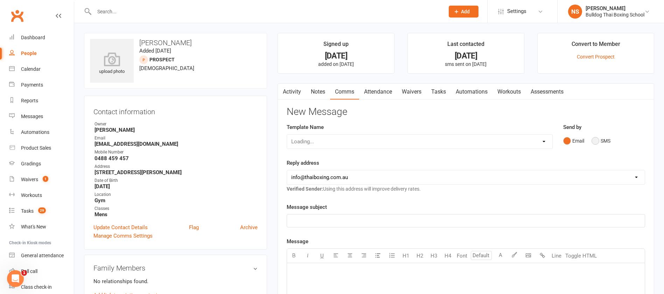
click at [593, 141] on button "SMS" at bounding box center [600, 140] width 19 height 13
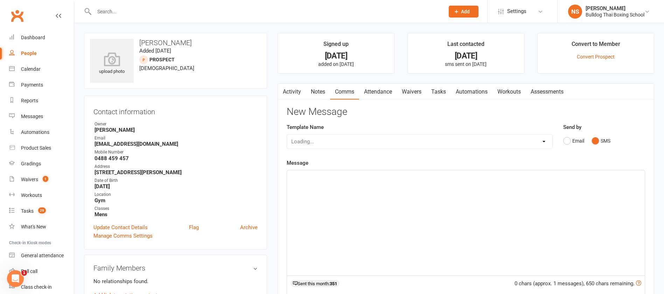
click at [338, 181] on div "﻿" at bounding box center [466, 222] width 358 height 105
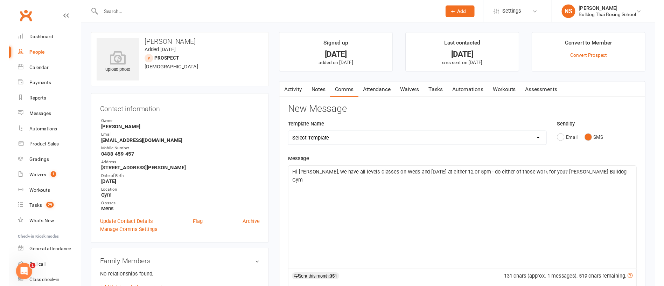
scroll to position [157, 0]
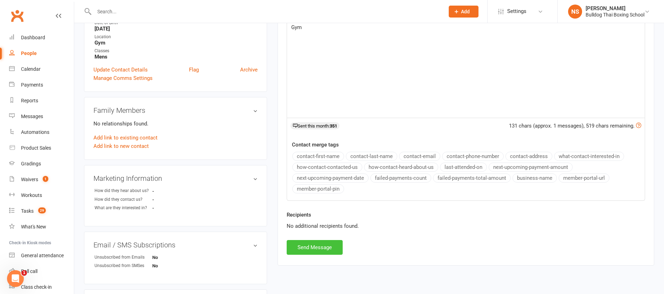
click at [337, 246] on button "Send Message" at bounding box center [315, 247] width 56 height 15
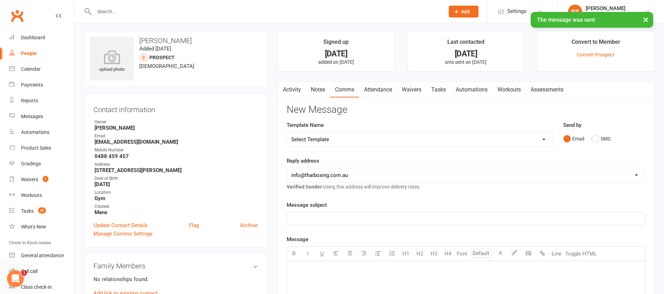
scroll to position [0, 0]
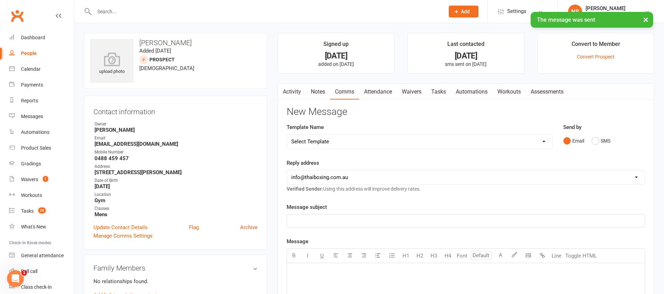
click at [444, 89] on link "Tasks" at bounding box center [438, 92] width 24 height 16
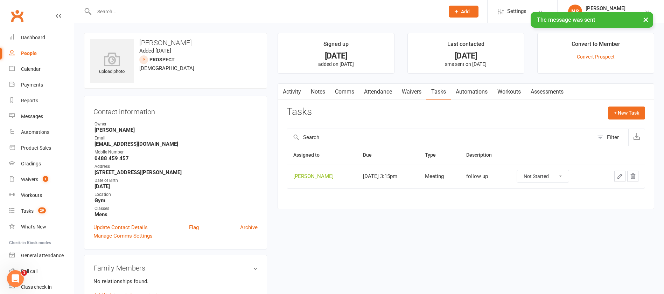
click at [618, 173] on icon "button" at bounding box center [620, 176] width 6 height 6
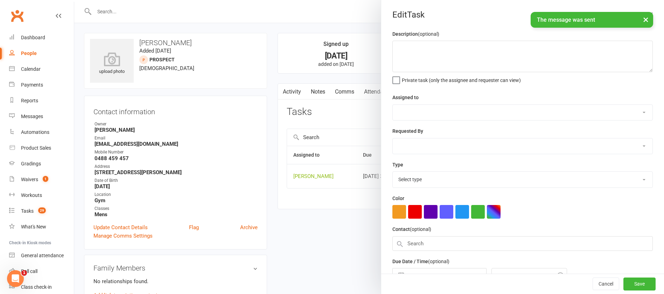
type textarea "follow up"
select select "12940"
select select "45795"
type input "[DATE]"
type input "3:15pm"
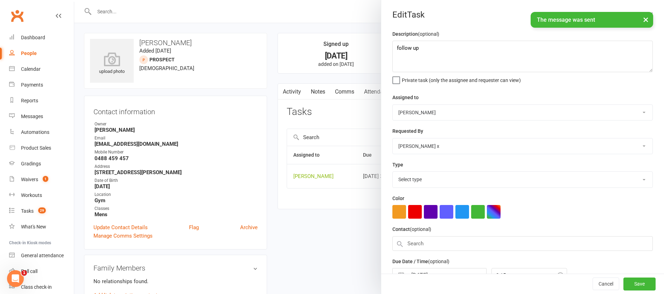
select select "12049"
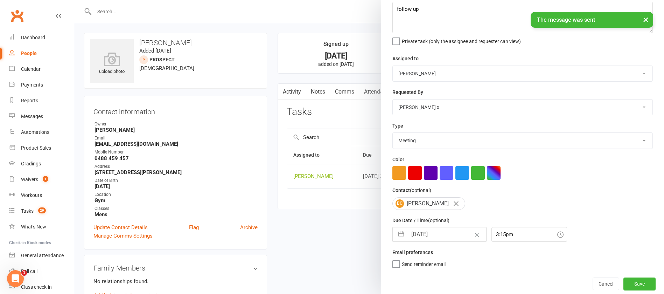
click at [444, 231] on input "[DATE]" at bounding box center [446, 234] width 79 height 14
select select "6"
select select "2025"
select select "7"
select select "2025"
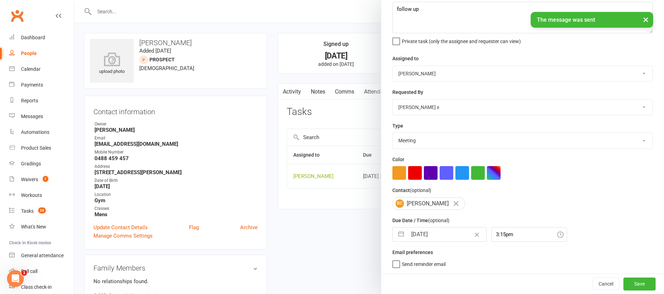
select select "8"
select select "2025"
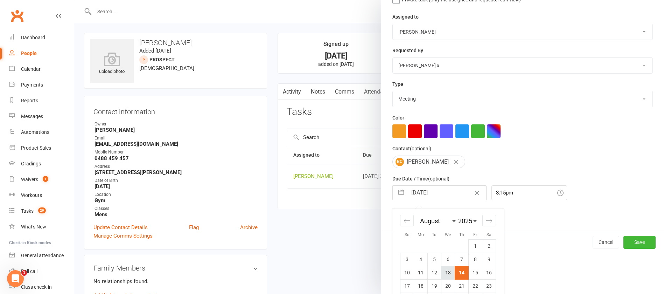
scroll to position [117, 0]
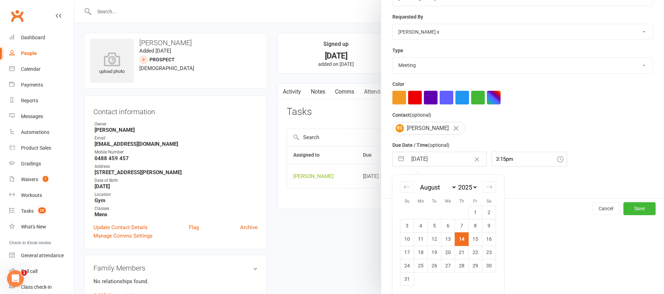
click at [547, 245] on div "Edit Task Description (optional) follow up Private task (only the assignee and …" at bounding box center [522, 147] width 283 height 294
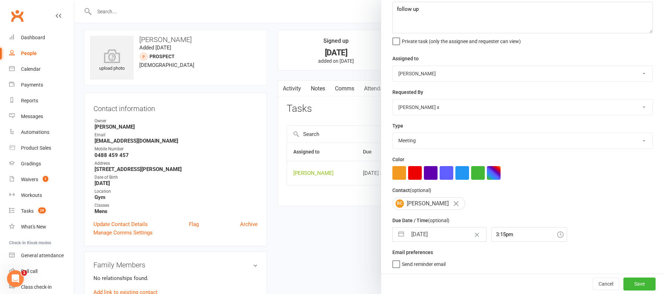
scroll to position [157, 0]
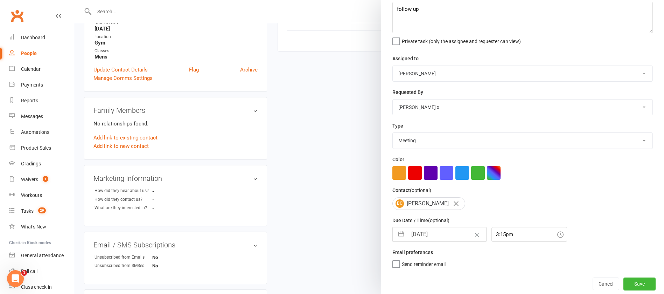
click at [446, 232] on input "[DATE]" at bounding box center [446, 234] width 79 height 14
select select "6"
select select "2025"
select select "7"
select select "2025"
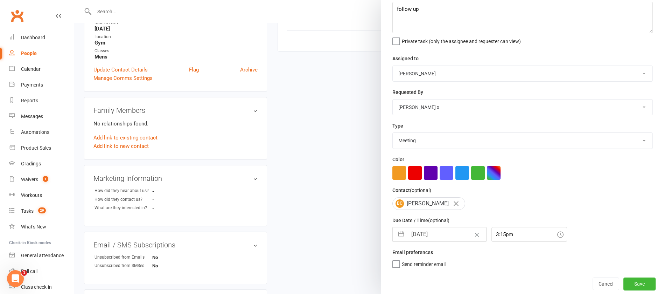
select select "8"
select select "2025"
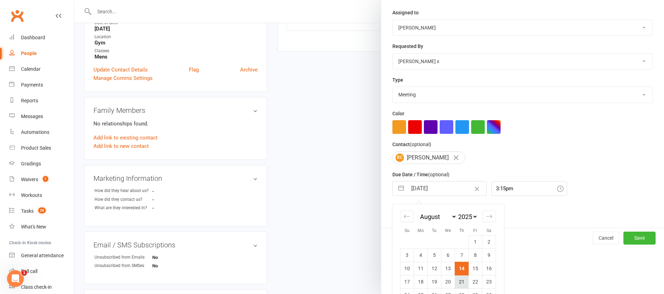
scroll to position [117, 0]
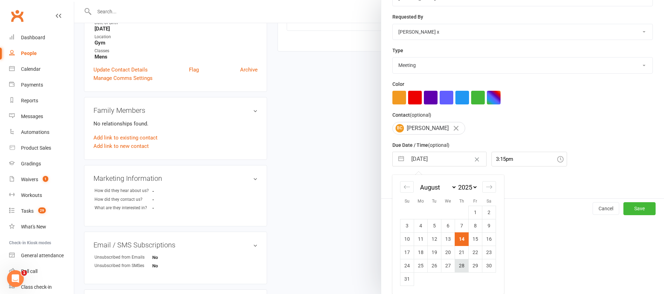
click at [459, 264] on td "28" at bounding box center [462, 265] width 14 height 13
type input "[DATE]"
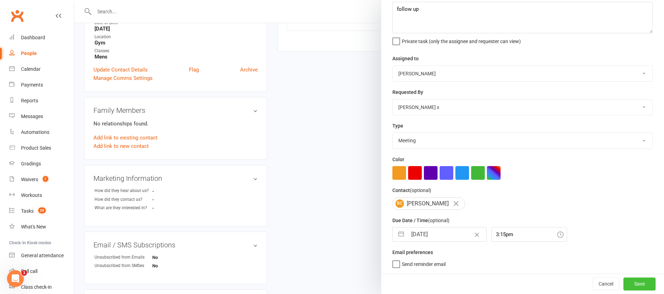
click at [629, 286] on button "Save" at bounding box center [639, 283] width 32 height 13
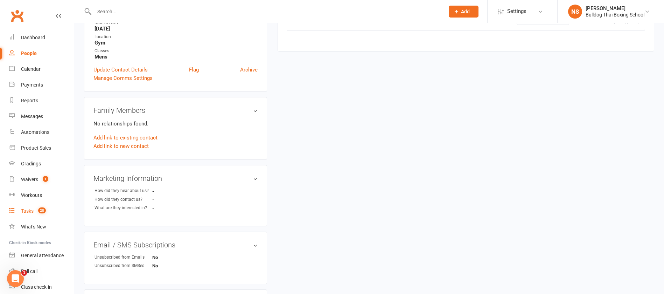
click at [32, 211] on div "Tasks" at bounding box center [27, 211] width 13 height 6
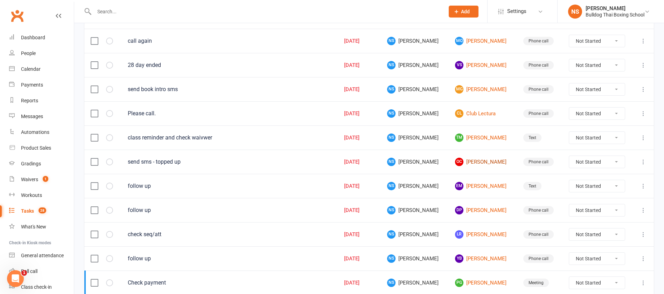
scroll to position [367, 0]
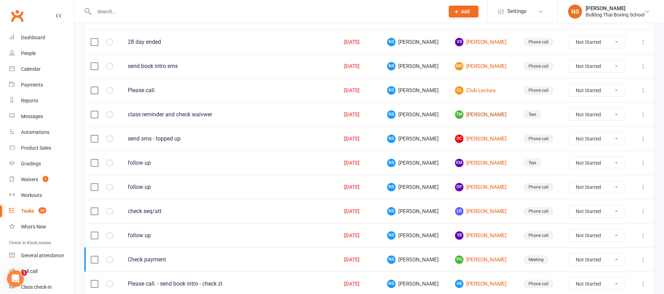
click at [470, 113] on link "TM Tanya Mason" at bounding box center [482, 114] width 55 height 8
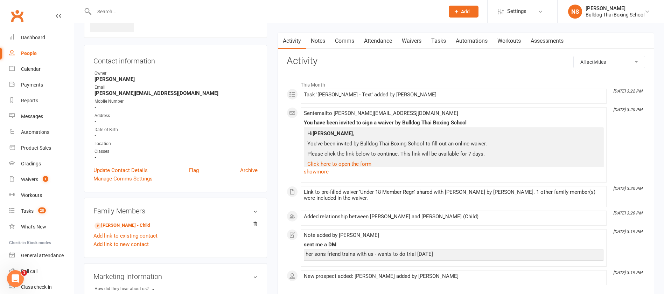
scroll to position [157, 0]
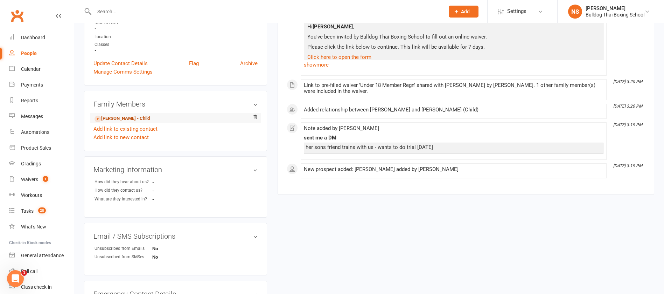
click at [132, 120] on link "Franklin Mason - Child" at bounding box center [121, 118] width 55 height 7
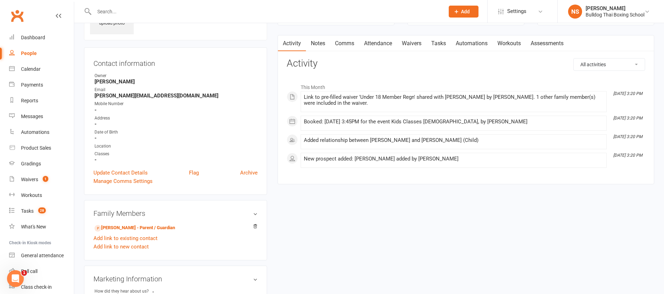
scroll to position [105, 0]
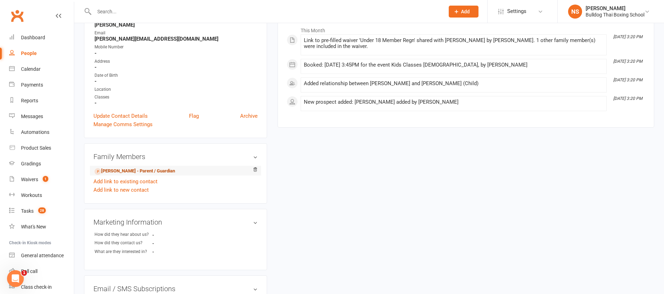
click at [150, 169] on link "Tanya Mason - Parent / Guardian" at bounding box center [134, 170] width 80 height 7
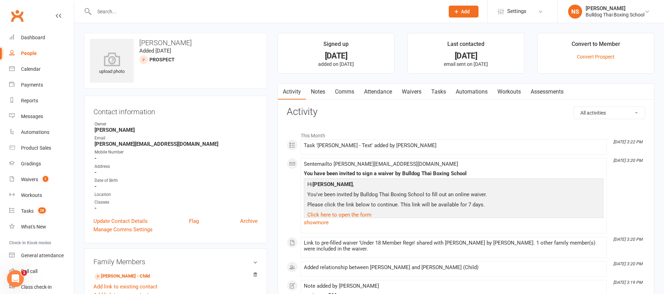
click at [318, 94] on link "Notes" at bounding box center [318, 92] width 24 height 16
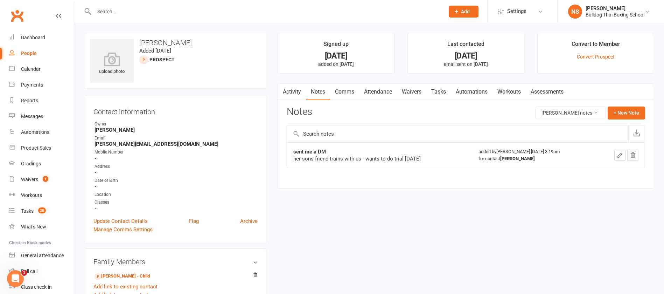
click at [349, 93] on link "Comms" at bounding box center [344, 92] width 29 height 16
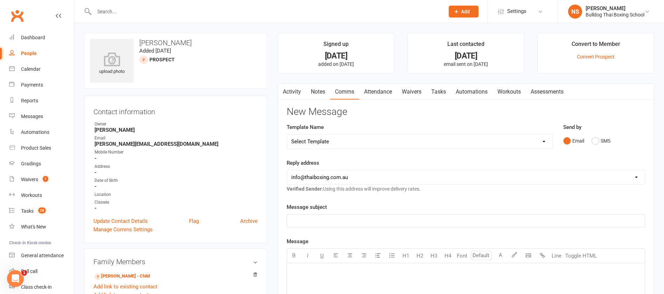
drag, startPoint x: 323, startPoint y: 141, endPoint x: 325, endPoint y: 135, distance: 6.3
click at [324, 141] on select "Select Template [Email] Price Increase 28 Day Kick starter [SMS] 10 Pass Check …" at bounding box center [419, 141] width 265 height 14
select select "150"
click at [287, 134] on select "Select Template [Email] Price Increase 28 Day Kick starter [SMS] 10 Pass Check …" at bounding box center [419, 141] width 265 height 14
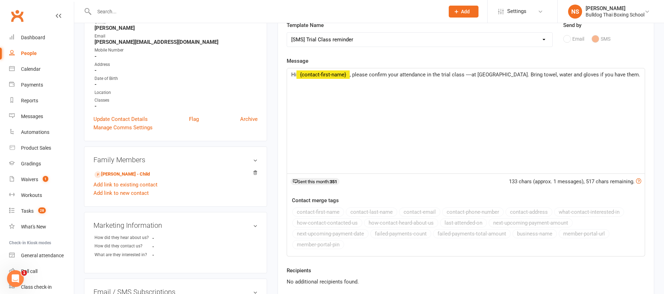
scroll to position [105, 0]
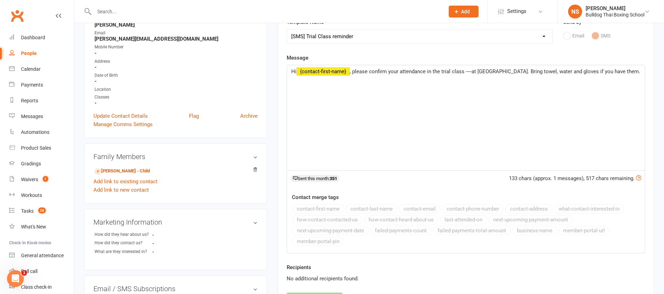
click at [401, 70] on span ", please confirm your attendance in the trial class ----at Bulldog Gym. Bring t…" at bounding box center [495, 71] width 290 height 6
click at [484, 72] on span ", please confirm Franklin's attendance in the trial class ----at Bulldog Gym. B…" at bounding box center [463, 75] width 344 height 15
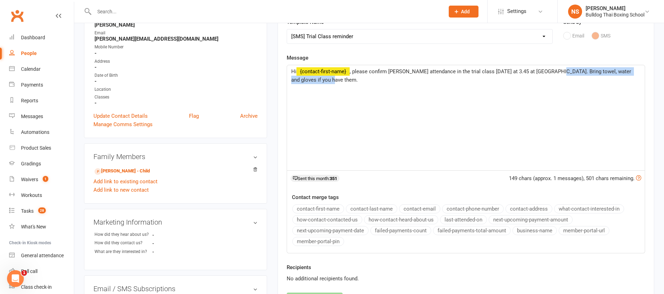
drag, startPoint x: 549, startPoint y: 71, endPoint x: 568, endPoint y: 79, distance: 20.2
click at [568, 79] on p "Hi ﻿ {contact-first-name} , please confirm Franklin's attendance in the trial c…" at bounding box center [465, 75] width 349 height 17
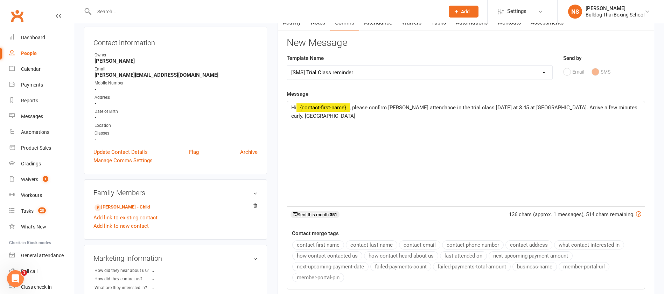
scroll to position [52, 0]
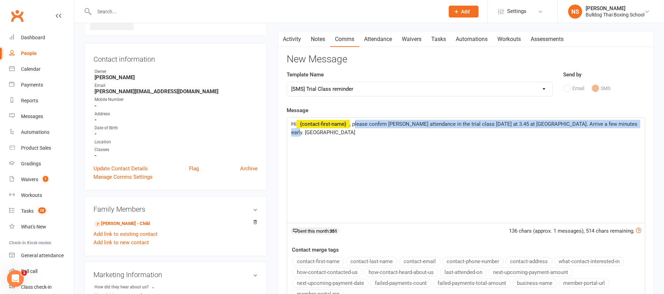
drag, startPoint x: 354, startPoint y: 122, endPoint x: 645, endPoint y: 129, distance: 290.8
click at [645, 129] on div "Activity Notes Comms Attendance Waivers Tasks Automations Workouts Assessments …" at bounding box center [465, 200] width 376 height 339
copy span "please confirm Franklin's attendance in the trial class today at 3.45 at Bulldo…"
click at [420, 41] on link "Waivers" at bounding box center [411, 39] width 29 height 16
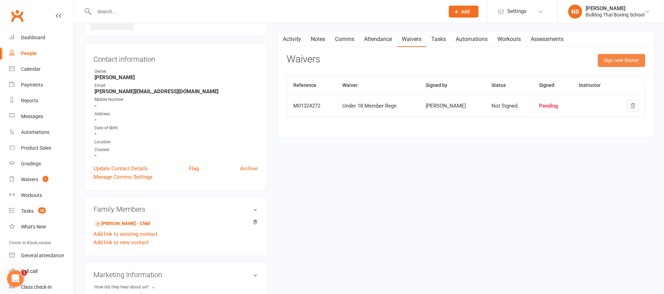
click at [632, 60] on button "Sign new Waiver" at bounding box center [621, 60] width 47 height 13
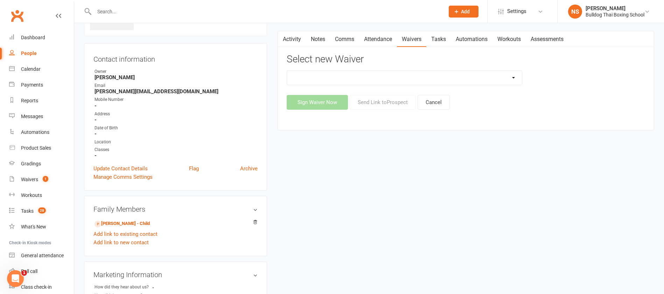
click at [372, 79] on select "12 Month Contract 14 Day Kick Off 28 Day 99 and RO 35 28 Day Kick Starter $149 …" at bounding box center [404, 78] width 235 height 14
select select "1551"
click at [287, 71] on select "12 Month Contract 14 Day Kick Off 28 Day 99 and RO 35 28 Day Kick Starter $149 …" at bounding box center [404, 78] width 235 height 14
click at [378, 96] on button "Send Link to Prospect" at bounding box center [383, 102] width 66 height 15
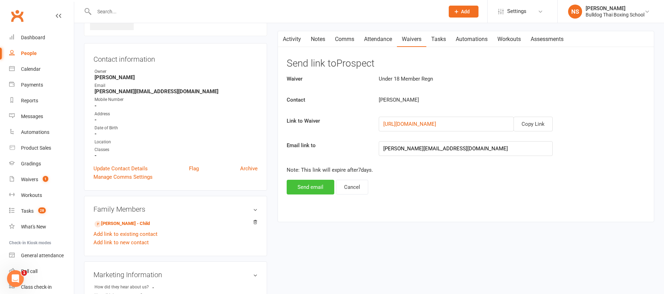
click at [305, 187] on button "Send email" at bounding box center [311, 186] width 48 height 15
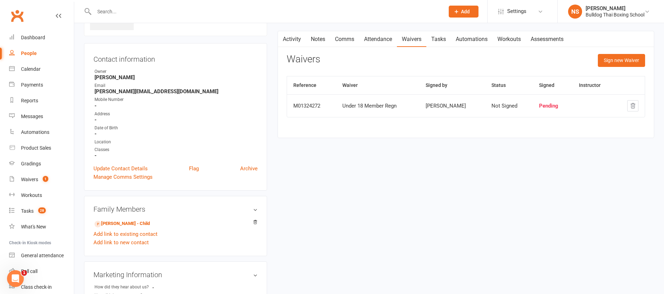
click at [316, 37] on link "Notes" at bounding box center [318, 39] width 24 height 16
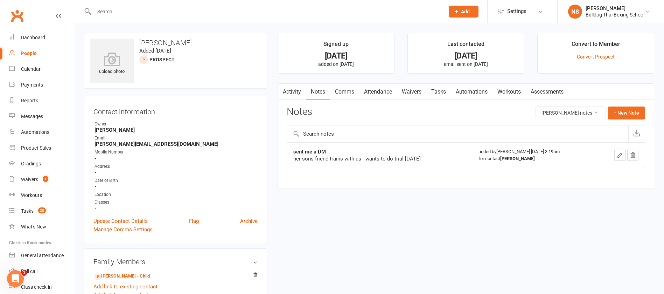
click at [346, 91] on link "Comms" at bounding box center [344, 92] width 29 height 16
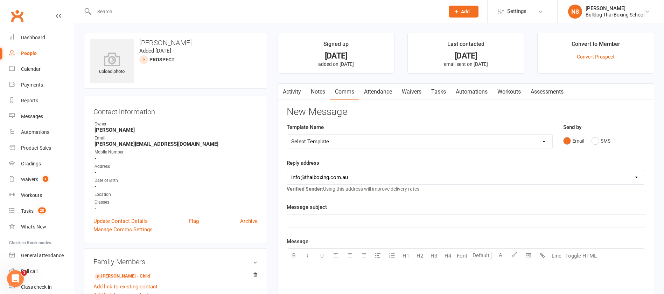
click at [307, 218] on p "﻿" at bounding box center [465, 220] width 349 height 8
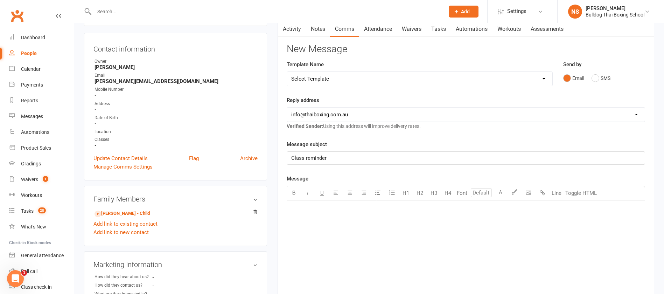
scroll to position [157, 0]
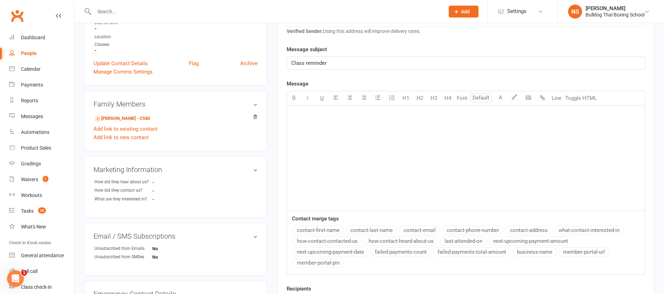
click at [309, 122] on div "﻿" at bounding box center [466, 157] width 358 height 105
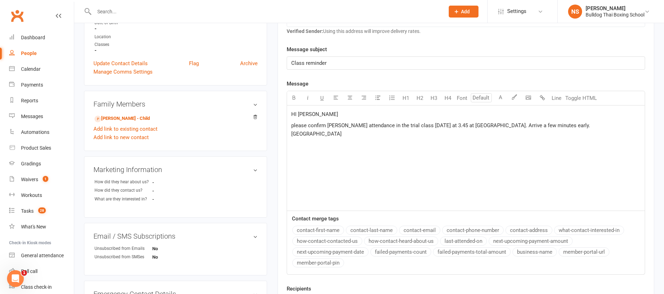
click at [294, 125] on span "please confirm Franklin's attendance in the trial class today at 3.45 at Bulldo…" at bounding box center [441, 129] width 300 height 15
click at [548, 126] on span "Please confirm Franklin's attendance in the trial class today at 3.45 at Bulldo…" at bounding box center [441, 129] width 301 height 15
click at [316, 135] on p "[PERSON_NAME]" at bounding box center [465, 136] width 349 height 8
click at [323, 115] on p "HI Tanya" at bounding box center [465, 114] width 349 height 8
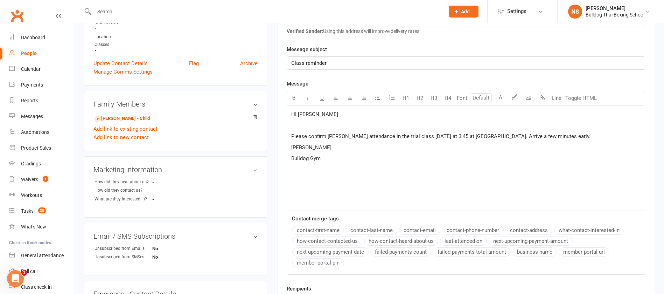
click at [552, 135] on p "Please confirm Franklin's attendance in the trial class today at 3.45 at Bulldo…" at bounding box center [465, 136] width 349 height 8
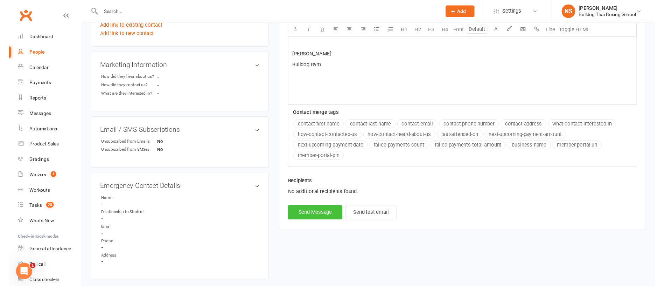
scroll to position [262, 0]
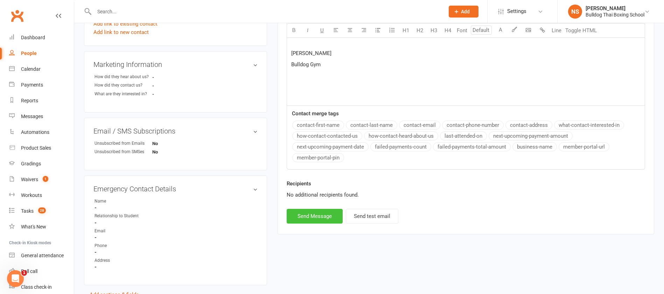
click at [305, 217] on button "Send Message" at bounding box center [315, 216] width 56 height 15
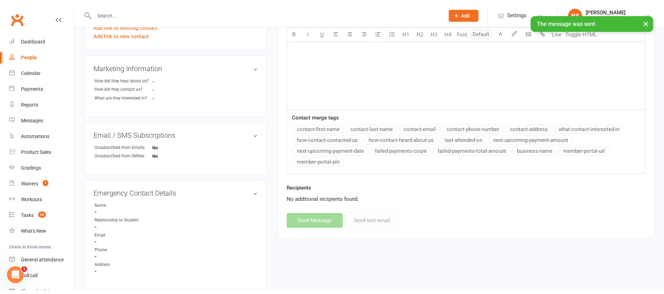
scroll to position [0, 0]
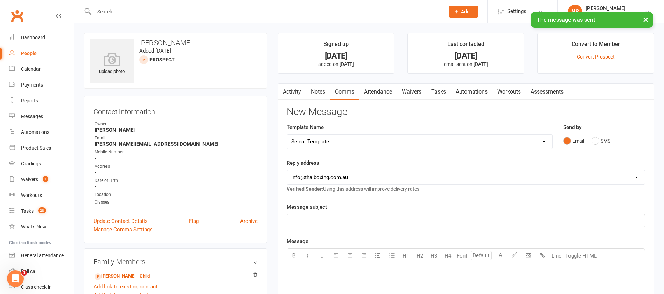
click at [440, 90] on link "Tasks" at bounding box center [438, 92] width 24 height 16
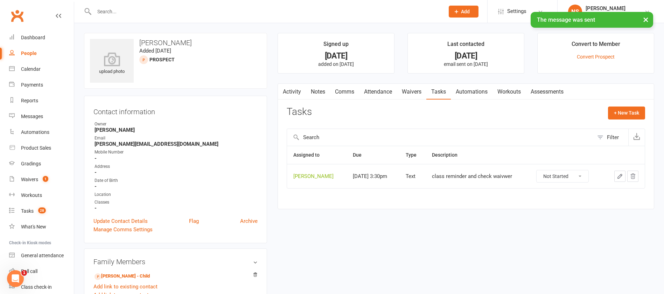
click at [623, 176] on button "button" at bounding box center [619, 175] width 11 height 11
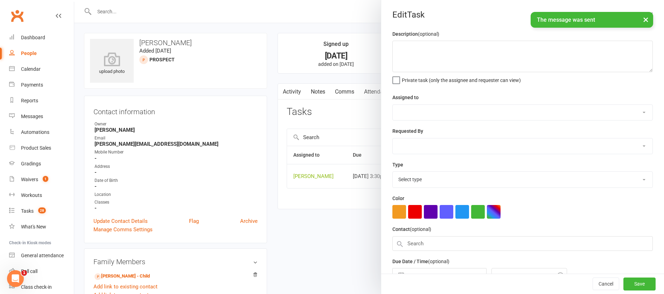
type textarea "class reminder and check waivwer"
select select "12940"
type input "[DATE]"
type input "3:30pm"
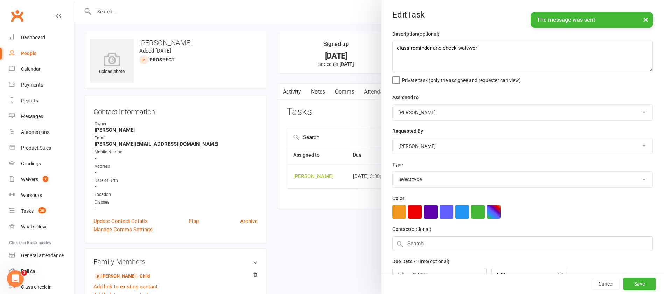
select select "13825"
drag, startPoint x: 468, startPoint y: 50, endPoint x: 387, endPoint y: 48, distance: 81.2
click at [387, 48] on div "Description (optional) class reminder and check waivwer Private task (only the …" at bounding box center [522, 171] width 283 height 282
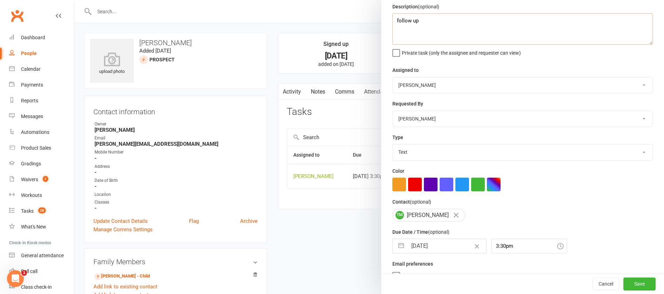
scroll to position [42, 0]
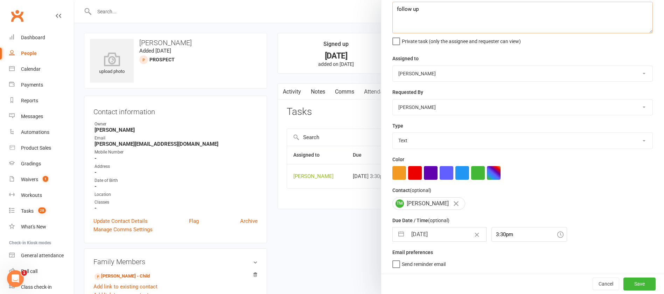
type textarea "follow up"
select select "6"
select select "2025"
select select "7"
select select "2025"
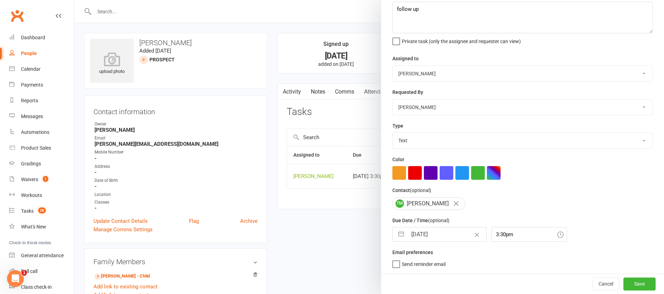
select select "8"
select select "2025"
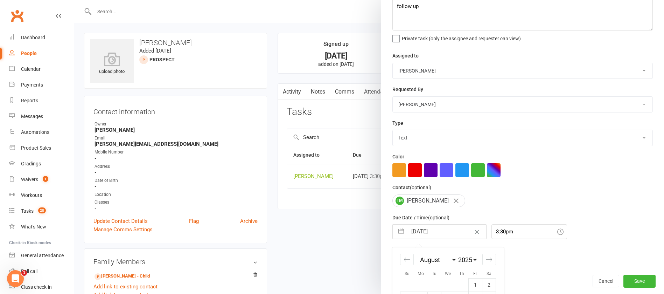
click at [438, 234] on input "[DATE]" at bounding box center [446, 231] width 79 height 14
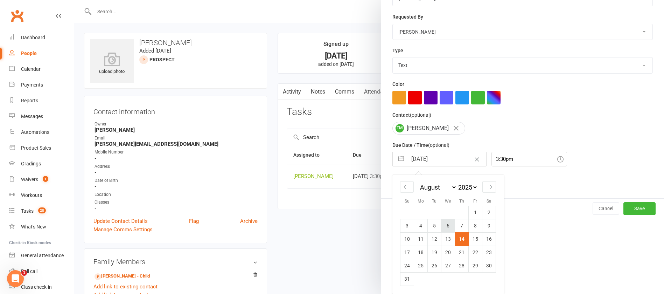
scroll to position [117, 0]
click at [471, 237] on td "15" at bounding box center [476, 238] width 14 height 13
type input "15 Aug 2025"
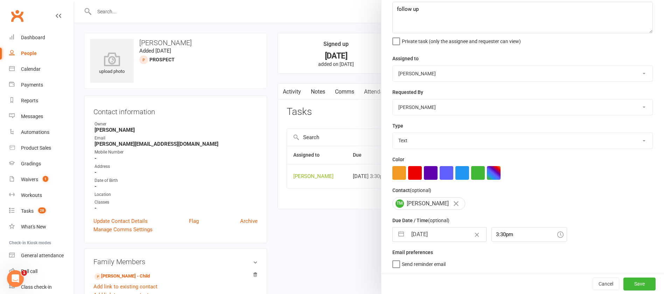
scroll to position [42, 0]
click at [628, 281] on button "Save" at bounding box center [639, 283] width 32 height 13
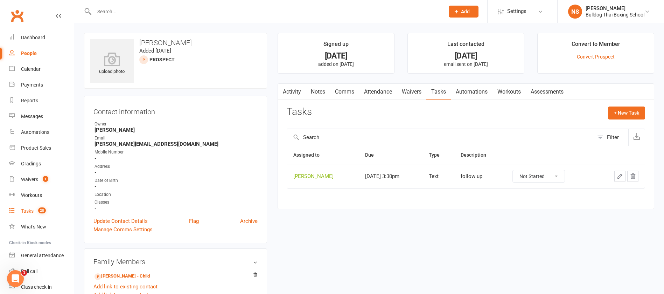
click at [32, 209] on div "Tasks" at bounding box center [27, 211] width 13 height 6
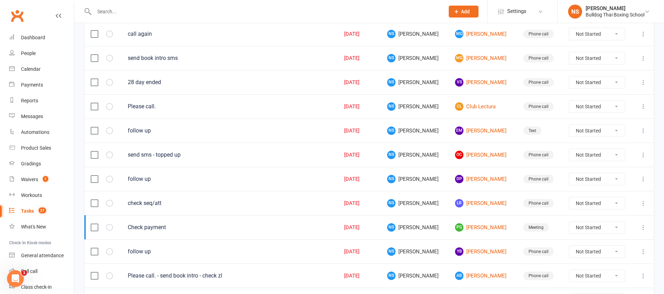
scroll to position [367, 0]
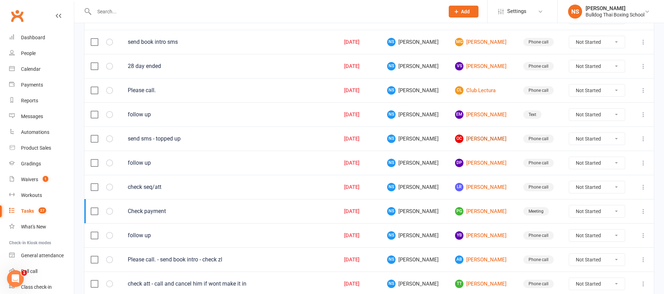
click at [478, 139] on link "OC [PERSON_NAME]" at bounding box center [482, 138] width 55 height 8
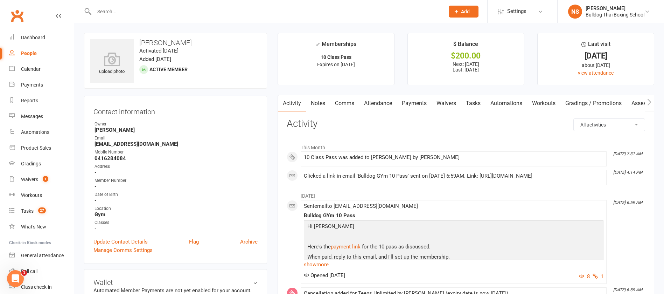
click at [349, 100] on link "Comms" at bounding box center [344, 103] width 29 height 16
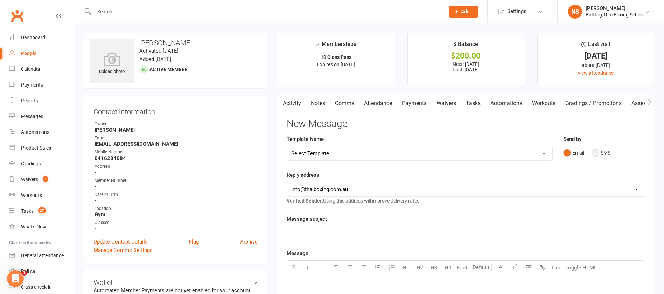
click at [596, 150] on button "SMS" at bounding box center [600, 152] width 19 height 13
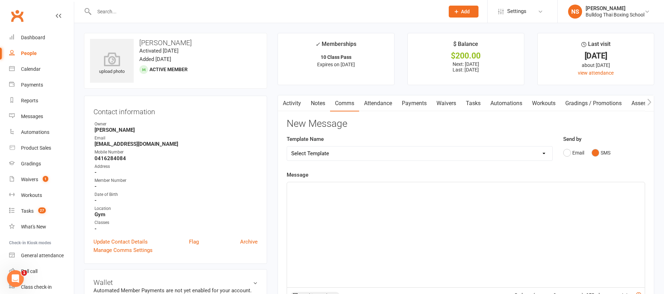
drag, startPoint x: 302, startPoint y: 189, endPoint x: 298, endPoint y: 190, distance: 4.0
click at [301, 190] on p "﻿" at bounding box center [465, 188] width 349 height 8
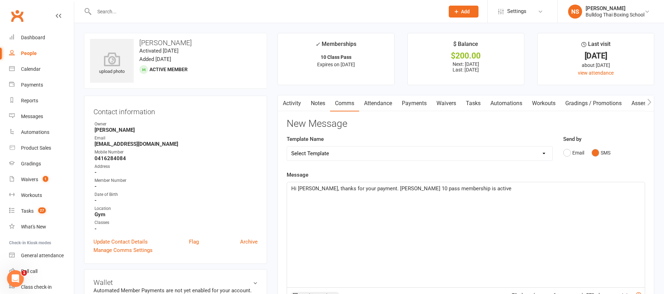
click at [476, 191] on p "Hi Siobhan, thanks for your payment. Owens 10 pass membership is active" at bounding box center [465, 188] width 349 height 8
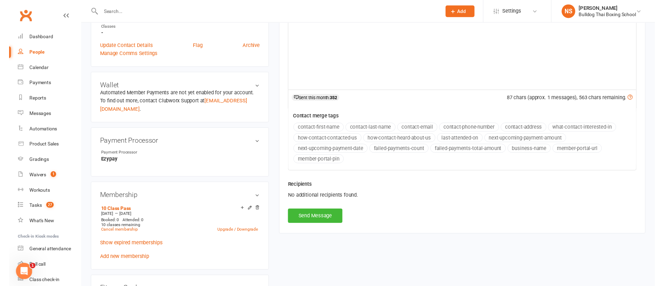
scroll to position [262, 0]
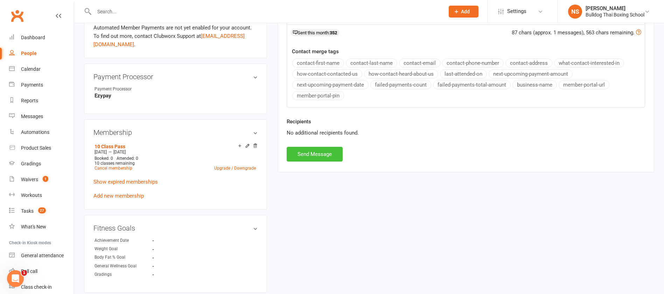
click at [332, 153] on button "Send Message" at bounding box center [315, 154] width 56 height 15
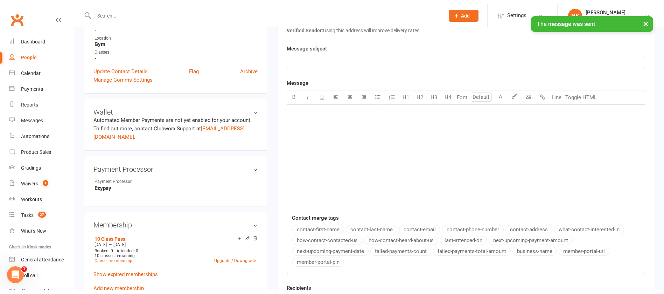
scroll to position [0, 0]
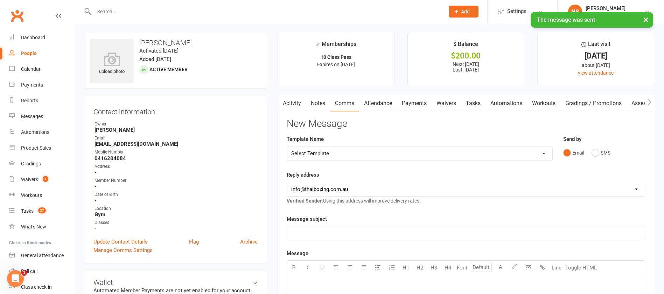
click at [473, 103] on link "Tasks" at bounding box center [473, 103] width 24 height 16
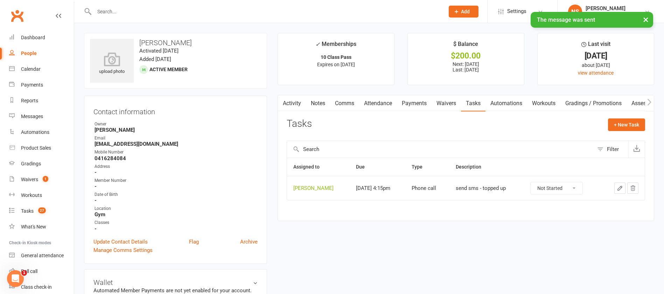
click at [617, 183] on button "button" at bounding box center [619, 187] width 11 height 11
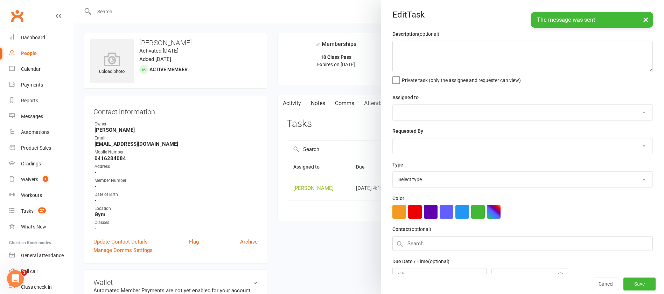
type textarea "send sms - topped up"
select select "12940"
type input "[DATE]"
type input "4:15pm"
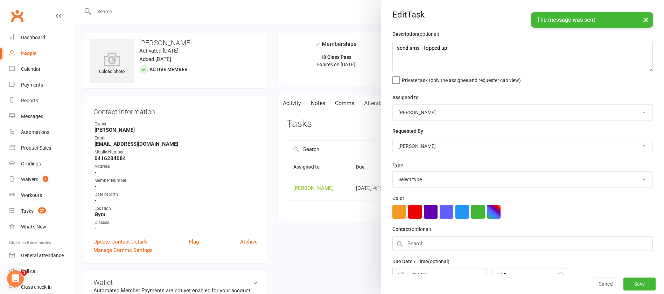
select select "12048"
drag, startPoint x: 450, startPoint y: 49, endPoint x: 369, endPoint y: 46, distance: 81.2
click at [74, 0] on react-component "Edit Task Description (optional) send sms - topped up Private task (only the as…" at bounding box center [74, 0] width 0 height 0
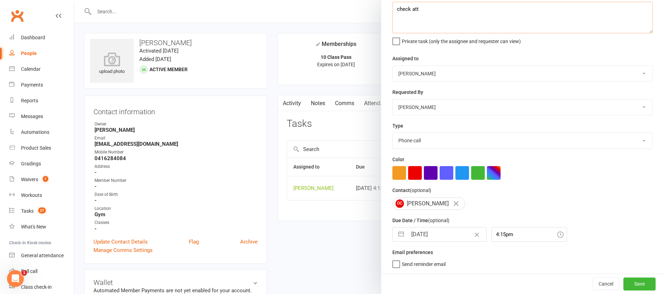
type textarea "check att"
click at [441, 229] on input "[DATE]" at bounding box center [446, 234] width 79 height 14
select select "6"
select select "2025"
select select "7"
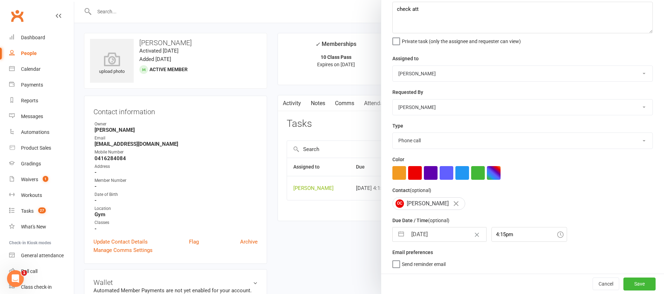
select select "2025"
select select "8"
select select "2025"
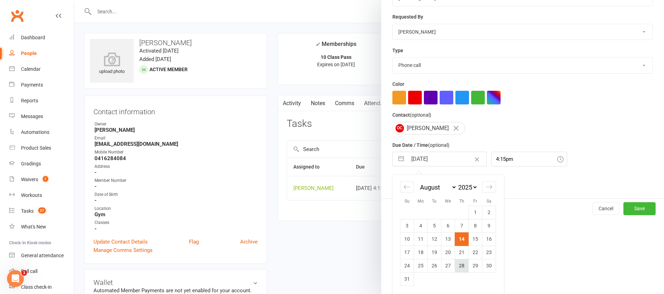
click at [459, 264] on td "28" at bounding box center [462, 265] width 14 height 13
type input "[DATE]"
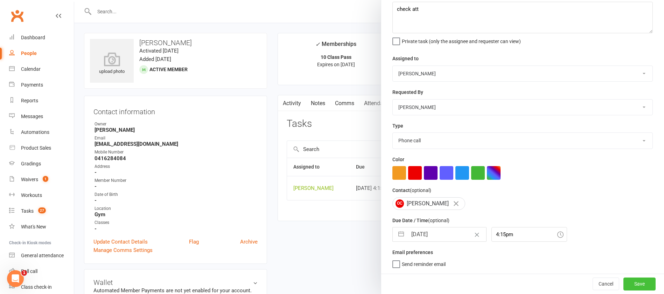
click at [623, 283] on button "Save" at bounding box center [639, 283] width 32 height 13
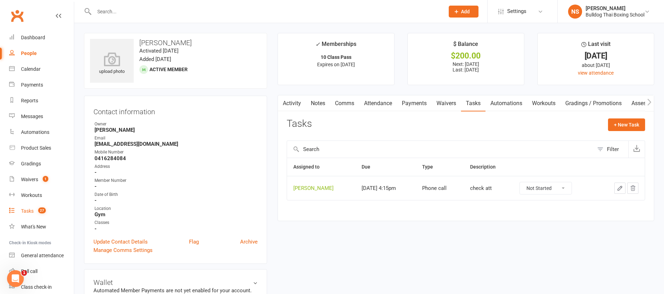
click at [22, 209] on div "Tasks" at bounding box center [27, 211] width 13 height 6
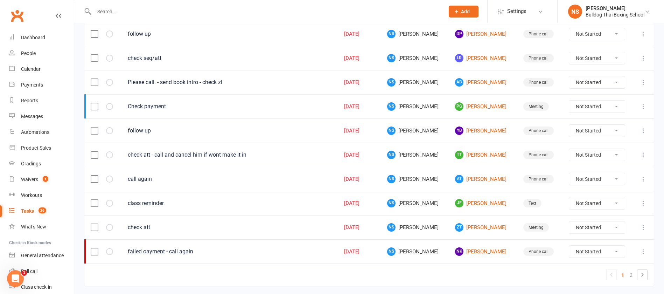
scroll to position [472, 0]
click at [469, 152] on link "TT Tim Touloumbadjan" at bounding box center [482, 154] width 55 height 8
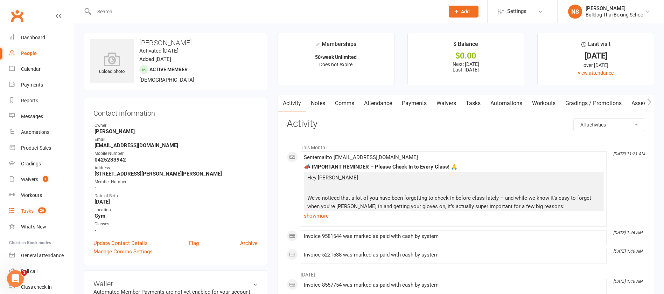
click at [25, 211] on div "Tasks" at bounding box center [27, 211] width 13 height 6
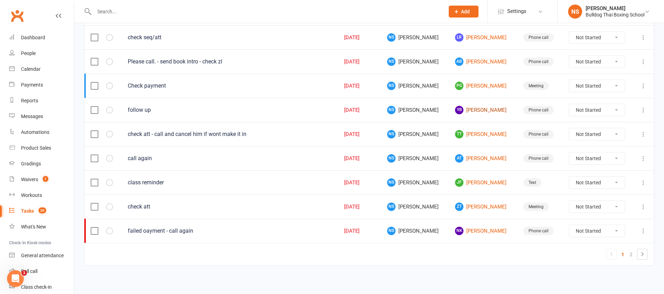
scroll to position [494, 0]
click at [474, 185] on td "JF Jo Fletcher" at bounding box center [483, 181] width 68 height 24
click at [474, 182] on link "JF Jo Fletcher" at bounding box center [482, 181] width 55 height 8
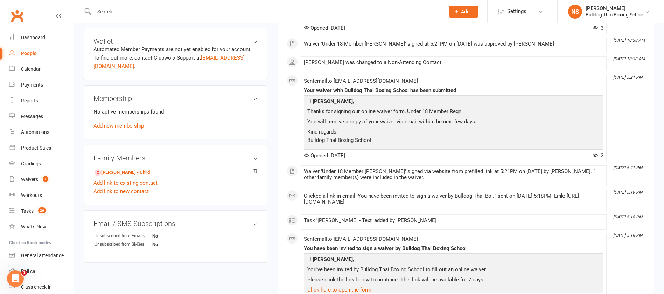
scroll to position [210, 0]
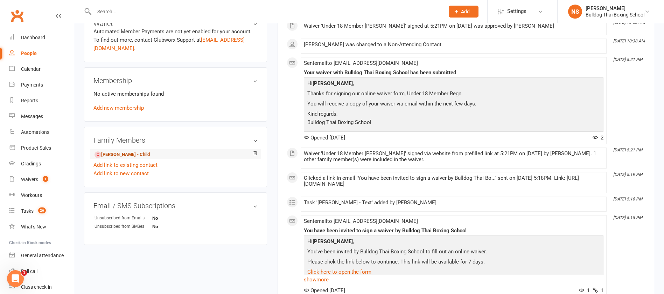
click at [125, 155] on link "Holly Johnston - Child" at bounding box center [121, 154] width 55 height 7
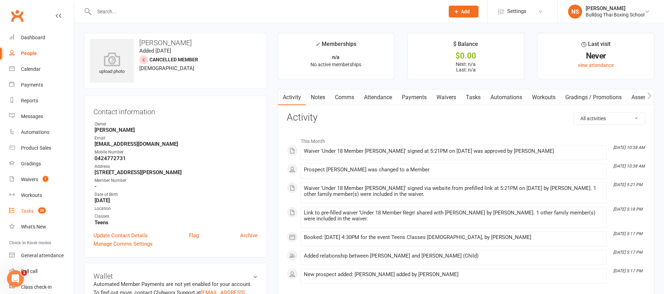
click at [24, 208] on div "Tasks" at bounding box center [27, 211] width 13 height 6
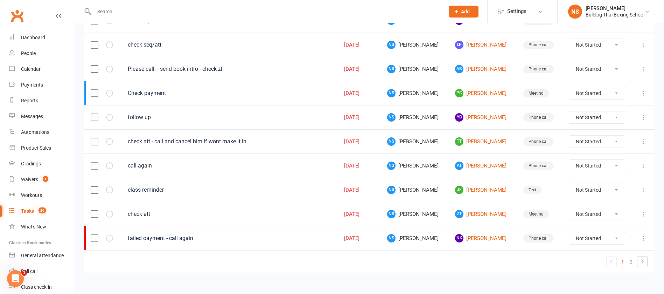
scroll to position [494, 0]
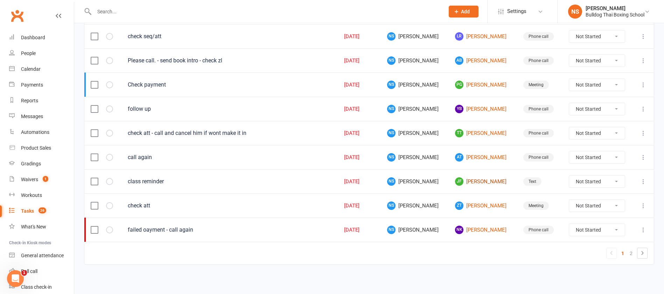
click at [466, 177] on link "JF Jo Fletcher" at bounding box center [482, 181] width 55 height 8
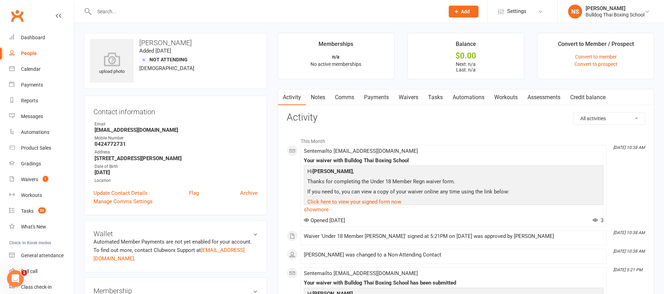
click at [348, 97] on link "Comms" at bounding box center [344, 97] width 29 height 16
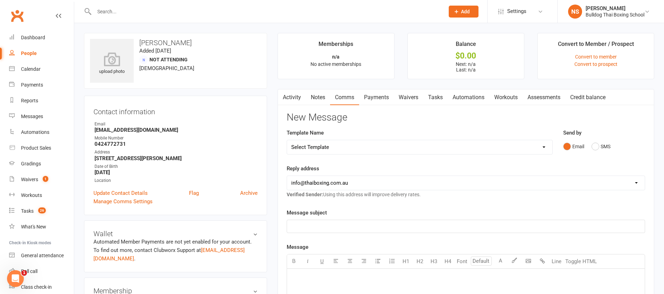
drag, startPoint x: 332, startPoint y: 146, endPoint x: 332, endPoint y: 140, distance: 6.0
click at [332, 146] on select "Select Template [Email] Price Increase 28 Day Kick starter [SMS] 10 Pass Check …" at bounding box center [419, 147] width 265 height 14
select select "150"
click at [287, 140] on select "Select Template [Email] Price Increase 28 Day Kick starter [SMS] 10 Pass Check …" at bounding box center [419, 147] width 265 height 14
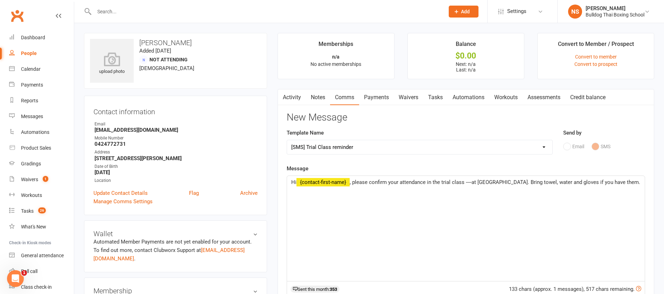
click at [401, 180] on span ", please confirm your attendance in the trial class ----at Bulldog Gym. Bring t…" at bounding box center [495, 182] width 290 height 6
drag, startPoint x: 479, startPoint y: 181, endPoint x: 479, endPoint y: 159, distance: 22.1
click at [479, 179] on span ", please confirm Holly's attendance in the trial class ----at Bulldog Gym. Brin…" at bounding box center [464, 186] width 347 height 15
drag, startPoint x: 543, startPoint y: 182, endPoint x: 556, endPoint y: 192, distance: 17.4
click at [556, 192] on p "Hi ﻿ {contact-first-name} , please confirm Holly's attendance in the trial clas…" at bounding box center [465, 186] width 349 height 17
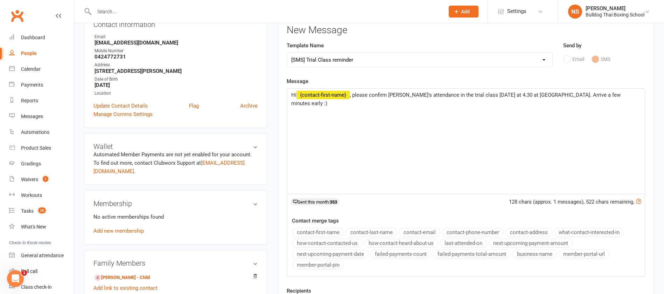
scroll to position [202, 0]
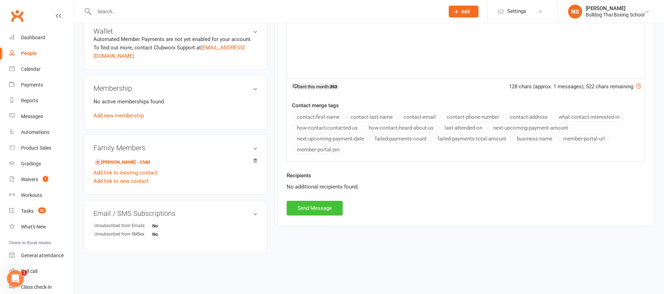
click at [326, 208] on button "Send Message" at bounding box center [315, 207] width 56 height 15
select select
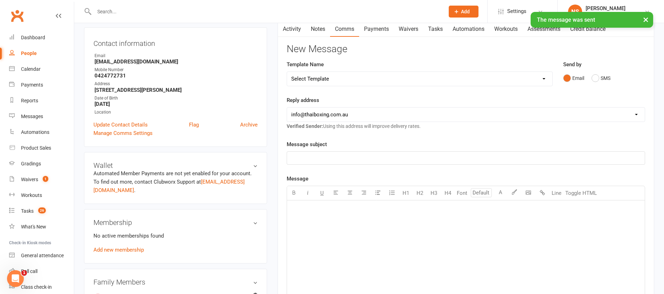
scroll to position [0, 0]
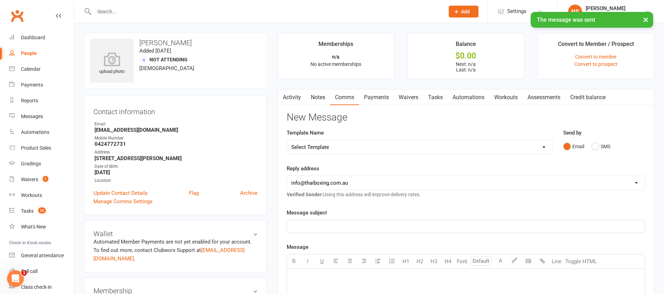
click at [436, 98] on link "Tasks" at bounding box center [435, 97] width 24 height 16
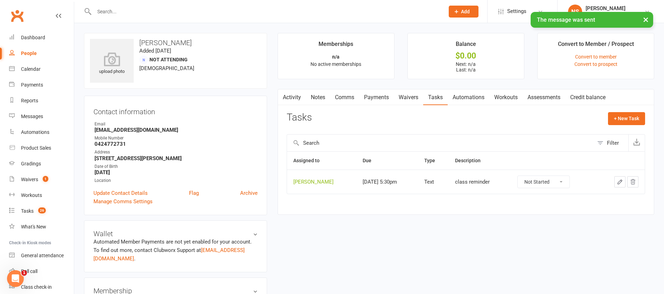
click at [619, 179] on icon "button" at bounding box center [620, 181] width 6 height 6
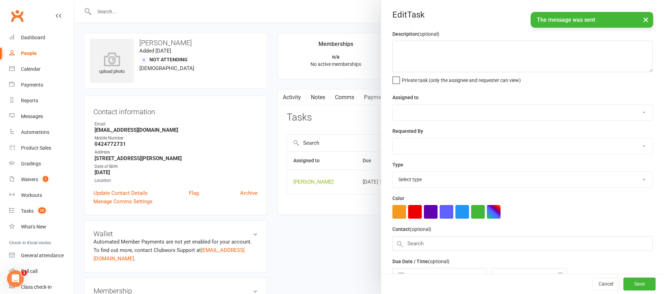
type textarea "class reminder"
select select "12940"
type input "[DATE]"
type input "5:30pm"
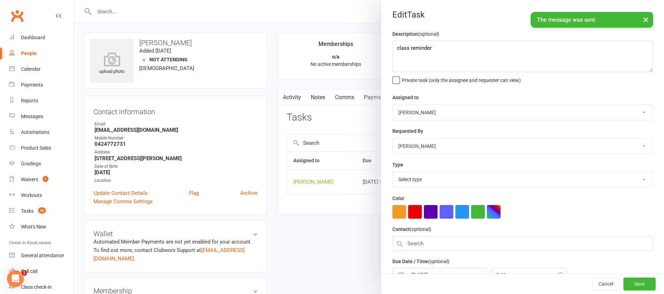
select select "13825"
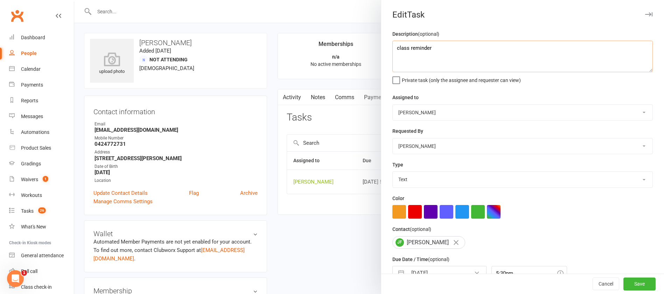
drag, startPoint x: 444, startPoint y: 53, endPoint x: 386, endPoint y: 51, distance: 57.8
click at [382, 49] on div "Description (optional) class reminder Private task (only the assignee and reque…" at bounding box center [522, 171] width 283 height 282
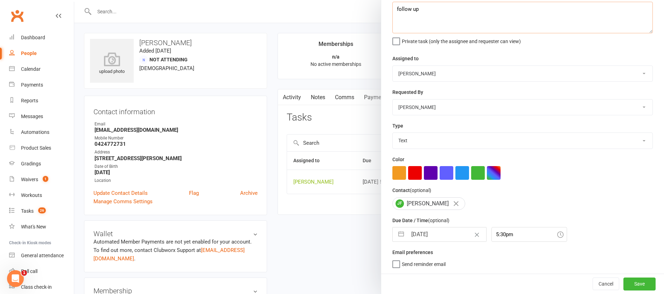
type textarea "follow up"
click at [430, 232] on input "[DATE]" at bounding box center [446, 234] width 79 height 14
select select "6"
select select "2025"
select select "7"
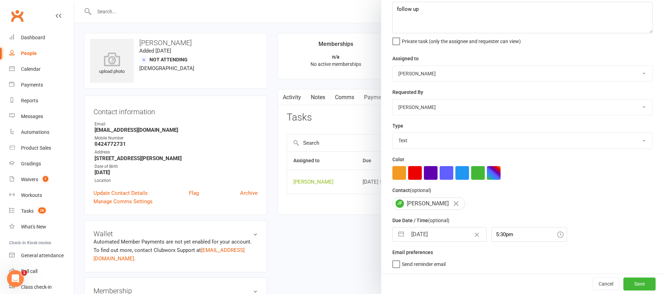
select select "2025"
select select "8"
select select "2025"
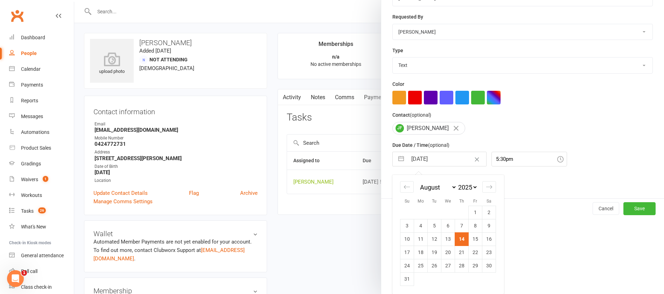
drag, startPoint x: 472, startPoint y: 240, endPoint x: 477, endPoint y: 243, distance: 5.5
click at [472, 240] on td "15" at bounding box center [476, 238] width 14 height 13
type input "15 Aug 2025"
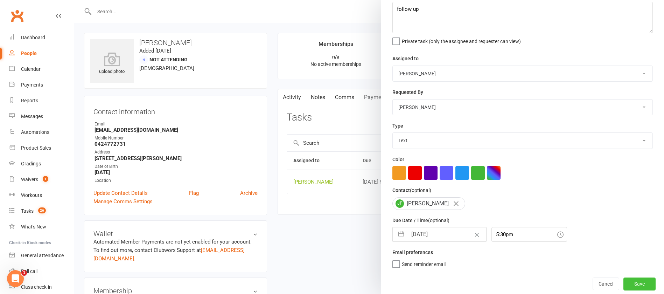
click at [623, 281] on button "Save" at bounding box center [639, 283] width 32 height 13
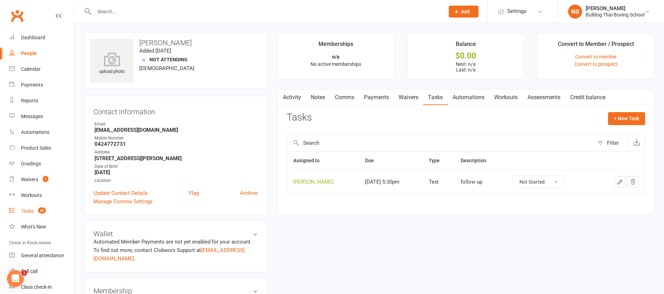
click at [29, 214] on link "Tasks 26" at bounding box center [41, 211] width 65 height 16
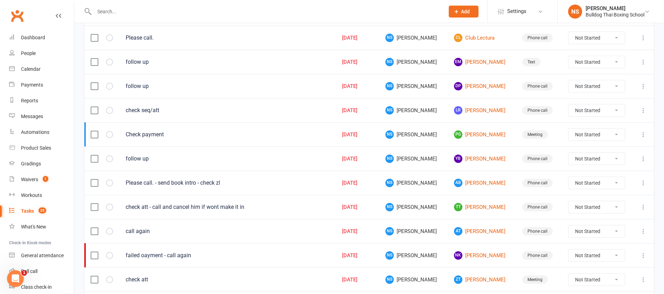
scroll to position [471, 0]
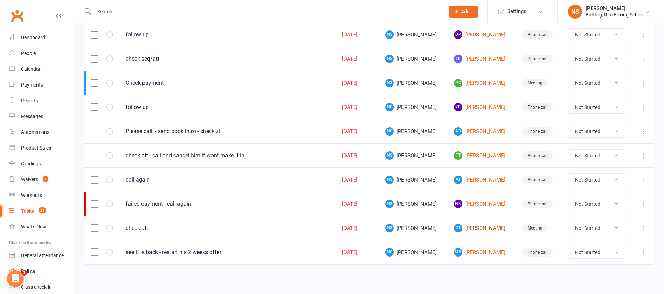
click at [469, 227] on link "ZT [PERSON_NAME]" at bounding box center [482, 228] width 56 height 8
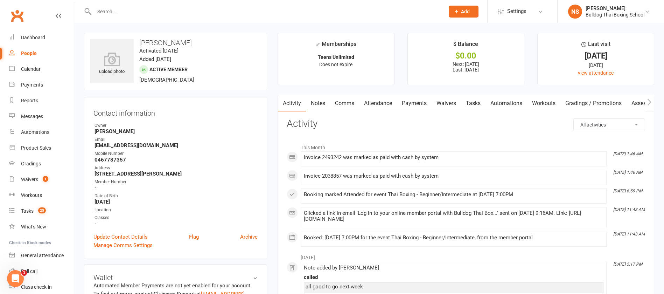
click at [341, 100] on link "Comms" at bounding box center [344, 103] width 29 height 16
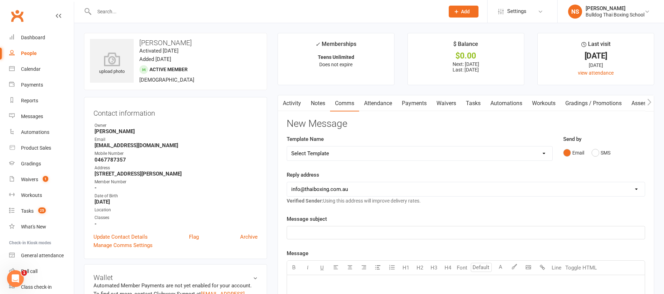
click at [327, 153] on select "Select Template [Email] Price Increase 28 Day Kick starter [SMS] 10 Pass Check …" at bounding box center [419, 153] width 265 height 14
select select "51"
click at [287, 146] on select "Select Template [Email] Price Increase 28 Day Kick starter [SMS] 10 Pass Check …" at bounding box center [419, 153] width 265 height 14
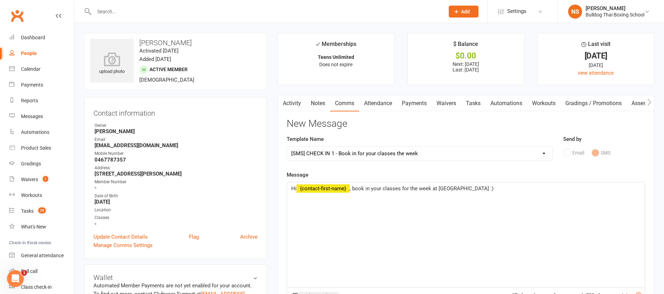
click at [354, 186] on span ", book in your classes for the week at Bulldog Gym :)" at bounding box center [422, 188] width 144 height 6
drag, startPoint x: 512, startPoint y: 186, endPoint x: 442, endPoint y: 186, distance: 69.6
click at [442, 186] on span ", not too late to get to a class or 2 thiswebook in your classes for the week a…" at bounding box center [469, 188] width 238 height 6
click at [489, 188] on span ", not too late to get to a class or 2 this week at Bulldog Gym :)" at bounding box center [433, 188] width 166 height 6
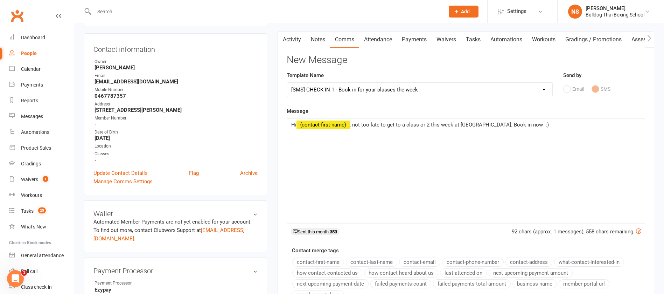
scroll to position [157, 0]
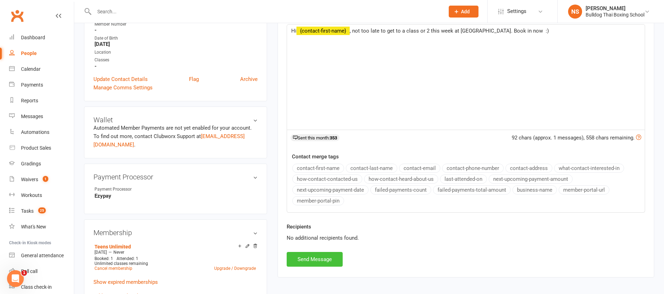
click at [318, 258] on button "Send Message" at bounding box center [315, 259] width 56 height 15
select select
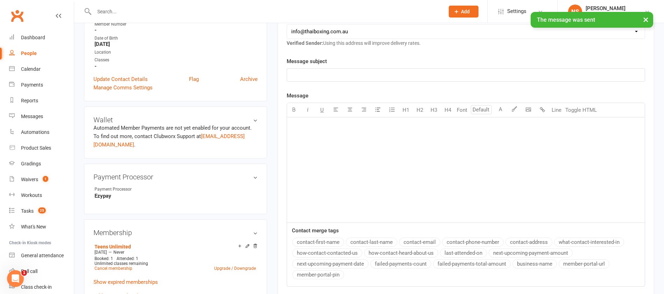
scroll to position [0, 0]
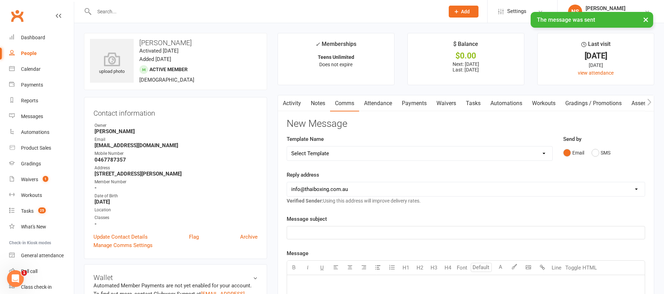
click at [304, 104] on link "Activity" at bounding box center [292, 103] width 28 height 16
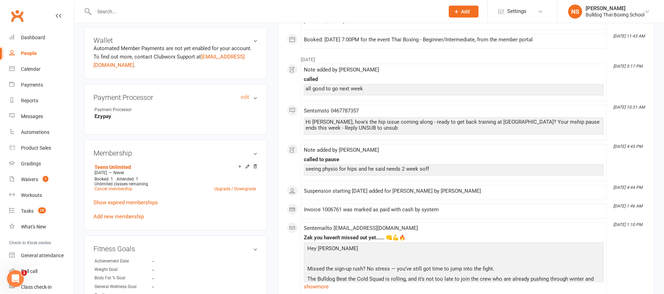
scroll to position [262, 0]
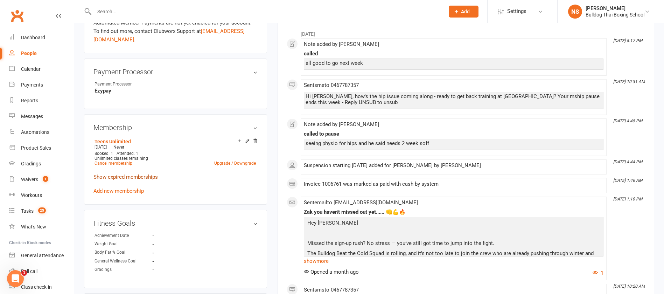
click at [133, 174] on link "Show expired memberships" at bounding box center [125, 177] width 64 height 6
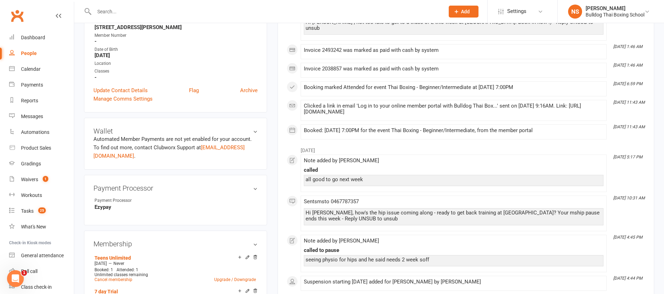
scroll to position [0, 0]
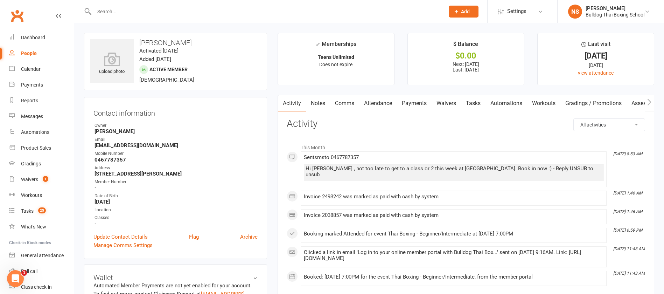
click at [473, 99] on link "Tasks" at bounding box center [473, 103] width 24 height 16
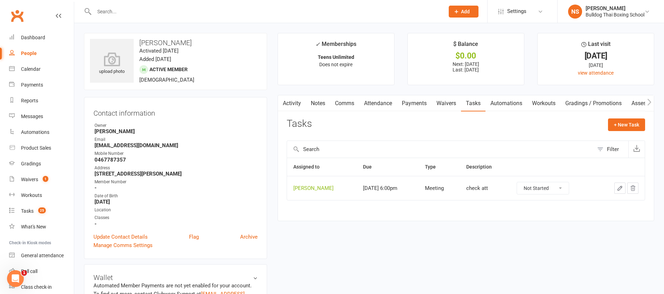
click at [620, 186] on icon "button" at bounding box center [620, 188] width 6 height 6
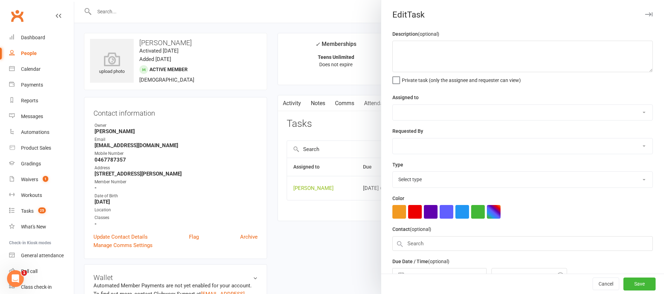
type textarea "check att"
select select "12940"
type input "[DATE]"
type input "6:00pm"
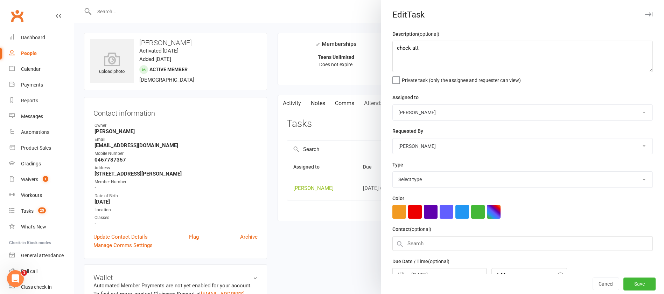
select select "12049"
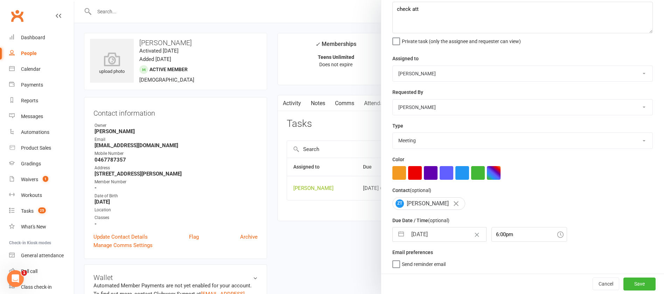
click at [448, 232] on input "[DATE]" at bounding box center [446, 234] width 79 height 14
select select "6"
select select "2025"
select select "7"
select select "2025"
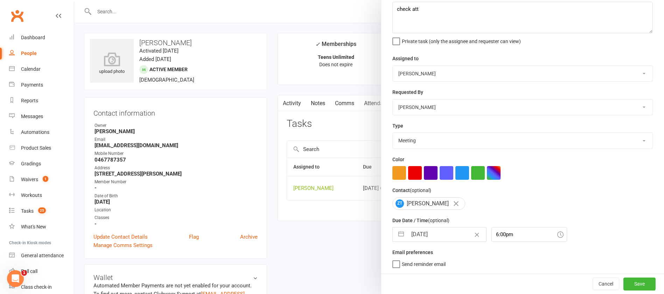
select select "8"
select select "2025"
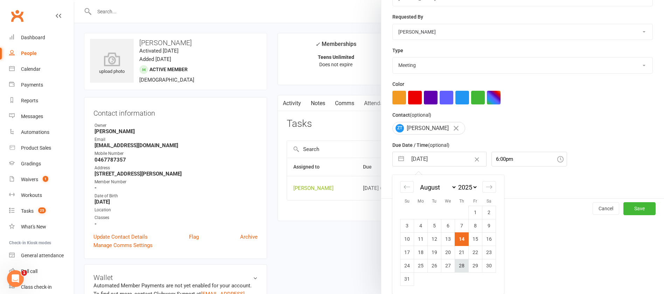
click at [459, 265] on td "28" at bounding box center [462, 265] width 14 height 13
type input "[DATE]"
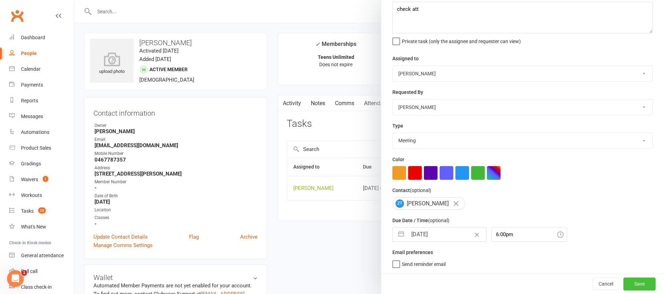
click at [624, 281] on button "Save" at bounding box center [639, 283] width 32 height 13
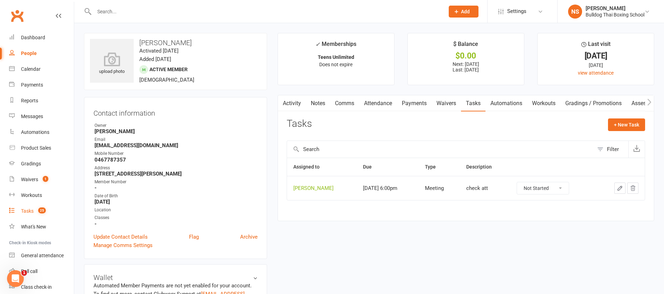
click at [28, 209] on div "Tasks" at bounding box center [27, 211] width 13 height 6
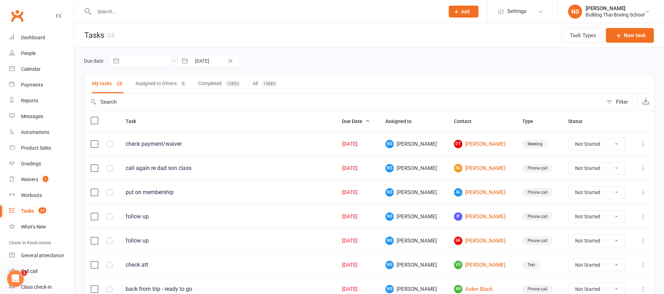
drag, startPoint x: 121, startPoint y: 14, endPoint x: 126, endPoint y: 7, distance: 8.7
click at [121, 14] on input "text" at bounding box center [265, 12] width 347 height 10
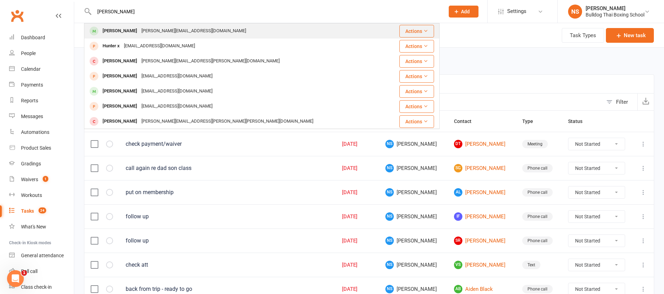
type input "alice hunter"
click at [139, 27] on div "mikaela.olin@hotmail.com" at bounding box center [193, 31] width 109 height 10
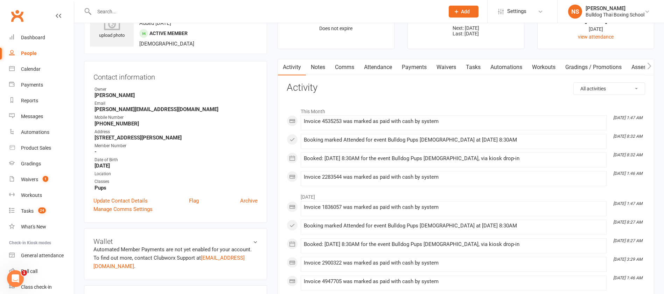
scroll to position [52, 0]
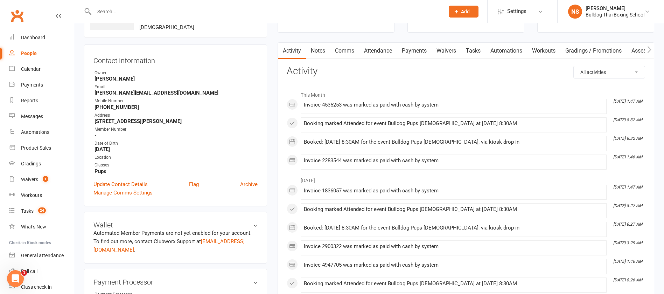
click at [99, 11] on input "text" at bounding box center [265, 12] width 347 height 10
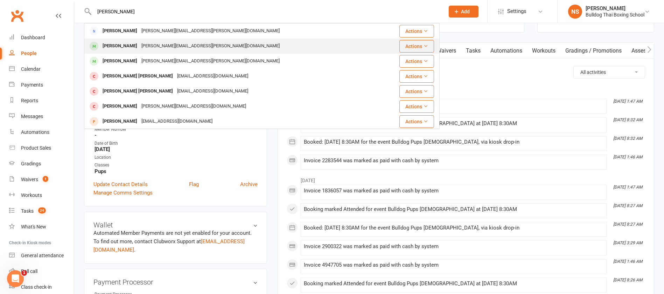
type input "bignell"
click at [139, 47] on div "damien.bignell@bigpond.com" at bounding box center [210, 46] width 142 height 10
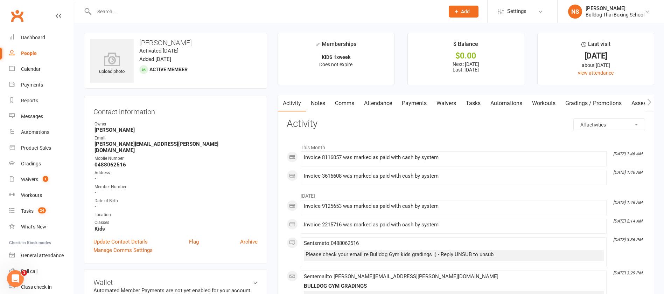
click at [122, 12] on input "text" at bounding box center [265, 12] width 347 height 10
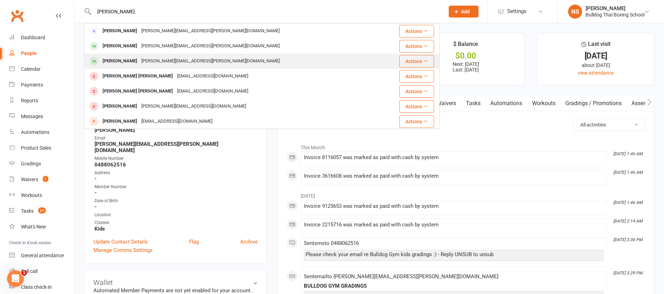
type input "bignell"
click at [126, 61] on div "Ashleigh Bignell" at bounding box center [119, 61] width 39 height 10
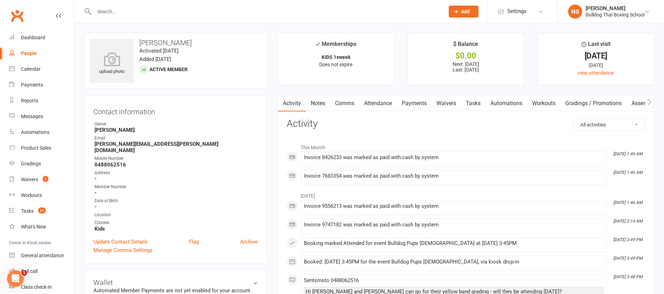
drag, startPoint x: 105, startPoint y: 12, endPoint x: 108, endPoint y: 1, distance: 11.6
click at [106, 12] on input "text" at bounding box center [265, 12] width 347 height 10
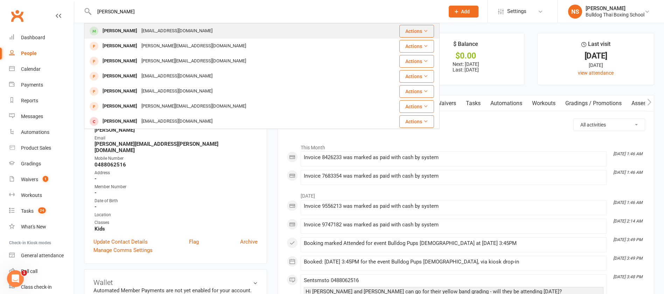
type input "oliver morgan"
click at [125, 31] on div "Oliver Morgan" at bounding box center [119, 31] width 39 height 10
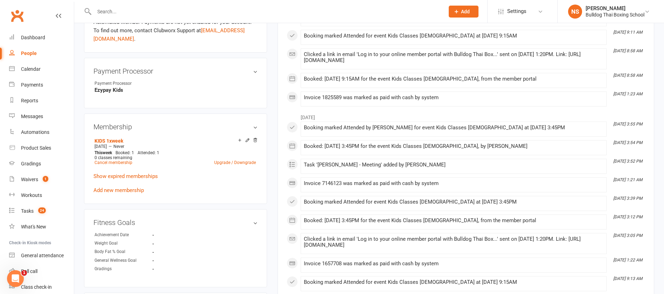
scroll to position [367, 0]
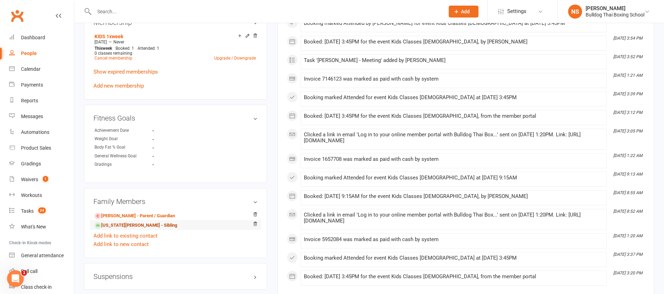
click at [130, 225] on link "Indiana Morgan - Sibling" at bounding box center [135, 224] width 83 height 7
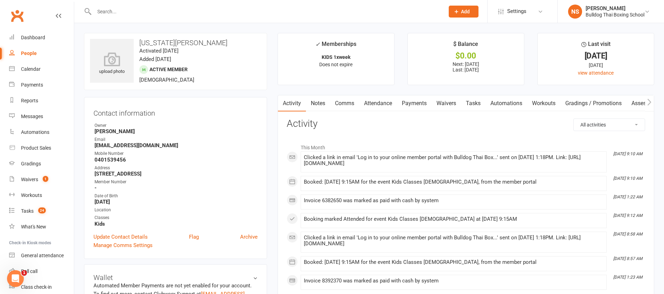
drag, startPoint x: 206, startPoint y: 61, endPoint x: 308, endPoint y: 29, distance: 106.9
click at [248, 50] on div "upload photo Indiana Morgan Activated 26 October, 2024 Added 21 September, 2024…" at bounding box center [175, 61] width 183 height 57
